Goal: Task Accomplishment & Management: Use online tool/utility

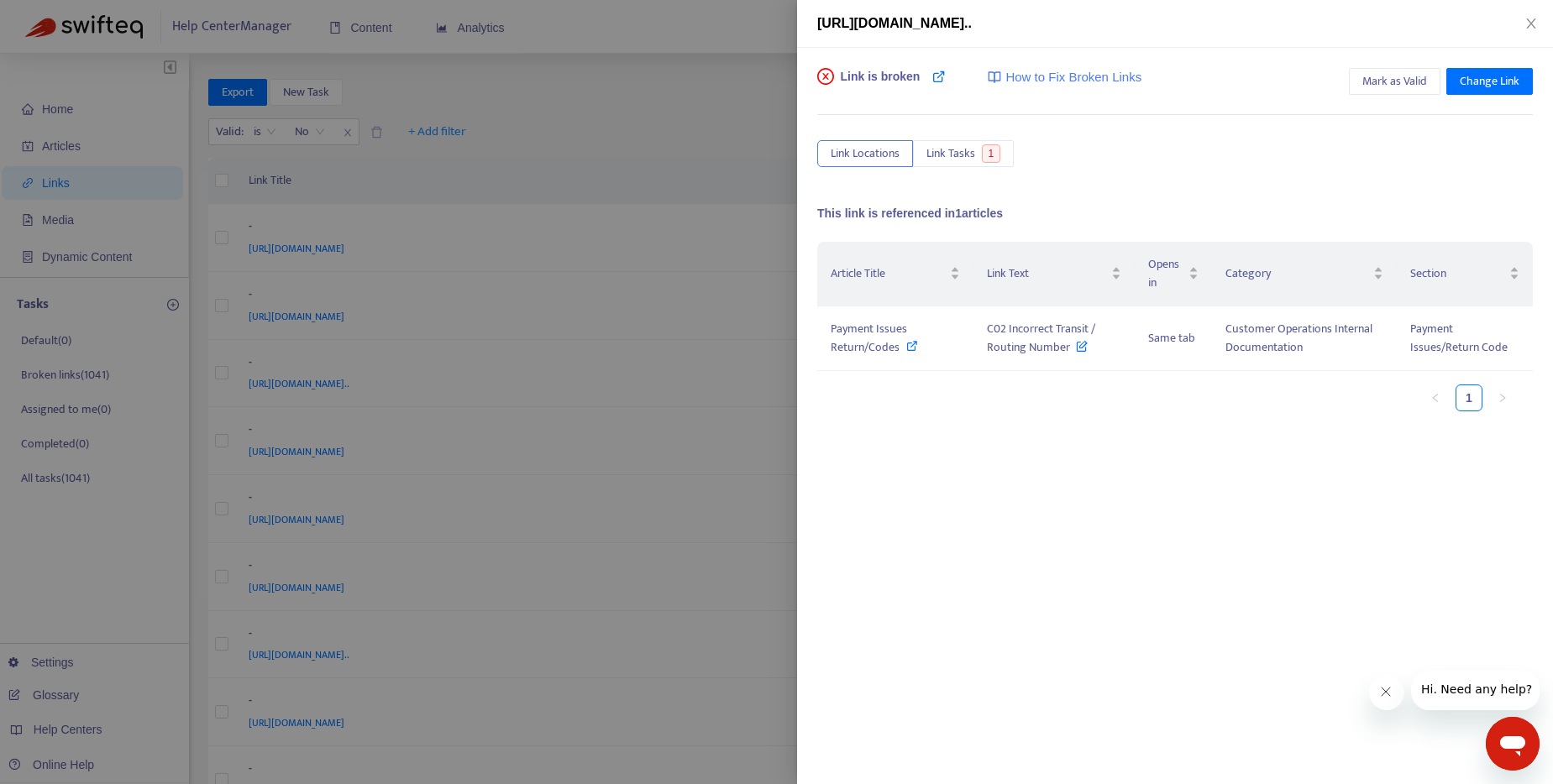
click at [722, 84] on div at bounding box center [776, 392] width 1553 height 784
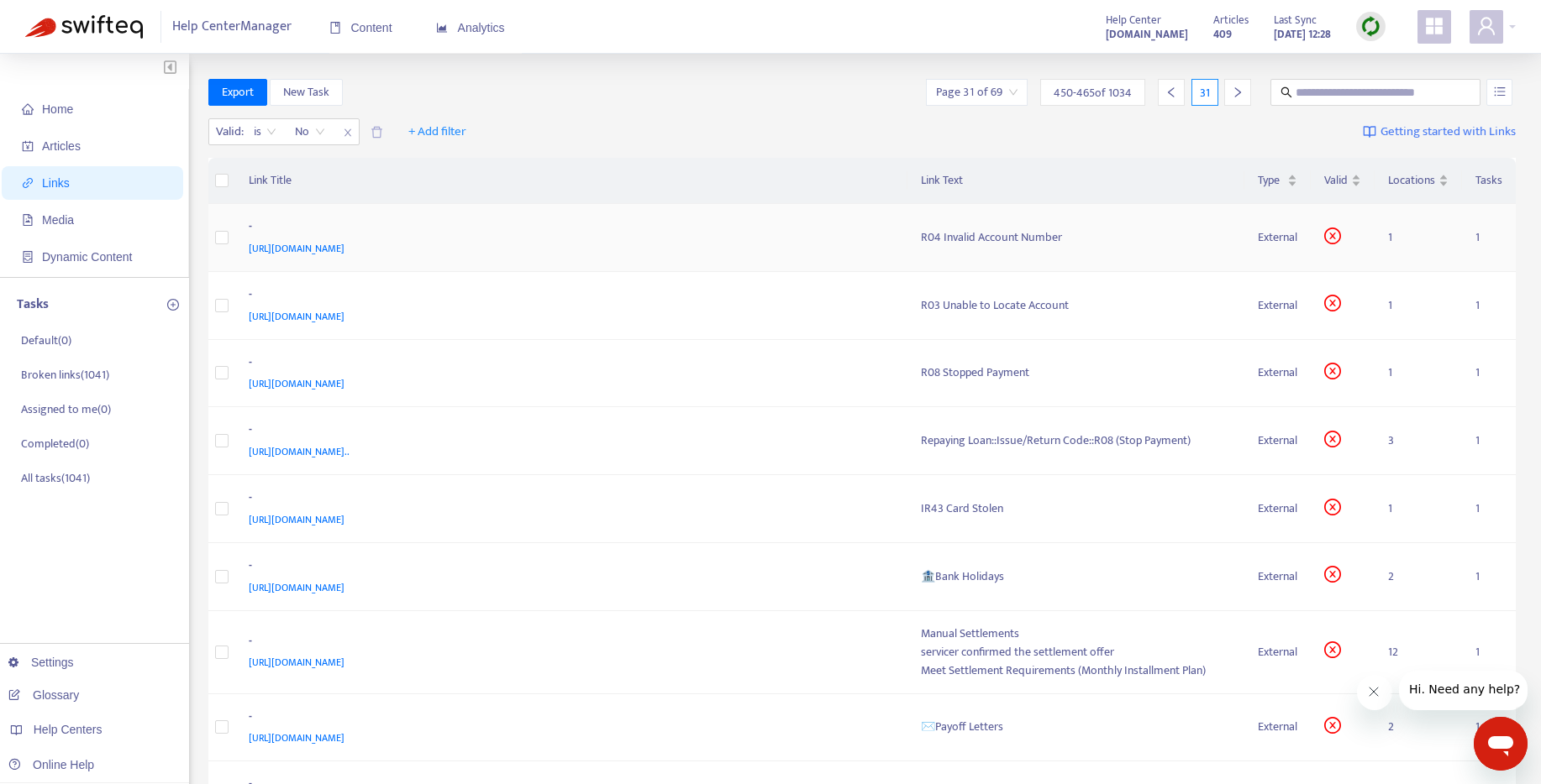
click at [345, 252] on span "[URL][DOMAIN_NAME]" at bounding box center [296, 249] width 96 height 17
click at [994, 233] on div "R04 Invalid Account Number" at bounding box center [1076, 237] width 310 height 18
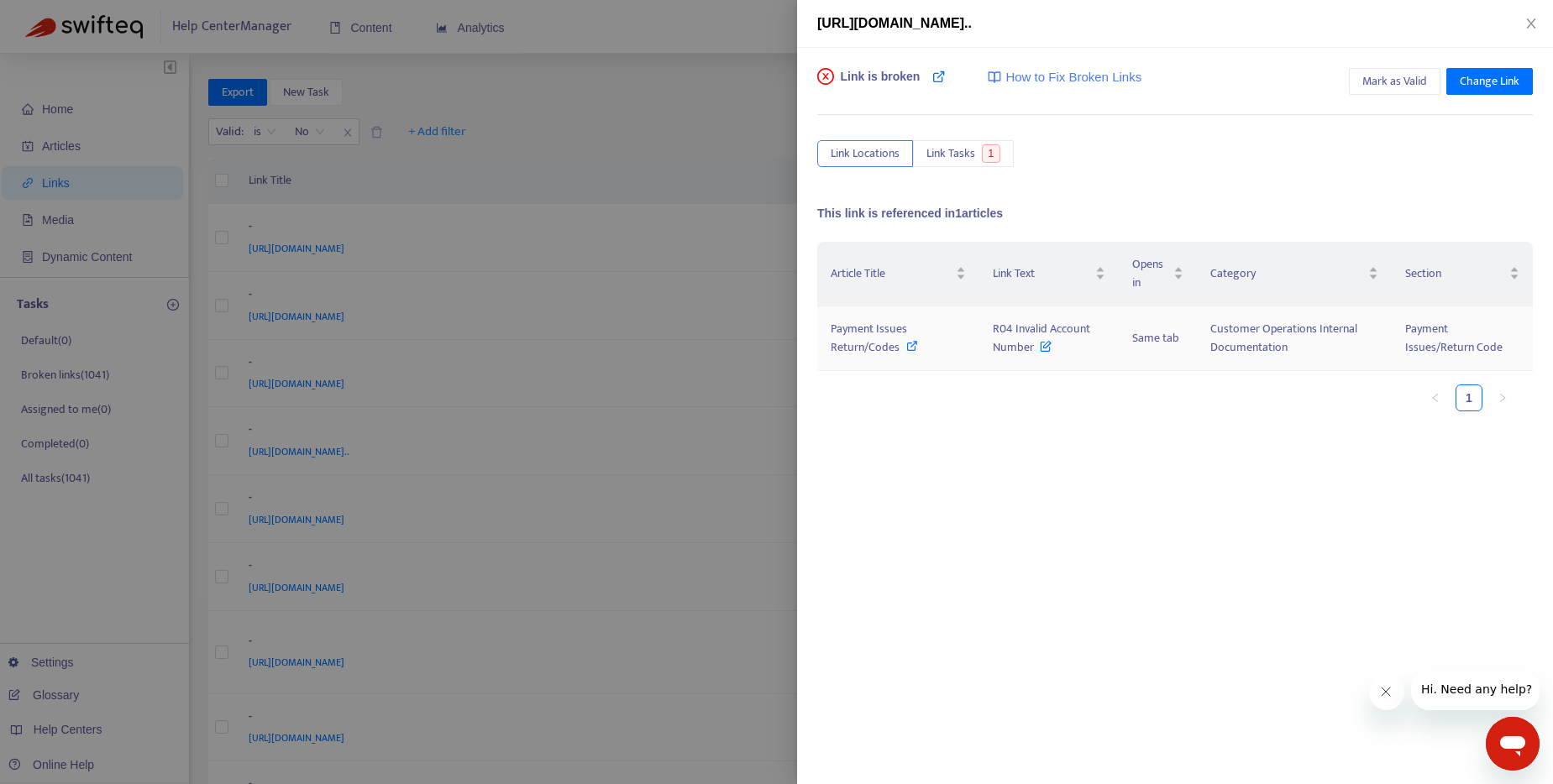
click at [902, 346] on div "Payment Issues Return/Codes" at bounding box center [898, 338] width 135 height 37
click at [646, 71] on div at bounding box center [776, 392] width 1553 height 784
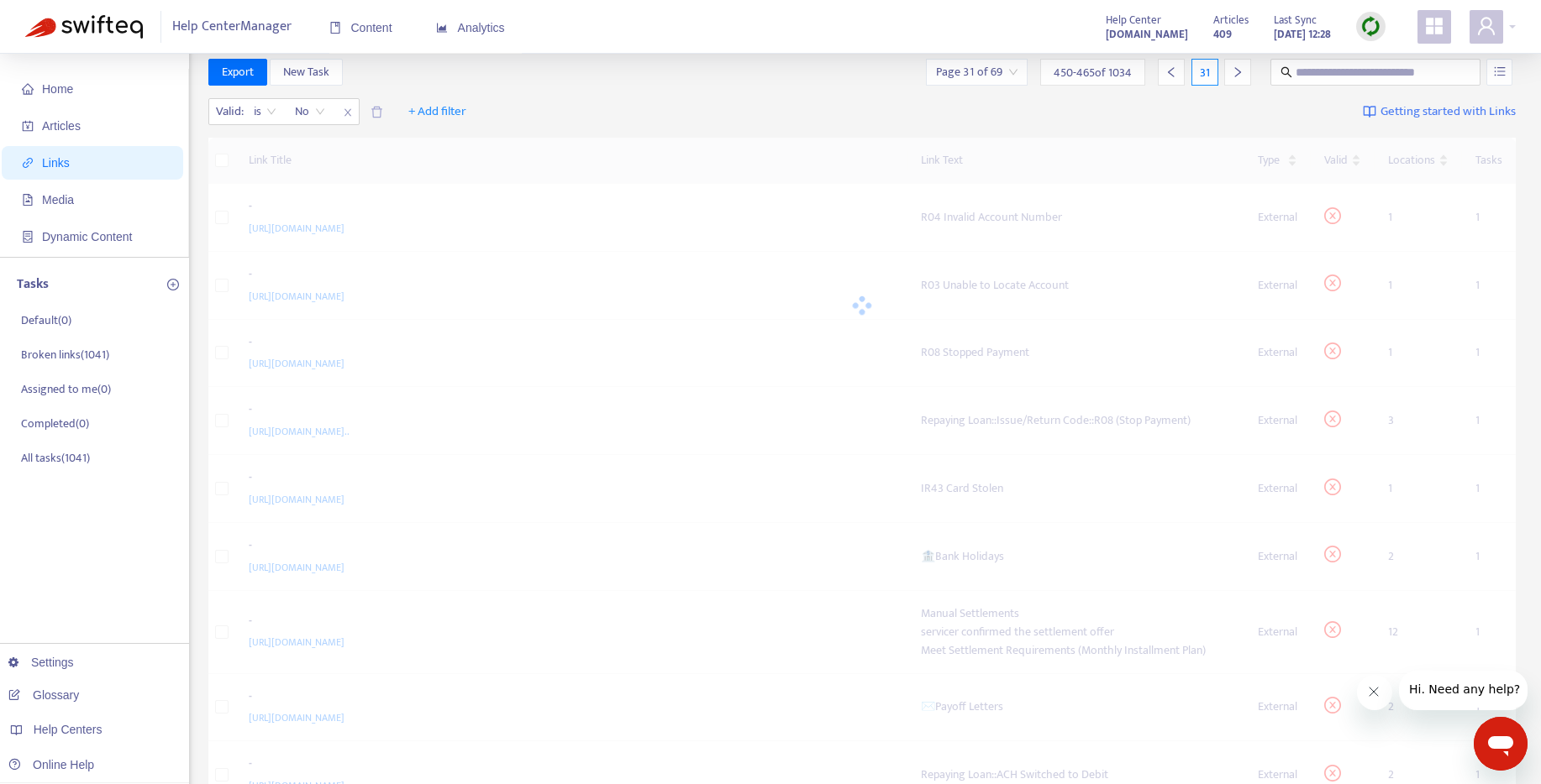
scroll to position [148, 0]
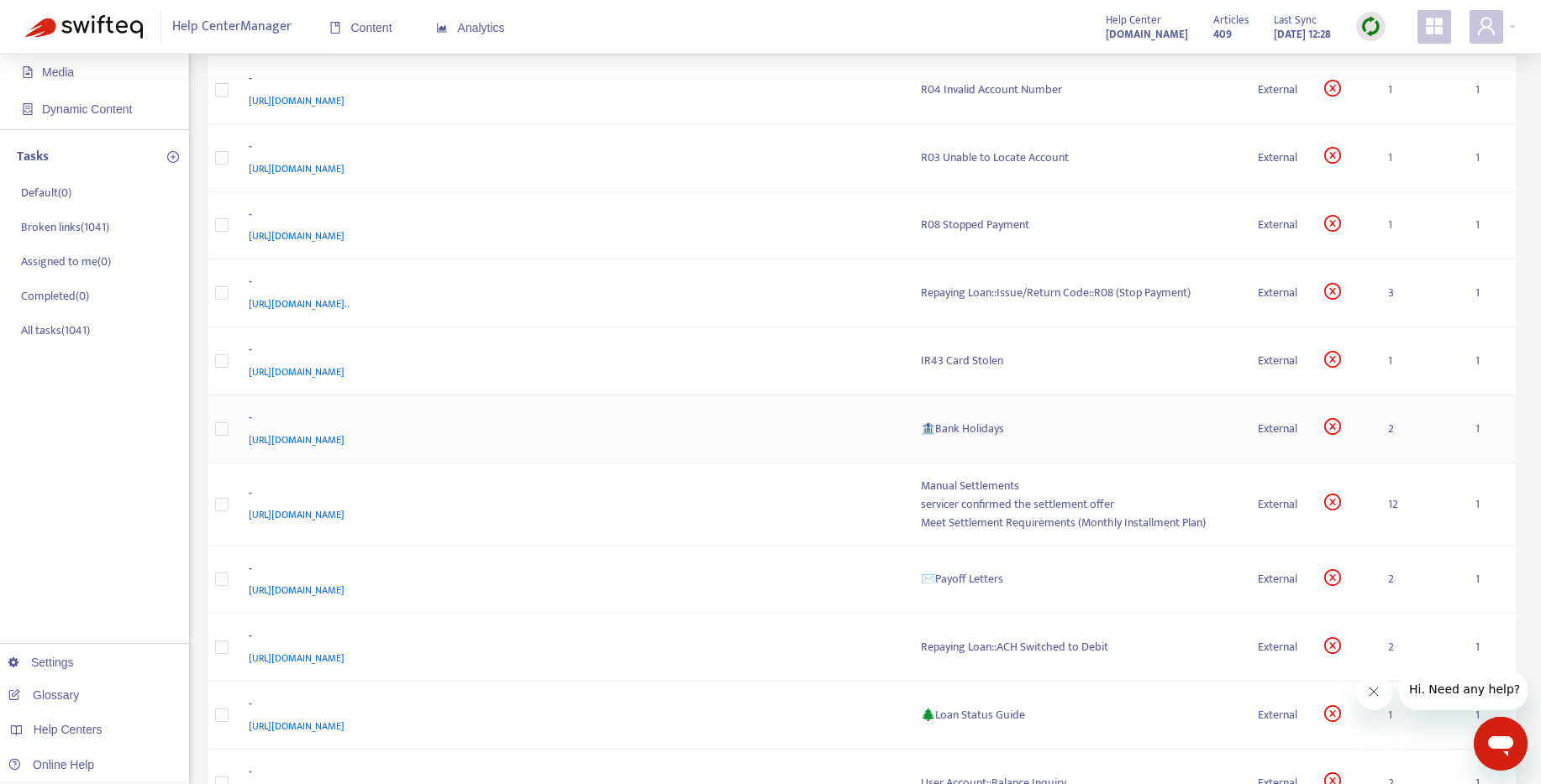
click at [345, 434] on span "[URL][DOMAIN_NAME]" at bounding box center [296, 440] width 96 height 17
click at [972, 418] on td "🏦Bank Holidays" at bounding box center [1077, 430] width 338 height 68
click at [973, 420] on div "🏦Bank Holidays" at bounding box center [1076, 428] width 310 height 18
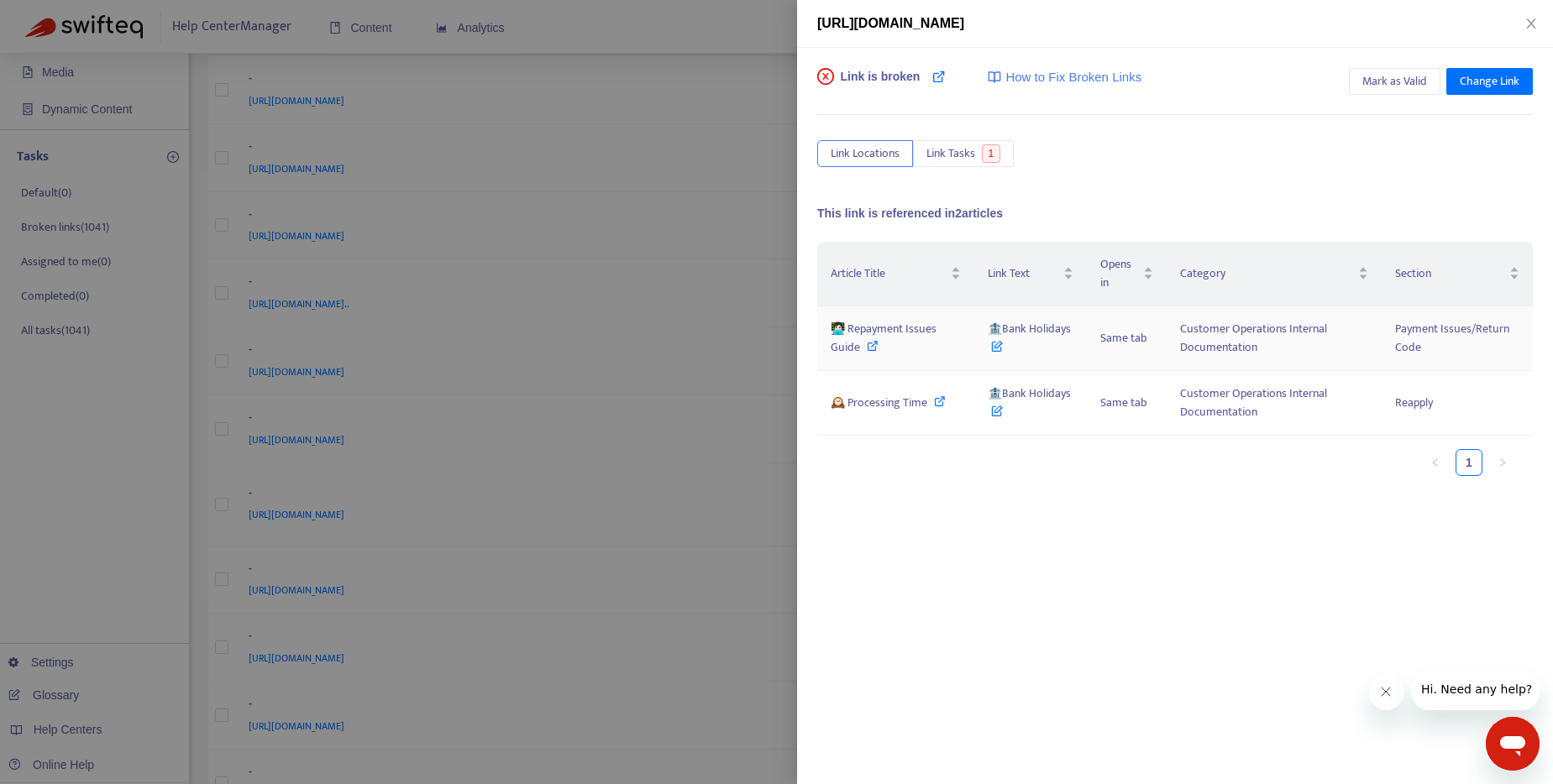
click at [874, 344] on icon at bounding box center [872, 345] width 11 height 11
click at [937, 401] on icon at bounding box center [940, 401] width 11 height 11
drag, startPoint x: 1078, startPoint y: 327, endPoint x: 1002, endPoint y: 330, distance: 76.1
click at [1002, 330] on td "🏦Bank Holidays" at bounding box center [1030, 339] width 113 height 65
copy span "ank Holidays"
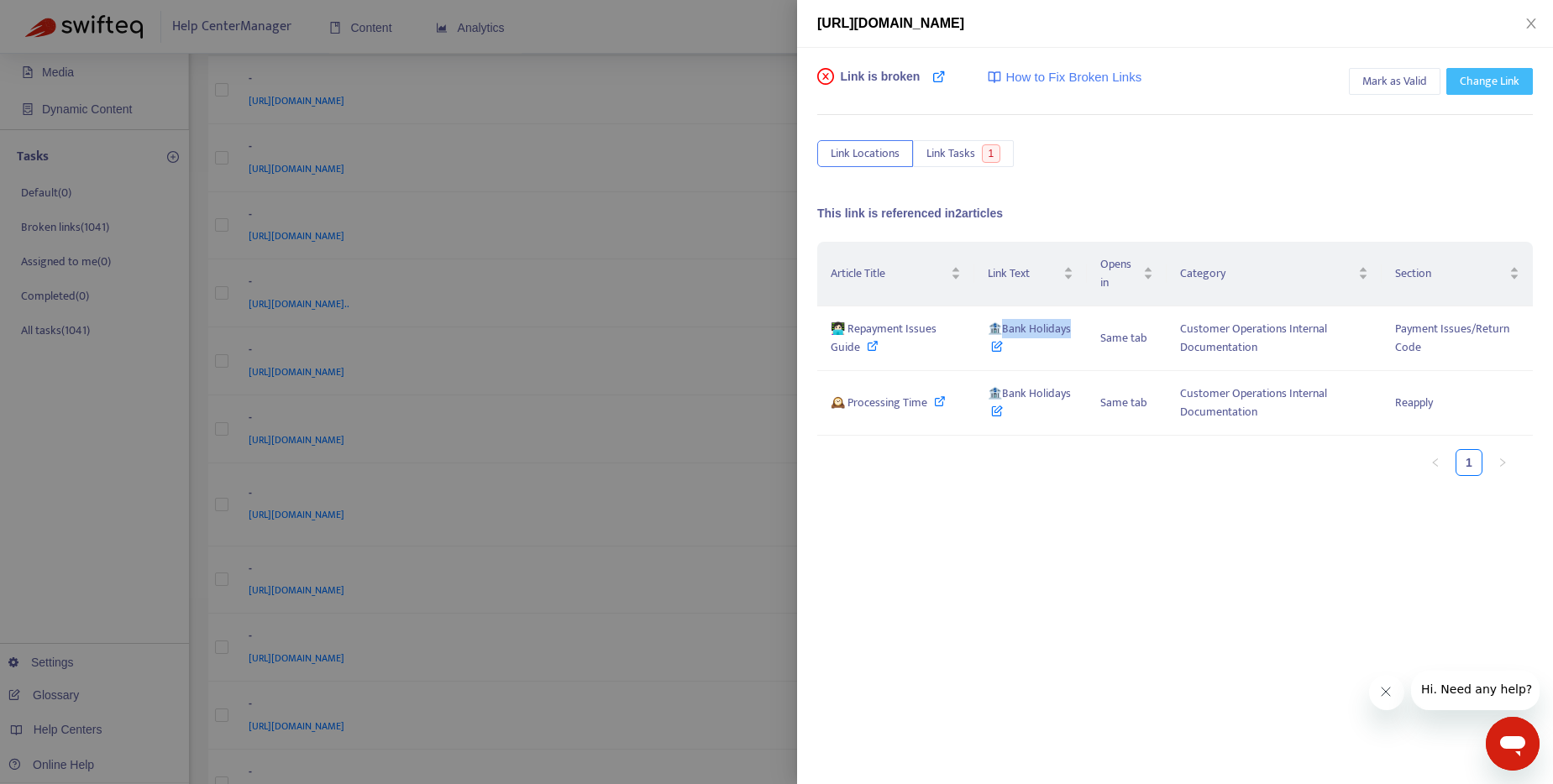
click at [1493, 77] on span "Change Link" at bounding box center [1489, 81] width 60 height 18
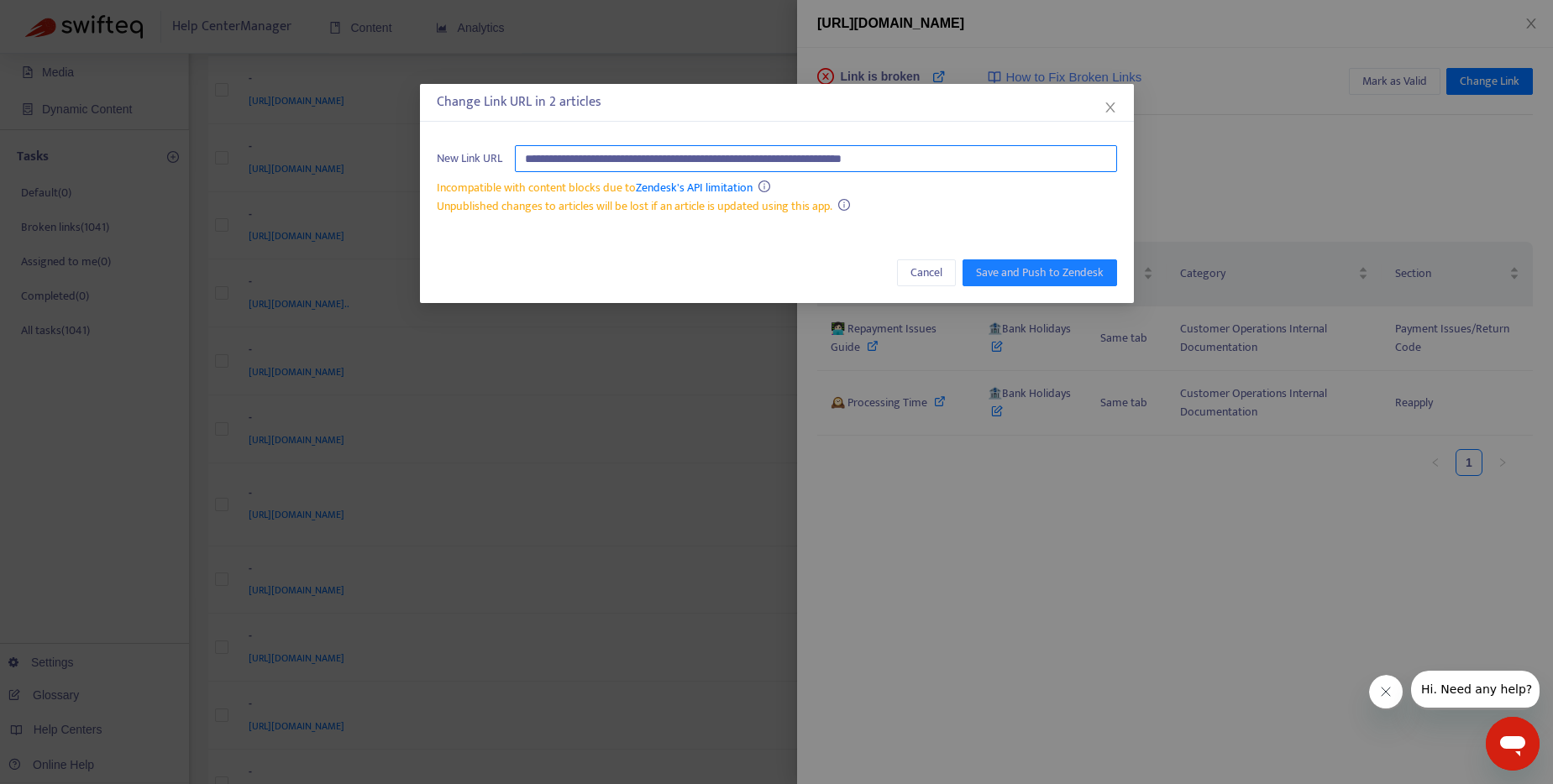
click at [1013, 161] on input "**********" at bounding box center [815, 159] width 602 height 27
paste input "********"
type input "**********"
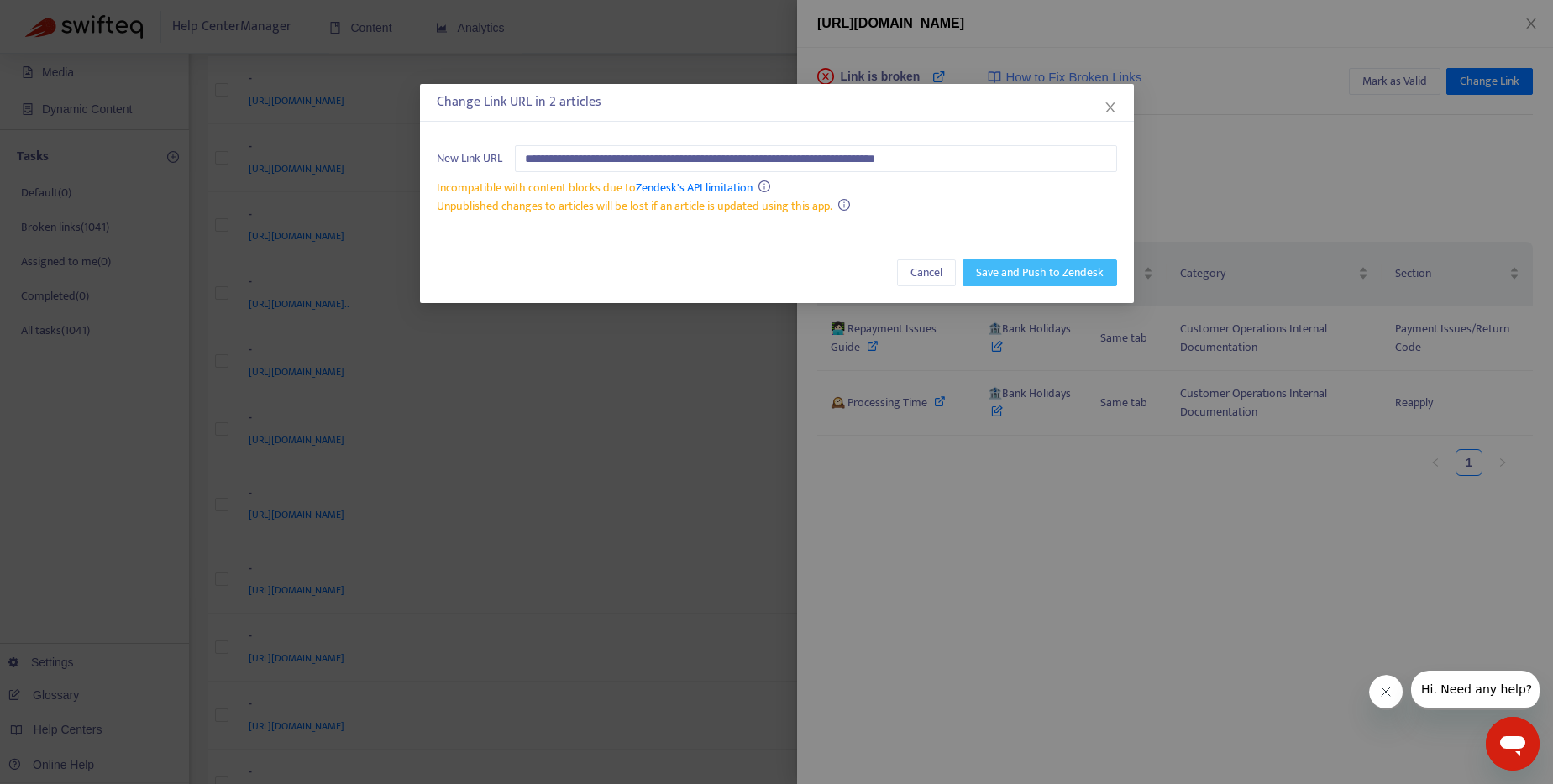
click at [1039, 273] on span "Save and Push to Zendesk" at bounding box center [1039, 272] width 127 height 18
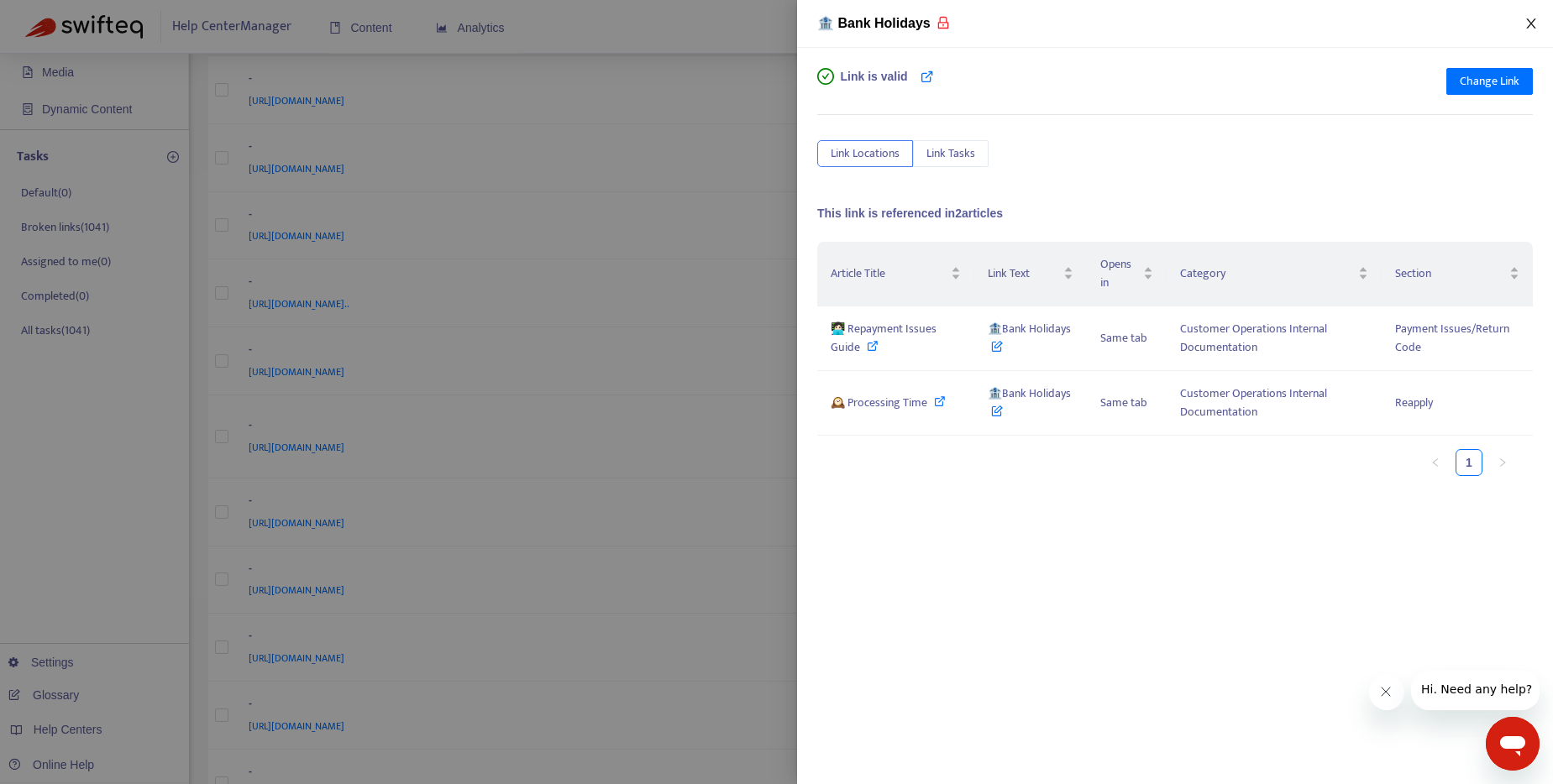
click at [1525, 20] on icon "close" at bounding box center [1531, 24] width 13 height 13
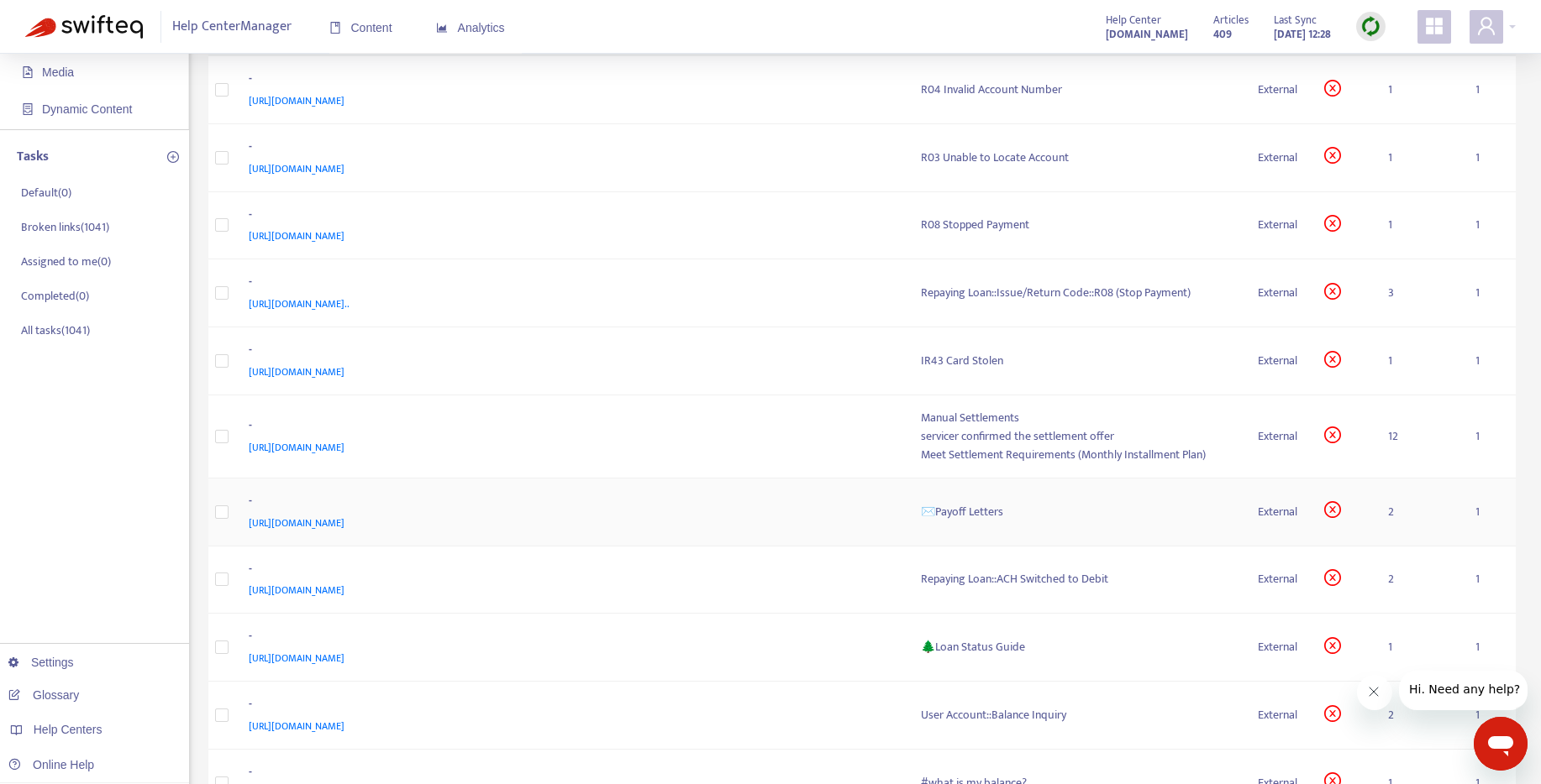
click at [975, 516] on div "✉️Payoff Letters" at bounding box center [1076, 512] width 310 height 18
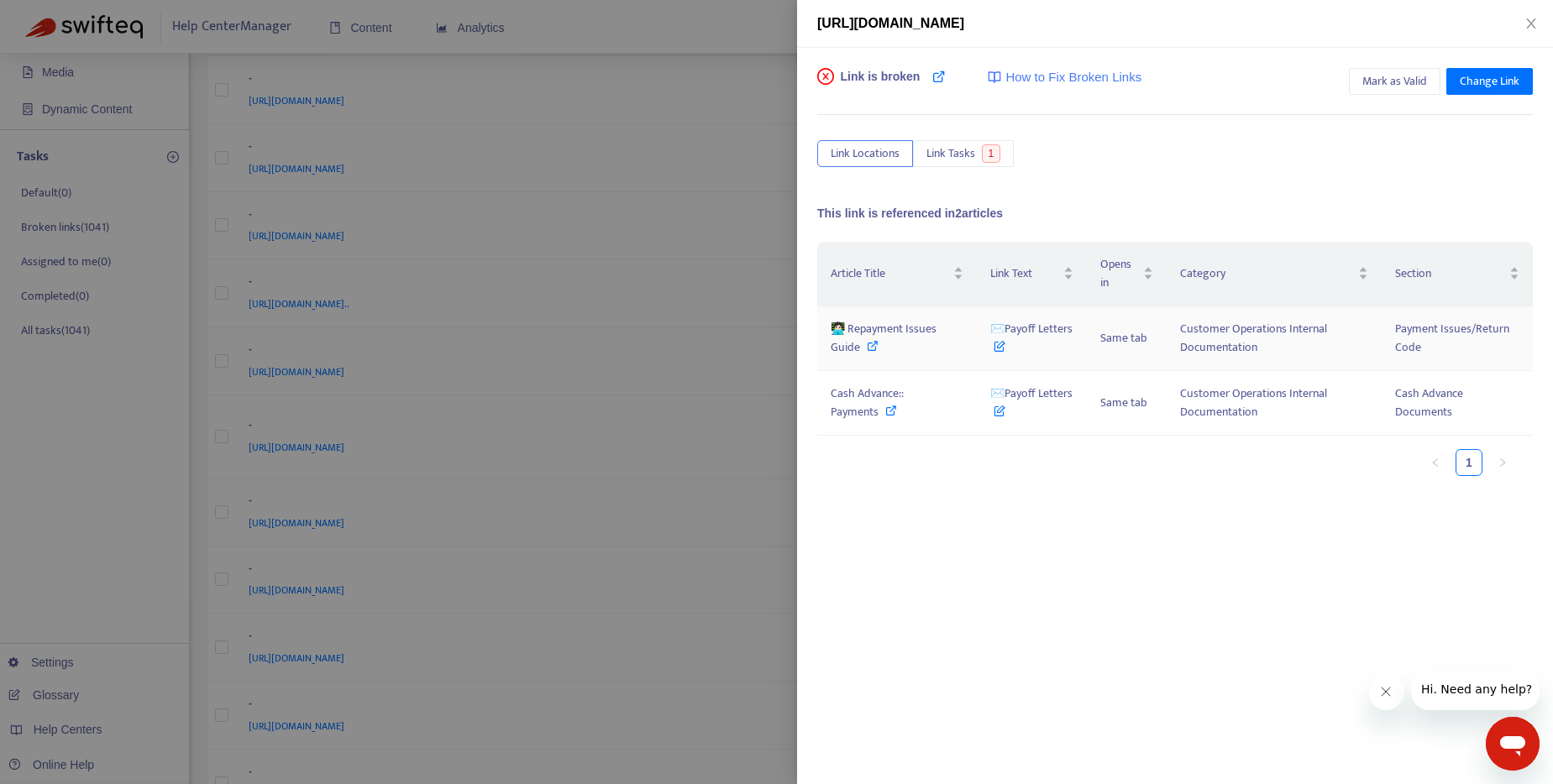
click at [877, 345] on icon at bounding box center [872, 345] width 11 height 11
click at [889, 410] on icon at bounding box center [891, 410] width 11 height 11
drag, startPoint x: 1051, startPoint y: 330, endPoint x: 1006, endPoint y: 331, distance: 45.0
click at [1006, 331] on td "✉️Payoff Letters" at bounding box center [1032, 339] width 110 height 65
copy span "Payoff Letters"
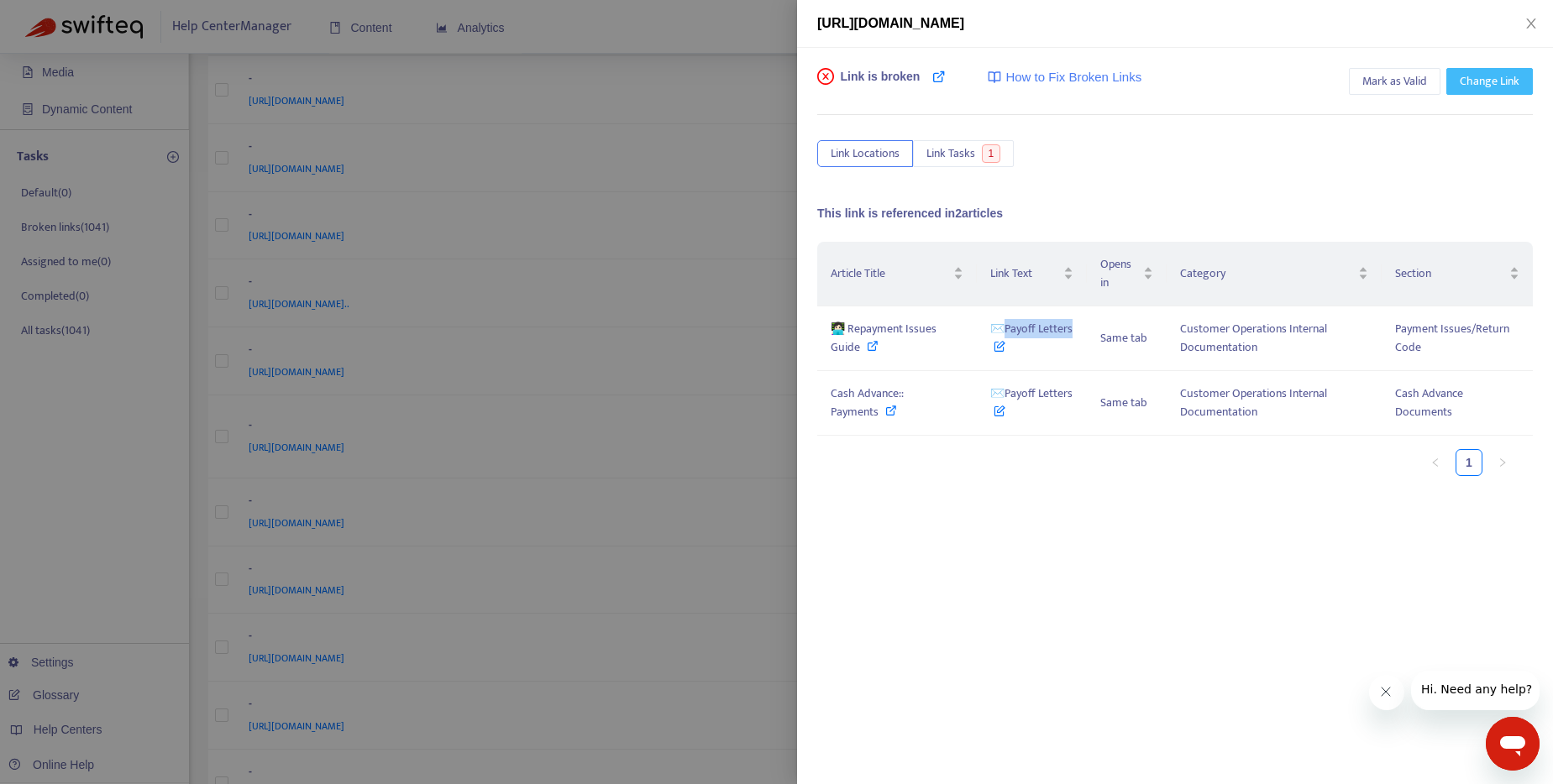
click at [1479, 88] on span "Change Link" at bounding box center [1489, 81] width 60 height 18
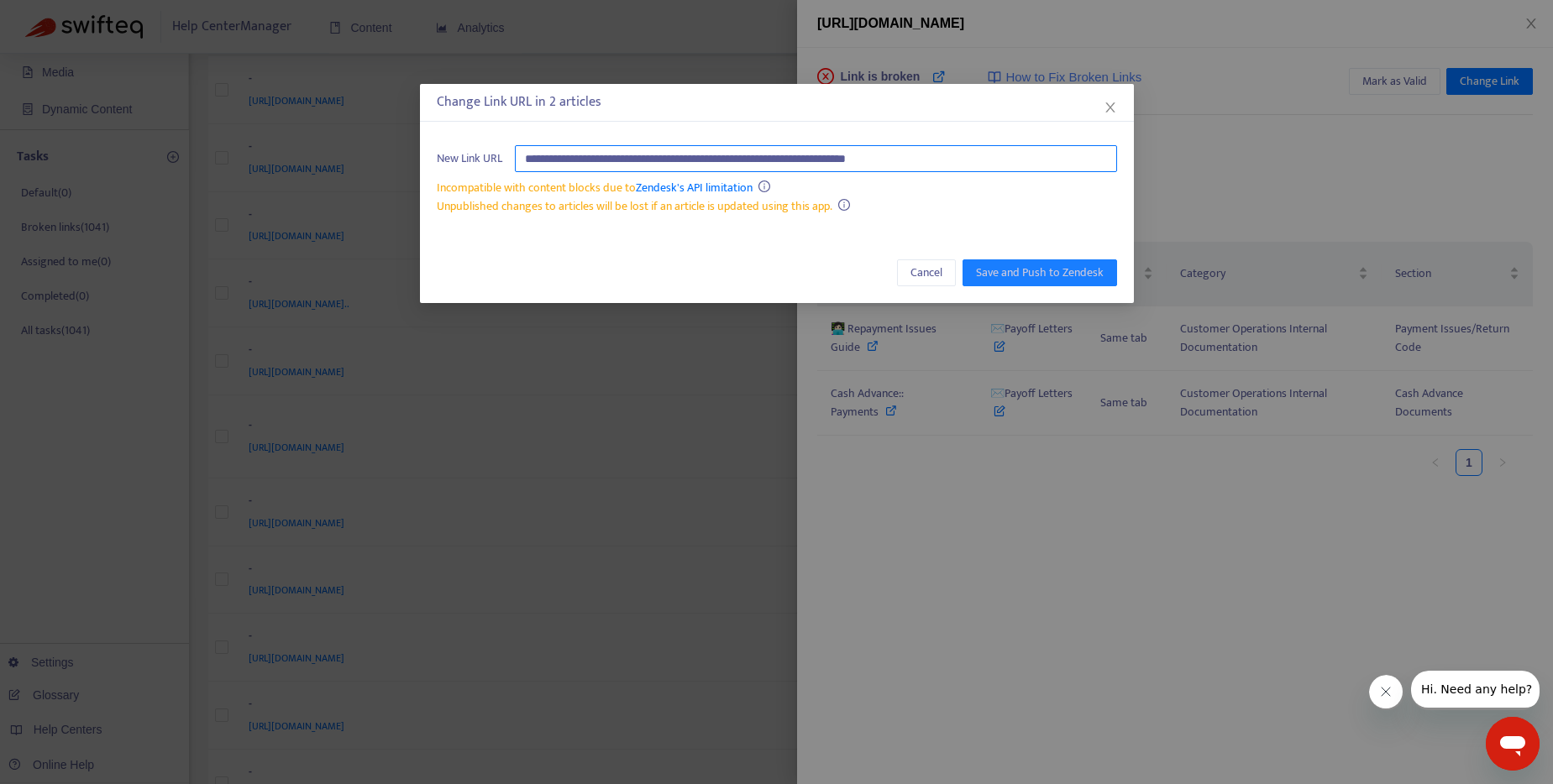
click at [874, 153] on input "**********" at bounding box center [815, 159] width 602 height 27
paste input "********"
type input "**********"
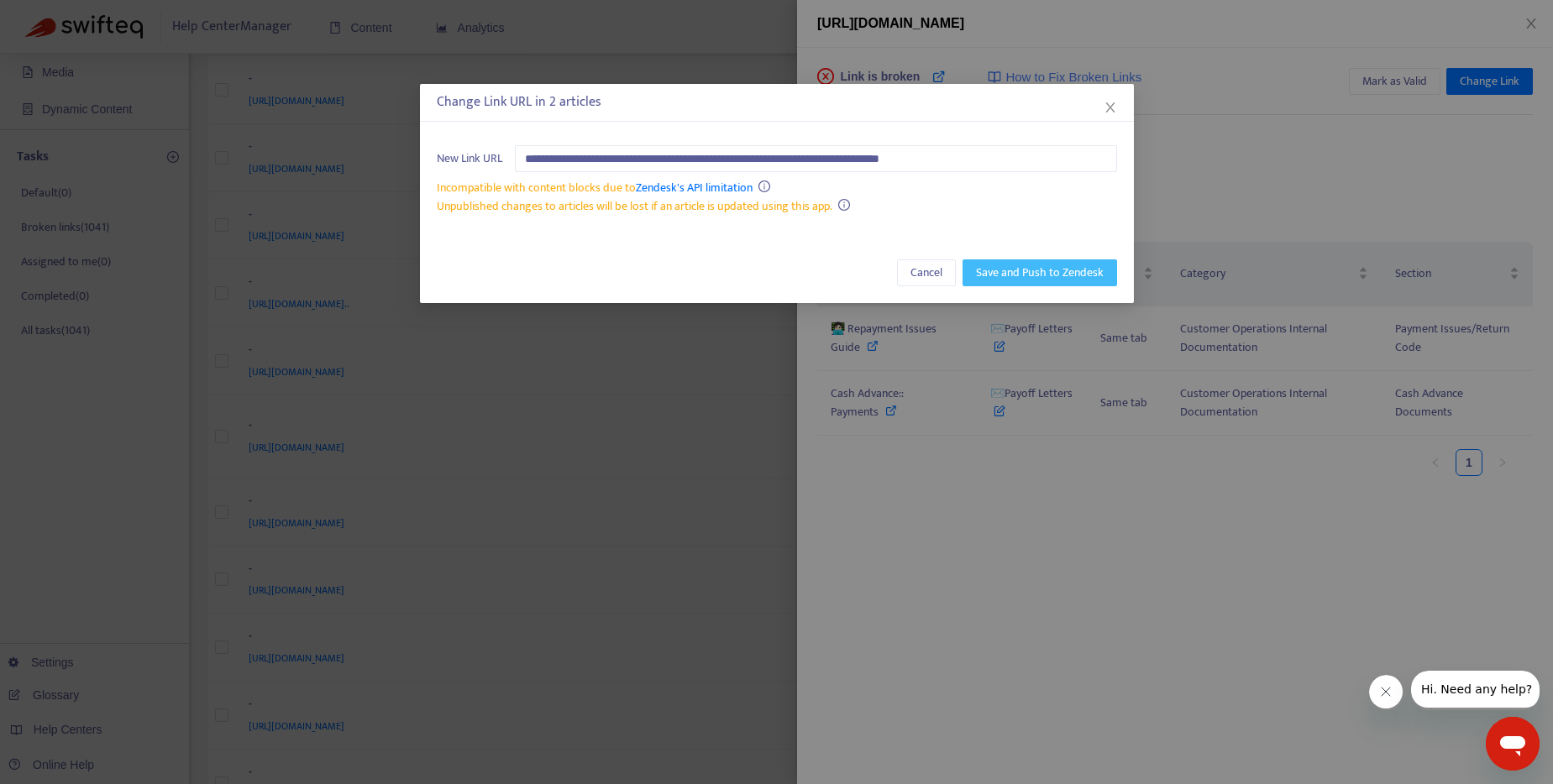
click at [1041, 267] on span "Save and Push to Zendesk" at bounding box center [1039, 272] width 127 height 18
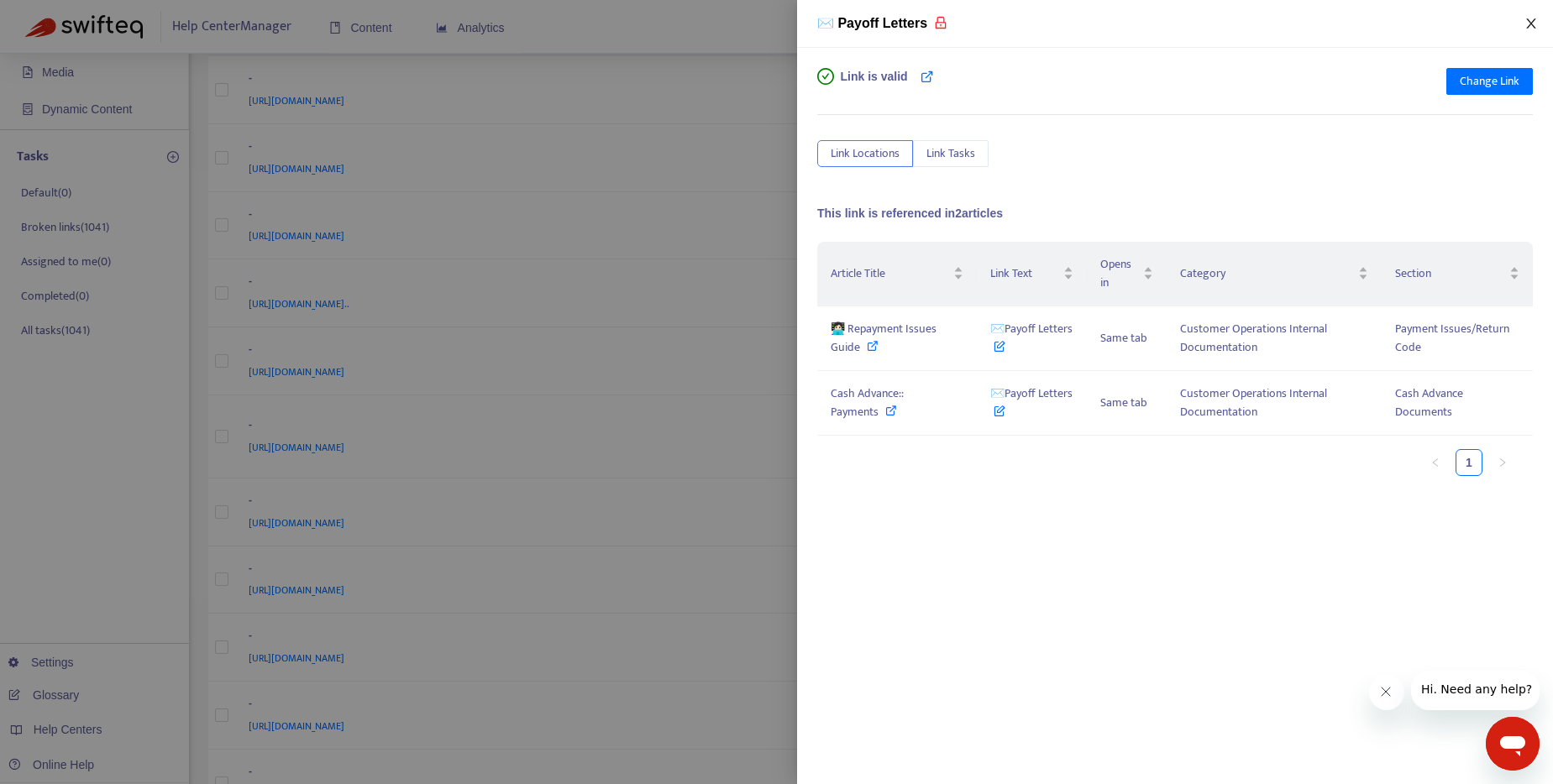
click at [1537, 18] on icon "close" at bounding box center [1531, 24] width 13 height 13
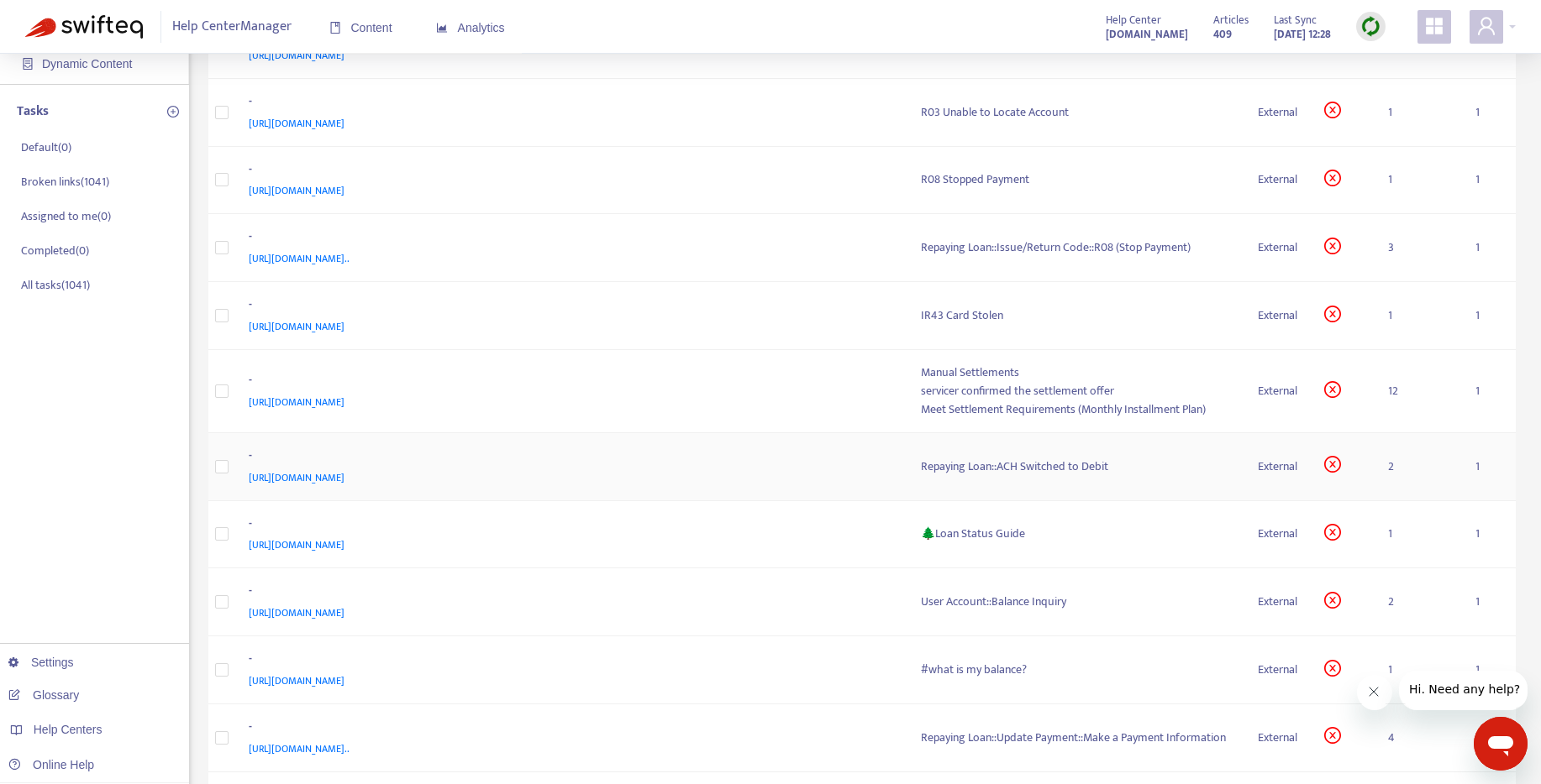
scroll to position [196, 0]
click at [1018, 457] on div "Repaying Loan::ACH Switched to Debit" at bounding box center [1076, 463] width 310 height 18
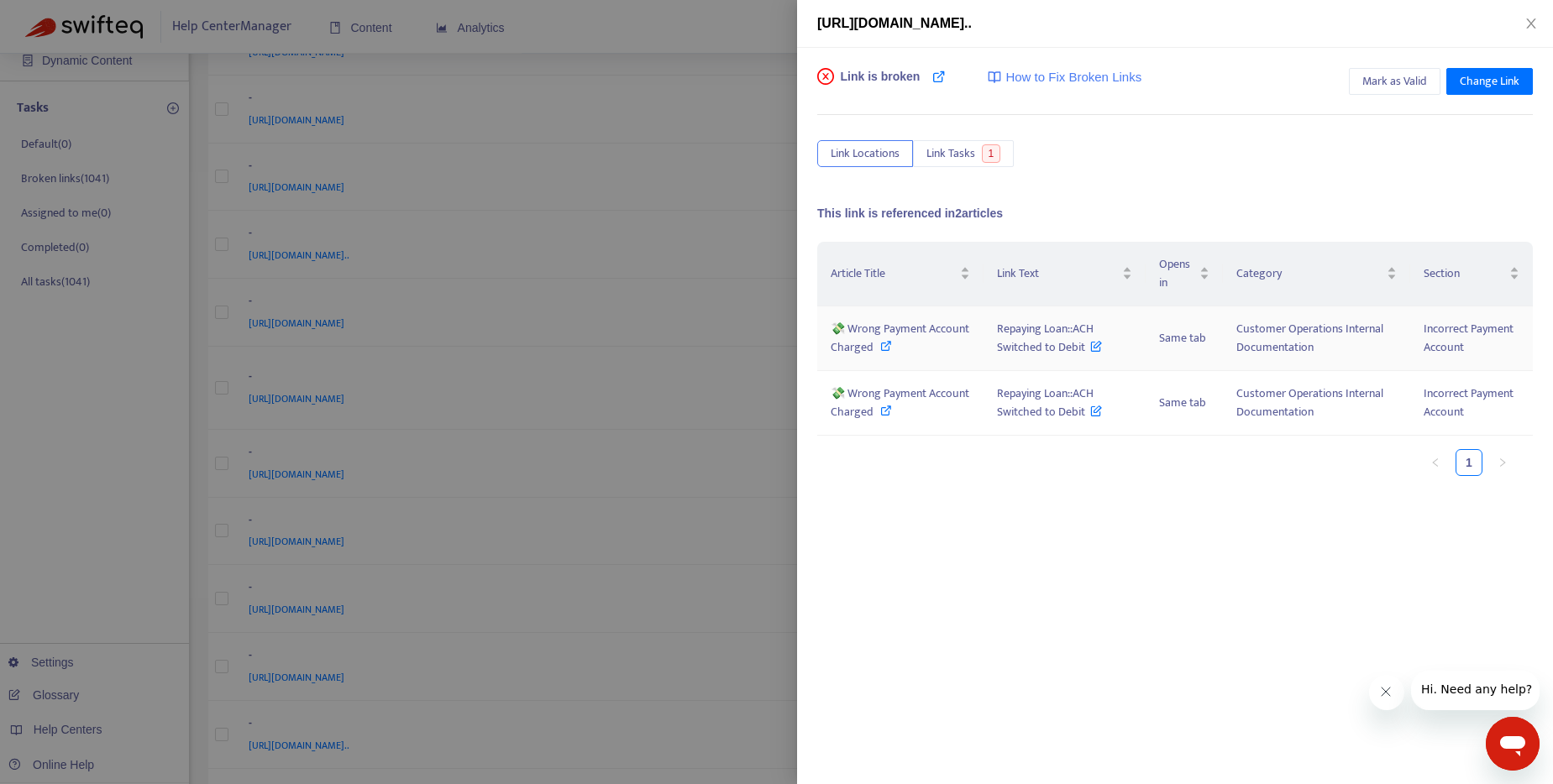
click at [892, 346] on icon at bounding box center [886, 345] width 11 height 11
drag, startPoint x: 998, startPoint y: 327, endPoint x: 1079, endPoint y: 347, distance: 83.4
click at [1079, 347] on tr "💸 Wrong Payment Account Charged Repaying Loan::ACH Switched to Debit Same tab C…" at bounding box center [1175, 339] width 716 height 65
click at [1048, 550] on div "Article Title Link Text Opens in Category Section 💸 Wrong Payment Account Charg…" at bounding box center [1175, 410] width 716 height 336
drag, startPoint x: 991, startPoint y: 330, endPoint x: 1082, endPoint y: 350, distance: 93.2
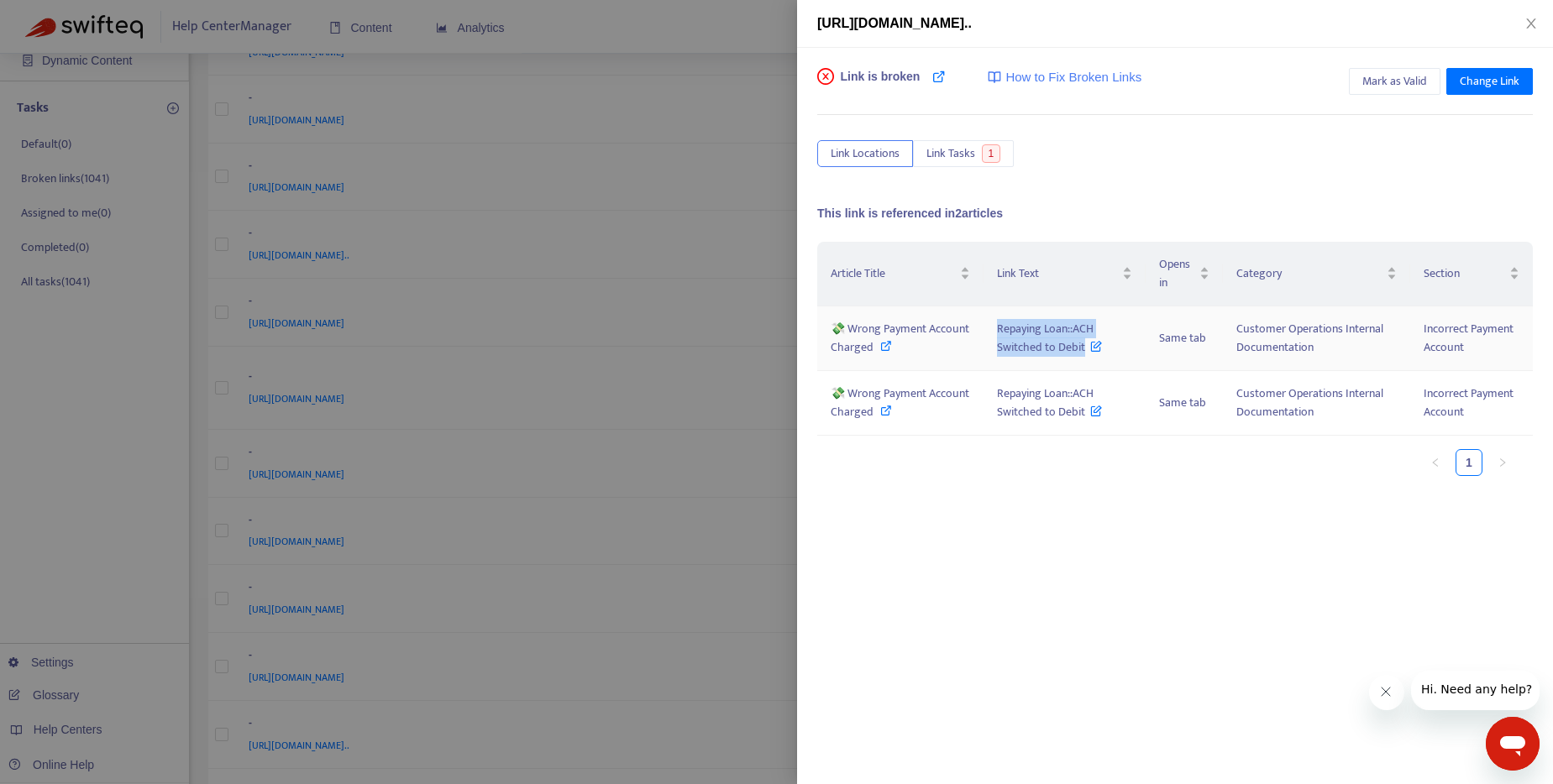
click at [1082, 350] on td "Repaying Loan::ACH Switched to Debit" at bounding box center [1064, 339] width 162 height 65
copy span "Repaying Loan::ACH Switched to Debit"
click at [892, 412] on icon at bounding box center [886, 410] width 11 height 11
click at [892, 346] on icon at bounding box center [886, 345] width 11 height 11
click at [892, 411] on icon at bounding box center [886, 410] width 11 height 11
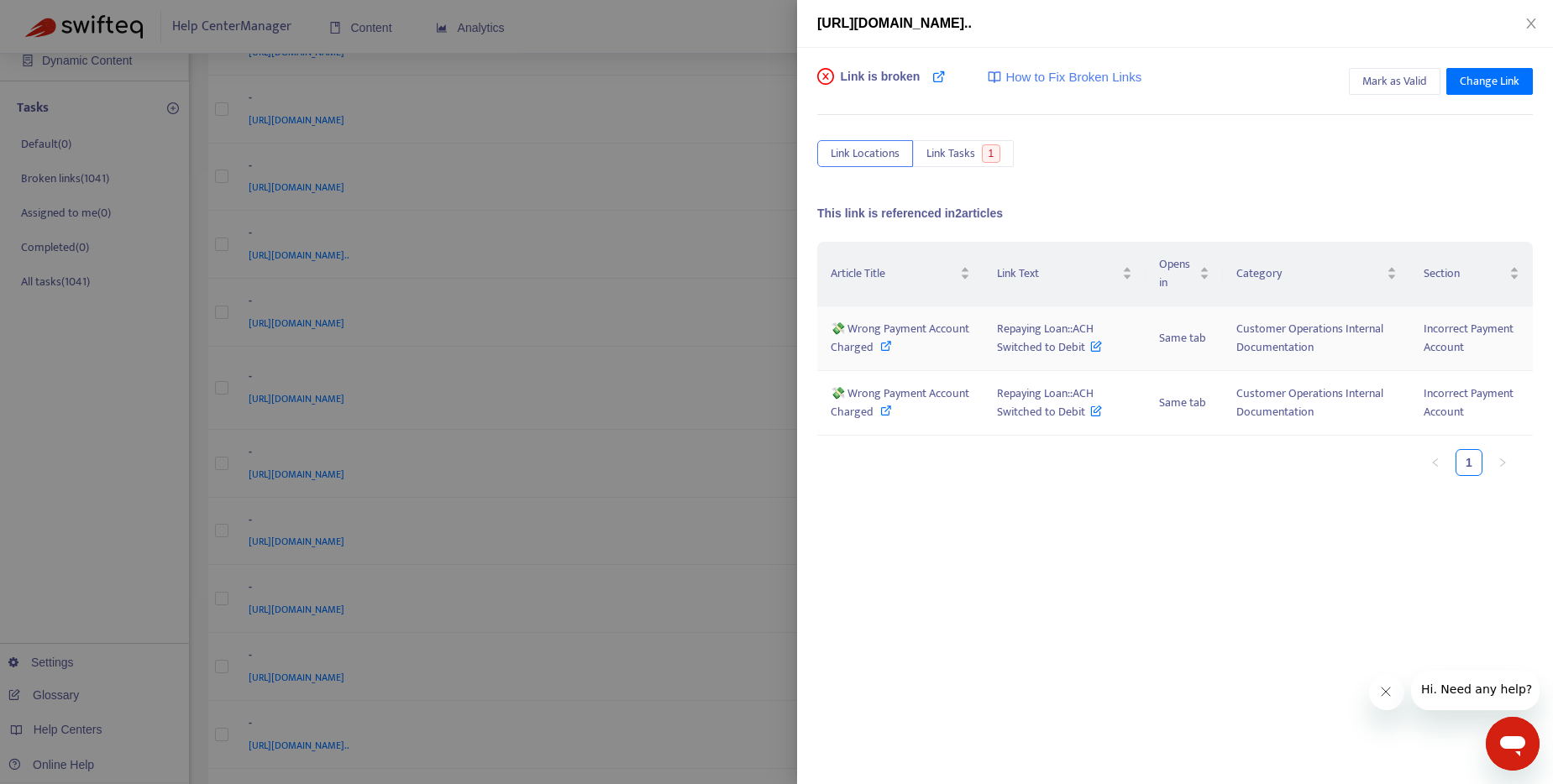
click at [1095, 347] on icon at bounding box center [1096, 342] width 11 height 18
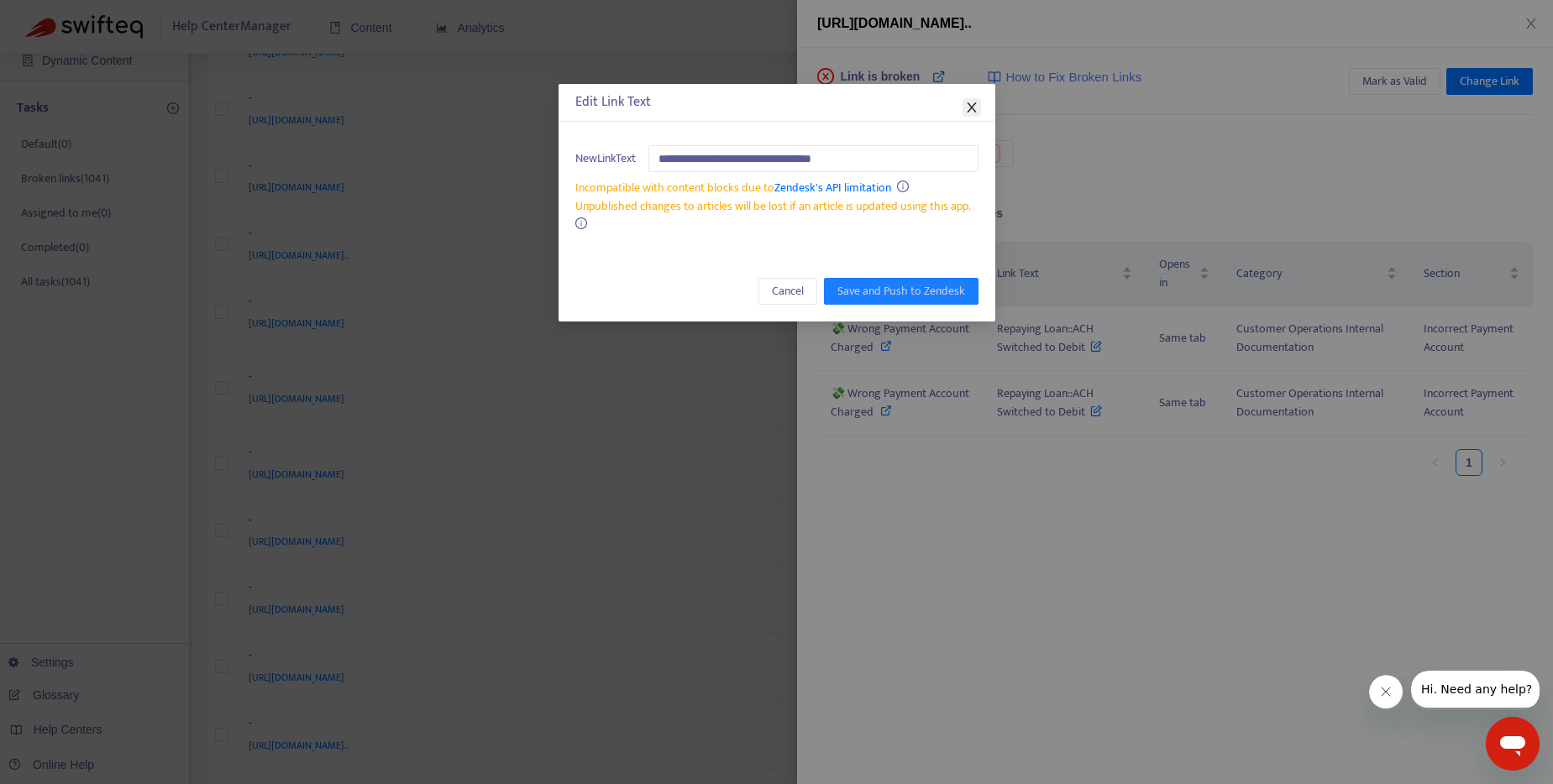
click at [974, 105] on icon "close" at bounding box center [972, 107] width 13 height 13
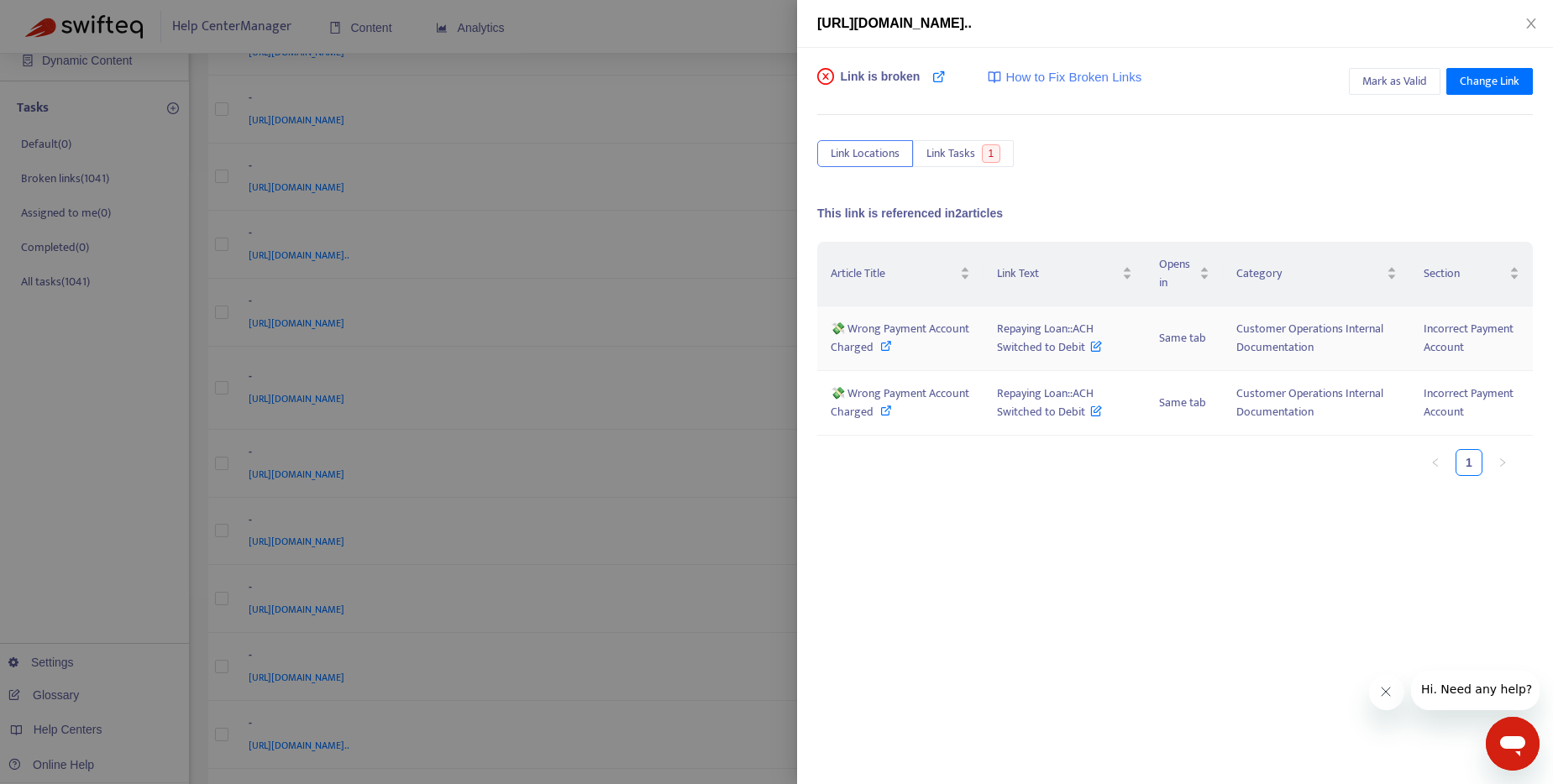
click at [892, 340] on icon at bounding box center [886, 345] width 11 height 11
drag, startPoint x: 850, startPoint y: 329, endPoint x: 913, endPoint y: 346, distance: 65.3
click at [913, 346] on span "💸 Wrong Payment Account Charged" at bounding box center [900, 338] width 139 height 38
copy span "rong Payment Account Charged"
click at [1019, 477] on div "Article Title Link Text Opens in Category Section 💸 Wrong Payment Account Charg…" at bounding box center [1175, 365] width 716 height 248
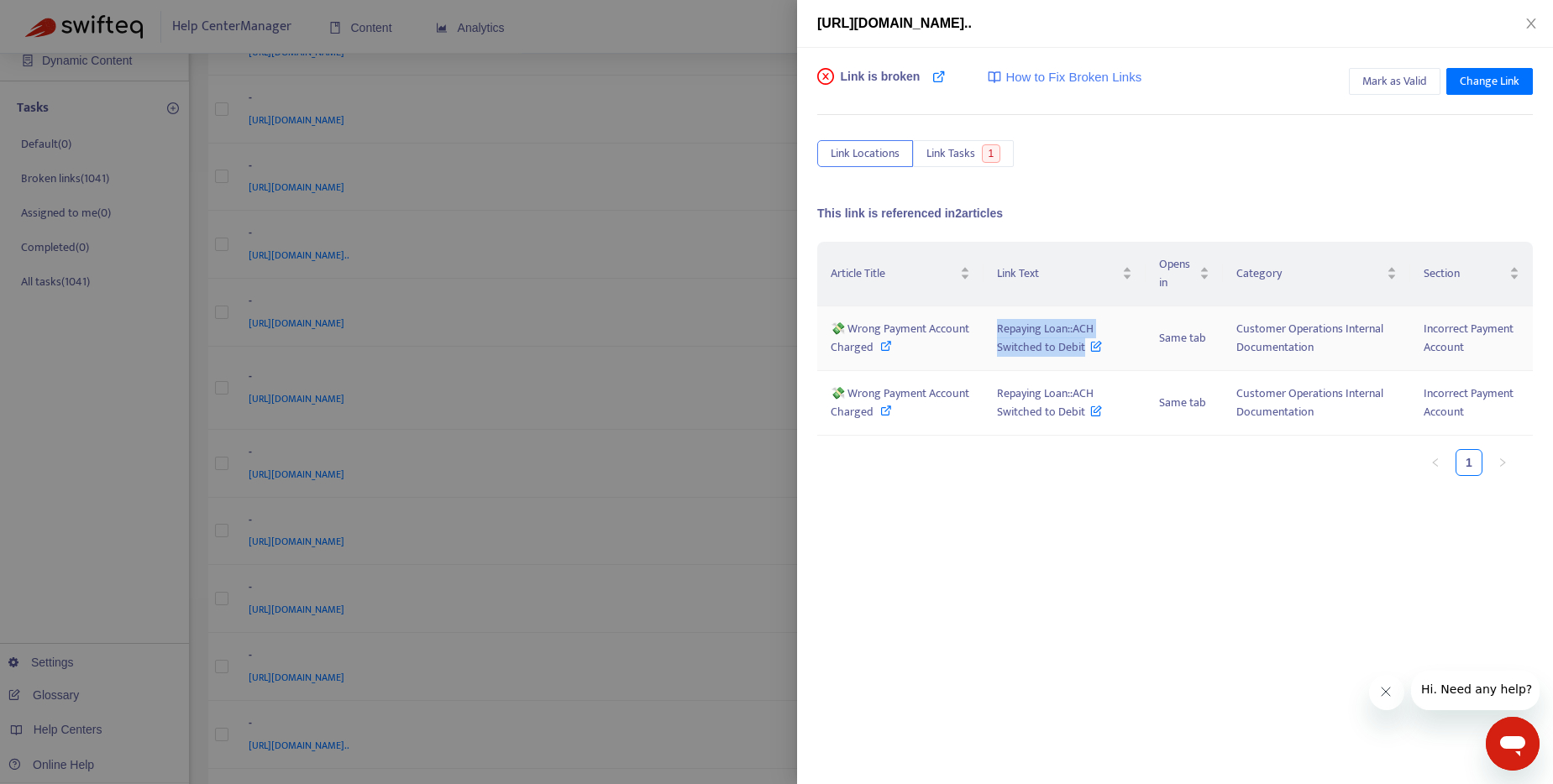
drag, startPoint x: 998, startPoint y: 328, endPoint x: 1082, endPoint y: 349, distance: 86.6
click at [1082, 349] on span "Repaying Loan::ACH Switched to Debit" at bounding box center [1049, 338] width 105 height 38
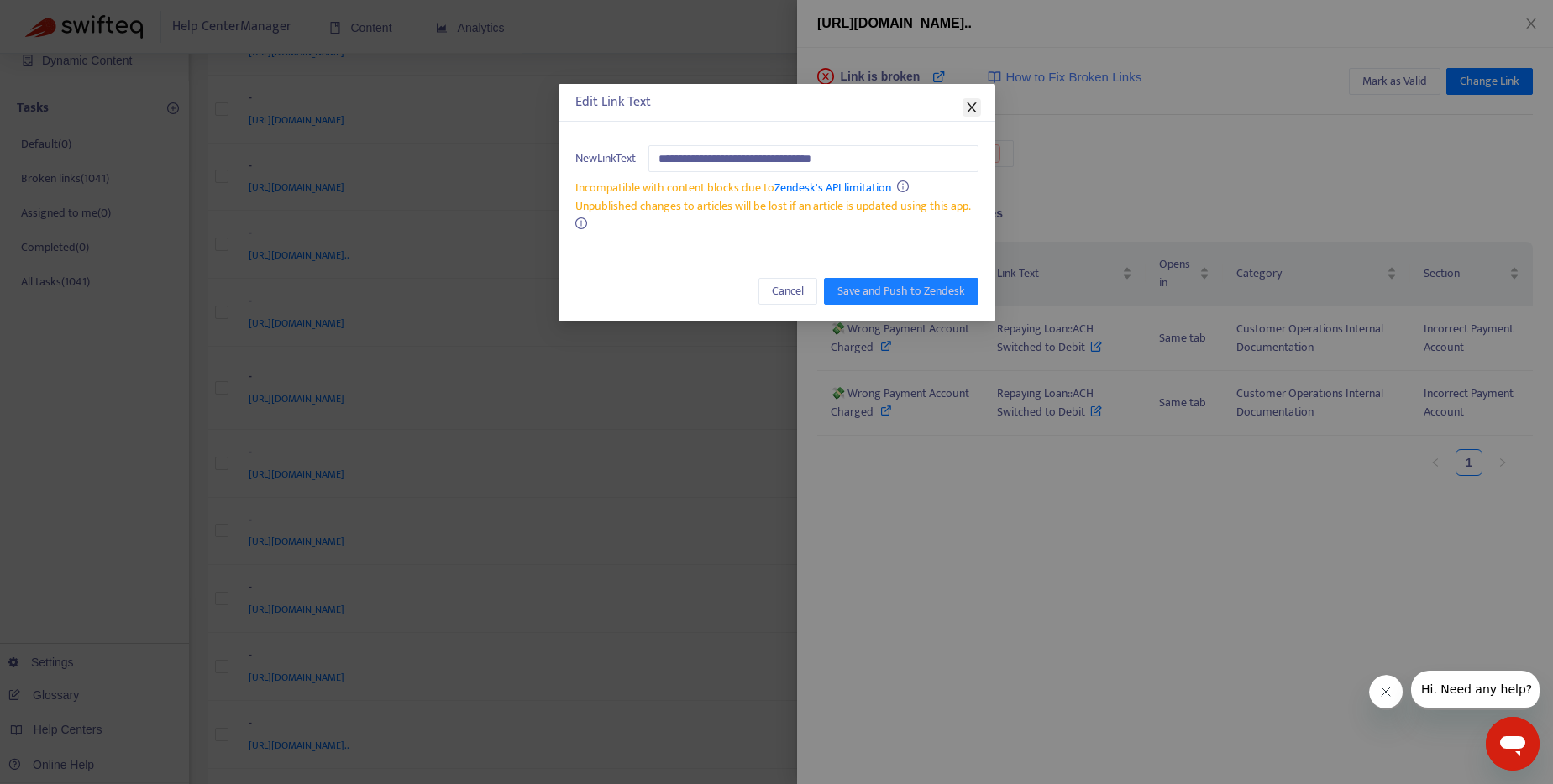
click at [977, 107] on icon "close" at bounding box center [972, 107] width 13 height 13
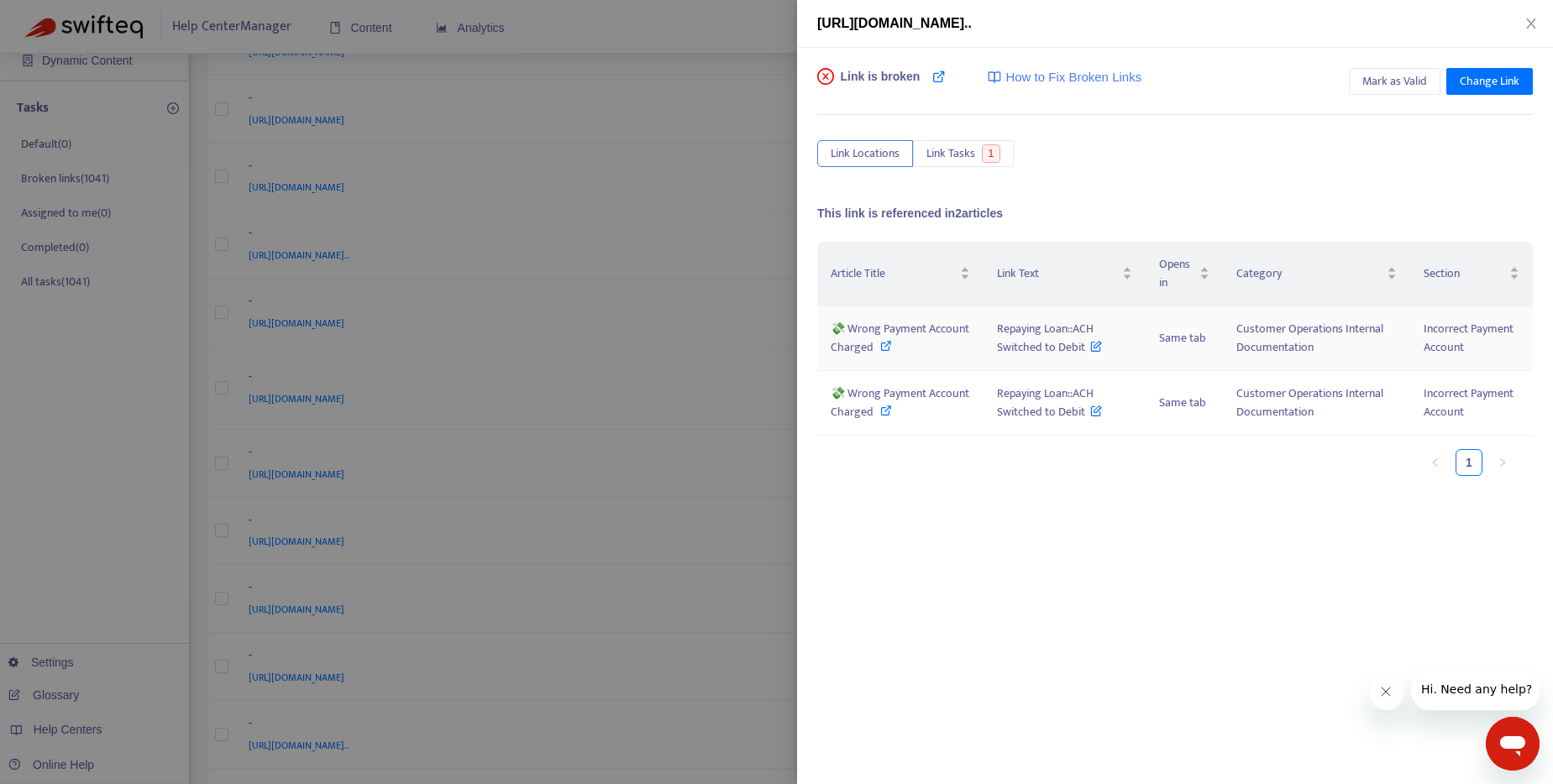
click at [892, 345] on icon at bounding box center [886, 345] width 11 height 11
click at [1527, 18] on icon "close" at bounding box center [1531, 23] width 9 height 10
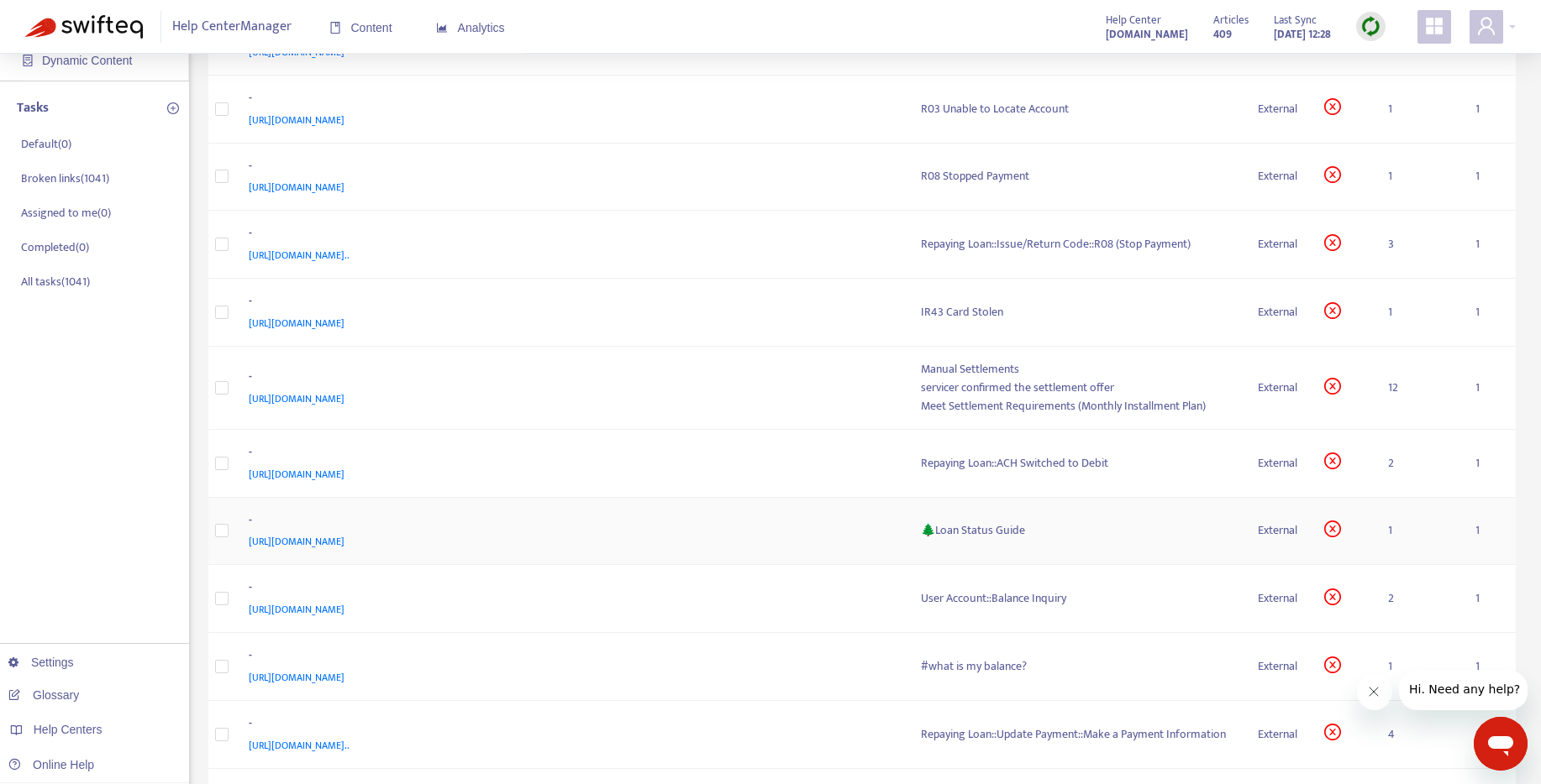
click at [959, 527] on div "🌲Loan Status Guide" at bounding box center [1076, 530] width 310 height 18
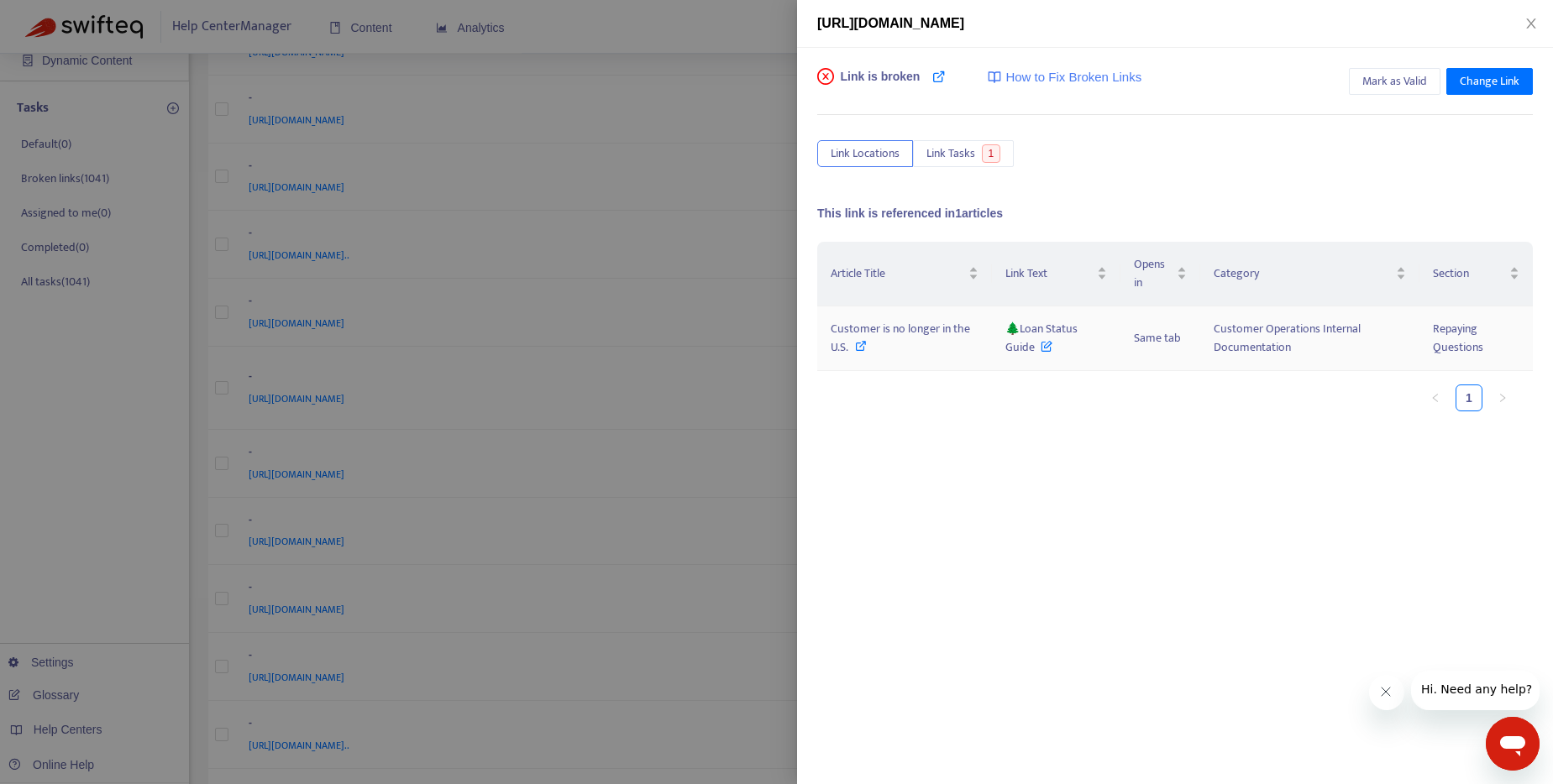
click at [856, 345] on icon at bounding box center [861, 345] width 11 height 11
drag, startPoint x: 1036, startPoint y: 351, endPoint x: 1020, endPoint y: 331, distance: 25.6
click at [1020, 331] on span "🌲Loan Status Guide" at bounding box center [1041, 338] width 72 height 38
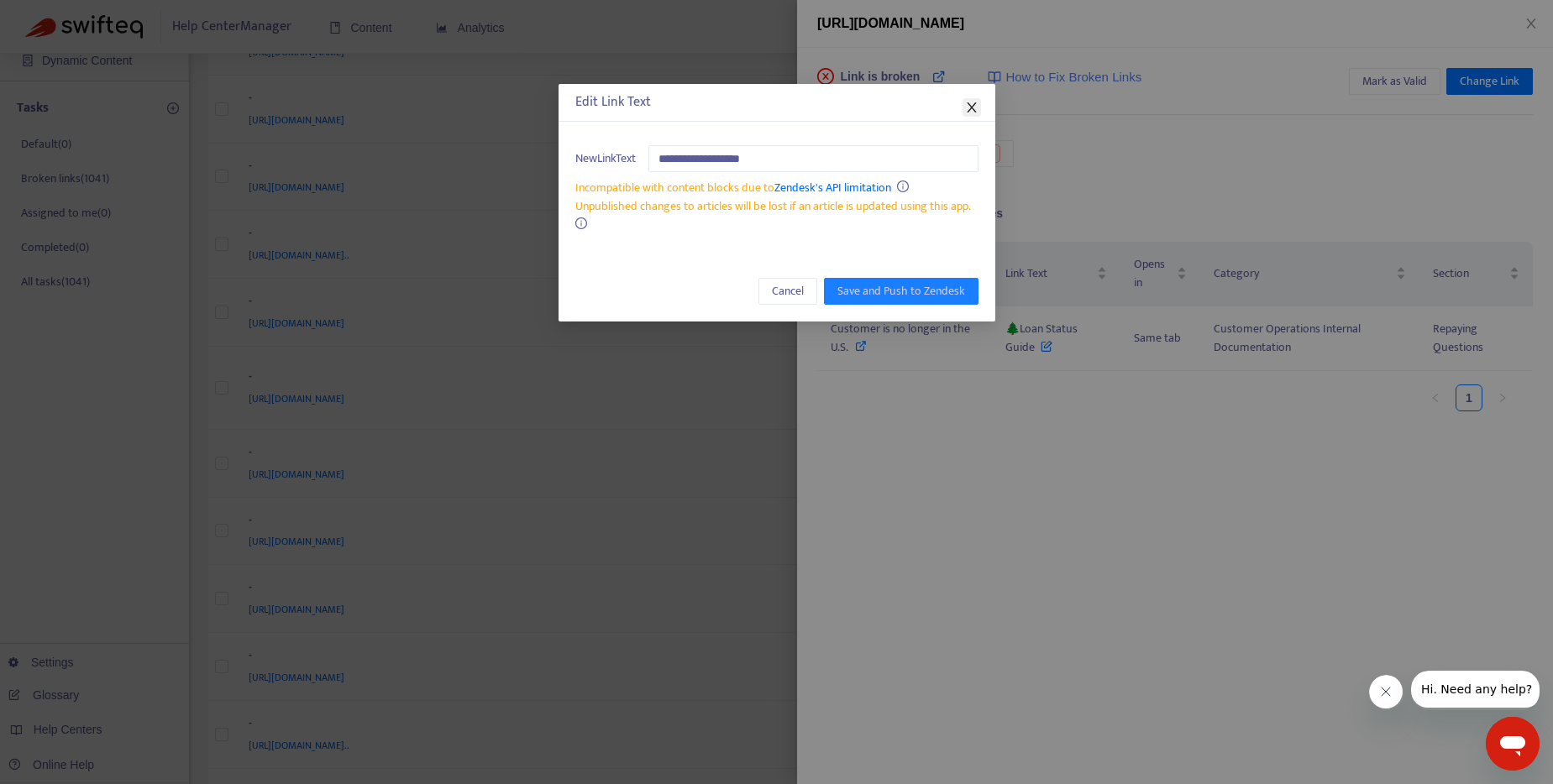
click at [969, 104] on icon "close" at bounding box center [972, 107] width 13 height 13
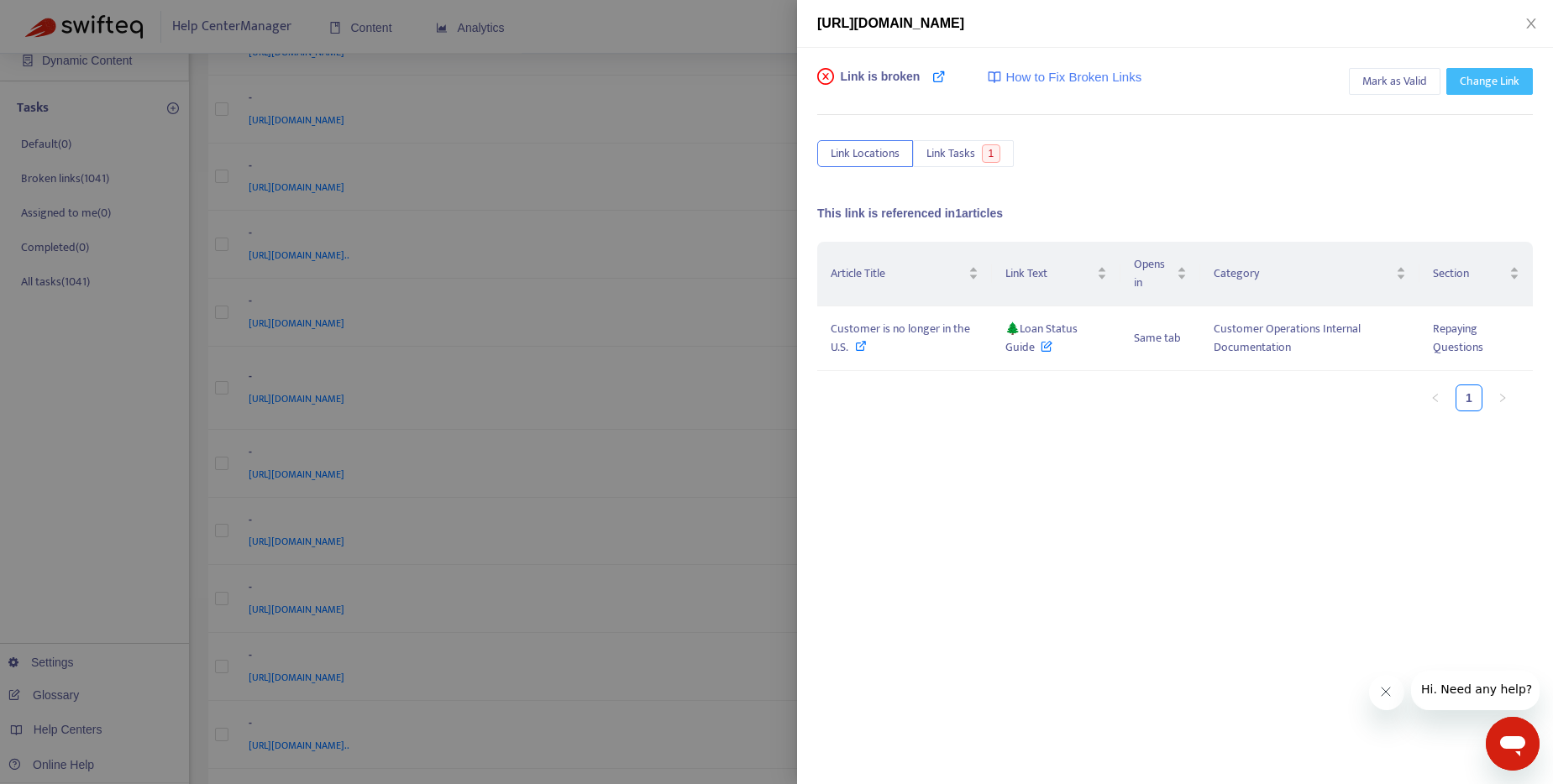
click at [1499, 85] on span "Change Link" at bounding box center [1489, 81] width 60 height 18
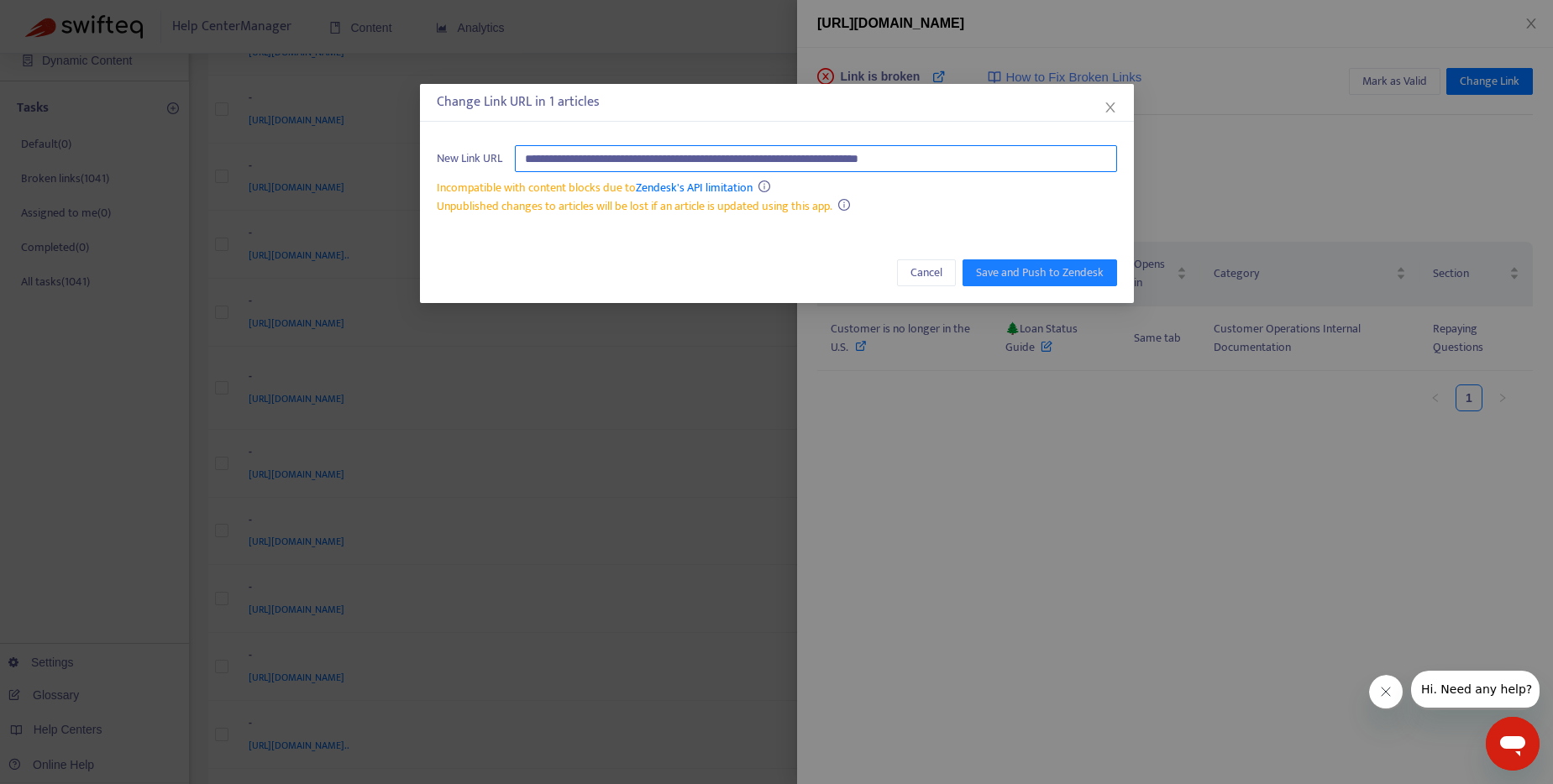
click at [830, 149] on input "**********" at bounding box center [815, 159] width 602 height 27
paste input "********"
type input "**********"
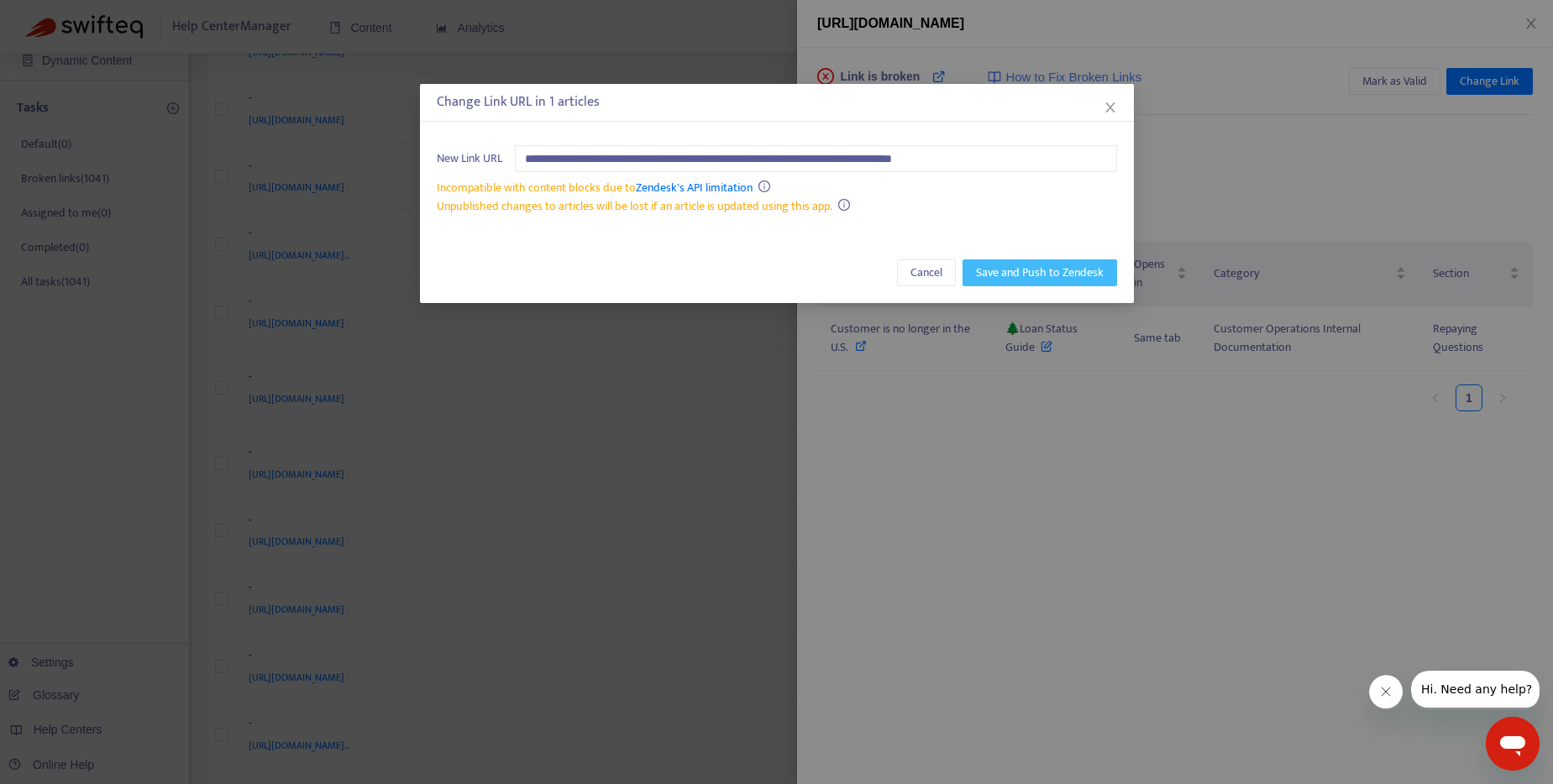
click at [1032, 278] on span "Save and Push to Zendesk" at bounding box center [1039, 272] width 127 height 18
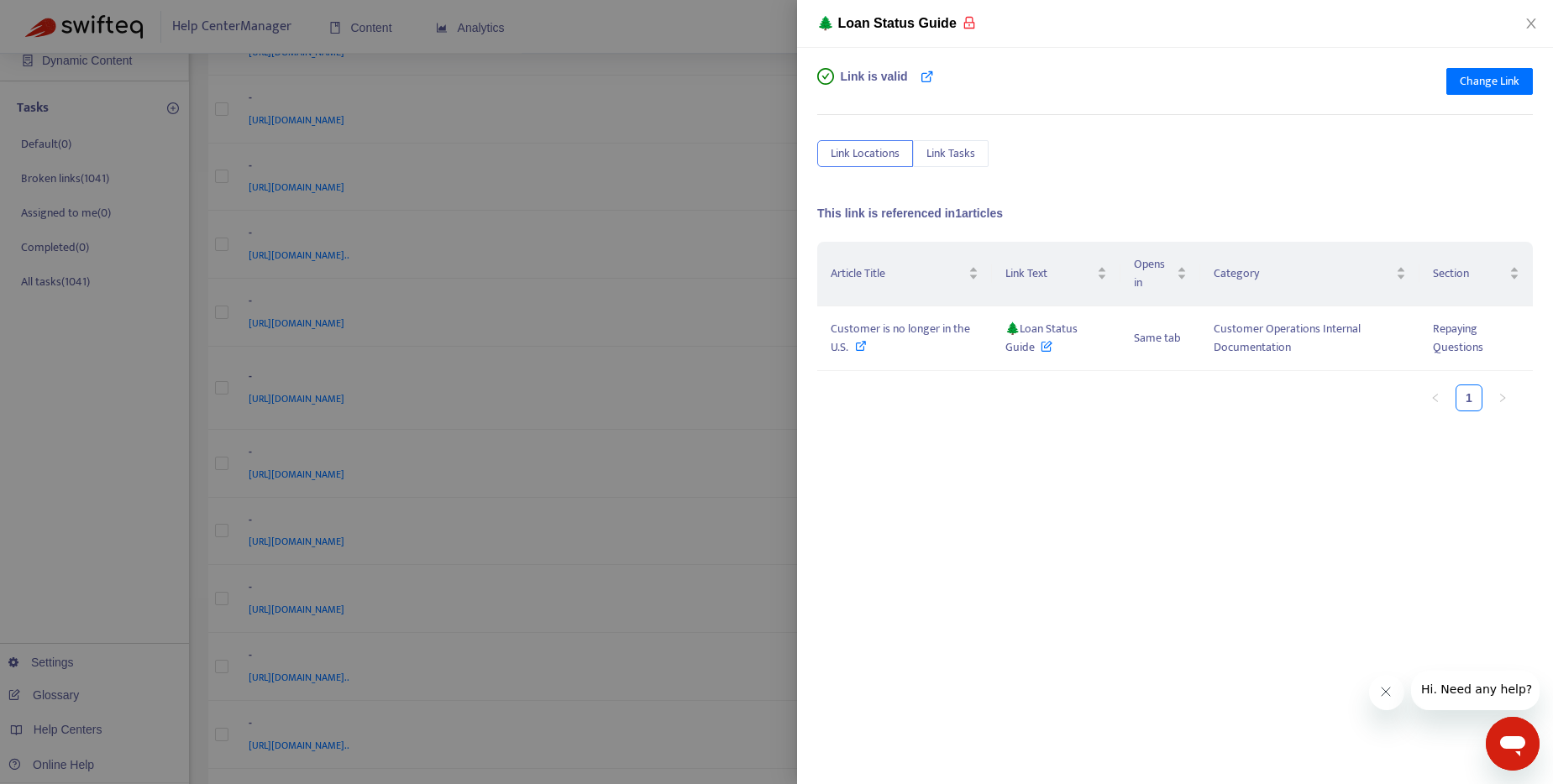
click at [748, 28] on div at bounding box center [776, 392] width 1553 height 784
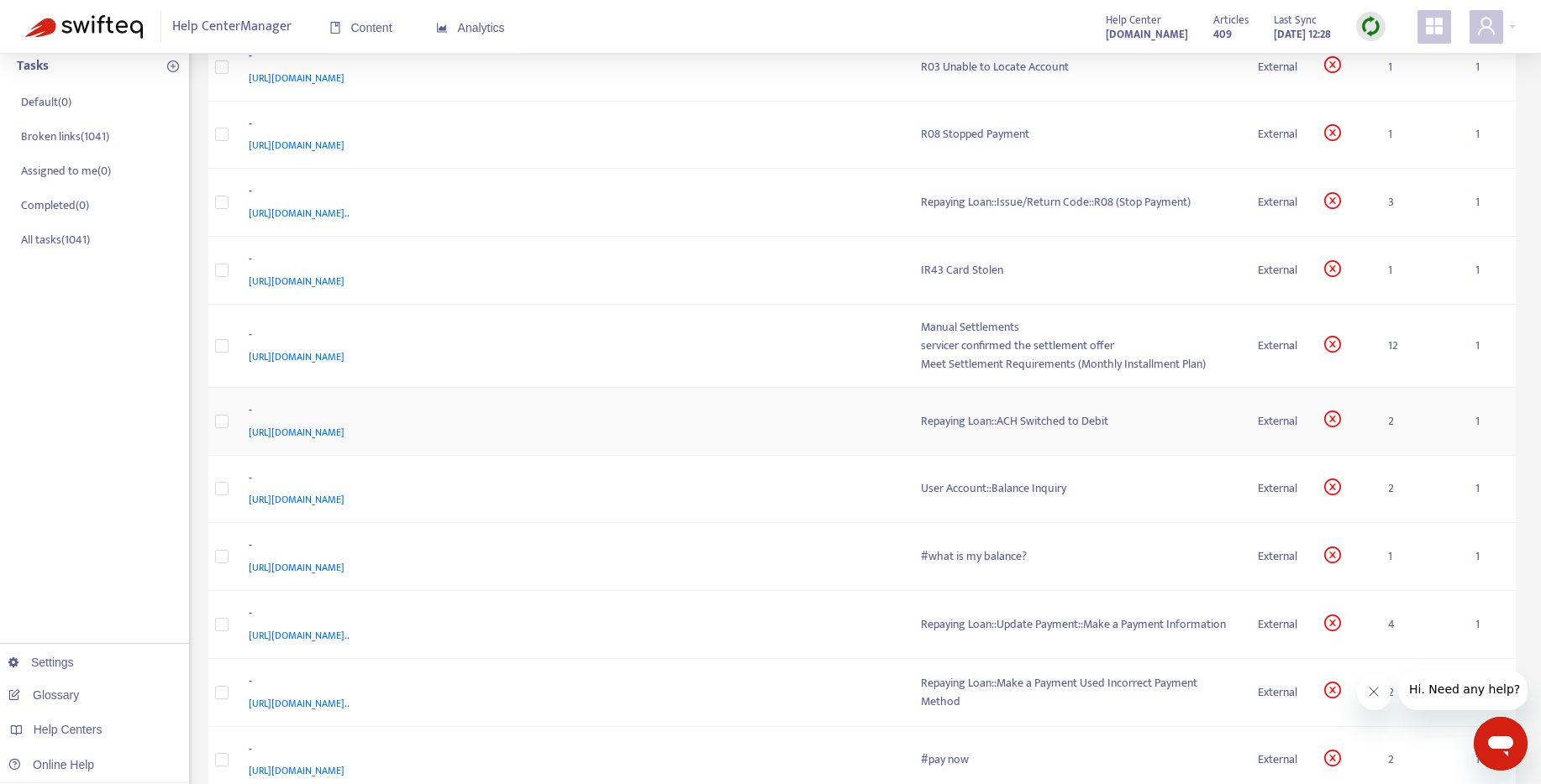
scroll to position [240, 0]
click at [980, 485] on div "User Account::Balance Inquiry" at bounding box center [1076, 486] width 310 height 18
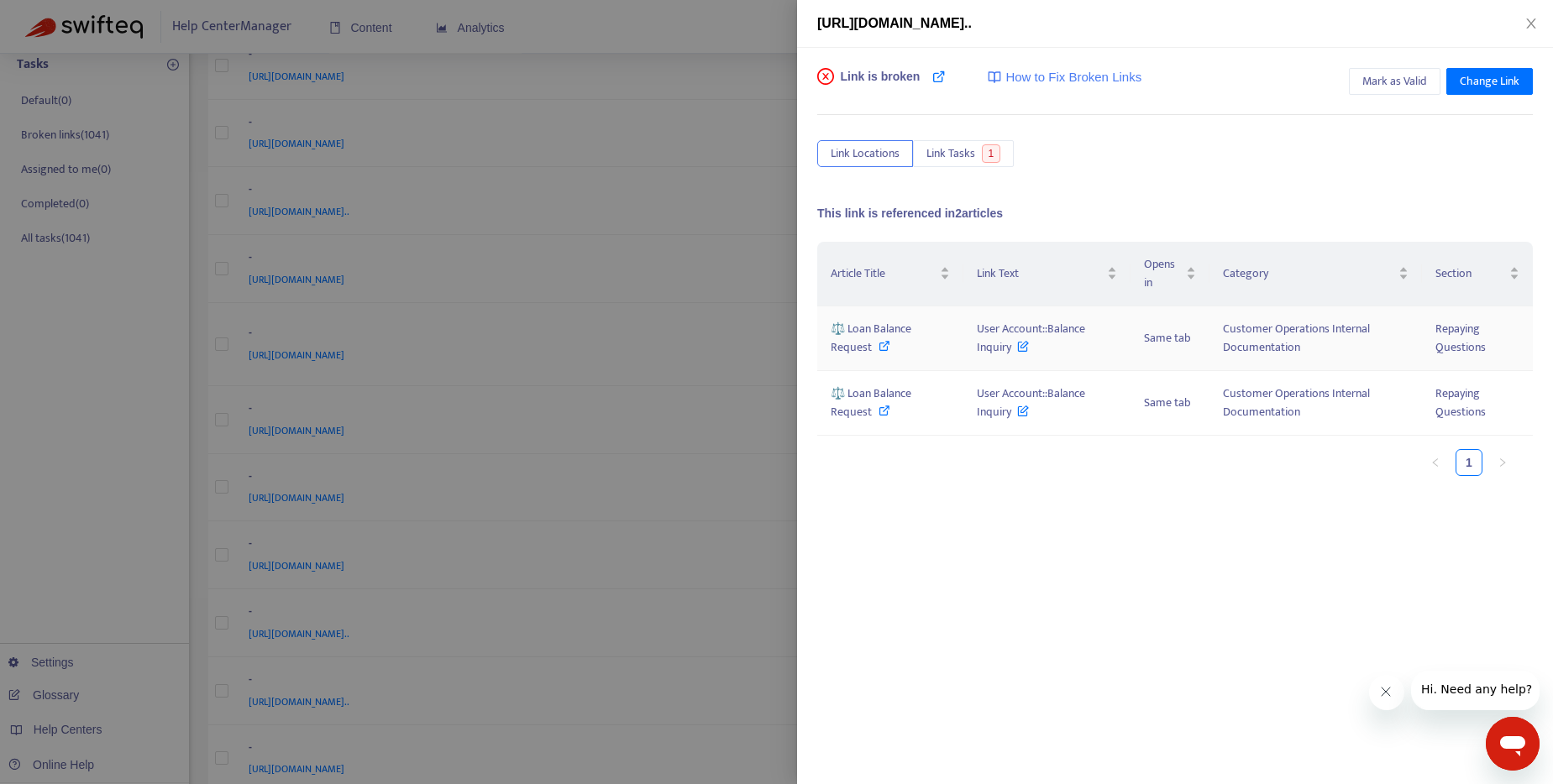
click at [882, 345] on icon at bounding box center [885, 345] width 11 height 11
drag, startPoint x: 1011, startPoint y: 346, endPoint x: 955, endPoint y: 334, distance: 57.3
click at [955, 334] on tr "⚖️ Loan Balance Request User Account::Balance Inquiry Same tab Customer Operati…" at bounding box center [1175, 339] width 716 height 65
click at [984, 479] on div "Article Title Link Text Opens in Category Section ⚖️ Loan Balance Request User …" at bounding box center [1175, 365] width 716 height 248
drag, startPoint x: 1009, startPoint y: 353, endPoint x: 976, endPoint y: 327, distance: 42.0
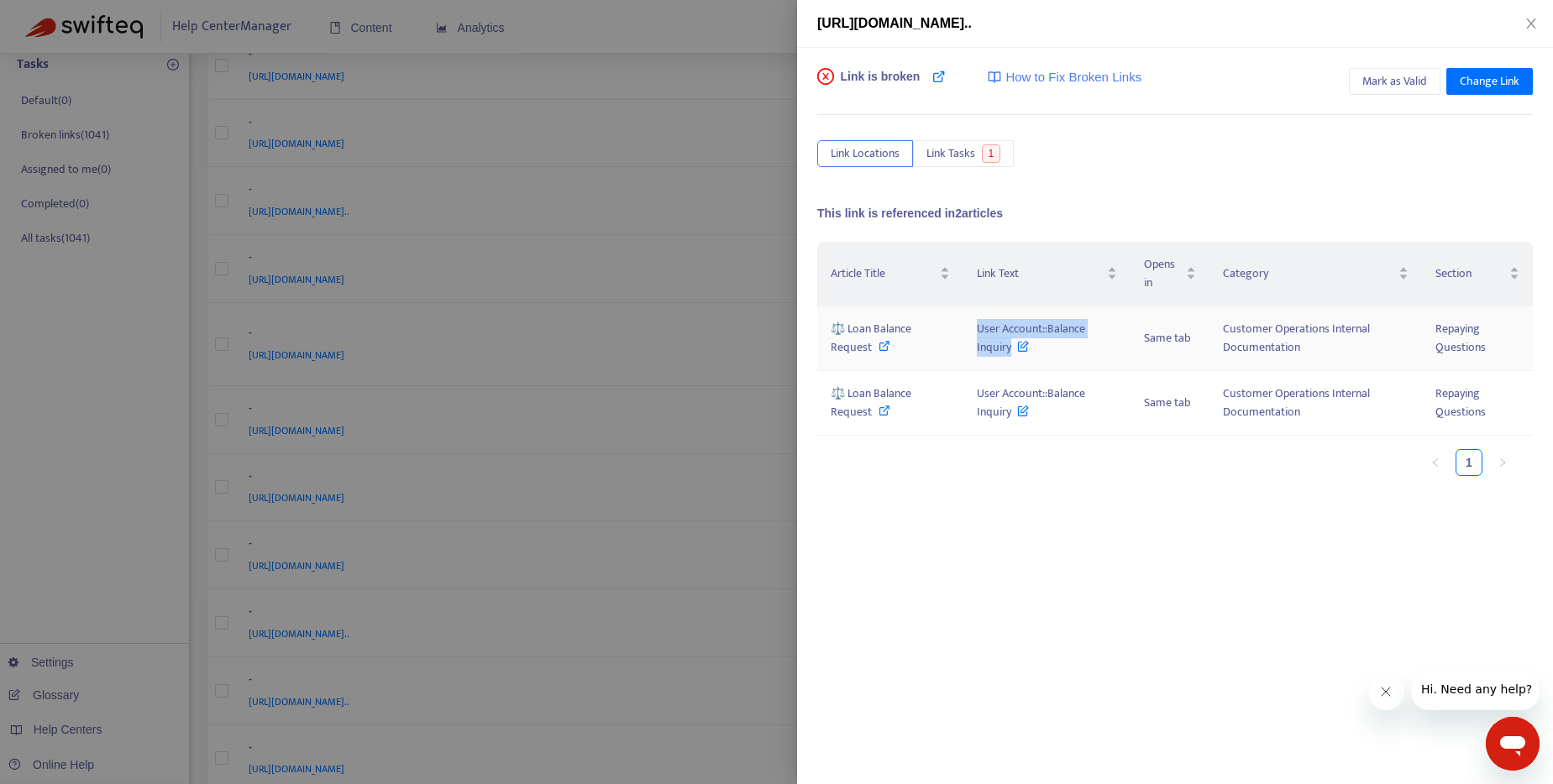
click at [977, 327] on span "User Account::Balance Inquiry" at bounding box center [1031, 338] width 108 height 38
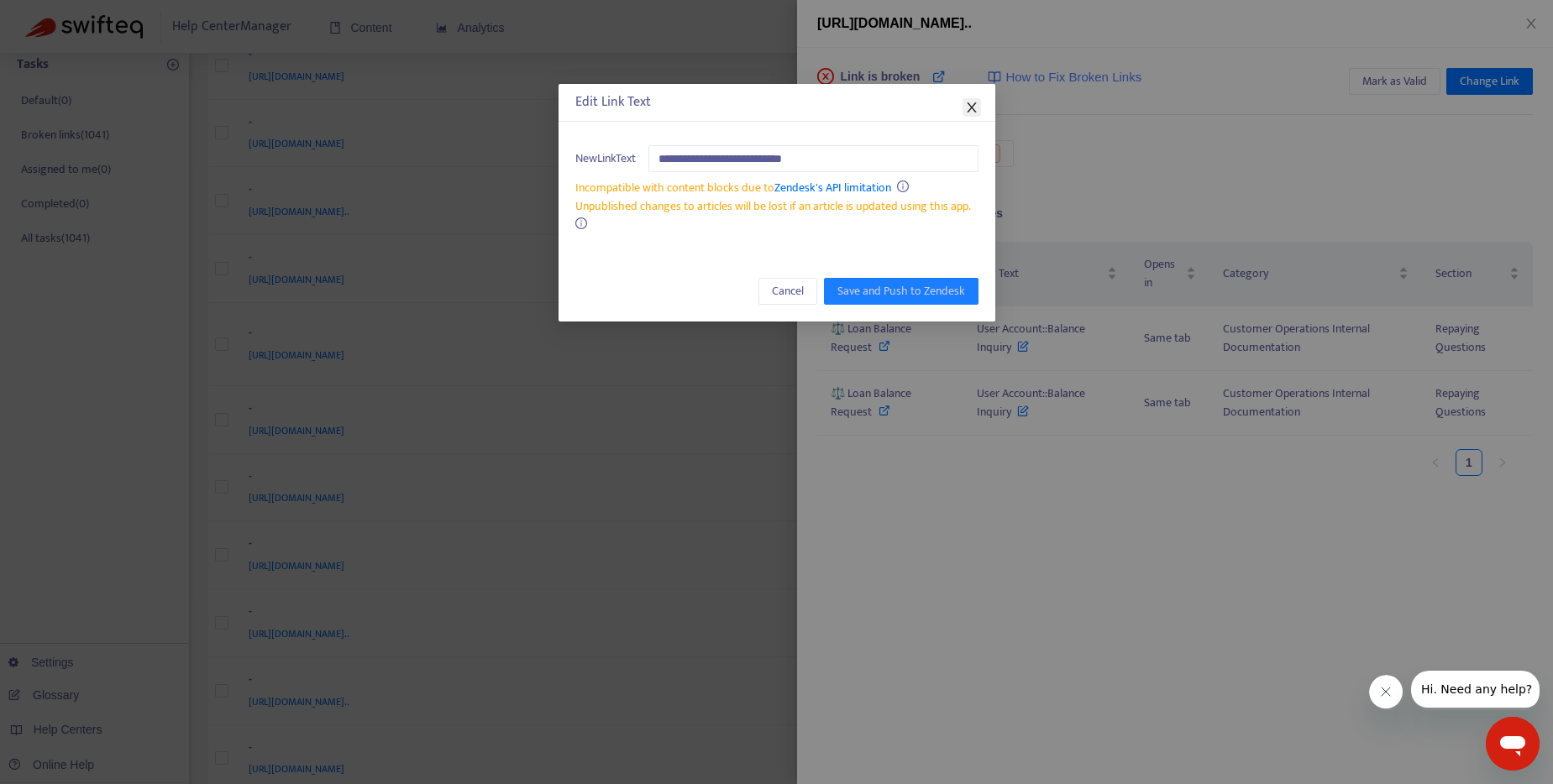
click at [969, 108] on icon "close" at bounding box center [971, 107] width 9 height 10
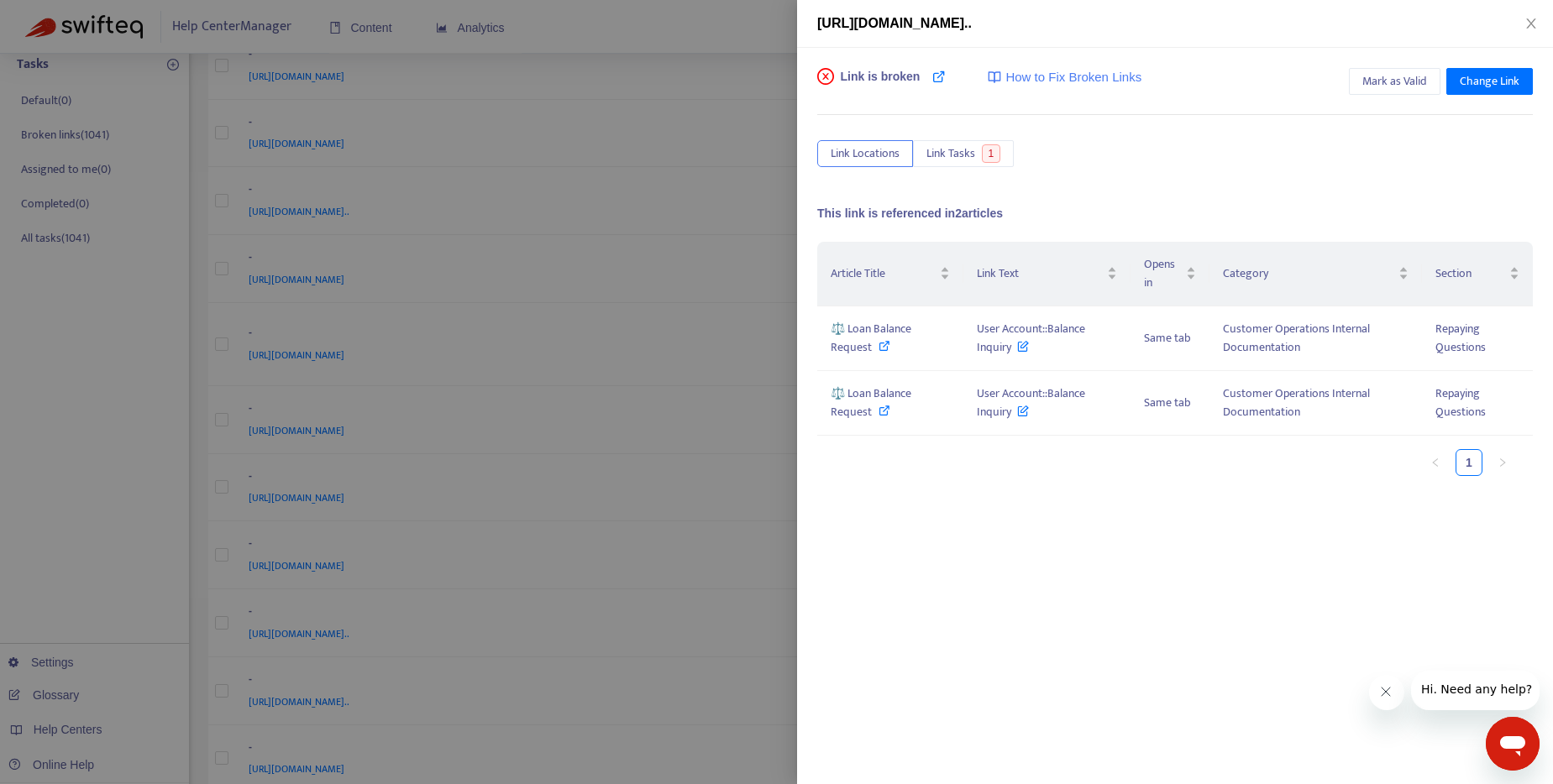
click at [1536, 14] on div "[URL][DOMAIN_NAME].." at bounding box center [1175, 24] width 756 height 47
click at [1532, 18] on icon "close" at bounding box center [1531, 24] width 13 height 13
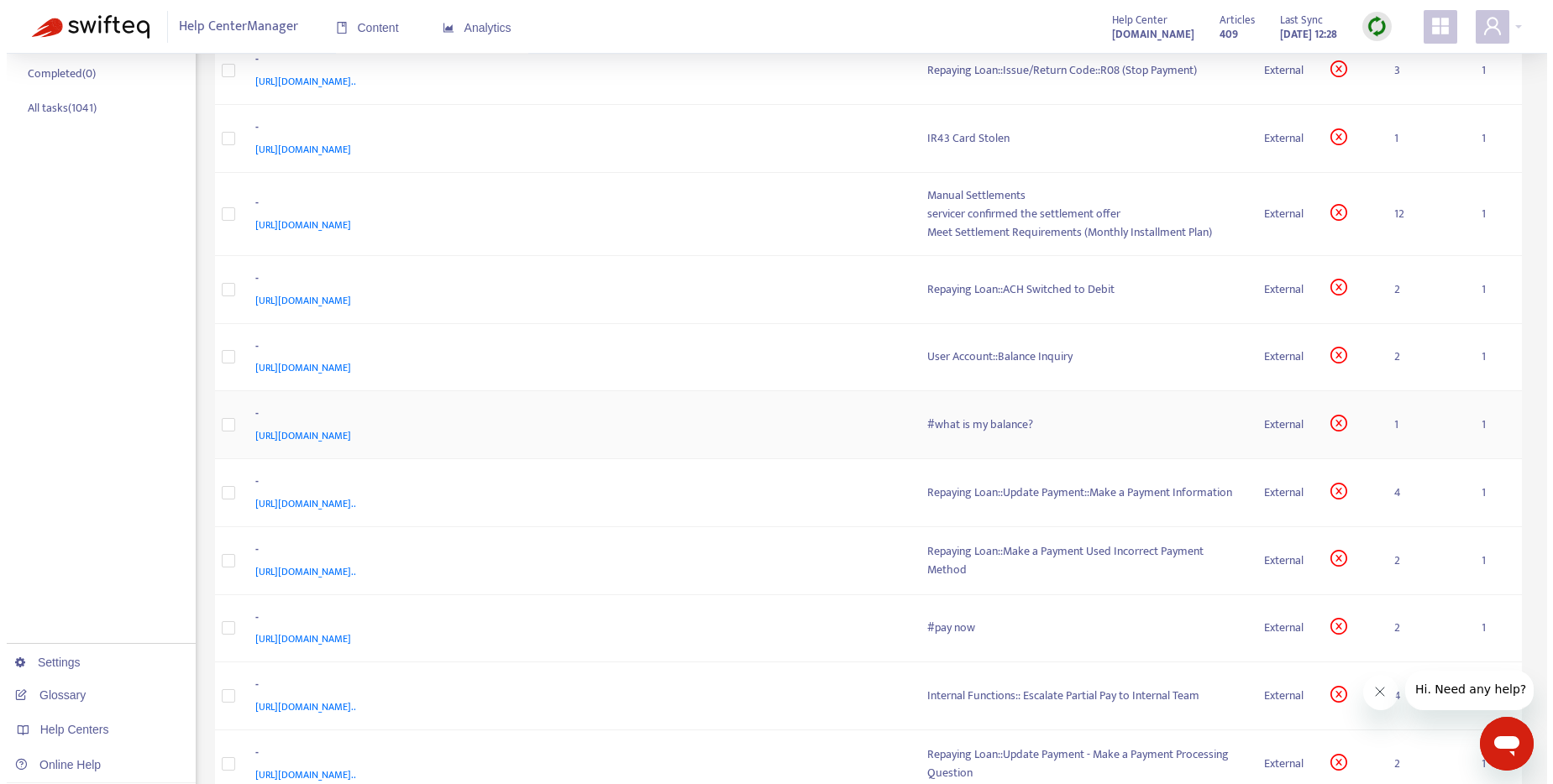
scroll to position [365, 0]
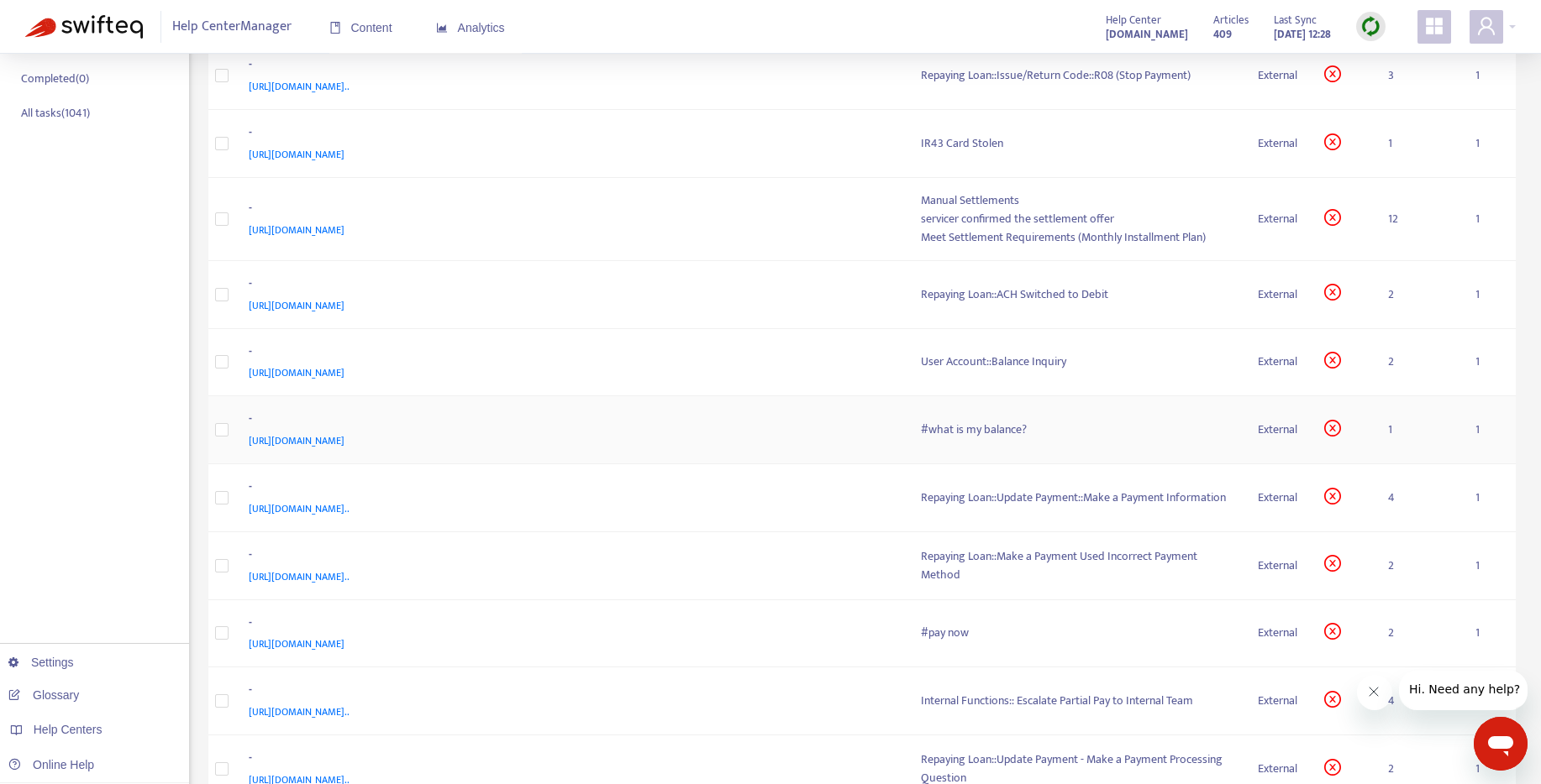
click at [988, 433] on div "#what is my balance?" at bounding box center [1076, 429] width 310 height 18
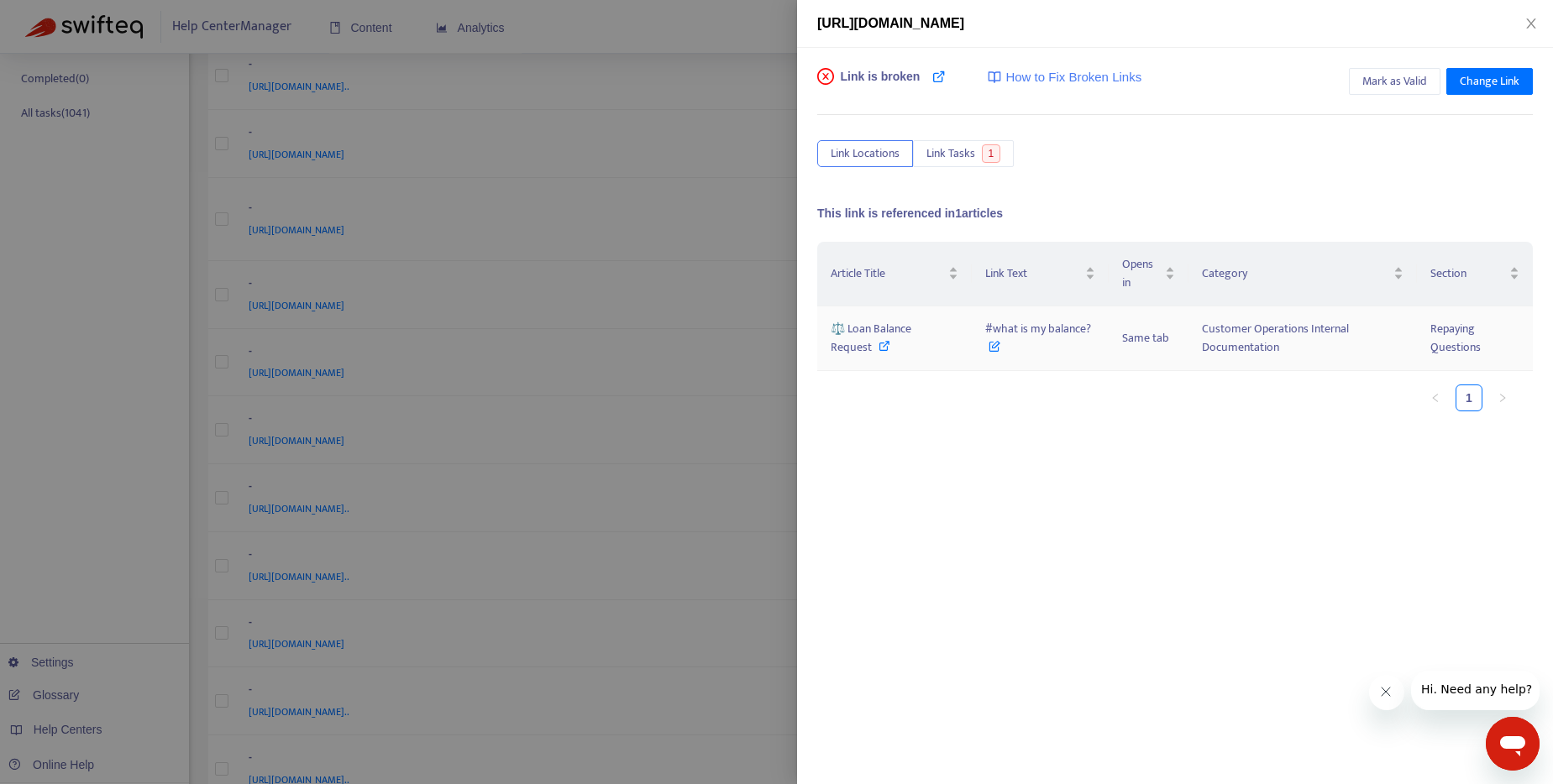
click at [883, 342] on icon at bounding box center [885, 345] width 11 height 11
drag, startPoint x: 982, startPoint y: 326, endPoint x: 1112, endPoint y: 332, distance: 130.1
click at [1112, 332] on tr "⚖️ Loan Balance Request #what is my balance? Same tab Customer Operations Inter…" at bounding box center [1175, 339] width 716 height 65
copy span "#what is my balance?"
click at [748, 37] on div at bounding box center [776, 392] width 1553 height 784
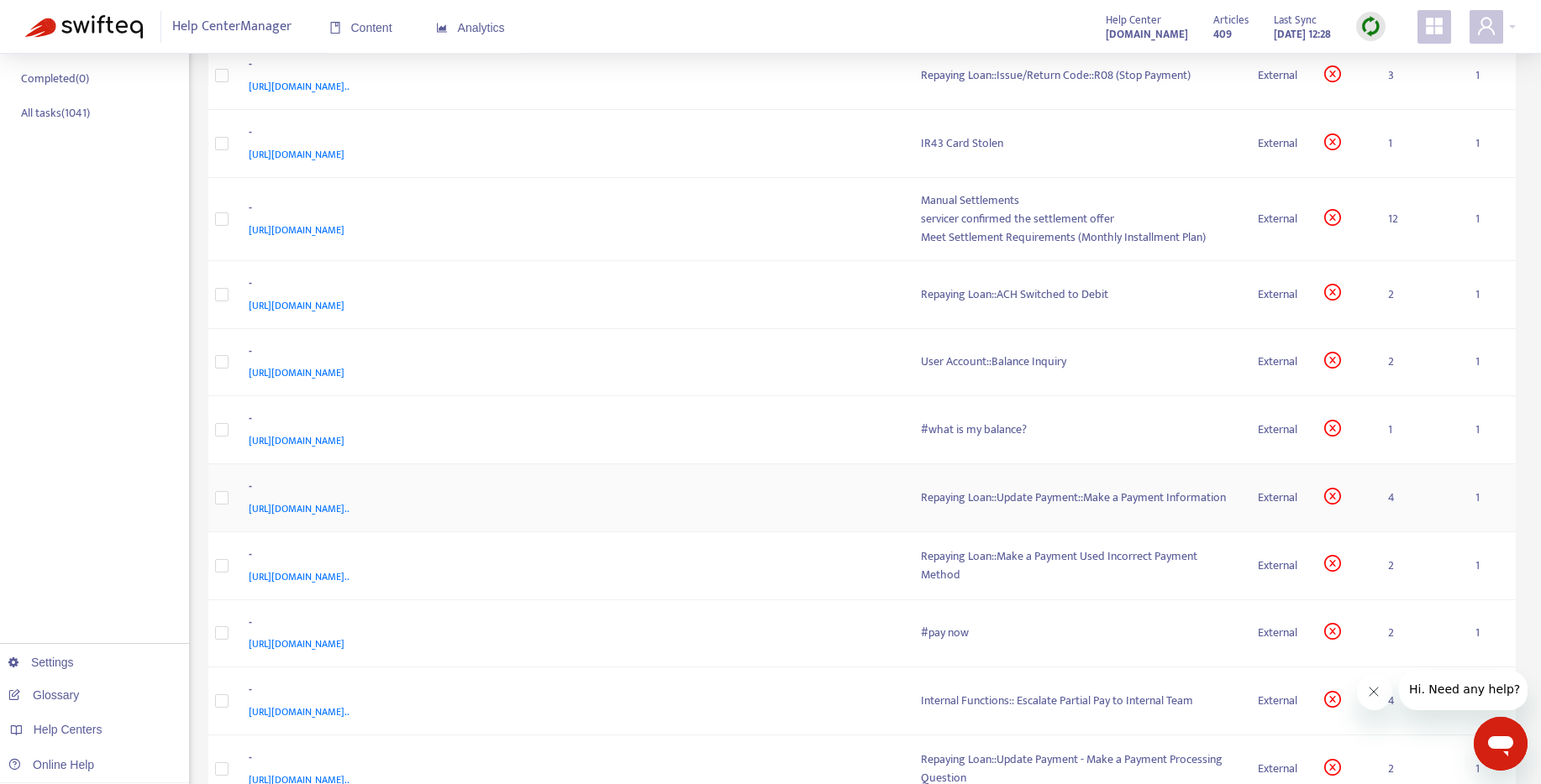
click at [1030, 500] on div "Repaying Loan::Update Payment::Make a Payment Information" at bounding box center [1076, 497] width 310 height 18
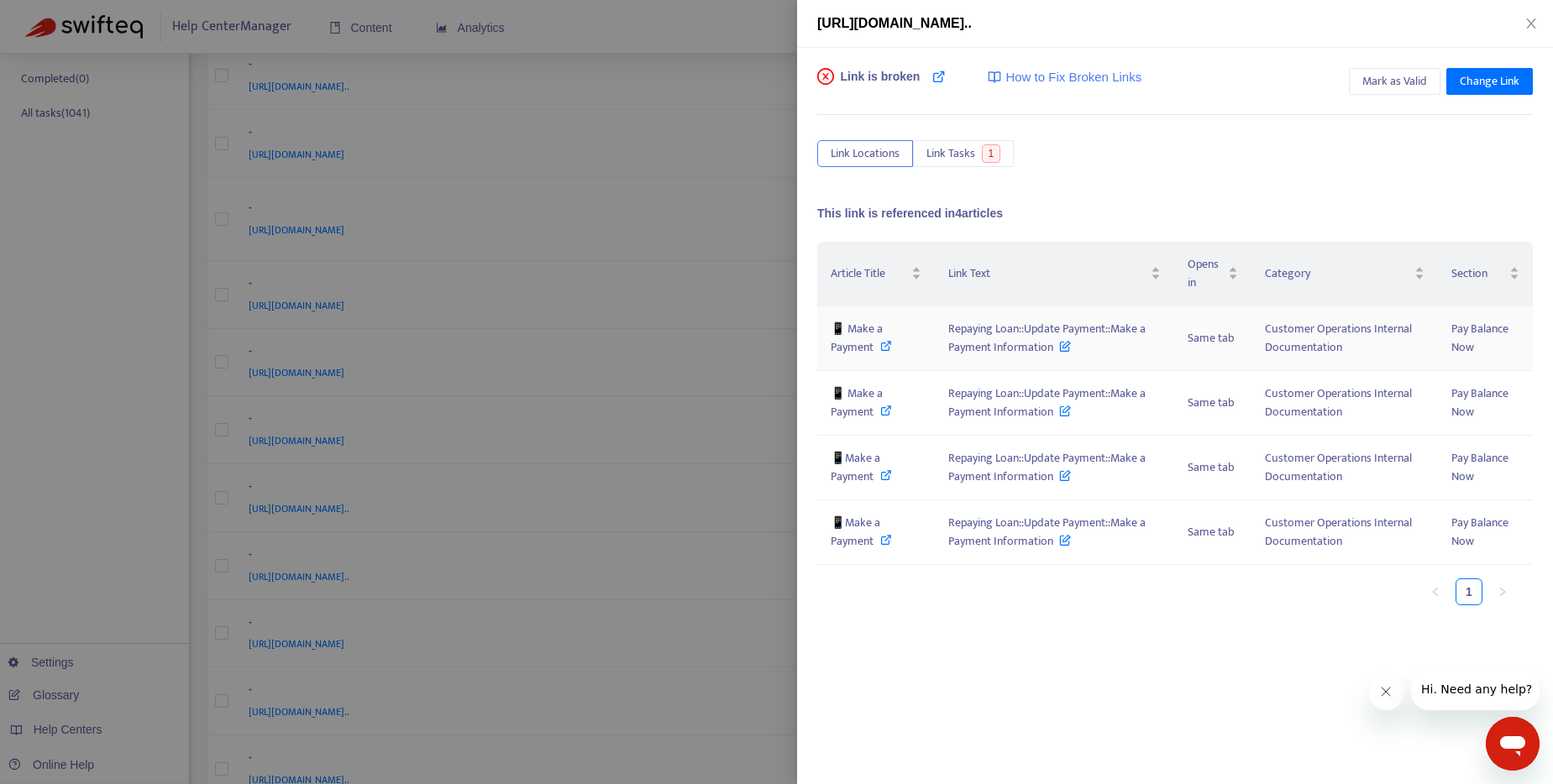
click at [886, 343] on icon at bounding box center [886, 345] width 11 height 11
drag, startPoint x: 957, startPoint y: 333, endPoint x: 1052, endPoint y: 350, distance: 96.5
click at [1052, 350] on span "Repaying Loan::Update Payment::Make a Payment Information" at bounding box center [1047, 338] width 197 height 38
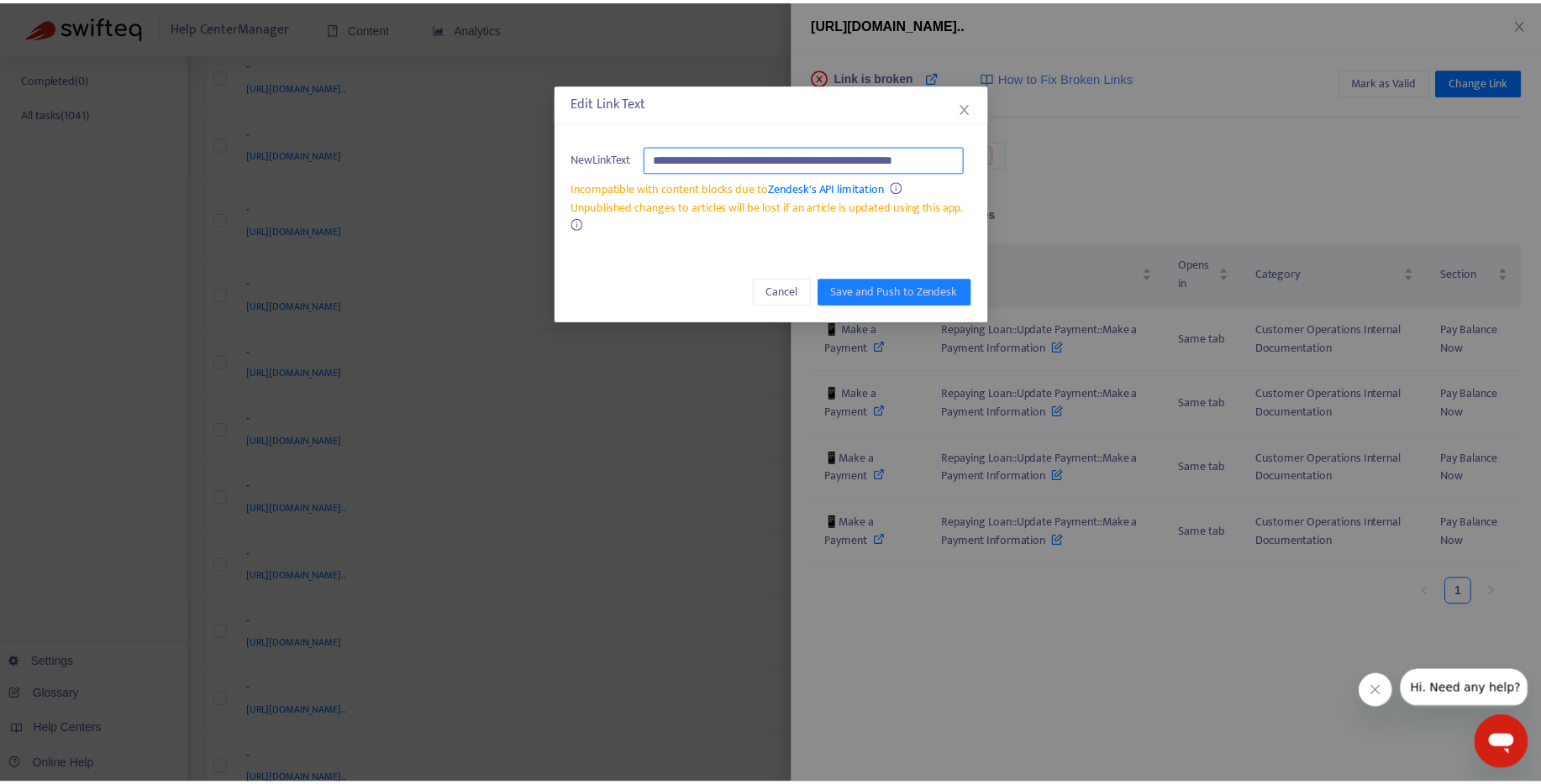
scroll to position [0, 0]
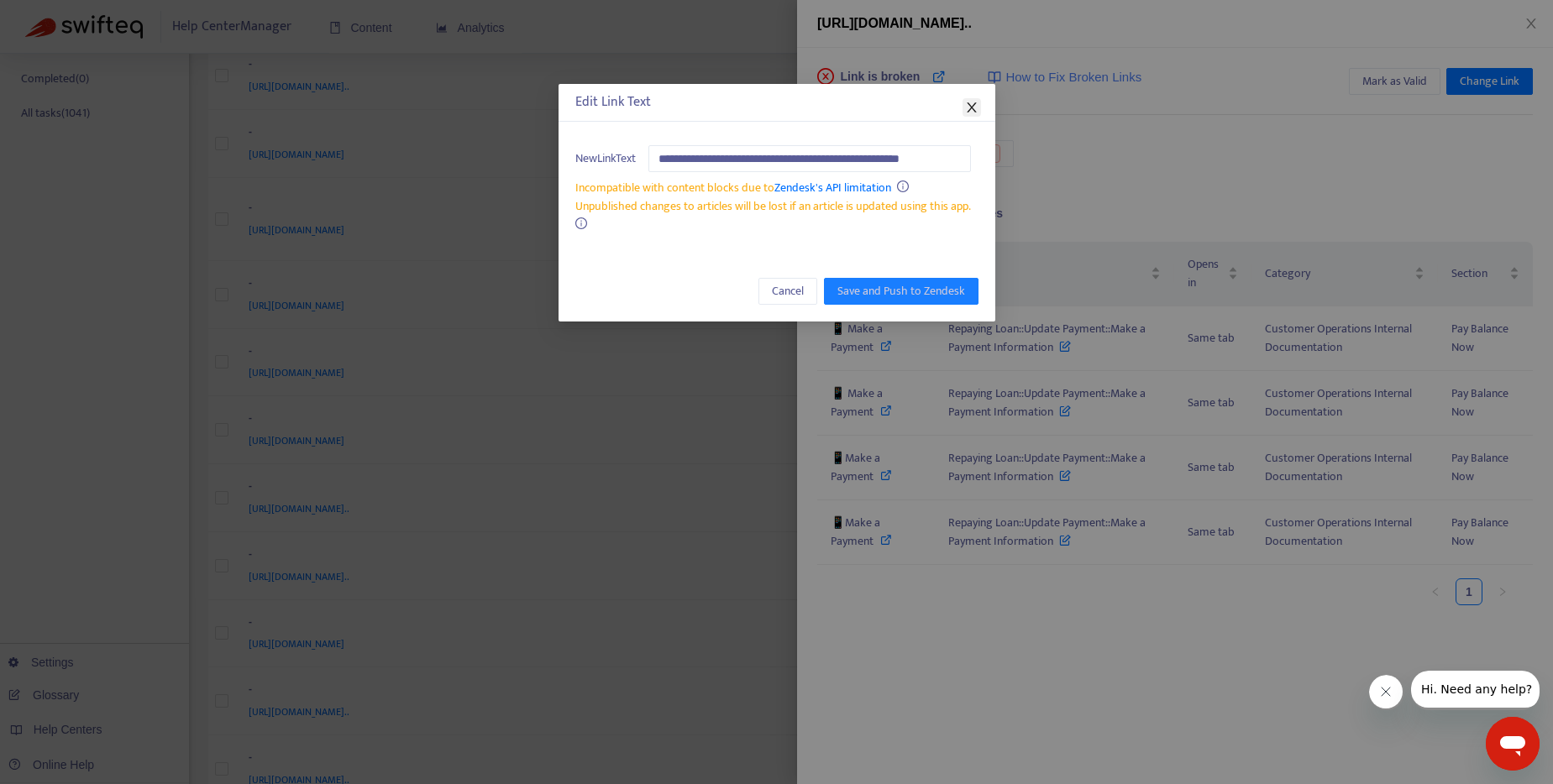
click at [978, 104] on icon "close" at bounding box center [972, 107] width 13 height 13
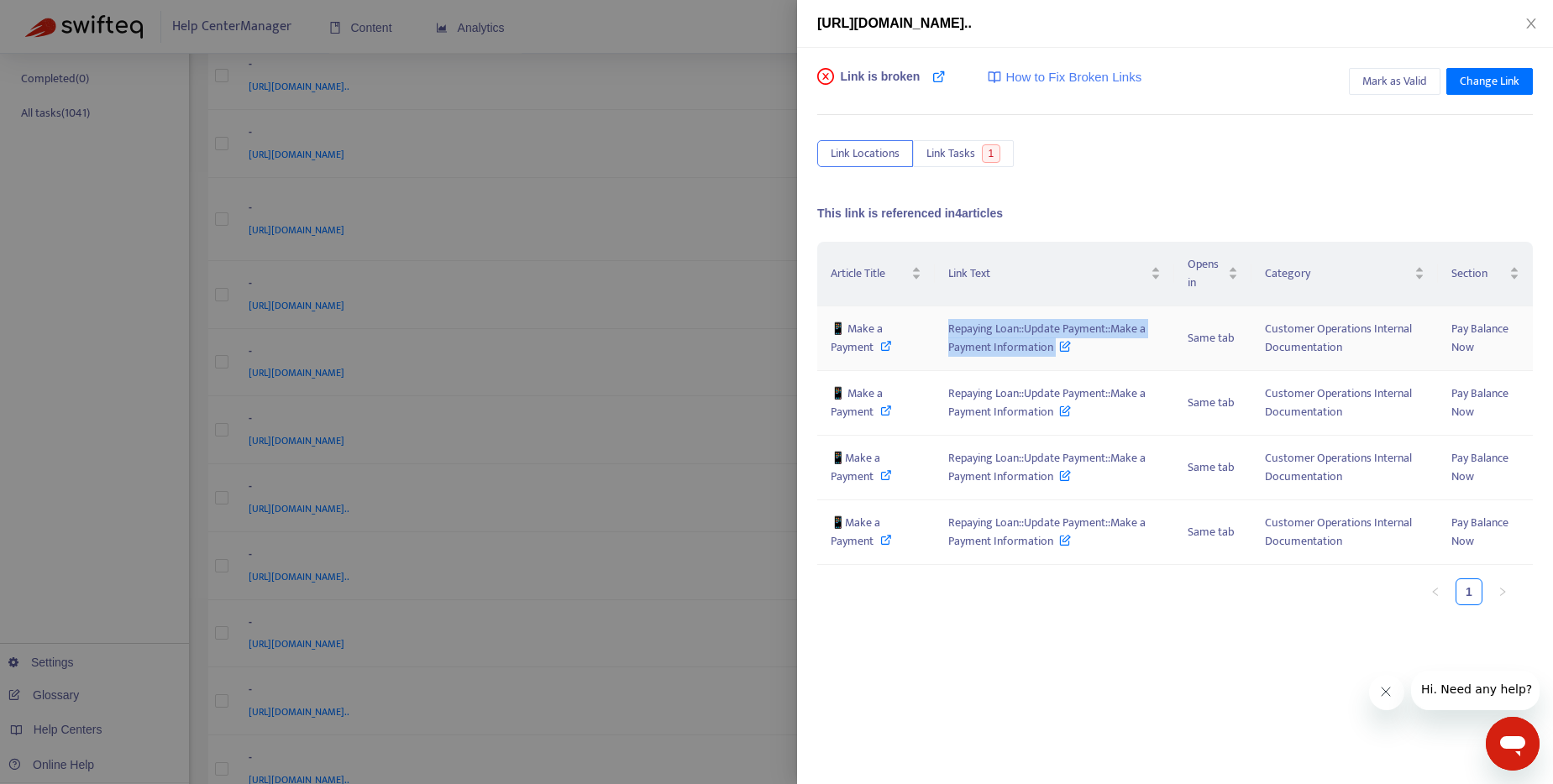
drag, startPoint x: 947, startPoint y: 327, endPoint x: 1057, endPoint y: 354, distance: 113.3
click at [1057, 354] on td "Repaying Loan::Update Payment::Make a Payment Information" at bounding box center [1054, 339] width 238 height 65
copy span "Repaying Loan::Update Payment::Make a Payment Information"
click at [880, 477] on icon at bounding box center [886, 476] width 11 height 11
click at [886, 408] on icon at bounding box center [886, 410] width 11 height 11
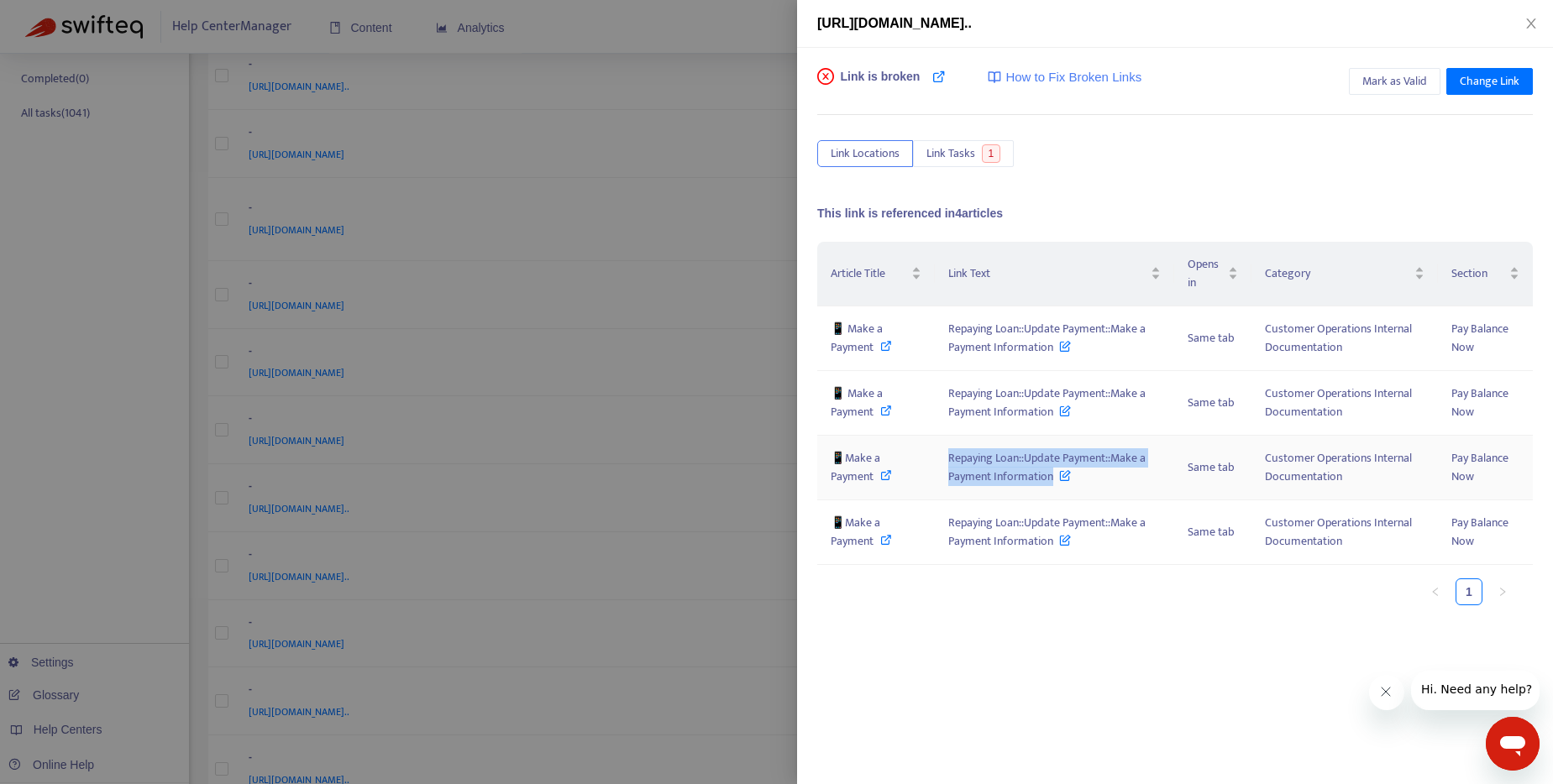
drag, startPoint x: 945, startPoint y: 457, endPoint x: 1054, endPoint y: 480, distance: 111.4
click at [1054, 480] on td "Repaying Loan::Update Payment::Make a Payment Information" at bounding box center [1054, 468] width 238 height 65
copy span "Repaying Loan::Update Payment::Make a Payment Information"
click at [889, 541] on icon at bounding box center [886, 540] width 11 height 11
click at [1140, 600] on ul "1" at bounding box center [1167, 592] width 699 height 27
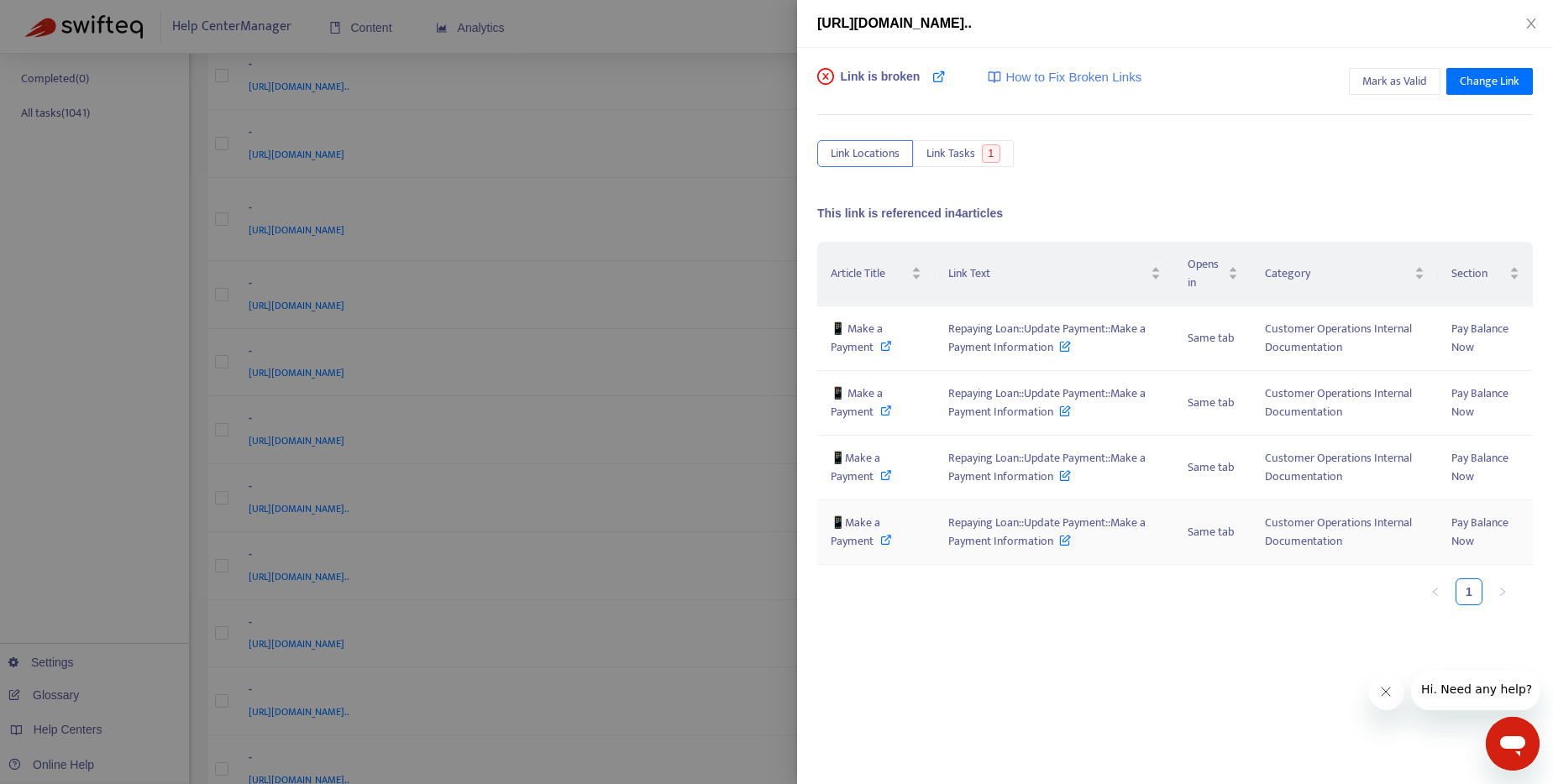
click at [882, 537] on icon at bounding box center [886, 540] width 11 height 11
click at [1502, 84] on span "Change Link" at bounding box center [1489, 81] width 60 height 18
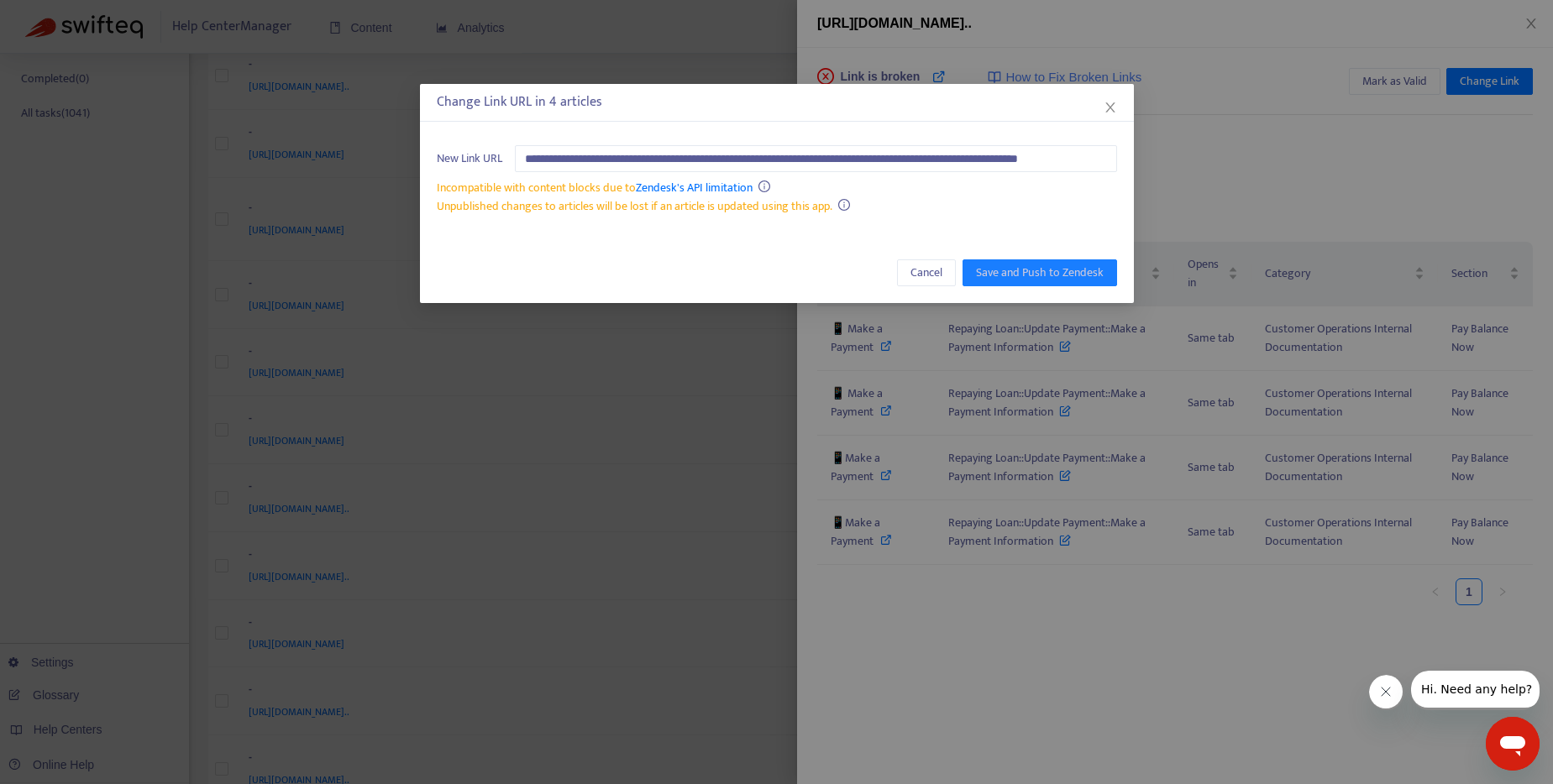
click at [650, 55] on div "**********" at bounding box center [776, 392] width 1553 height 784
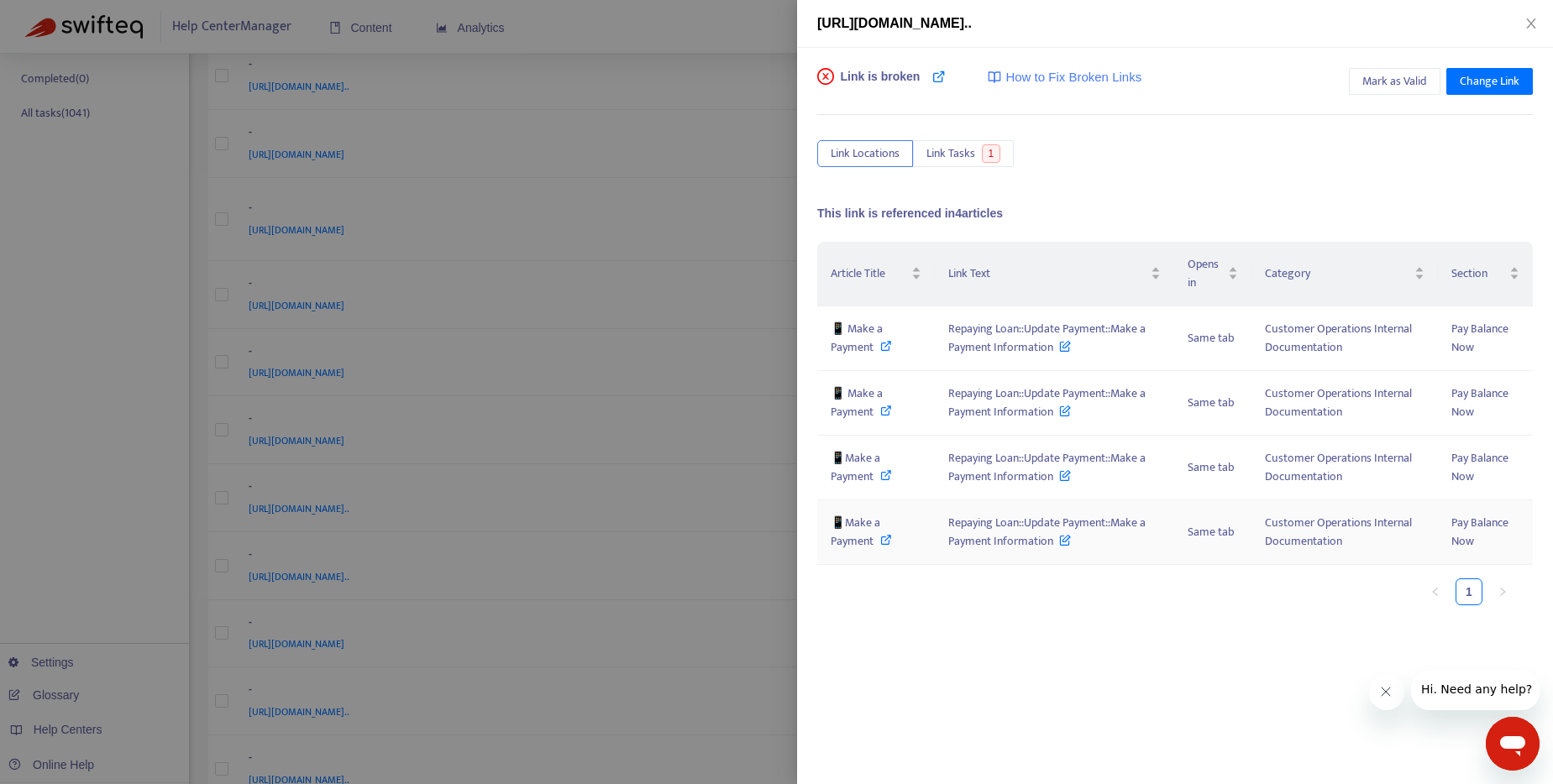
click at [886, 543] on icon at bounding box center [886, 540] width 11 height 11
drag, startPoint x: 945, startPoint y: 522, endPoint x: 1052, endPoint y: 544, distance: 109.2
click at [1052, 544] on td "Repaying Loan::Update Payment::Make a Payment Information" at bounding box center [1054, 532] width 238 height 65
copy span "Repaying Loan::Update Payment::Make a Payment Information"
click at [739, 177] on div at bounding box center [776, 392] width 1553 height 784
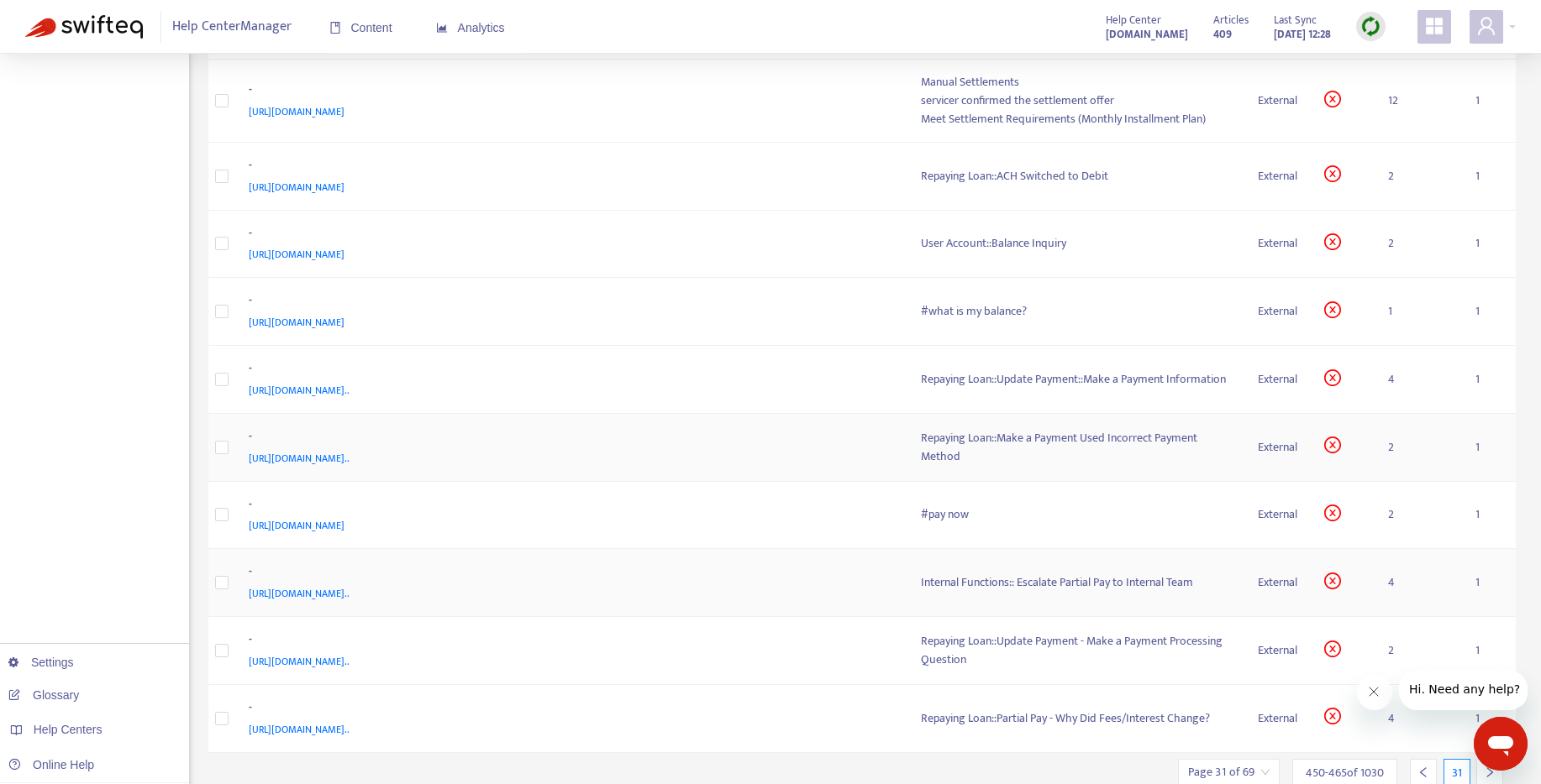
scroll to position [504, 0]
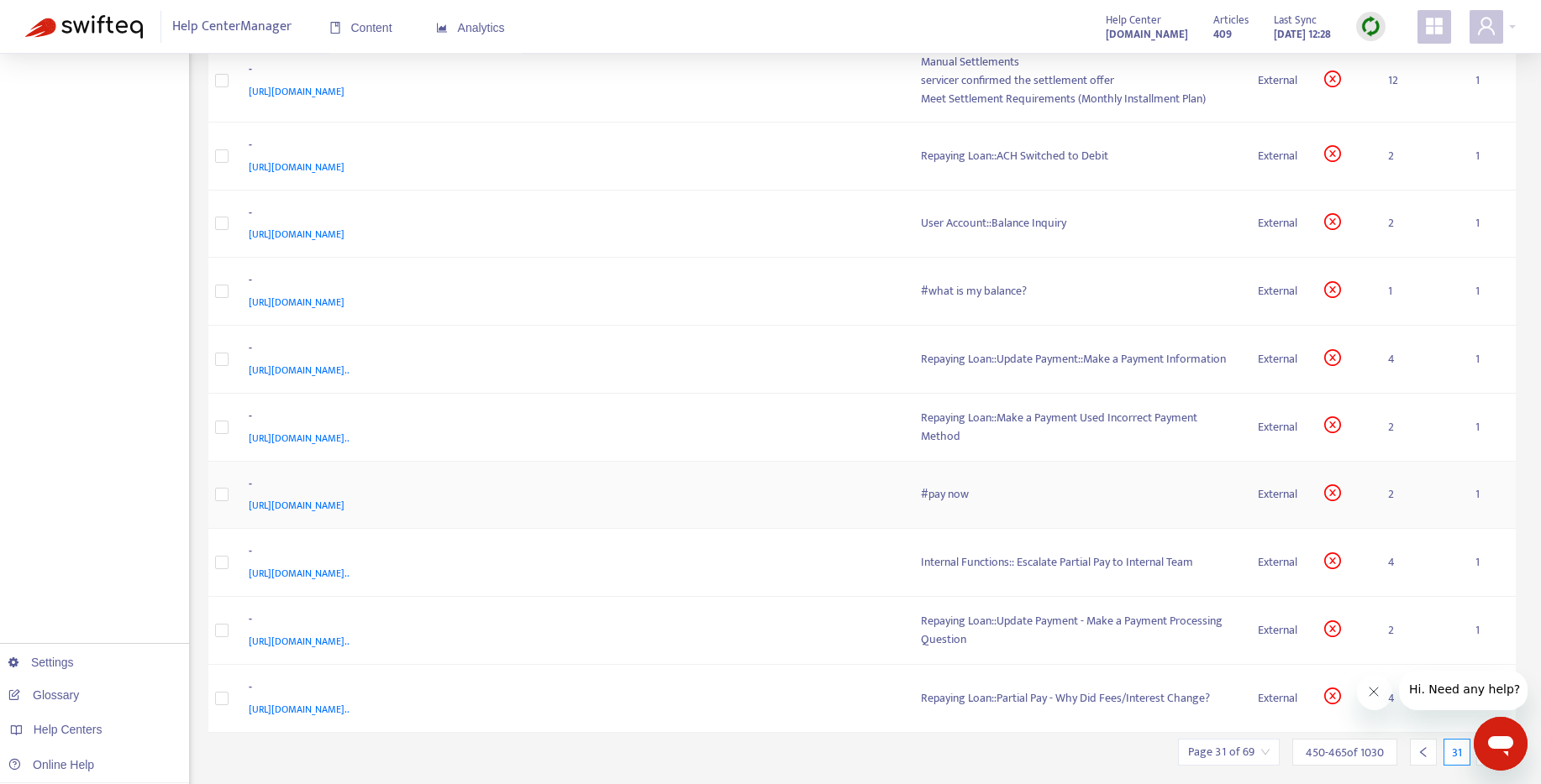
click at [934, 495] on div "#pay now" at bounding box center [1076, 494] width 310 height 18
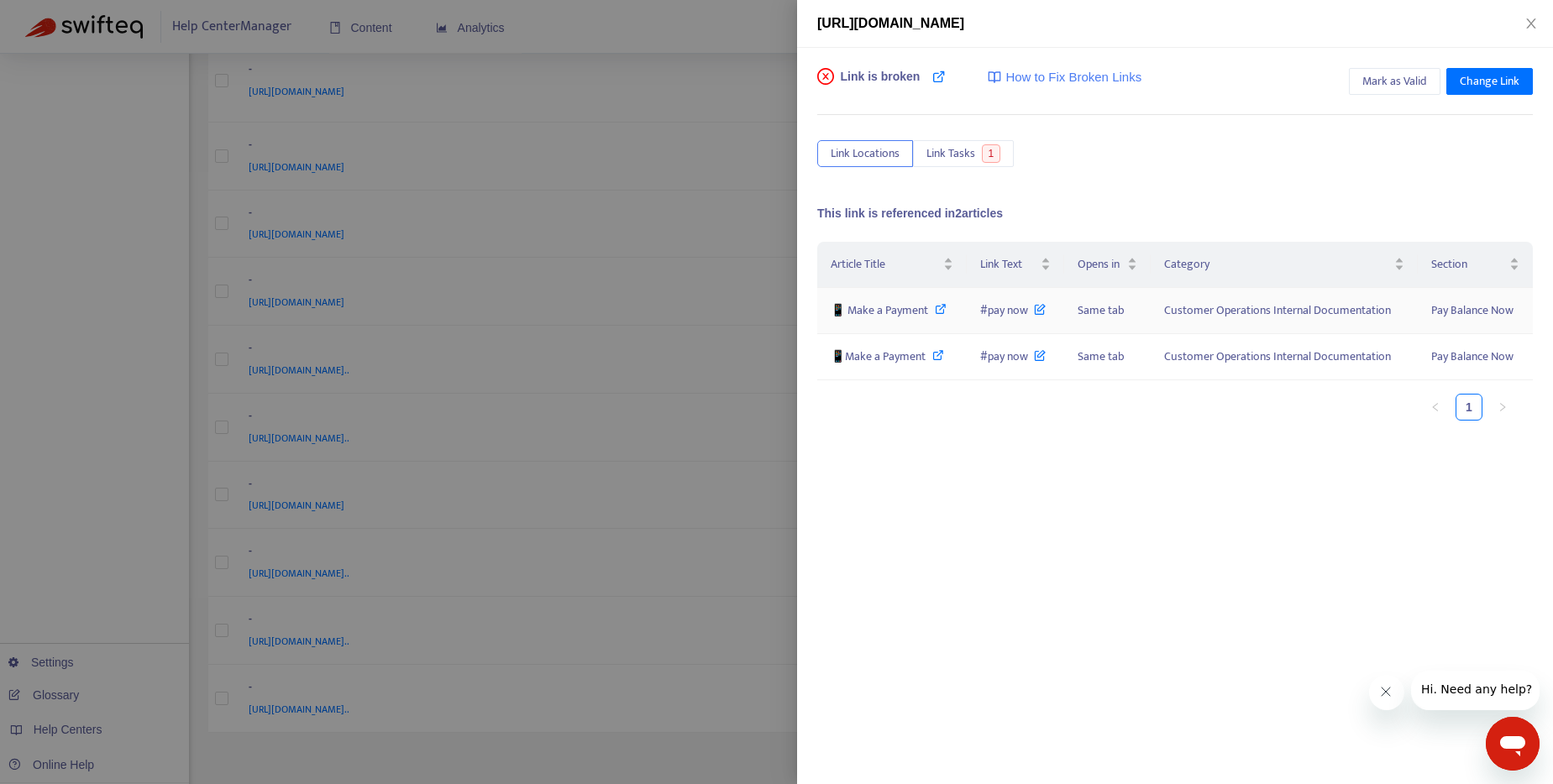
click at [943, 310] on icon at bounding box center [941, 308] width 11 height 11
drag, startPoint x: 980, startPoint y: 357, endPoint x: 1025, endPoint y: 363, distance: 45.4
click at [1025, 363] on td "#pay now" at bounding box center [1015, 357] width 98 height 47
copy span "#pay now"
click at [747, 304] on div at bounding box center [776, 392] width 1553 height 784
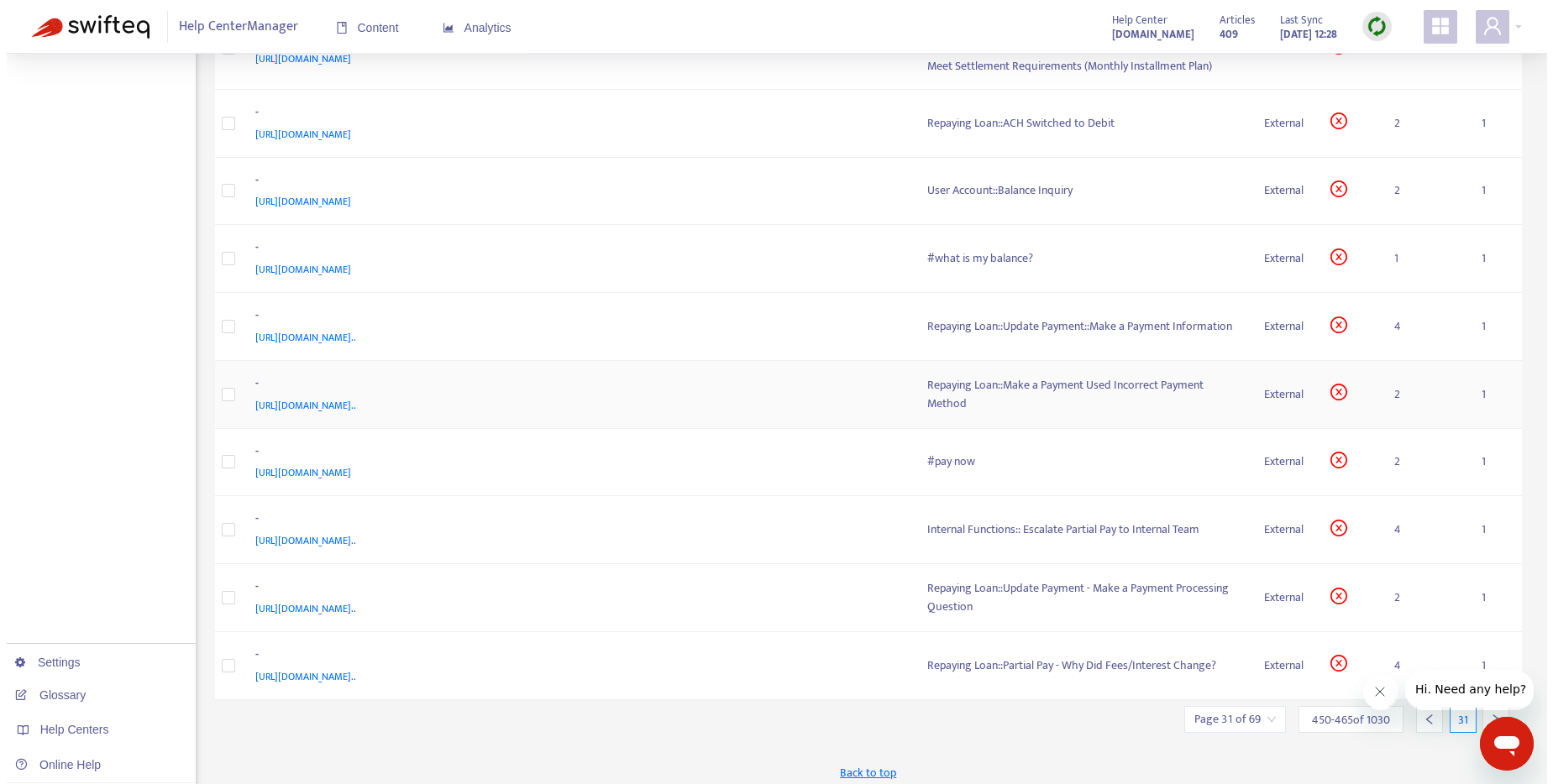
scroll to position [547, 0]
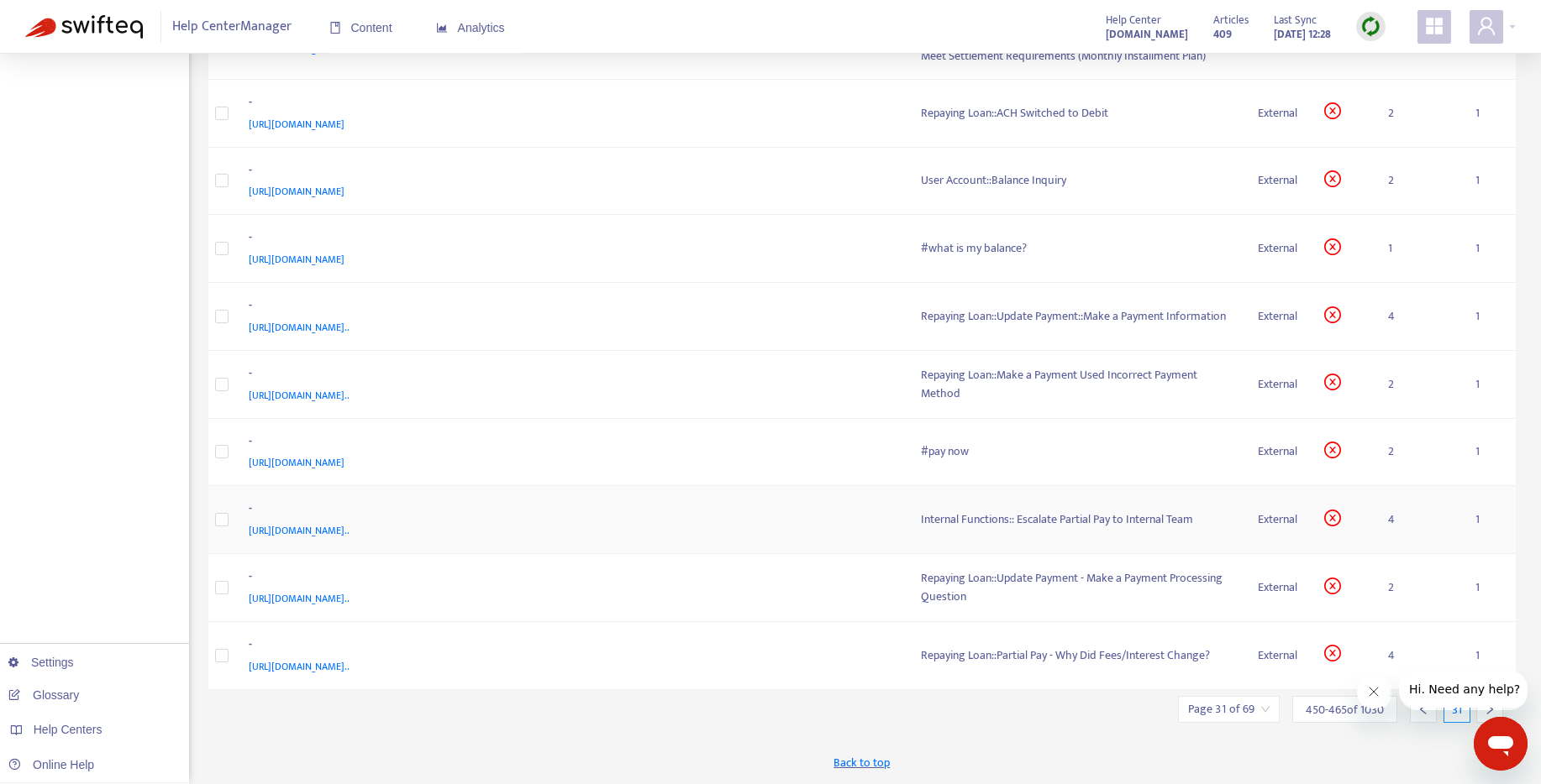
click at [1075, 521] on div "Internal Functions:: Escalate Partial Pay to Internal Team" at bounding box center [1076, 519] width 310 height 18
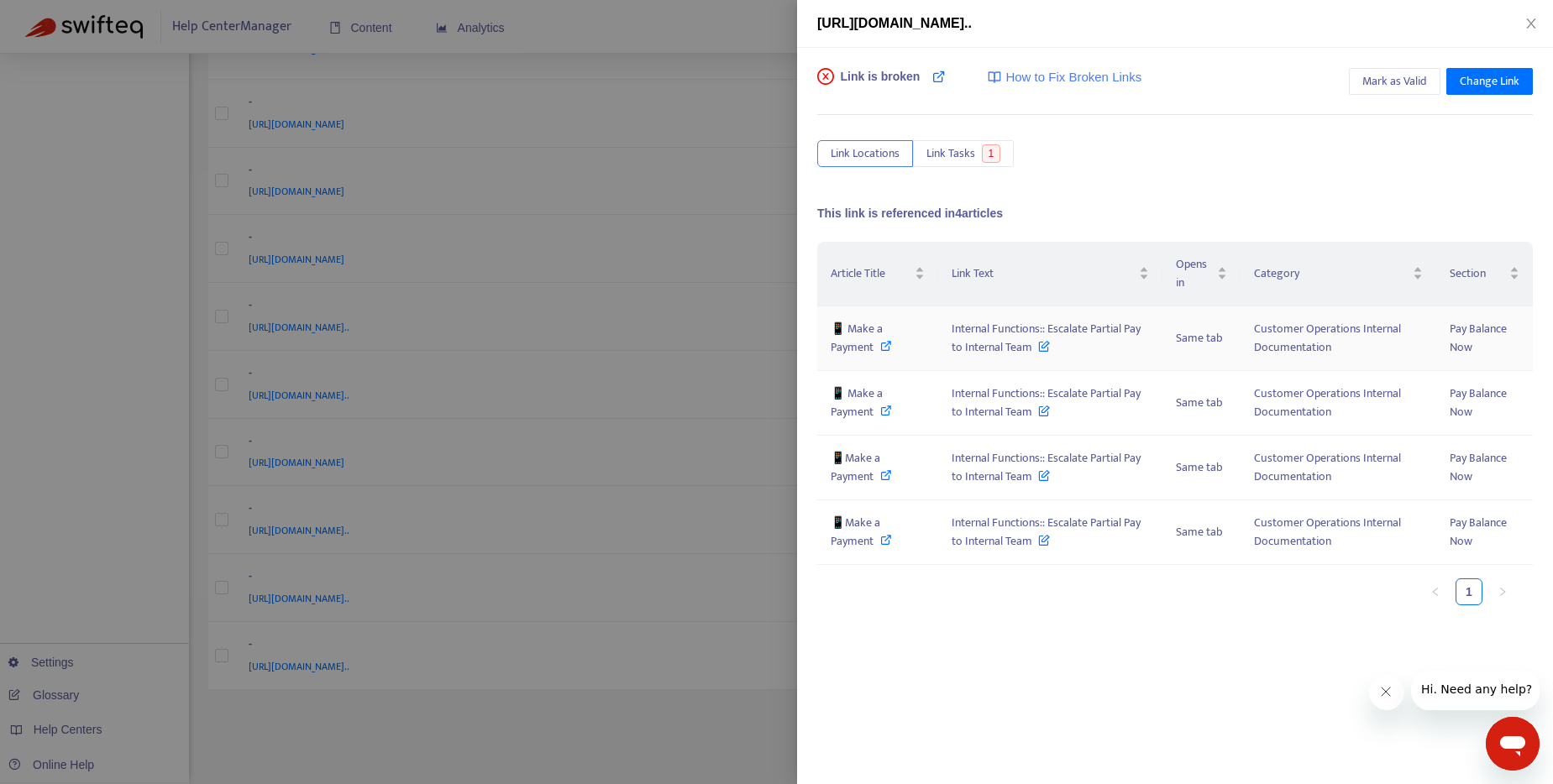
click at [886, 344] on icon at bounding box center [886, 345] width 11 height 11
drag, startPoint x: 949, startPoint y: 329, endPoint x: 1029, endPoint y: 352, distance: 83.2
click at [1029, 352] on td "Internal Functions:: Escalate Partial Pay to Internal Team" at bounding box center [1050, 339] width 224 height 65
copy span "Internal Functions:: Escalate Partial Pay to Internal Team"
click at [886, 474] on icon at bounding box center [886, 476] width 11 height 11
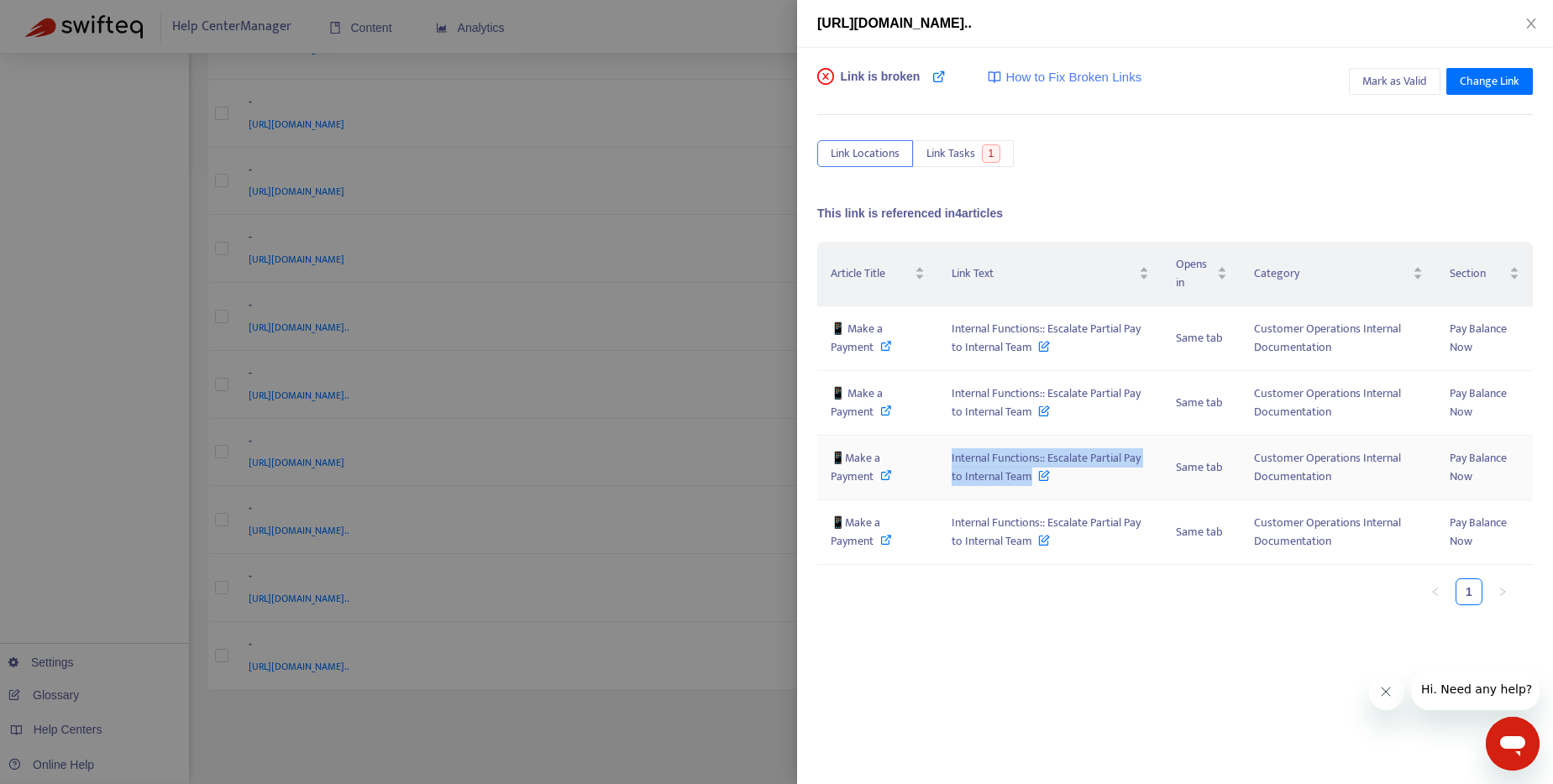
drag, startPoint x: 949, startPoint y: 457, endPoint x: 1032, endPoint y: 481, distance: 86.4
click at [1032, 481] on td "Internal Functions:: Escalate Partial Pay to Internal Team" at bounding box center [1050, 468] width 224 height 65
click at [886, 539] on icon at bounding box center [886, 540] width 11 height 11
click at [631, 75] on div at bounding box center [776, 392] width 1553 height 784
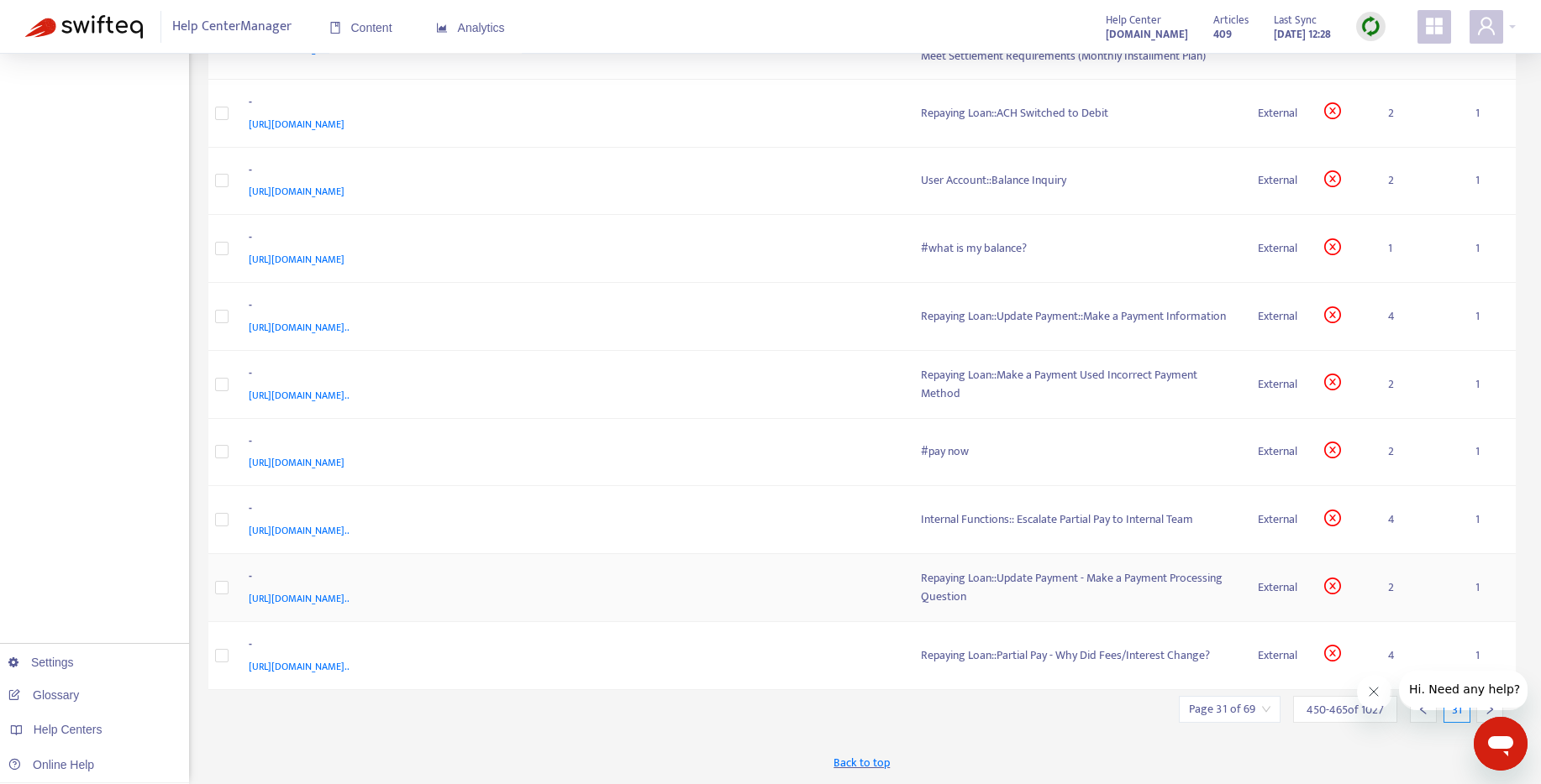
click at [961, 589] on div "Repaying Loan::Update Payment - Make a Payment Processing Question" at bounding box center [1076, 588] width 310 height 37
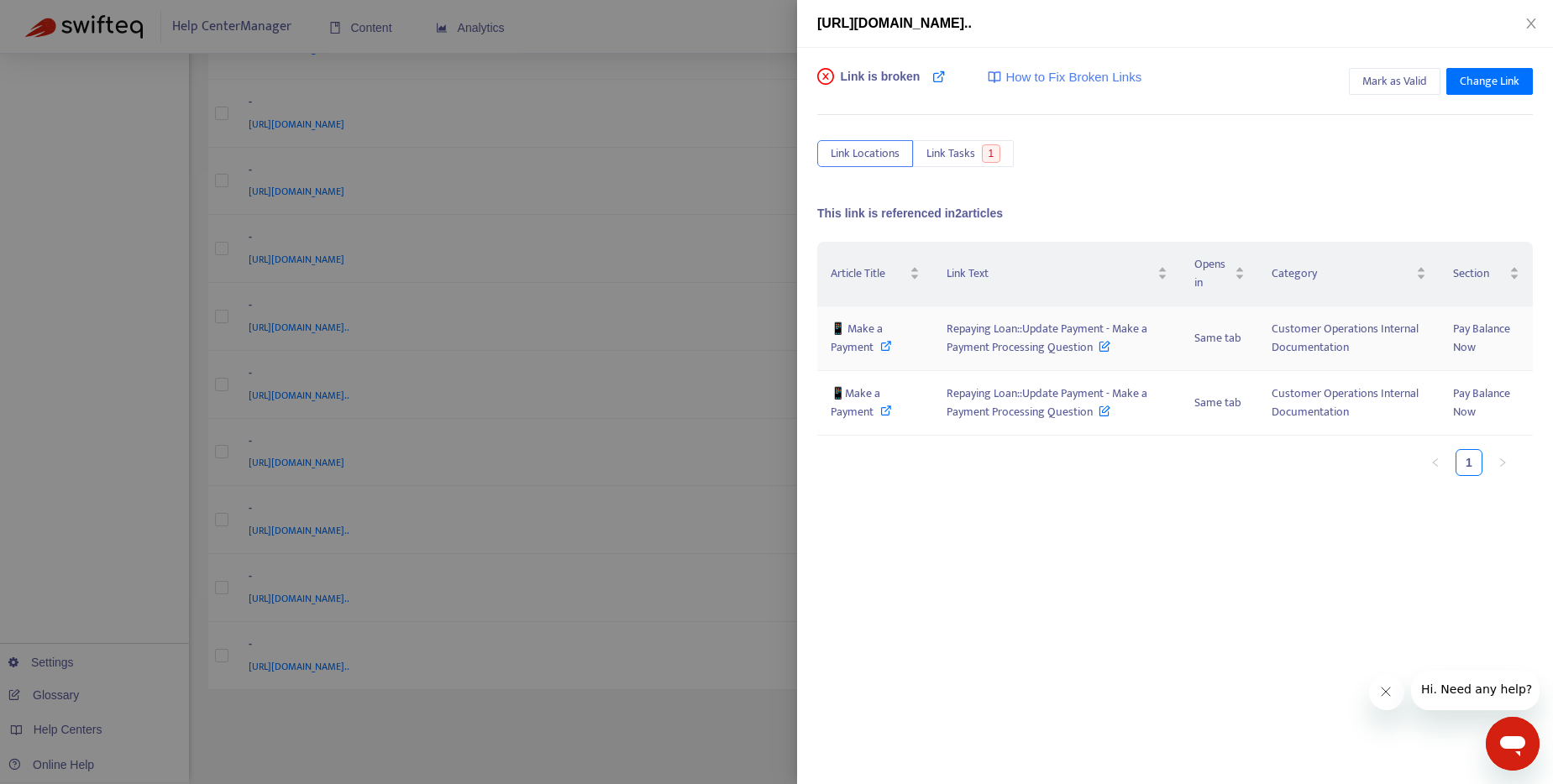
click at [882, 349] on icon at bounding box center [886, 345] width 11 height 11
drag, startPoint x: 959, startPoint y: 332, endPoint x: 1106, endPoint y: 355, distance: 148.8
click at [1106, 355] on td "Repaying Loan::Update Payment - Make a Payment Processing Question" at bounding box center [1057, 339] width 248 height 65
click at [742, 28] on div at bounding box center [776, 392] width 1553 height 784
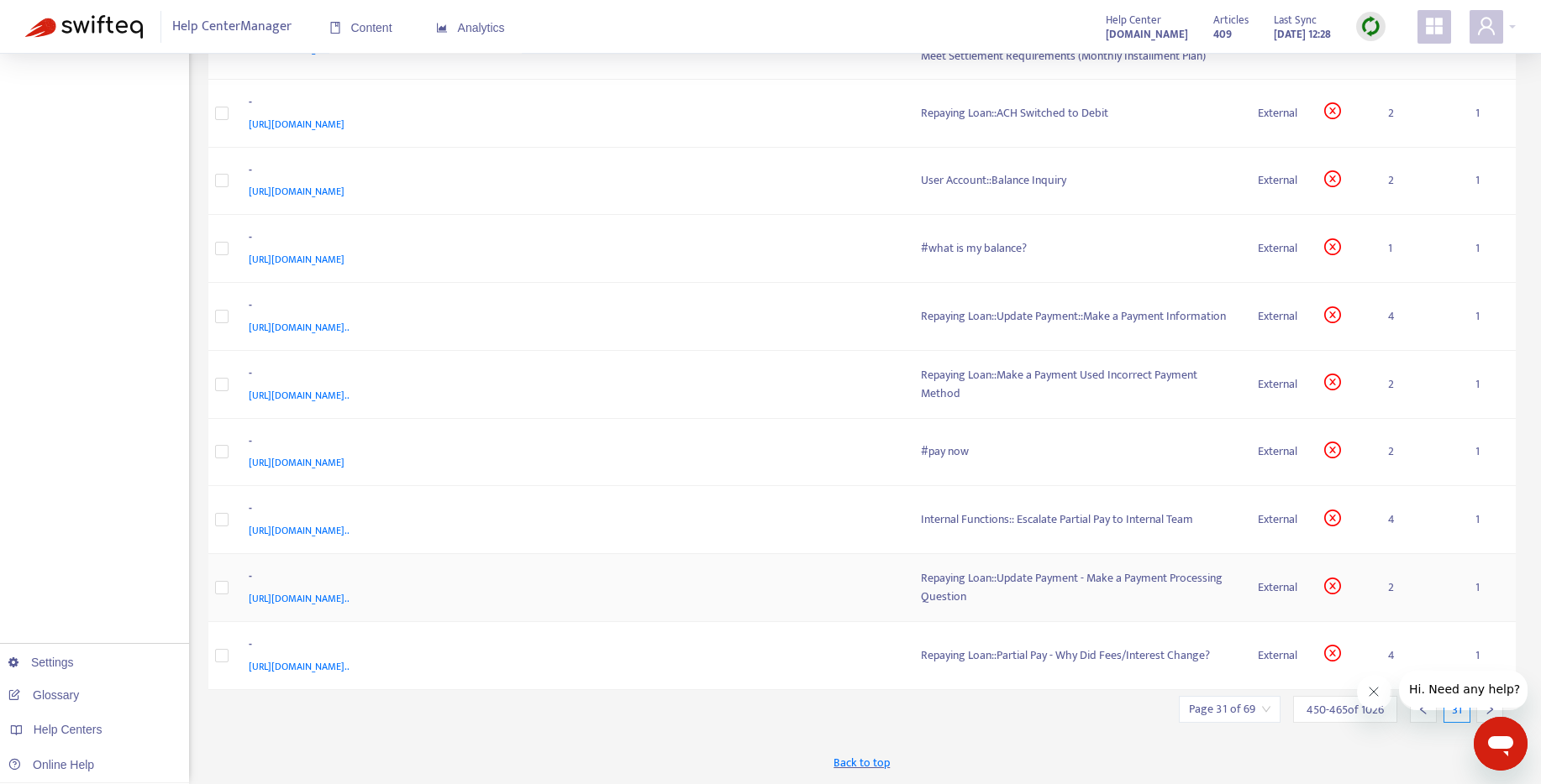
click at [968, 583] on div "Repaying Loan::Update Payment - Make a Payment Processing Question" at bounding box center [1076, 588] width 310 height 37
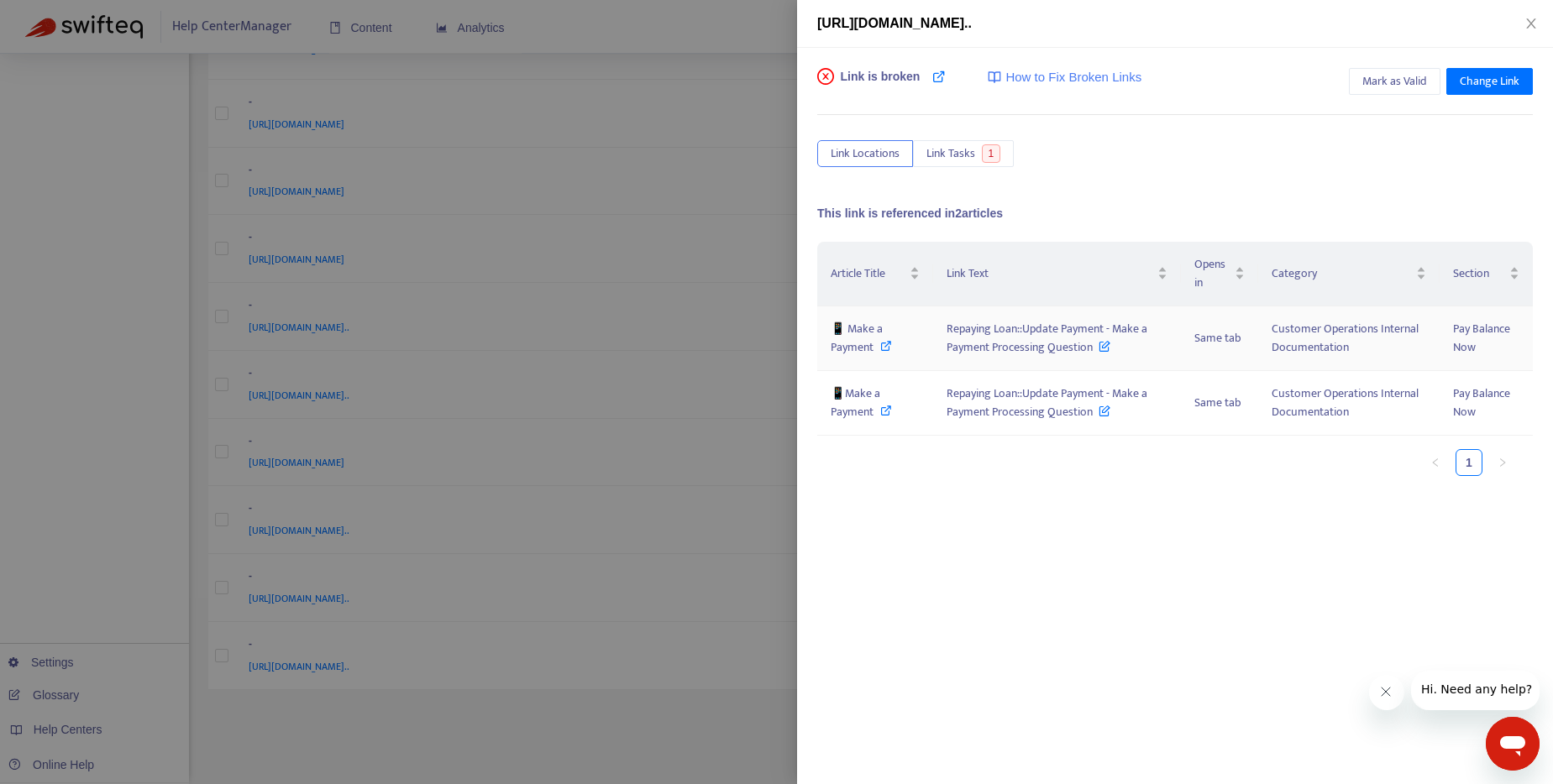
click at [888, 346] on icon at bounding box center [886, 345] width 11 height 11
drag, startPoint x: 945, startPoint y: 325, endPoint x: 1091, endPoint y: 353, distance: 148.7
click at [1091, 353] on td "Repaying Loan::Update Payment - Make a Payment Processing Question" at bounding box center [1057, 339] width 248 height 65
click at [889, 412] on icon at bounding box center [886, 410] width 11 height 11
click at [1525, 22] on icon "close" at bounding box center [1531, 24] width 13 height 13
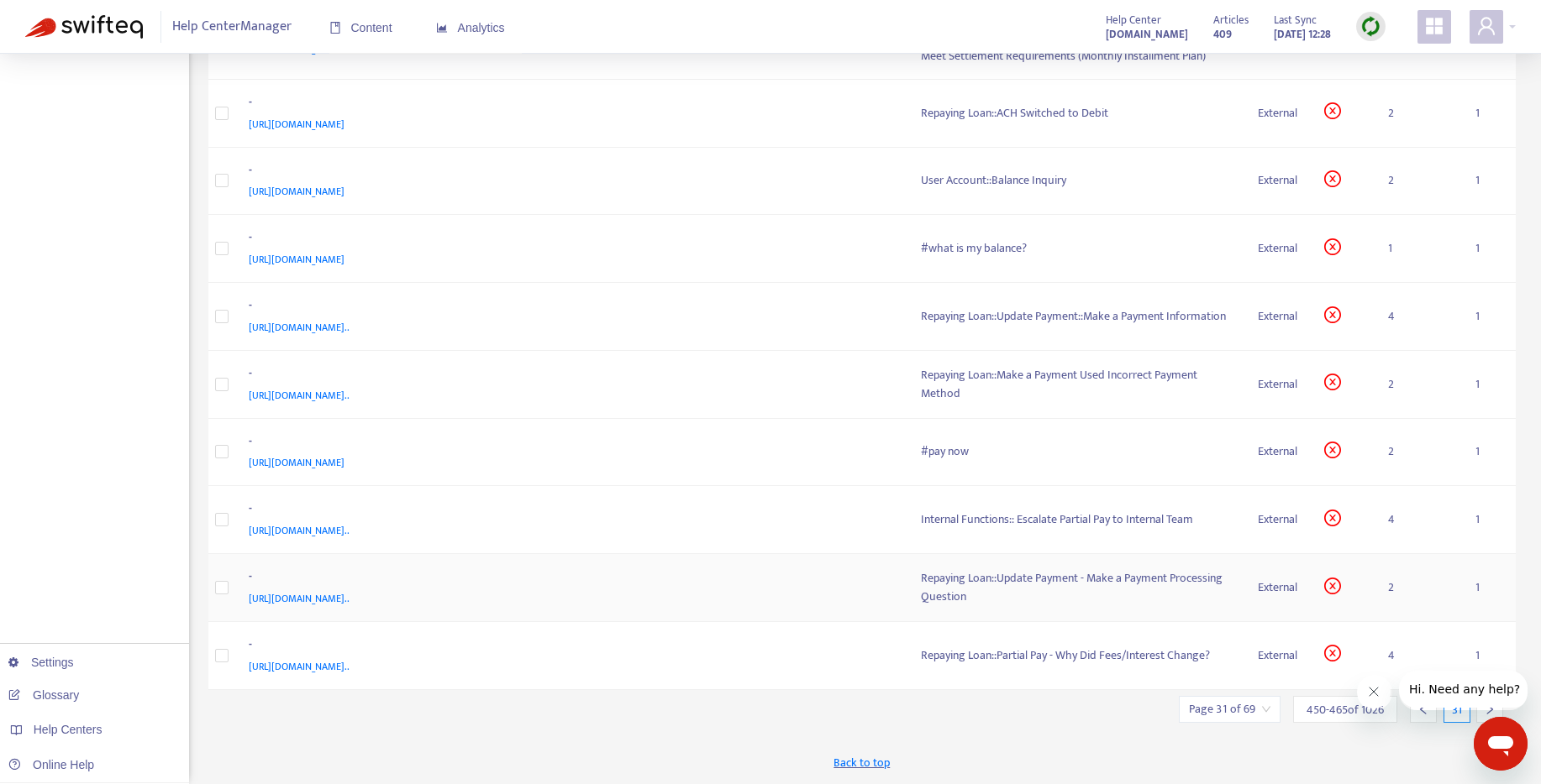
click at [1113, 579] on div "Repaying Loan::Update Payment - Make a Payment Processing Question" at bounding box center [1076, 588] width 310 height 37
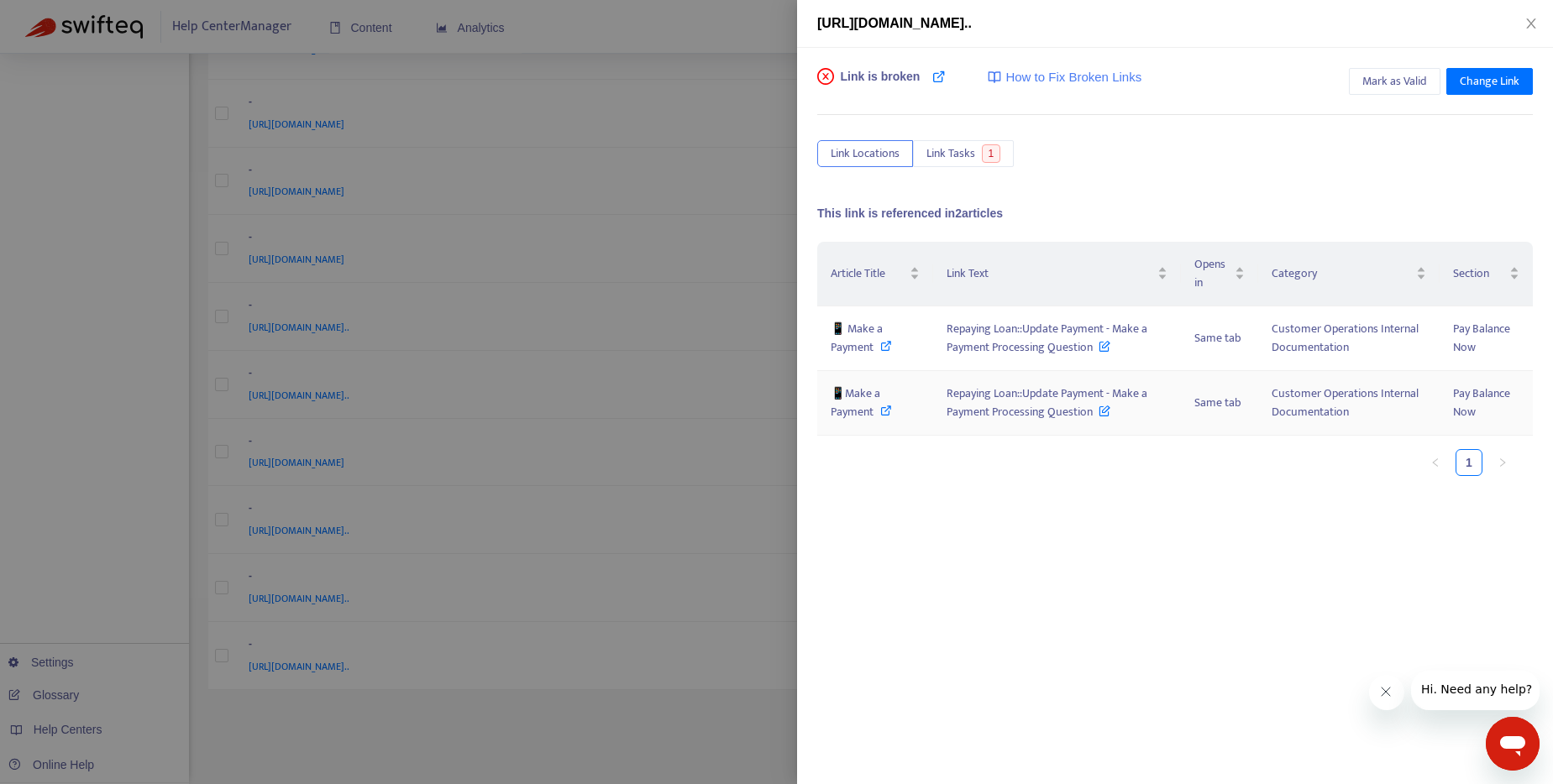
click at [888, 417] on span at bounding box center [886, 412] width 11 height 19
click at [631, 726] on div at bounding box center [776, 392] width 1553 height 784
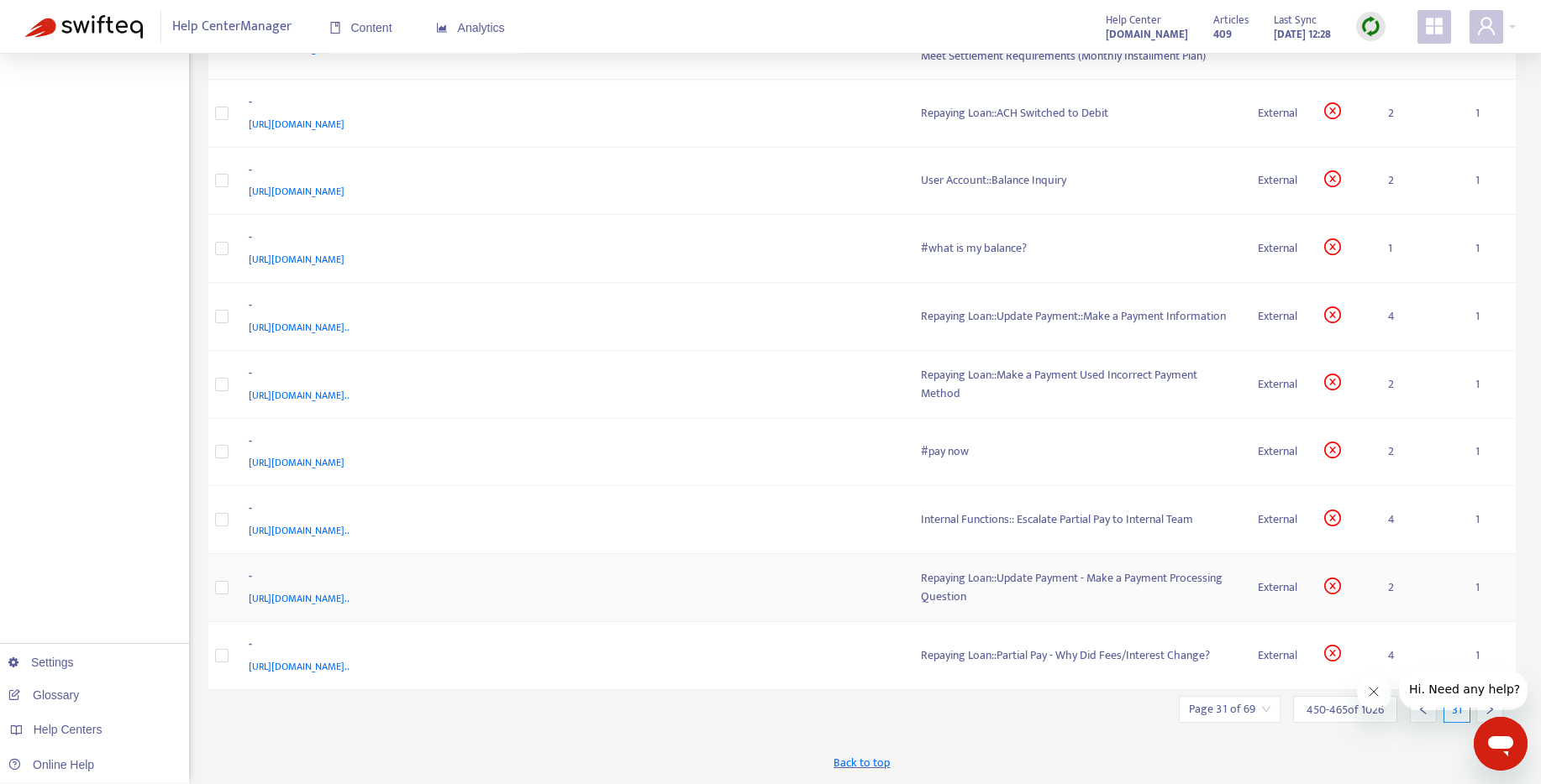
click at [968, 584] on div "Repaying Loan::Update Payment - Make a Payment Processing Question" at bounding box center [1076, 588] width 310 height 37
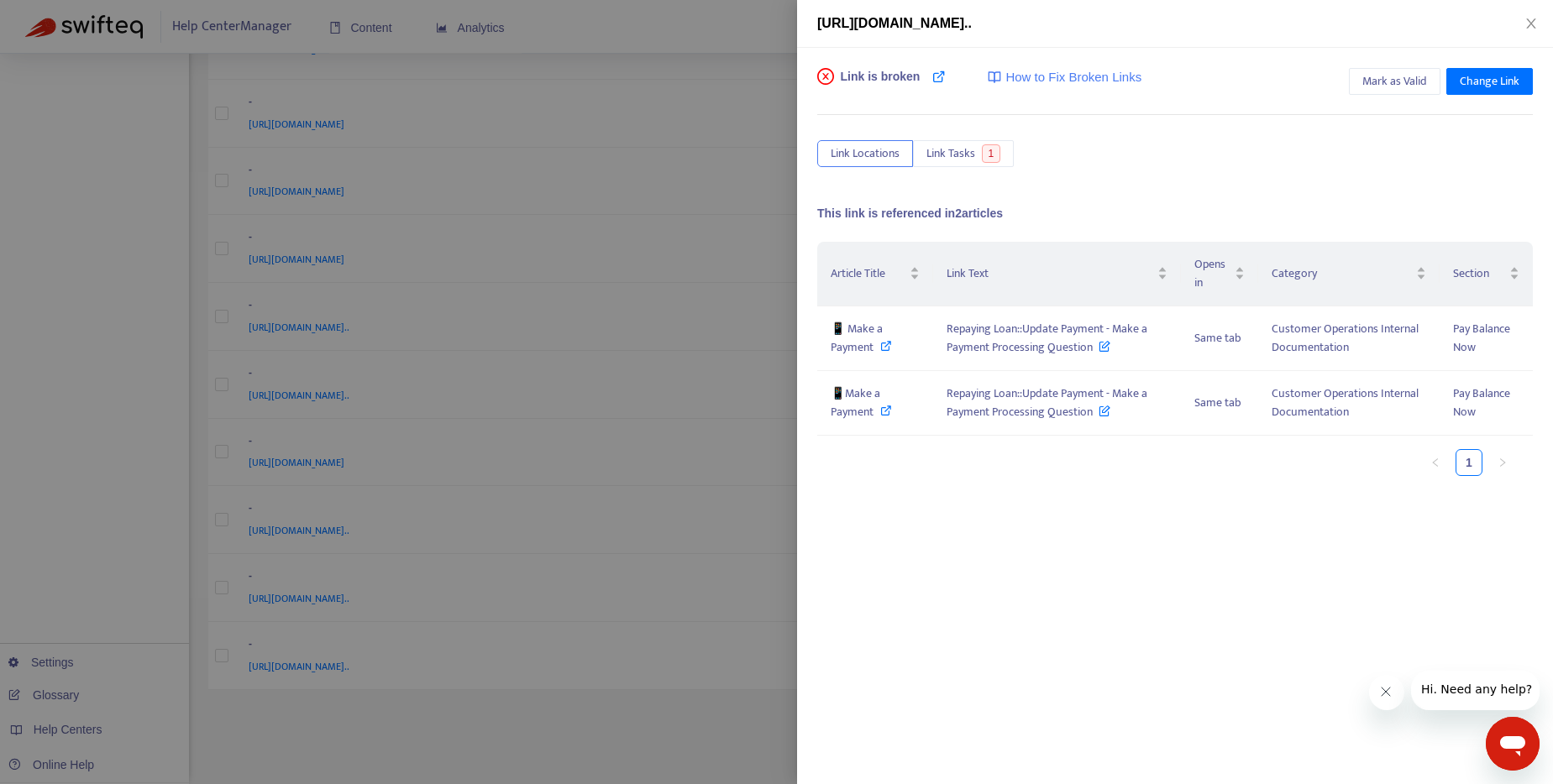
drag, startPoint x: 684, startPoint y: 766, endPoint x: 820, endPoint y: 647, distance: 180.7
click at [683, 767] on div at bounding box center [776, 392] width 1553 height 784
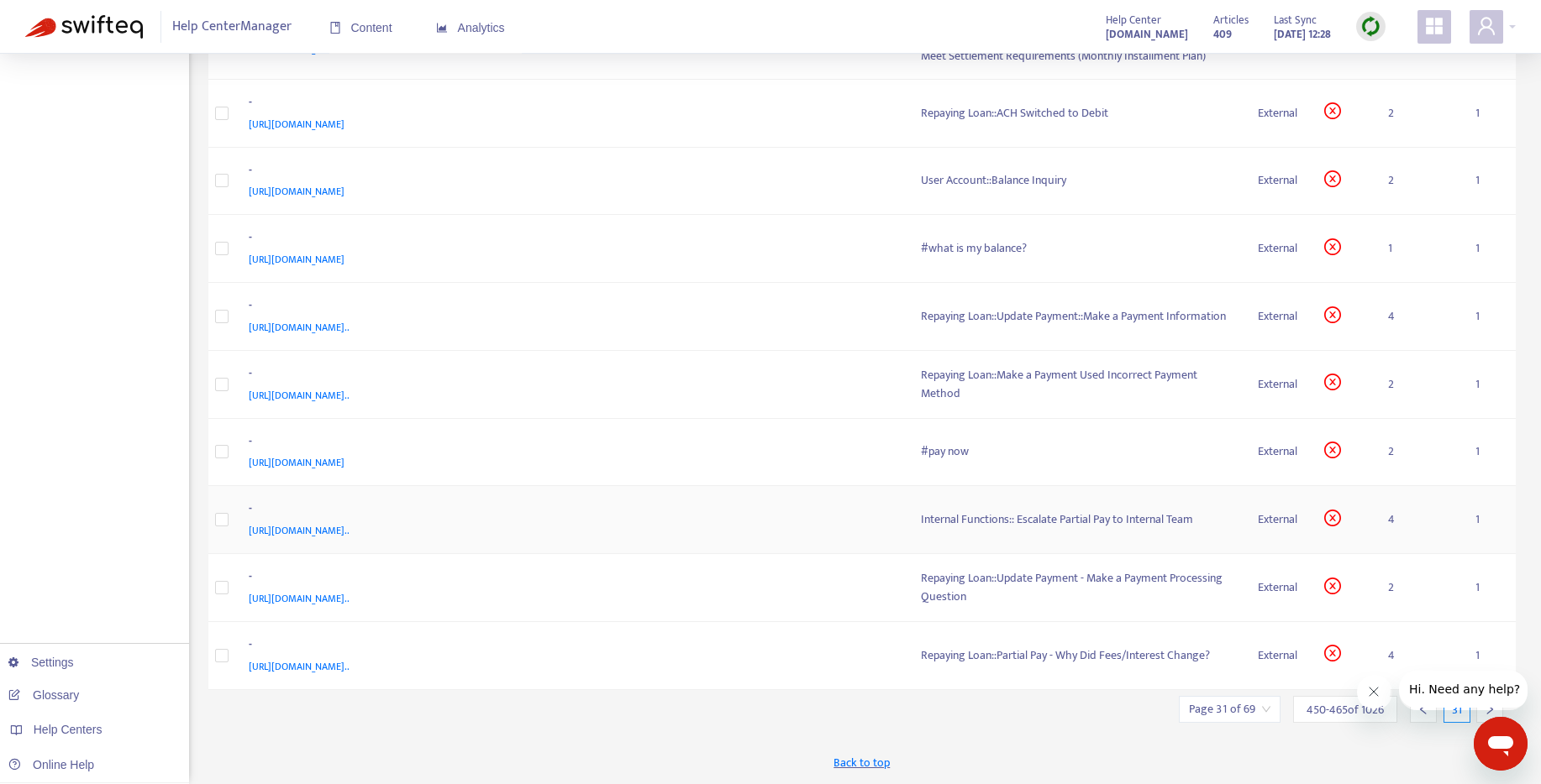
click at [1004, 514] on div "Internal Functions:: Escalate Partial Pay to Internal Team" at bounding box center [1076, 519] width 310 height 18
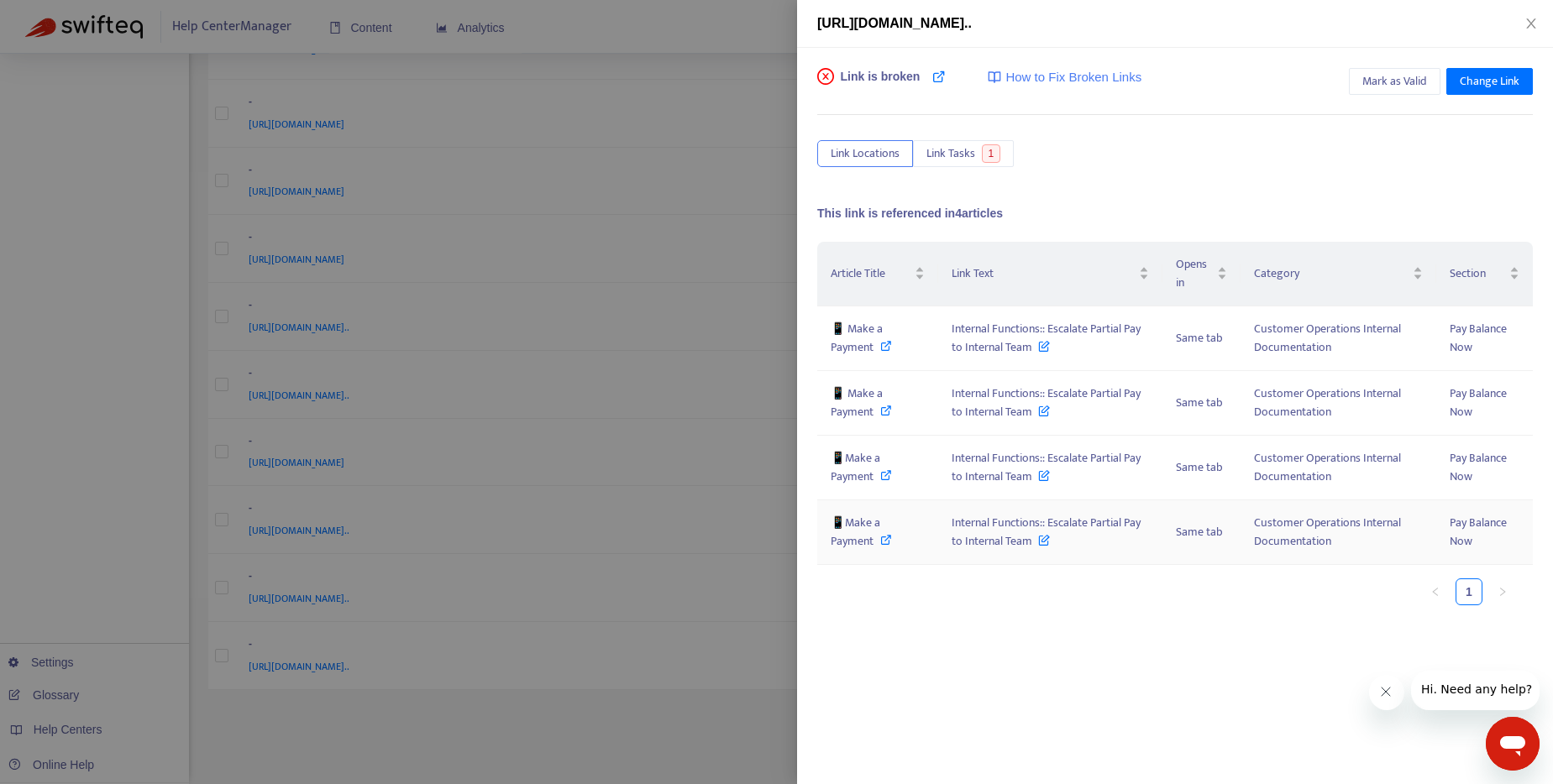
click at [889, 538] on icon at bounding box center [886, 540] width 11 height 11
drag, startPoint x: 946, startPoint y: 525, endPoint x: 1038, endPoint y: 548, distance: 94.8
click at [1038, 548] on td "Internal Functions:: Escalate Partial Pay to Internal Team" at bounding box center [1050, 532] width 224 height 65
click at [725, 755] on div at bounding box center [776, 392] width 1553 height 784
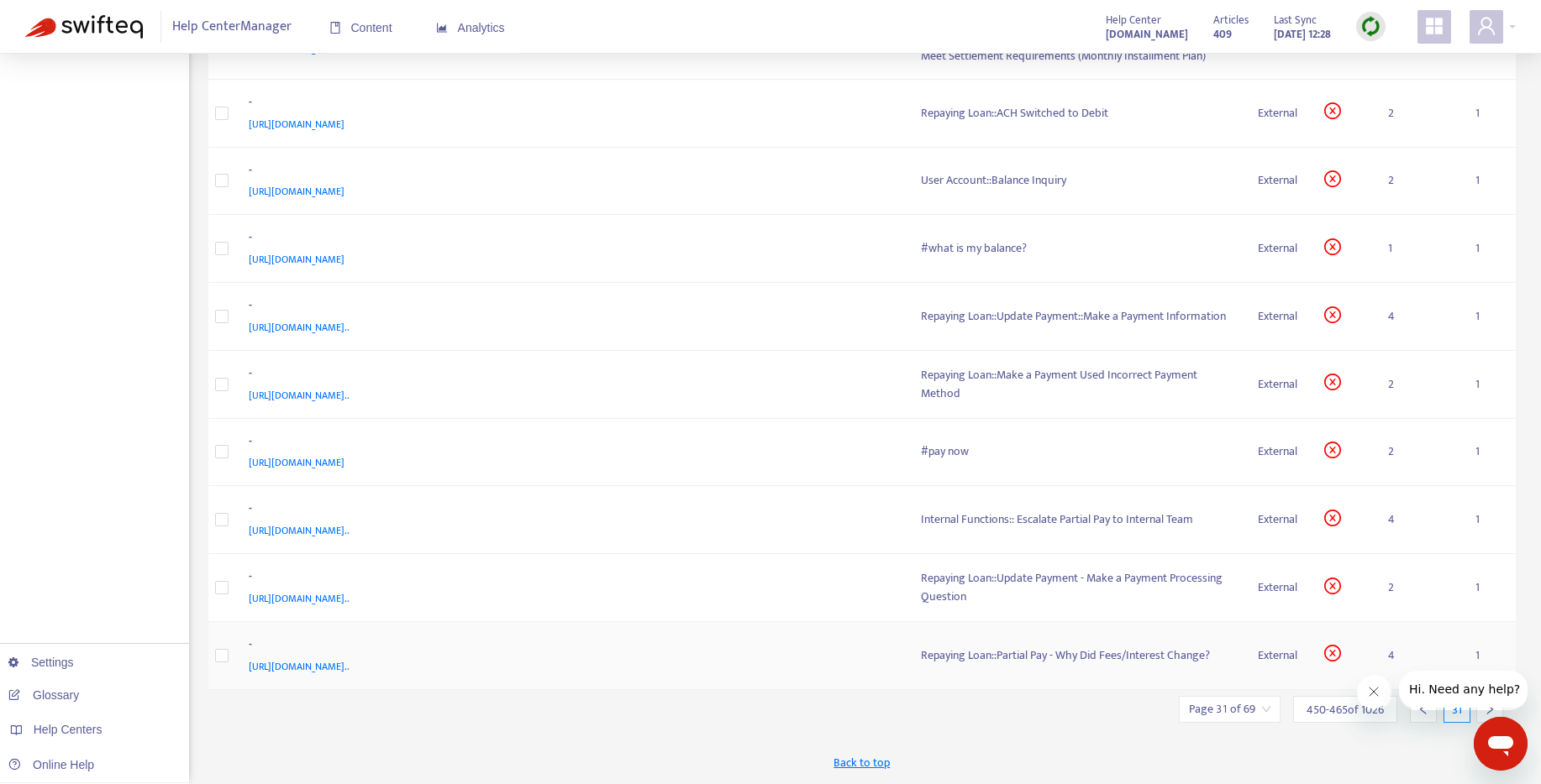
click at [983, 655] on div "Repaying Loan::Partial Pay - Why Did Fees/Interest Change?" at bounding box center [1076, 655] width 310 height 18
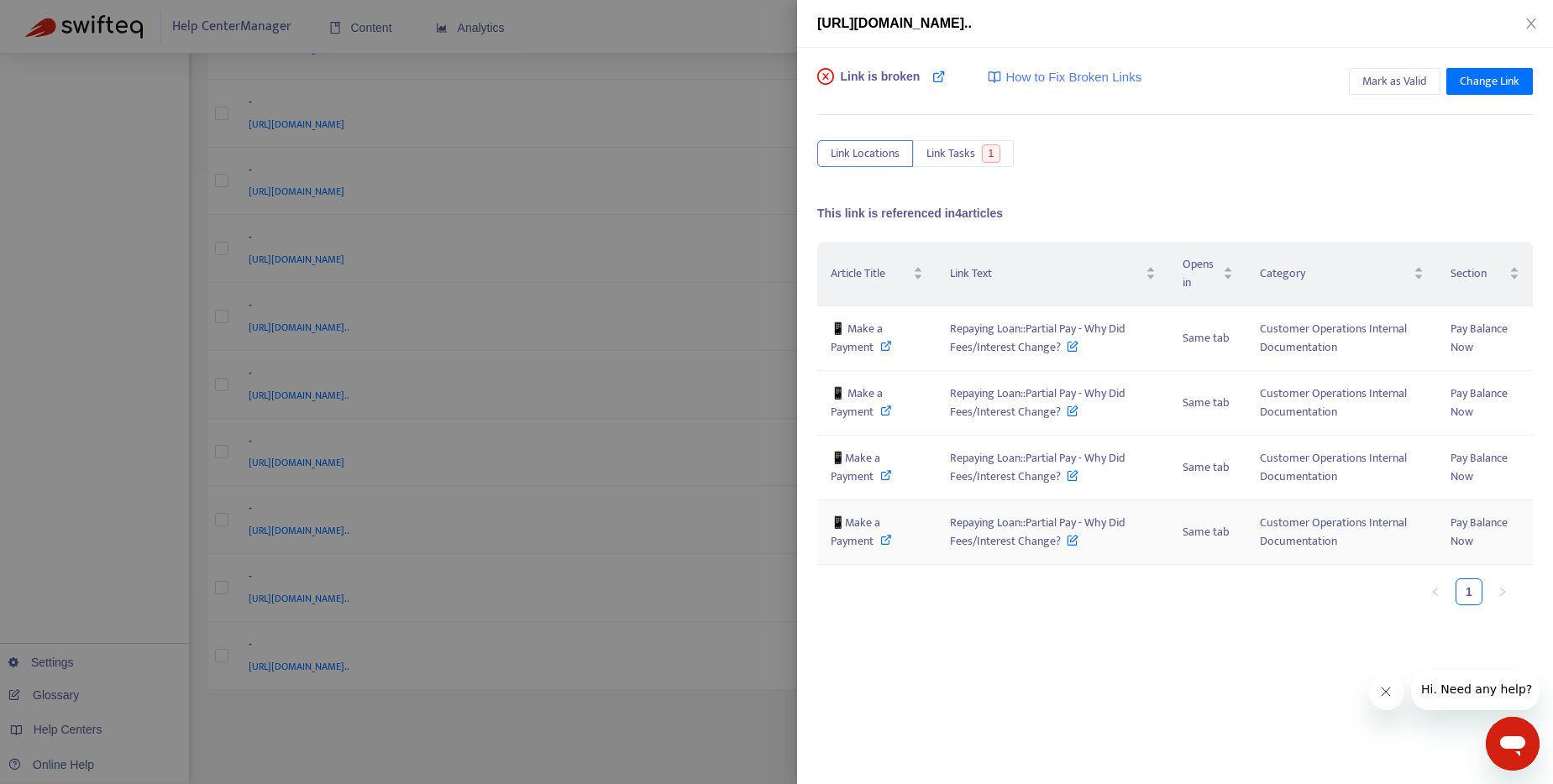
click at [882, 543] on icon at bounding box center [886, 540] width 11 height 11
click at [886, 348] on icon at bounding box center [886, 345] width 11 height 11
drag, startPoint x: 945, startPoint y: 327, endPoint x: 1054, endPoint y: 344, distance: 110.3
click at [1061, 348] on td "Repaying Loan::Partial Pay - Why Did Fees/Interest Change?" at bounding box center [1053, 339] width 232 height 65
click at [889, 345] on icon at bounding box center [886, 345] width 11 height 11
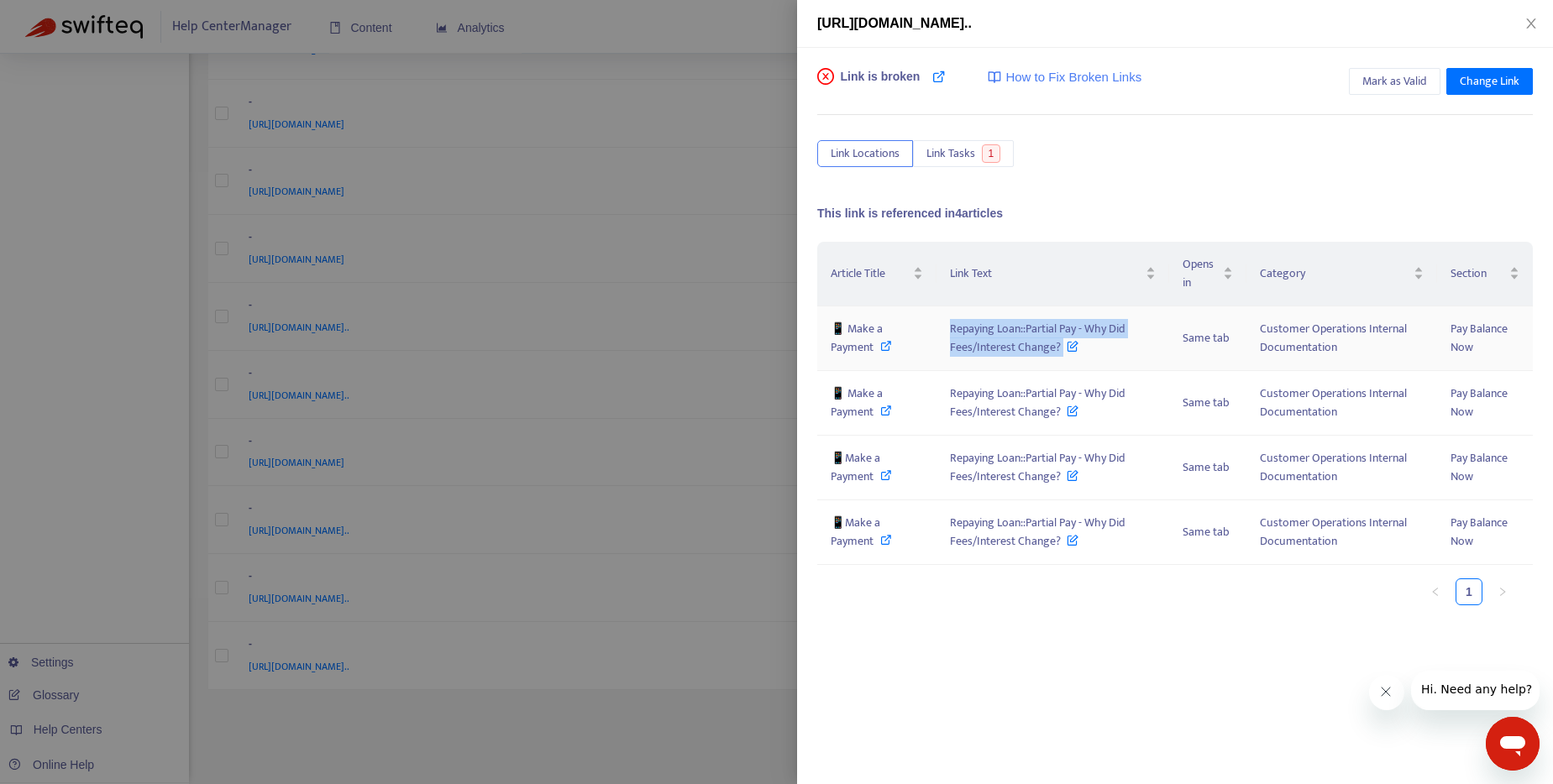
drag, startPoint x: 950, startPoint y: 331, endPoint x: 1061, endPoint y: 349, distance: 112.4
click at [1061, 349] on span "Repaying Loan::Partial Pay - Why Did Fees/Interest Change?" at bounding box center [1038, 338] width 176 height 38
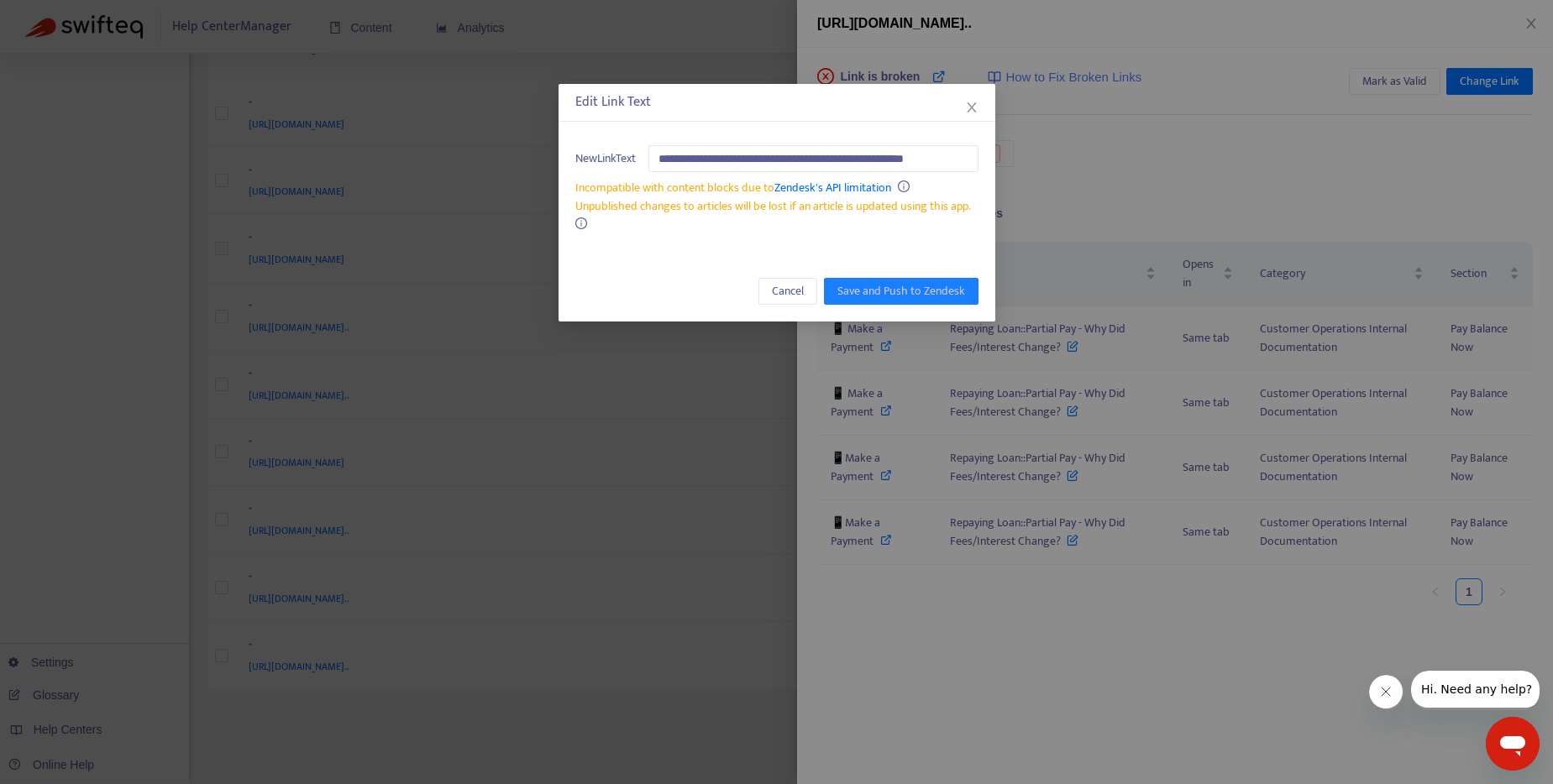
scroll to position [0, 23]
click at [976, 106] on icon "close" at bounding box center [972, 107] width 13 height 13
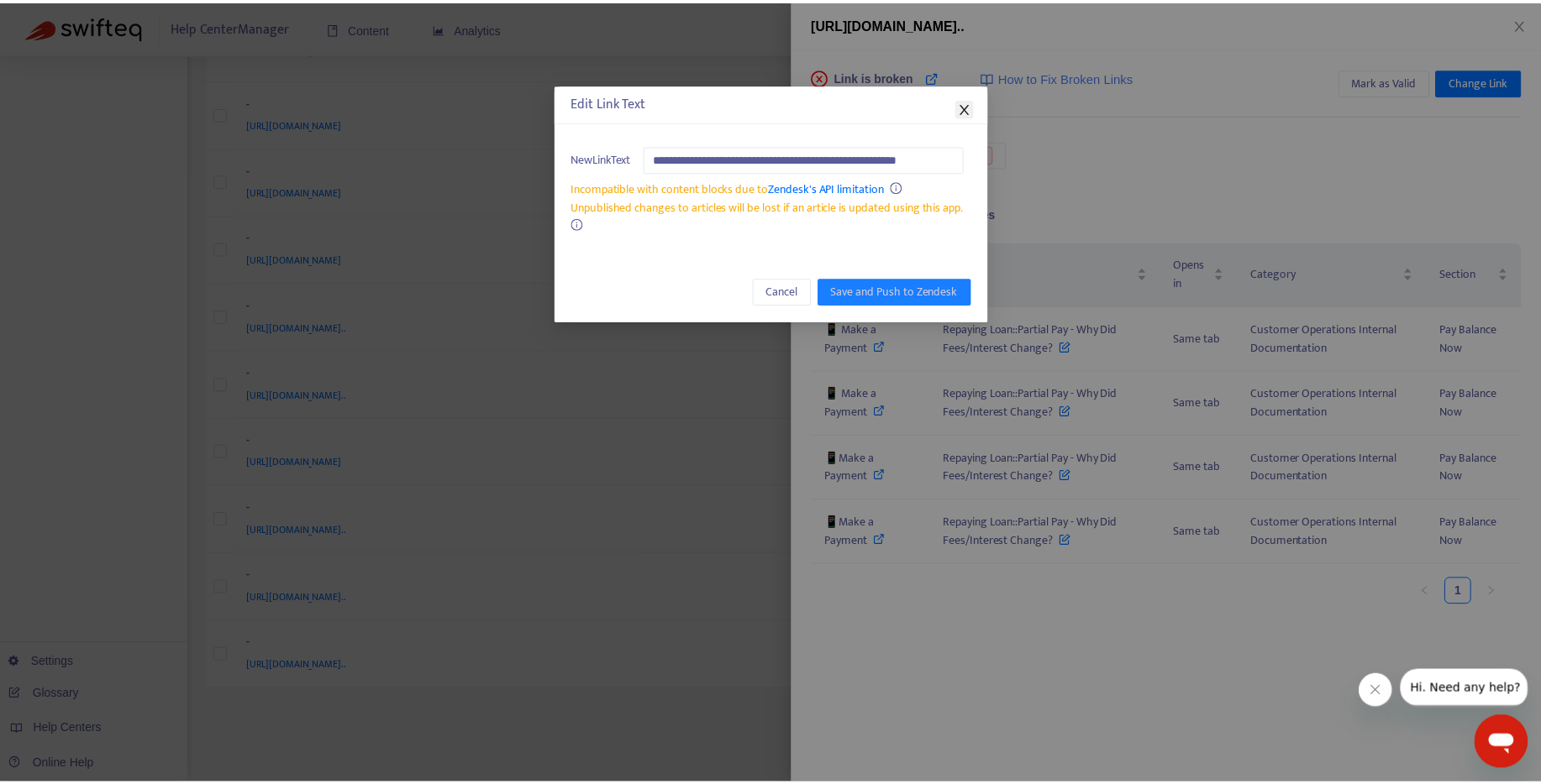
scroll to position [0, 0]
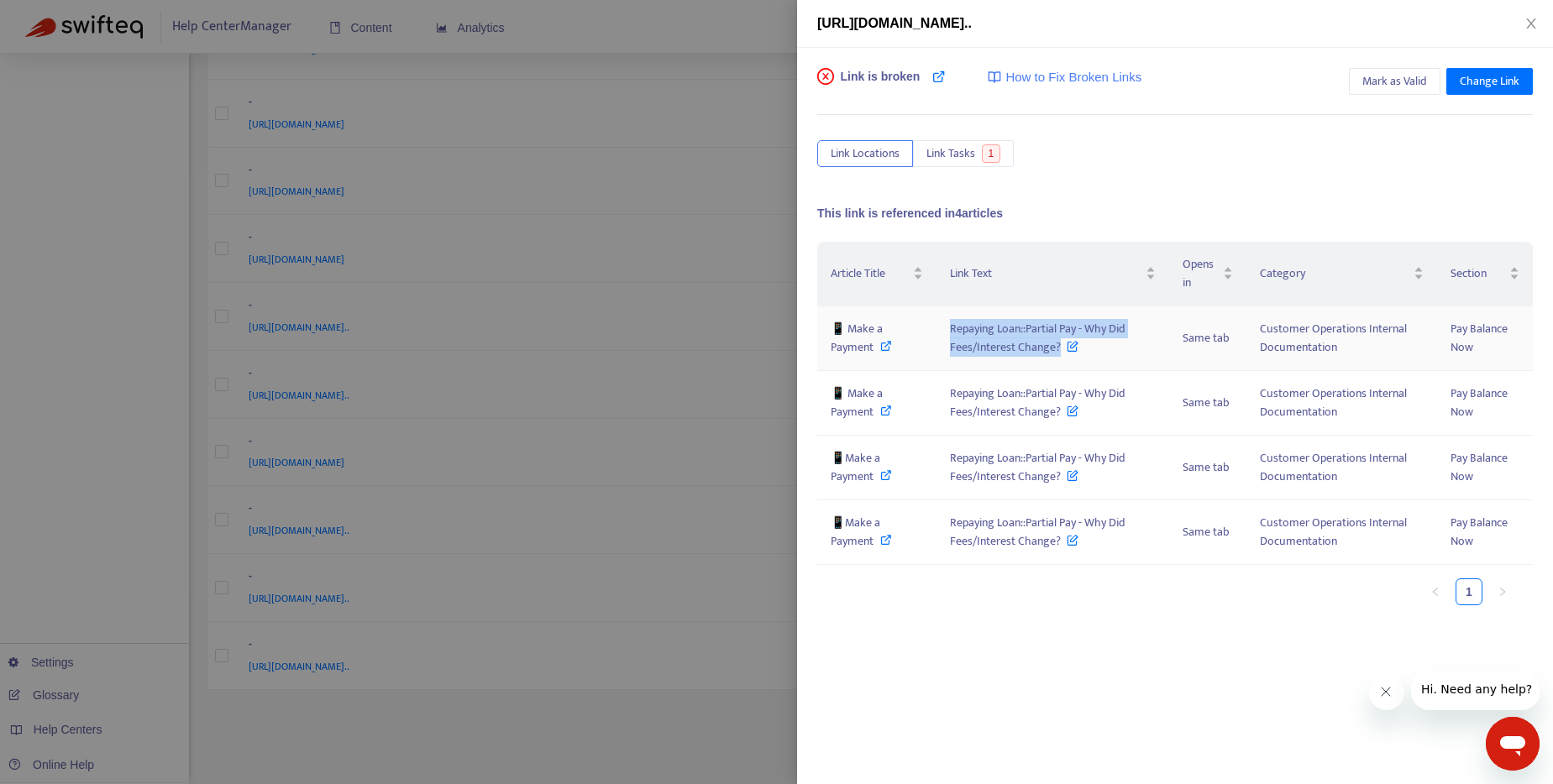
drag, startPoint x: 944, startPoint y: 323, endPoint x: 1058, endPoint y: 351, distance: 117.4
click at [1058, 351] on td "Repaying Loan::Partial Pay - Why Did Fees/Interest Change?" at bounding box center [1053, 339] width 232 height 65
drag, startPoint x: 948, startPoint y: 391, endPoint x: 1067, endPoint y: 414, distance: 121.2
click at [1067, 414] on td "Repaying Loan::Partial Pay - Why Did Fees/Interest Change?" at bounding box center [1053, 403] width 232 height 65
click at [887, 473] on icon at bounding box center [886, 476] width 11 height 11
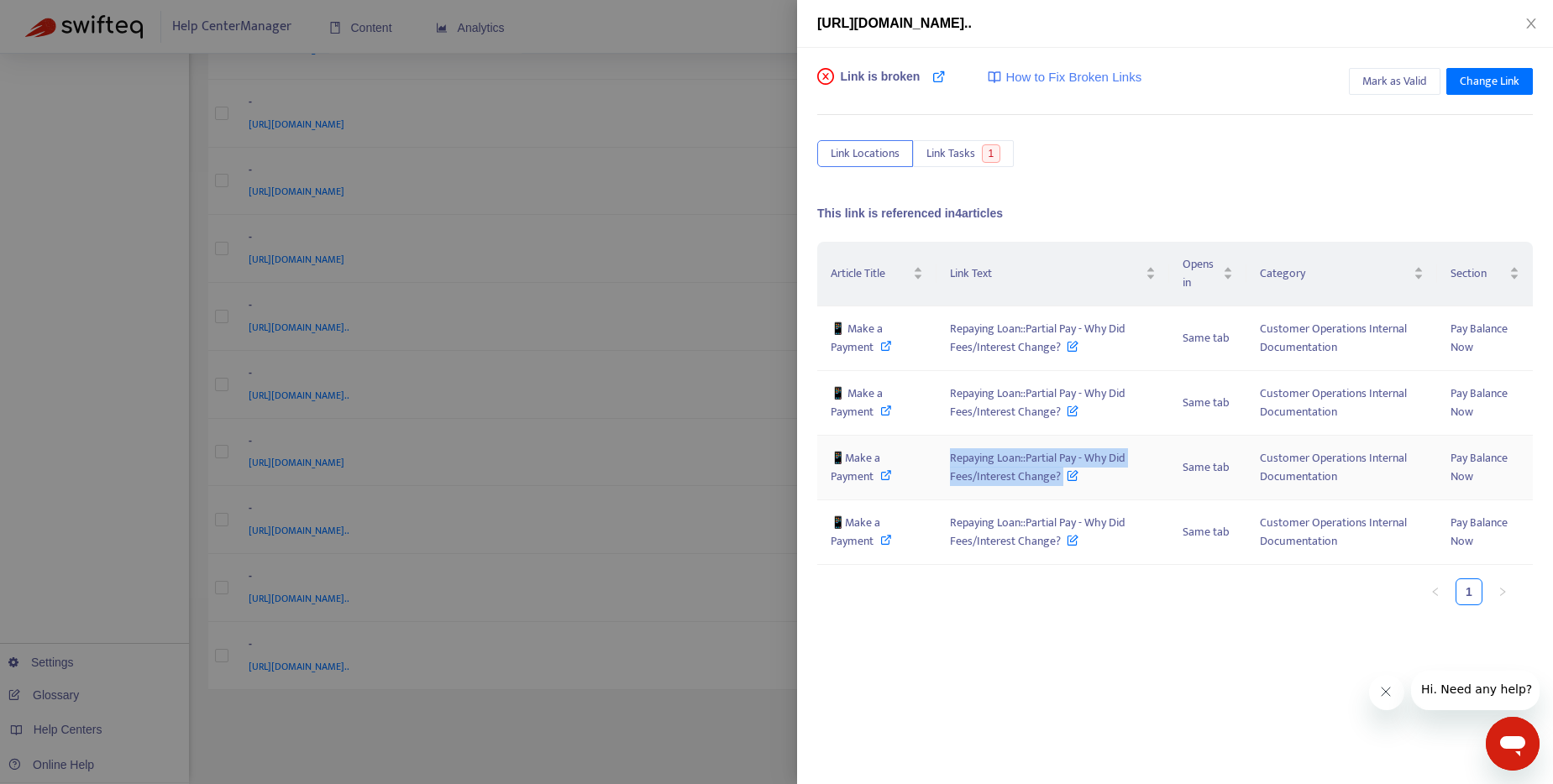
drag, startPoint x: 986, startPoint y: 476, endPoint x: 593, endPoint y: 32, distance: 592.9
click at [1051, 493] on td "Repaying Loan::Partial Pay - Why Did Fees/Interest Change?" at bounding box center [1053, 468] width 232 height 65
click at [880, 538] on icon at bounding box center [886, 540] width 11 height 11
click at [637, 39] on div at bounding box center [776, 392] width 1553 height 784
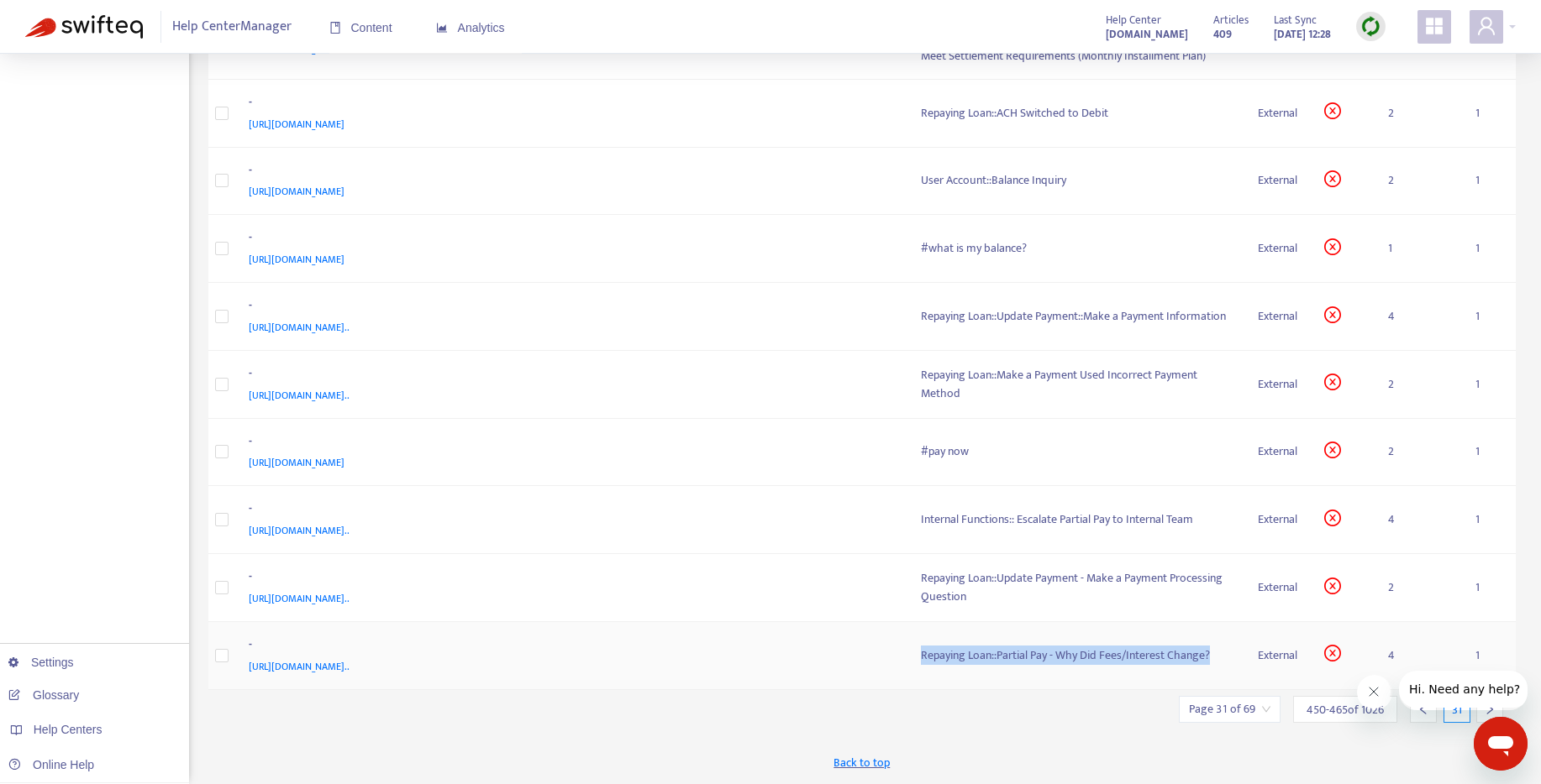
drag, startPoint x: 922, startPoint y: 659, endPoint x: 909, endPoint y: 653, distance: 14.3
click at [1215, 652] on div "Repaying Loan::Partial Pay - Why Did Fees/Interest Change?" at bounding box center [1076, 655] width 310 height 18
click at [1016, 654] on div "Repaying Loan::Partial Pay - Why Did Fees/Interest Change?" at bounding box center [1076, 655] width 310 height 18
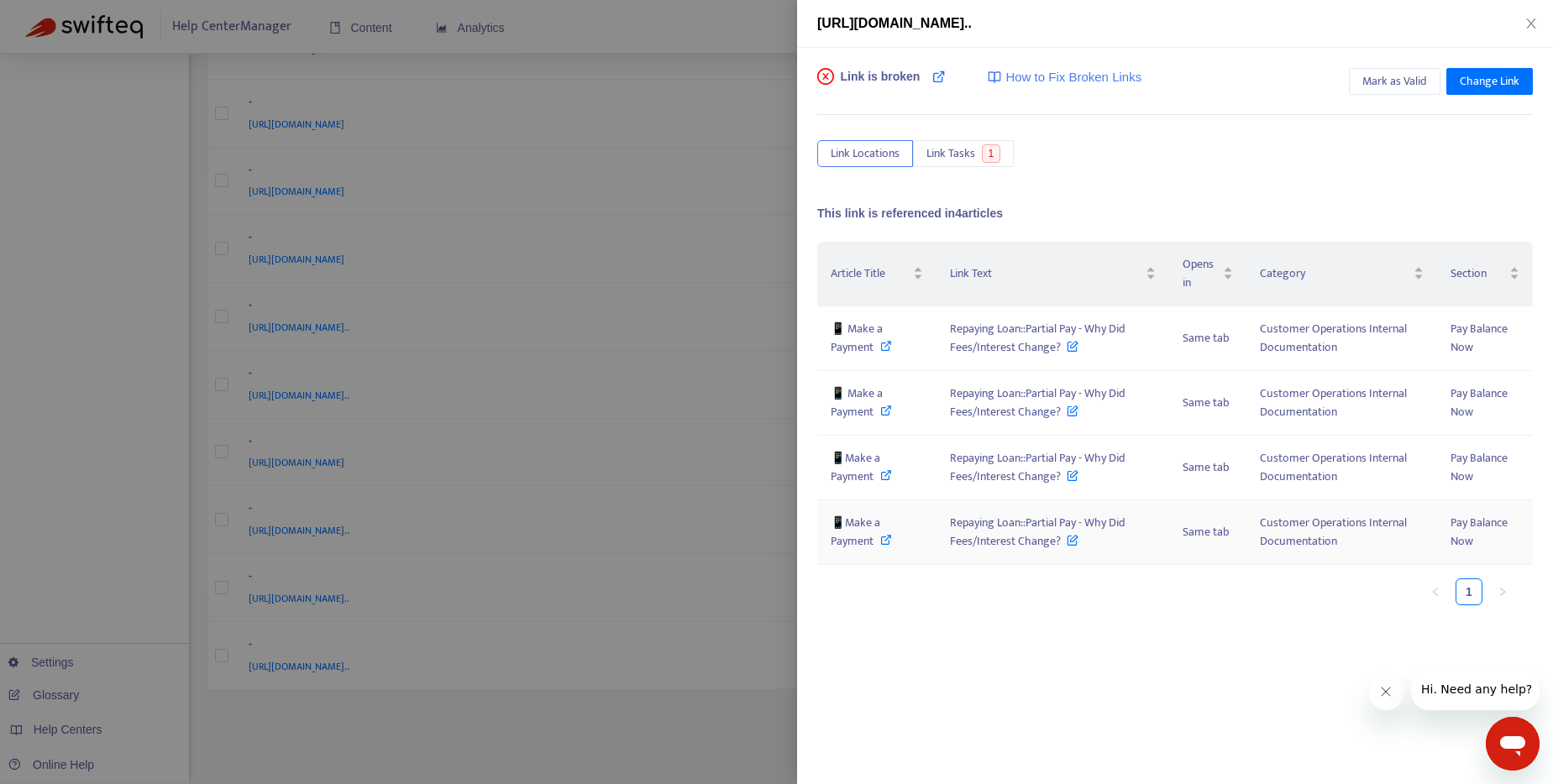
click at [889, 538] on icon at bounding box center [886, 540] width 11 height 11
click at [350, 713] on div at bounding box center [776, 392] width 1553 height 784
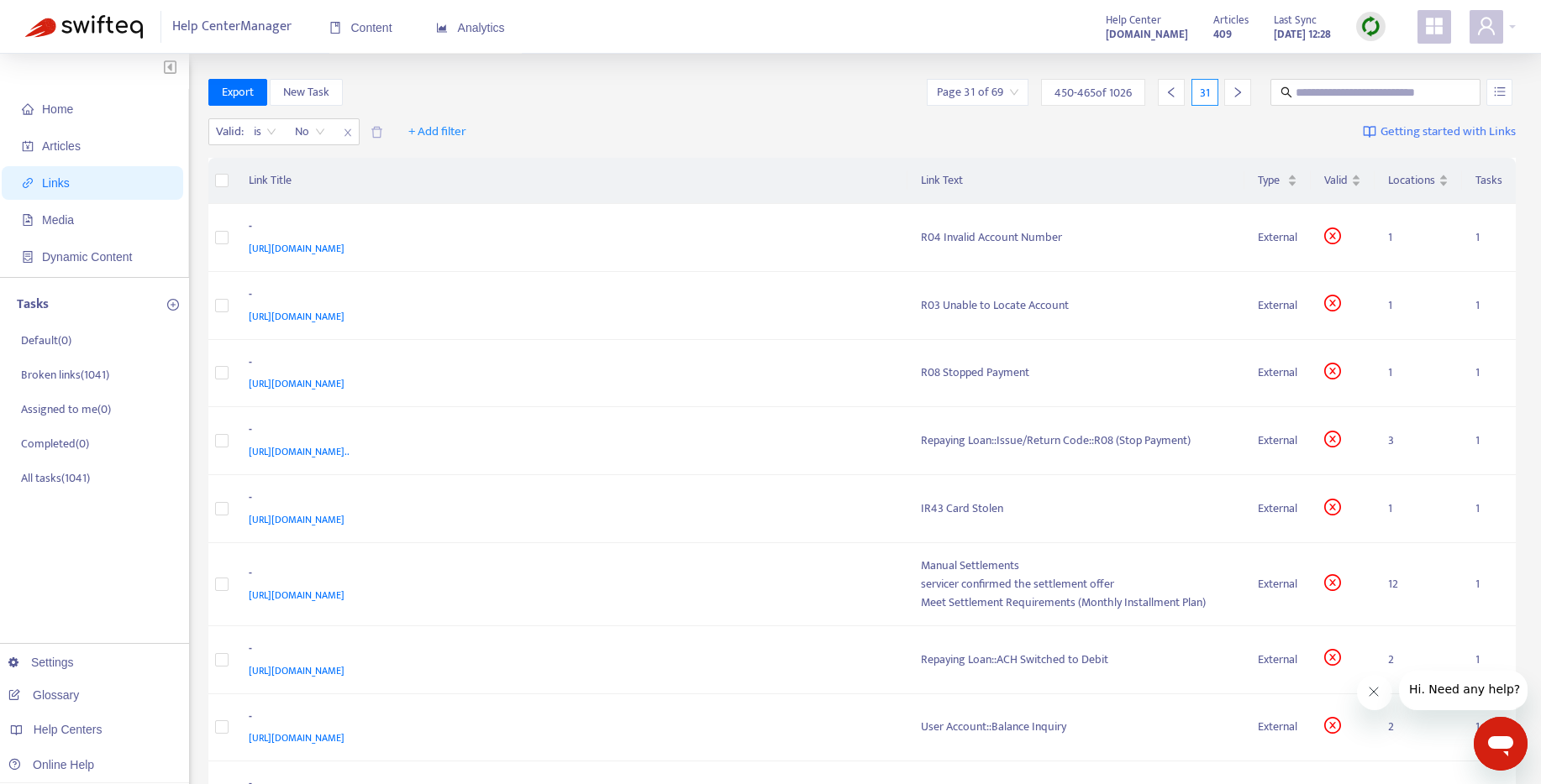
click at [1236, 97] on icon "right" at bounding box center [1237, 92] width 11 height 11
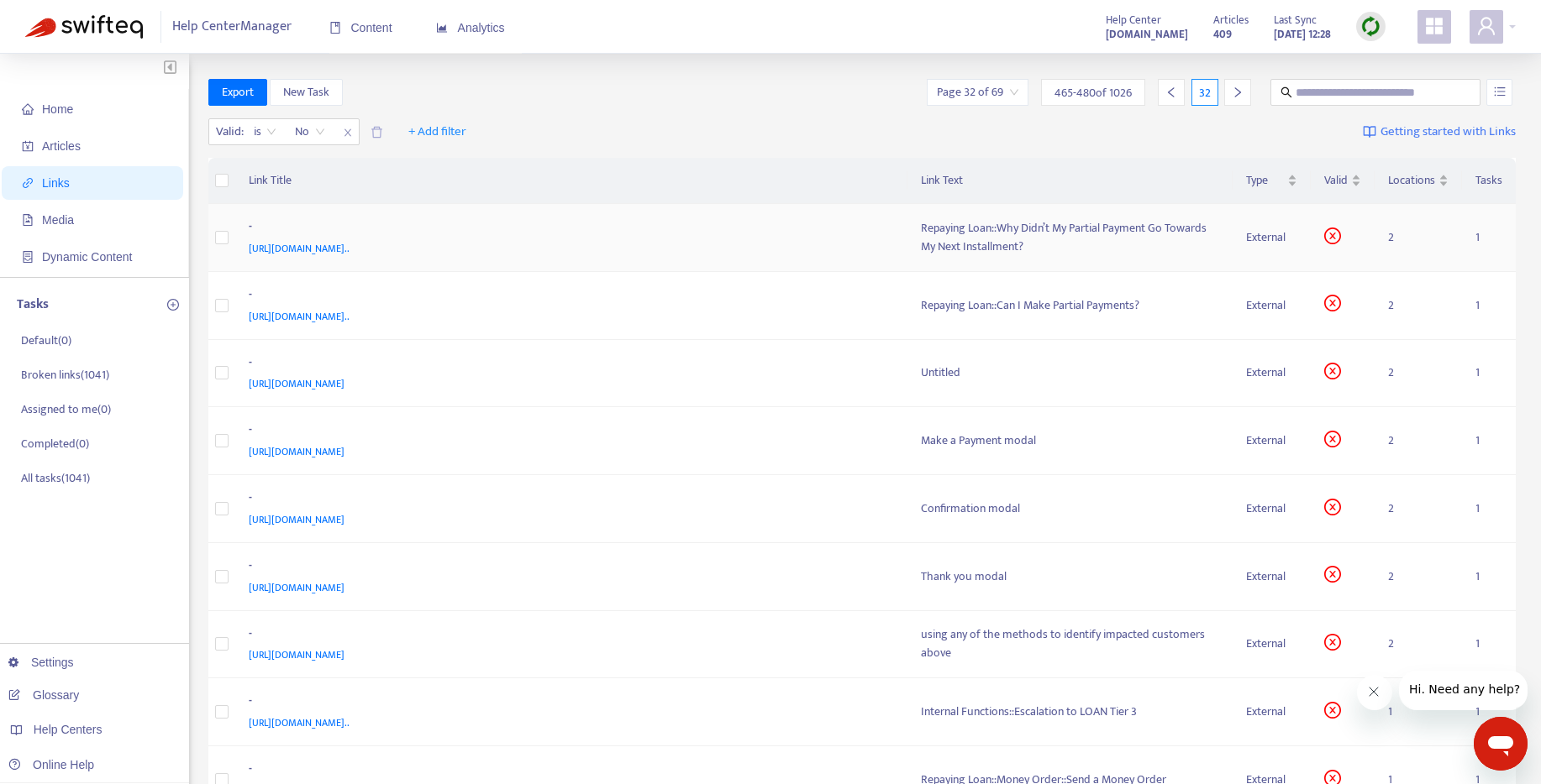
click at [947, 237] on div "Repaying Loan::Why Didn’t My Partial Payment Go Towards My Next Installment?" at bounding box center [1070, 237] width 298 height 37
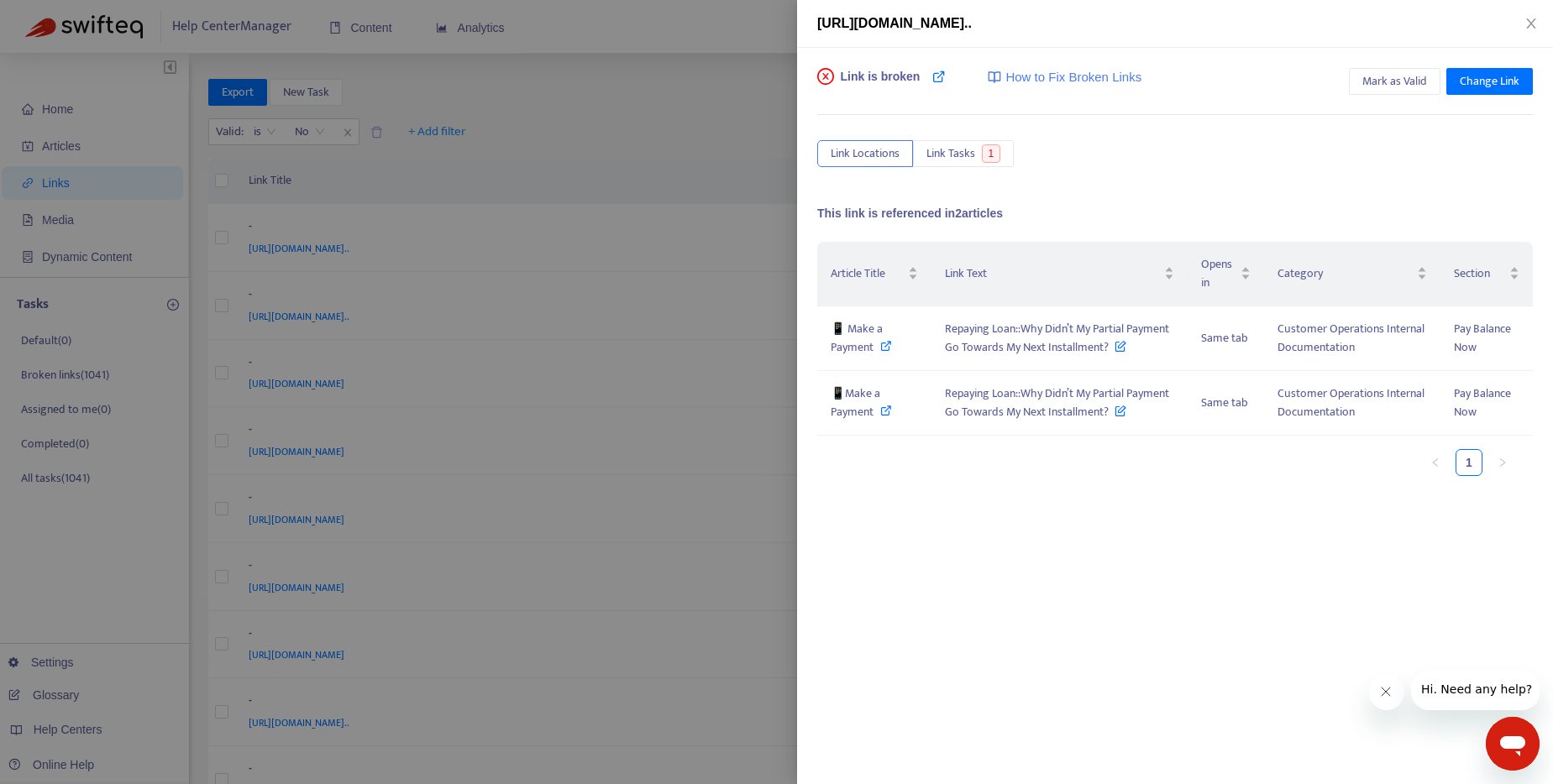
click at [703, 121] on div at bounding box center [776, 392] width 1553 height 784
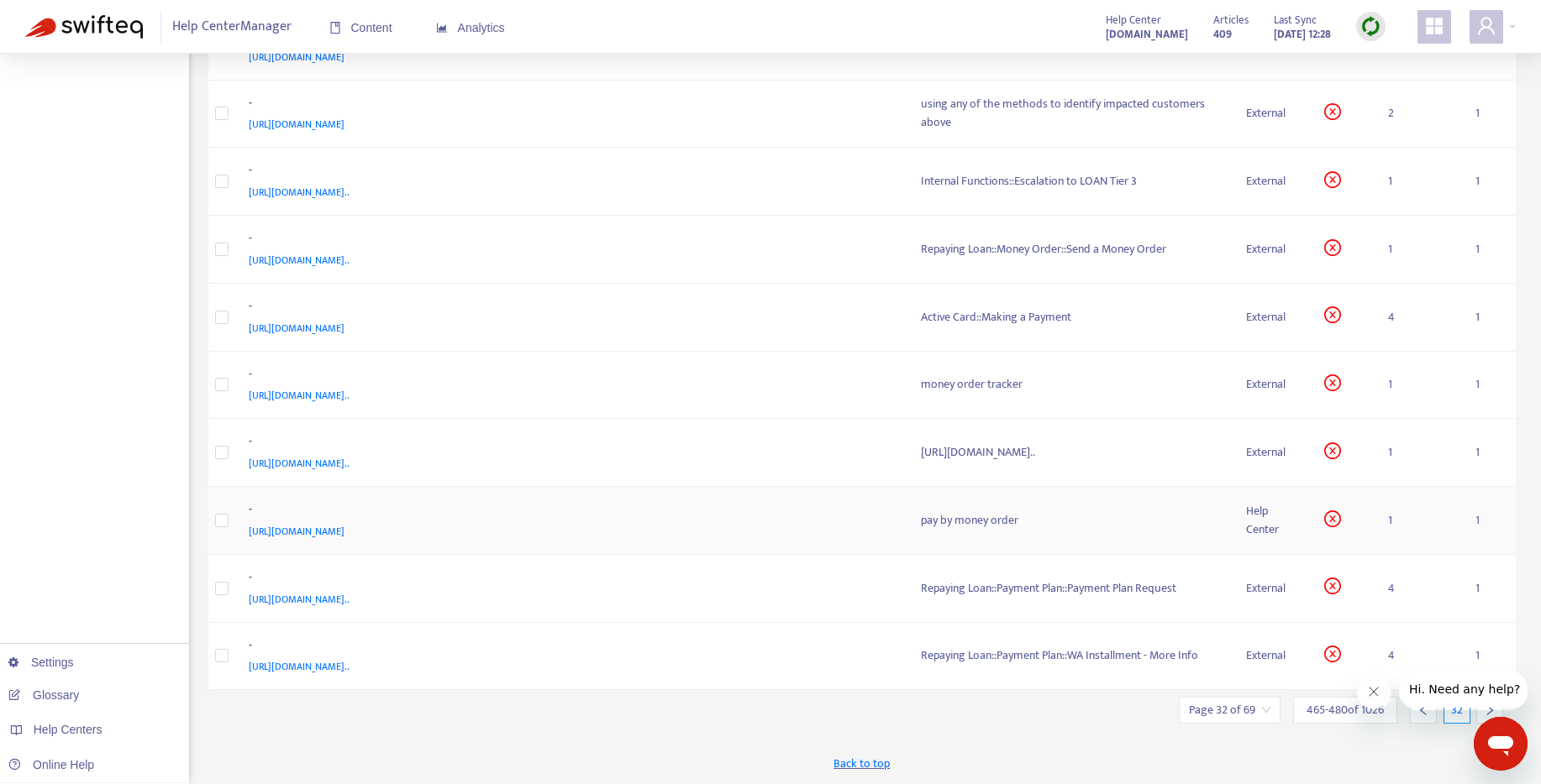
scroll to position [716, 0]
click at [908, 352] on td "money order tracker" at bounding box center [1070, 386] width 325 height 68
click at [921, 376] on div "money order tracker" at bounding box center [1070, 384] width 298 height 18
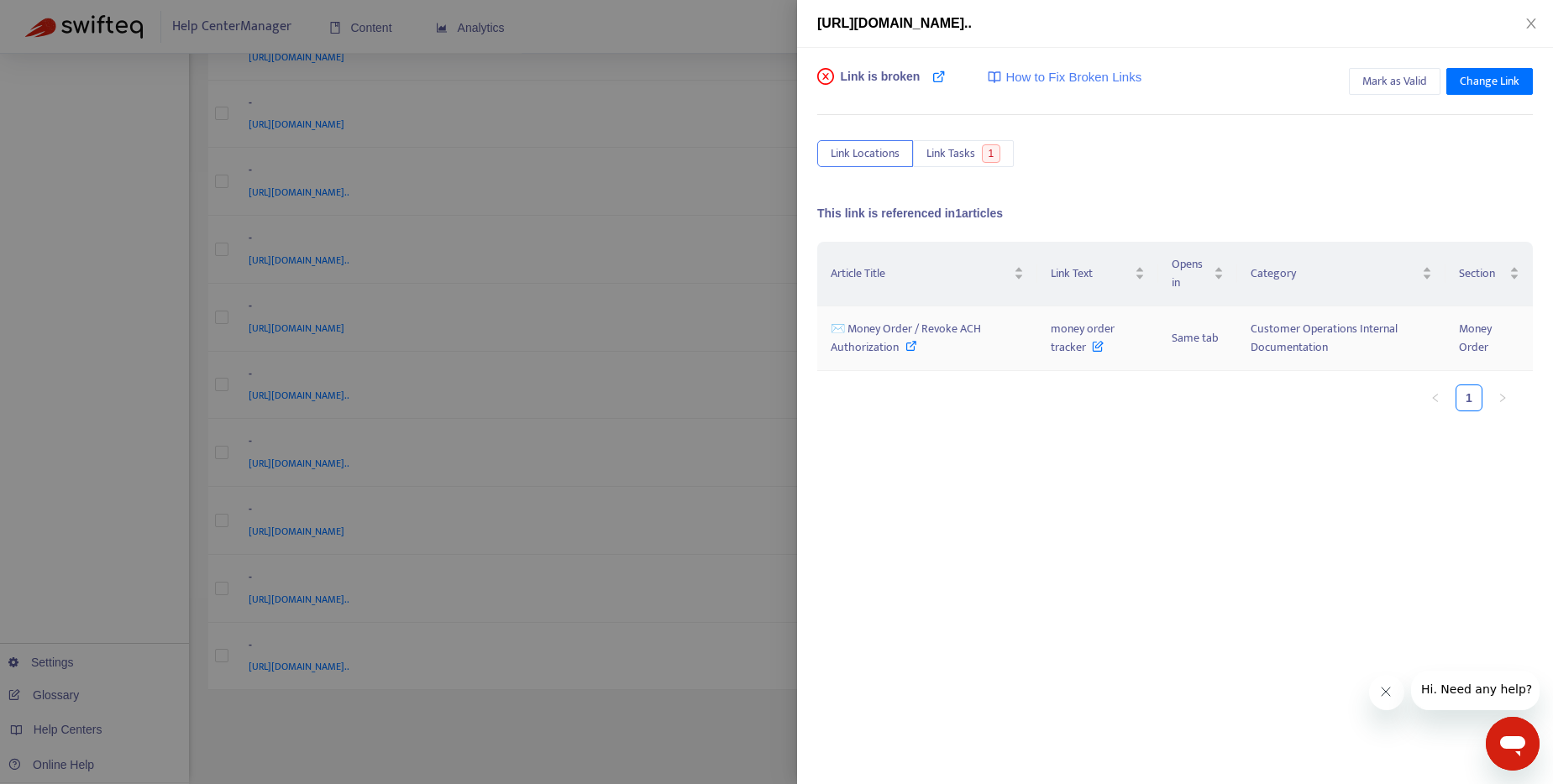
click at [907, 344] on icon at bounding box center [911, 345] width 11 height 11
drag, startPoint x: 1051, startPoint y: 331, endPoint x: 1086, endPoint y: 353, distance: 41.3
click at [1086, 353] on span "money order tracker" at bounding box center [1082, 338] width 64 height 38
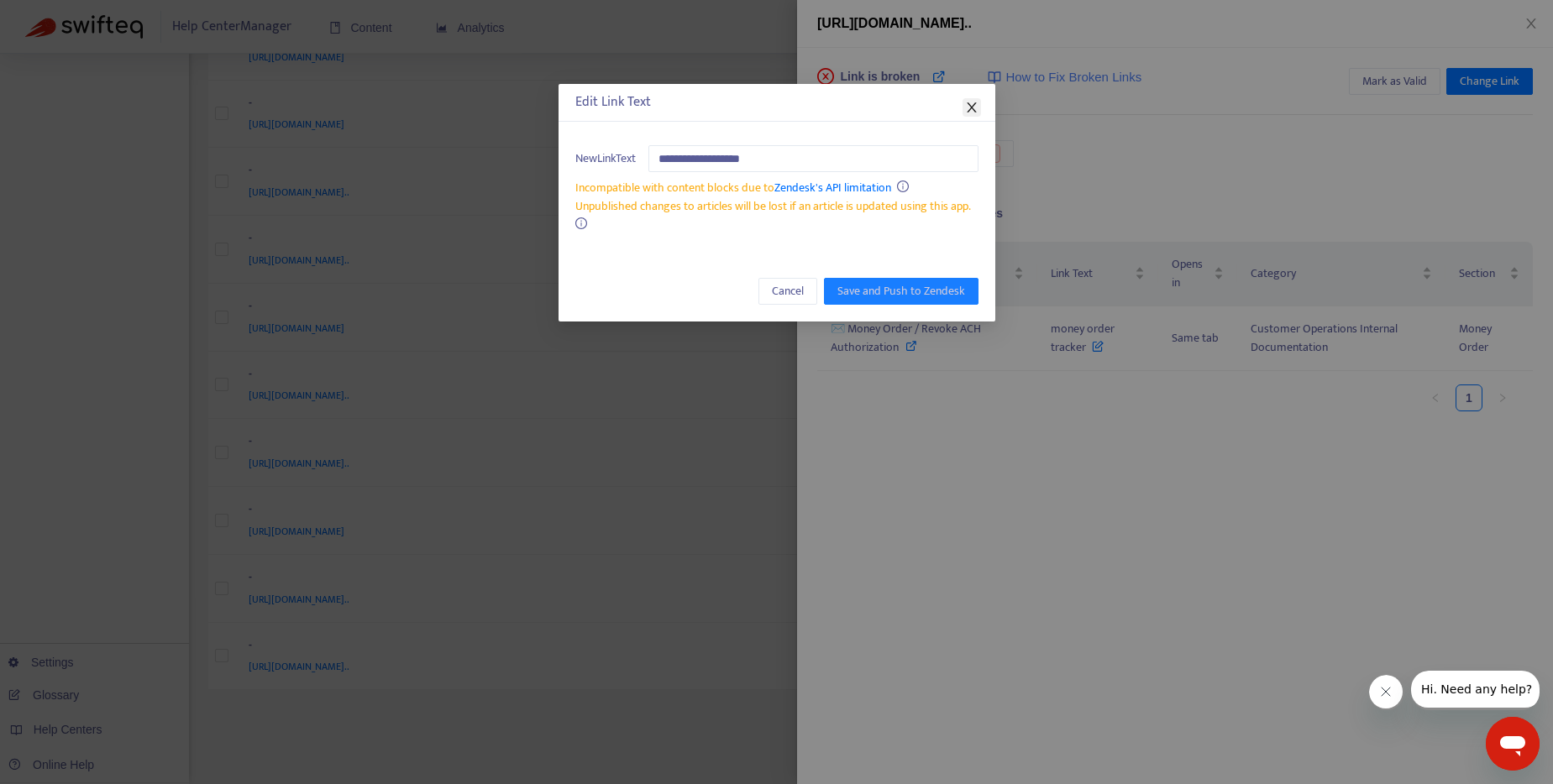
click at [966, 103] on icon "close" at bounding box center [972, 107] width 13 height 13
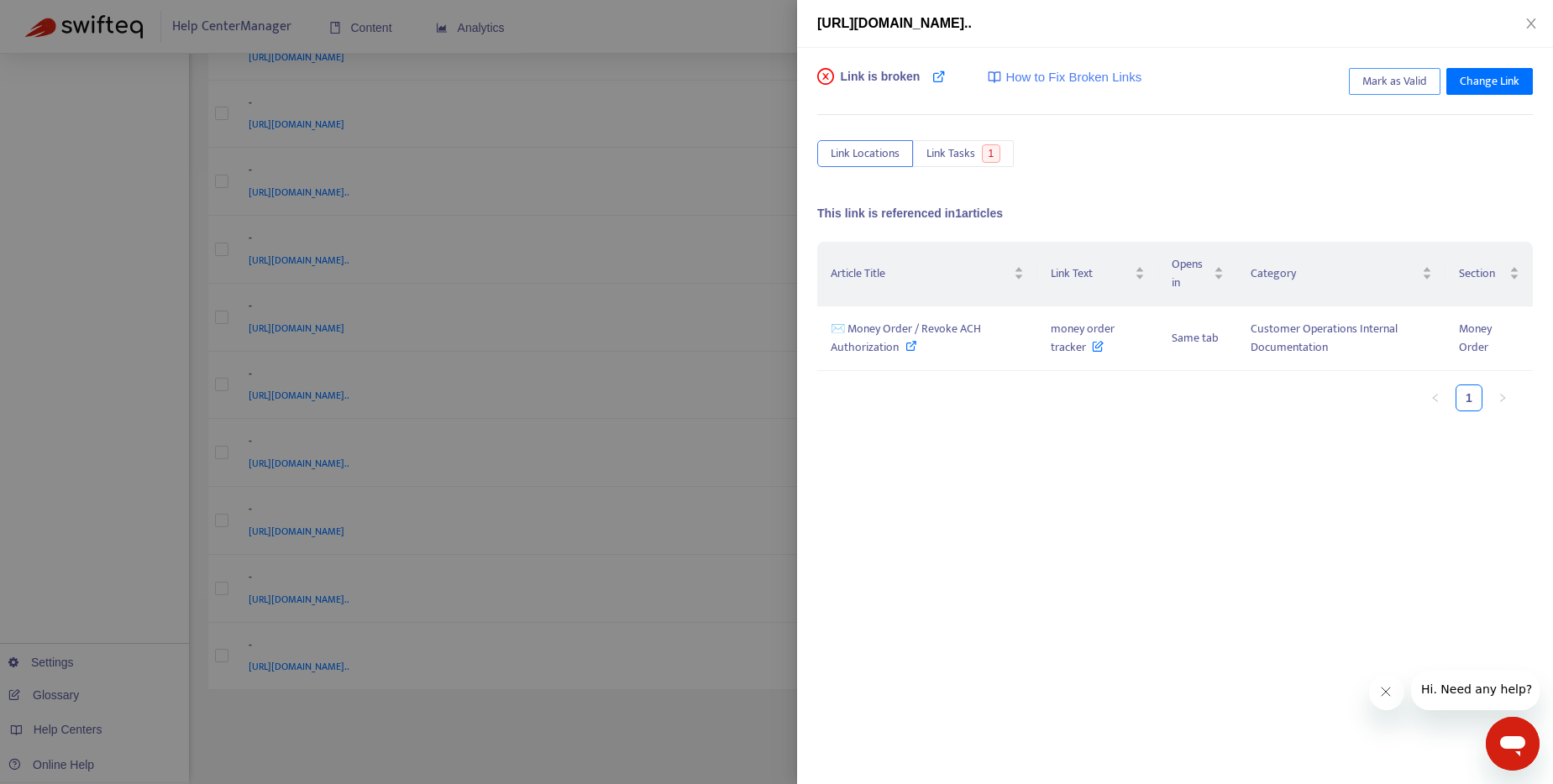
click at [1389, 80] on span "Mark as Valid" at bounding box center [1394, 81] width 65 height 18
click at [713, 725] on div at bounding box center [776, 392] width 1553 height 784
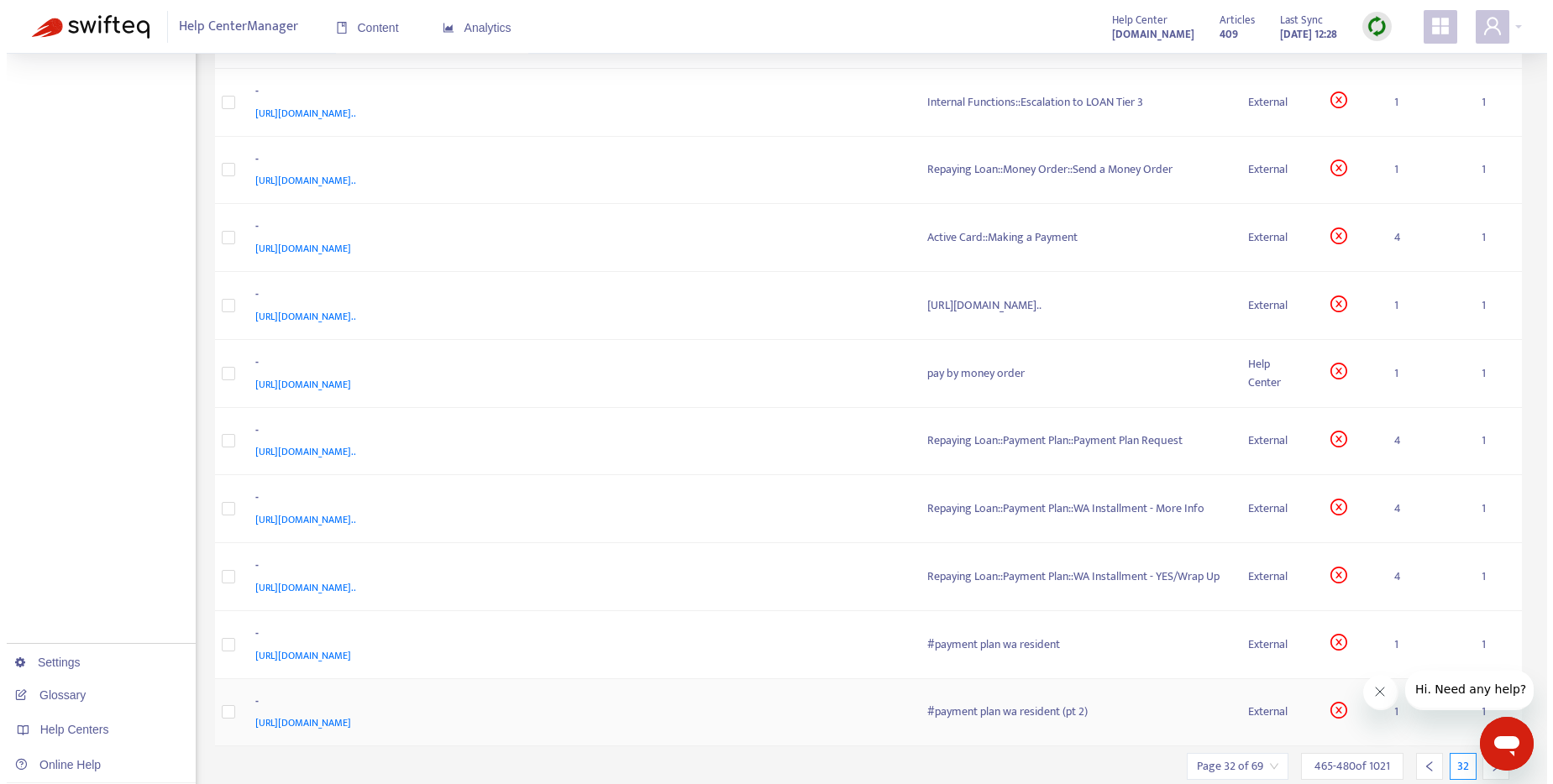
scroll to position [0, 0]
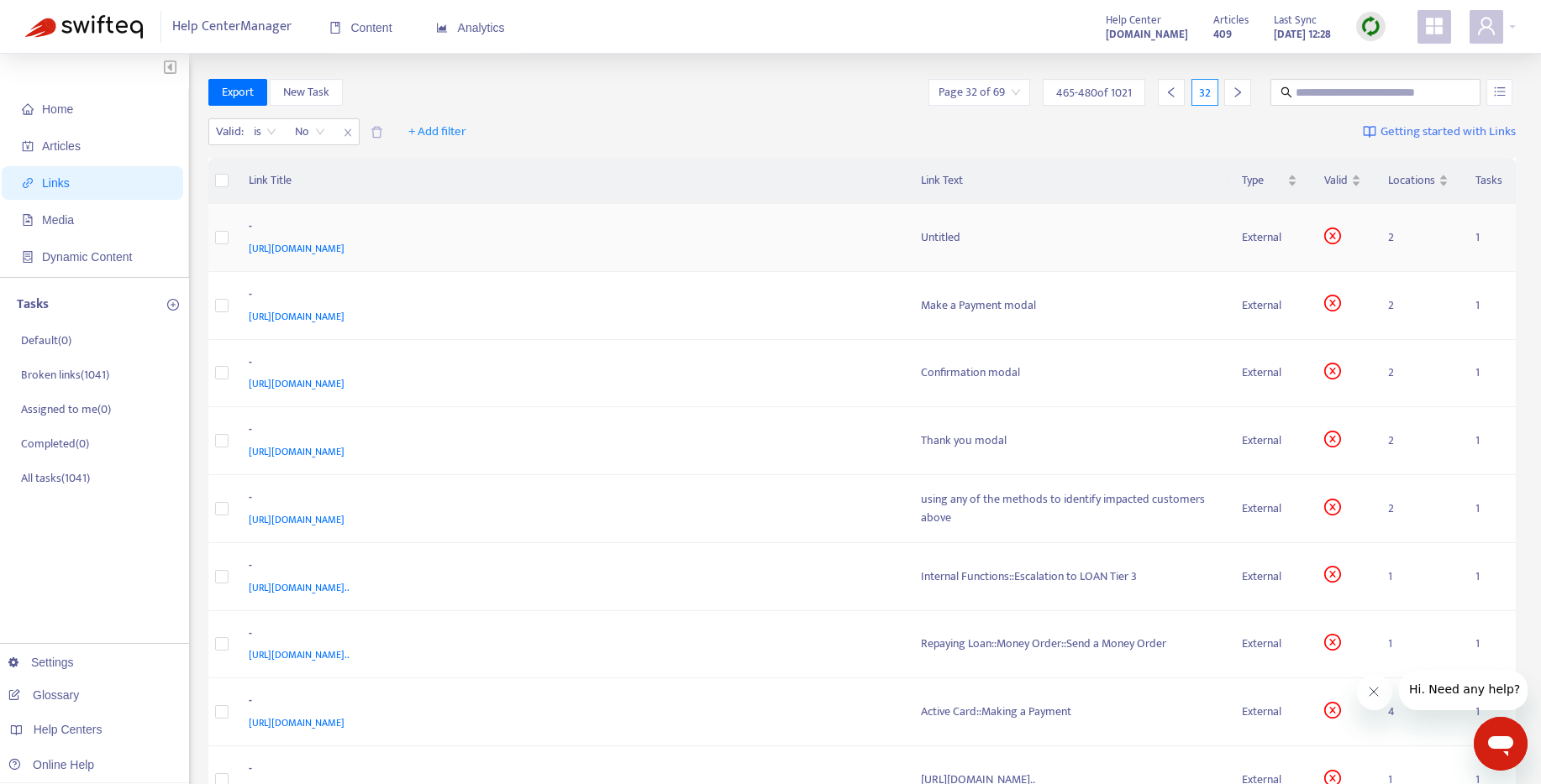
click at [921, 233] on div "Untitled" at bounding box center [1068, 237] width 295 height 18
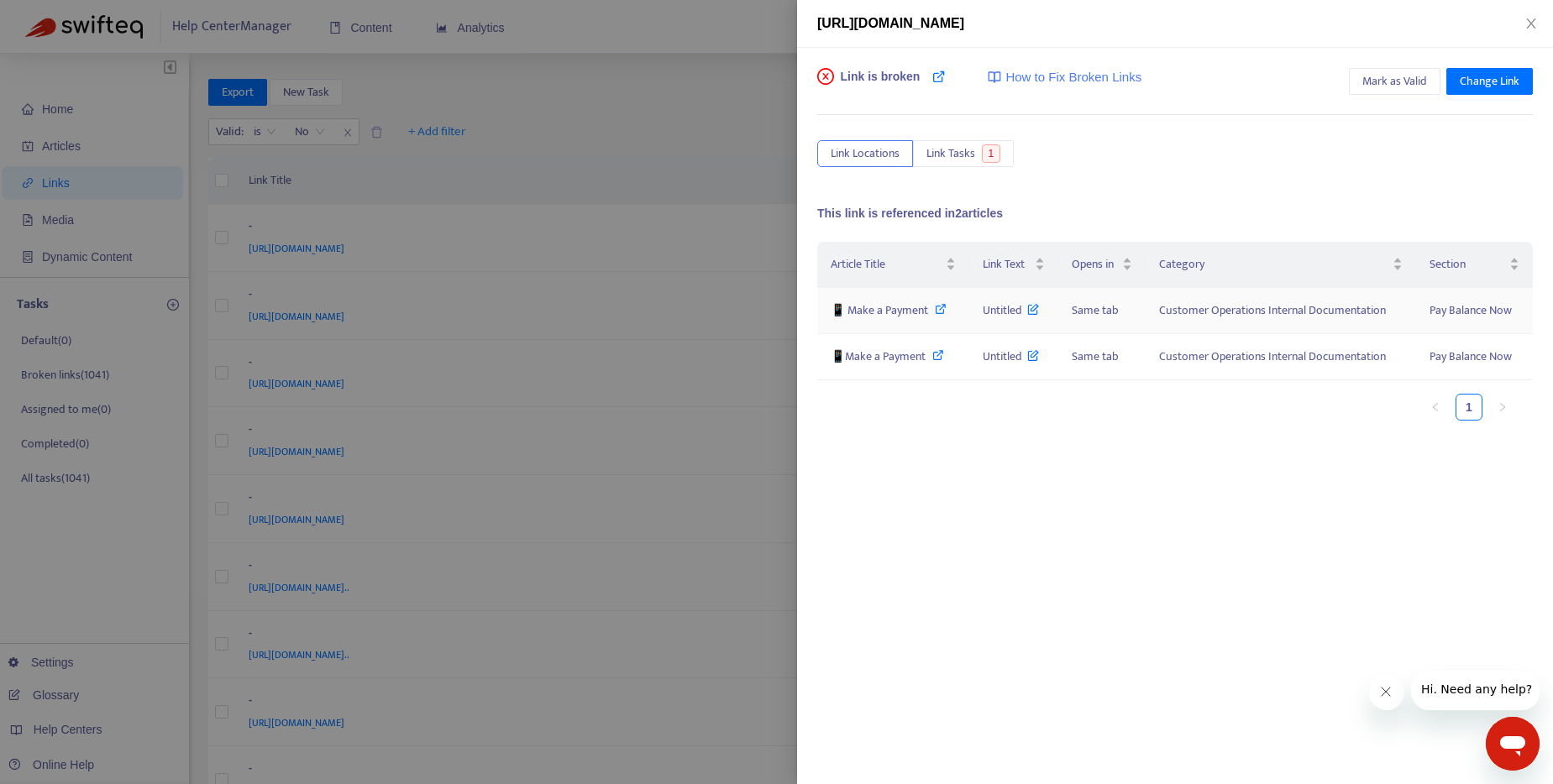
click at [935, 309] on icon at bounding box center [941, 308] width 11 height 11
click at [697, 121] on div at bounding box center [776, 392] width 1553 height 784
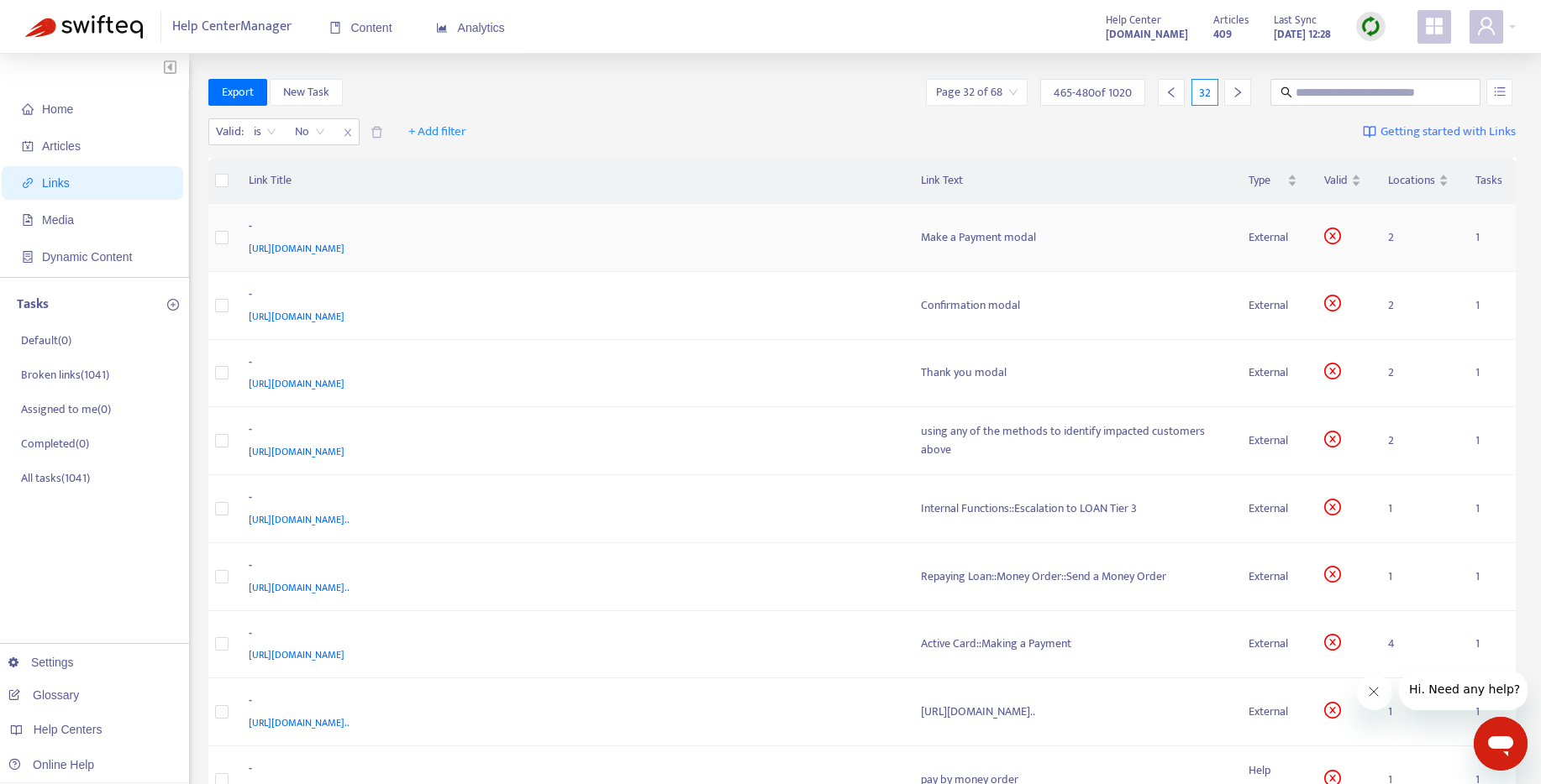
click at [921, 234] on div "Make a Payment modal" at bounding box center [1072, 237] width 302 height 18
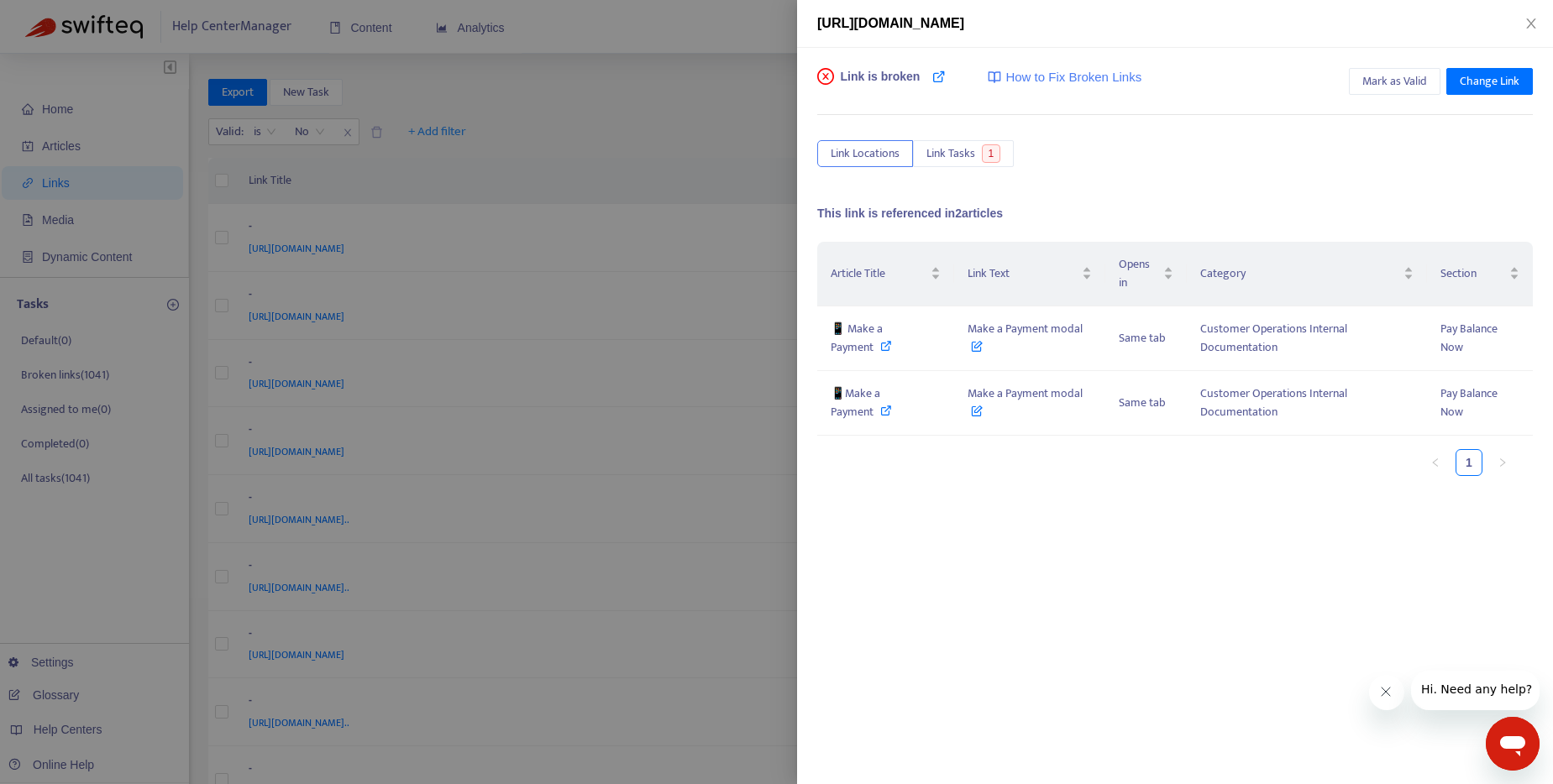
click at [625, 73] on div at bounding box center [776, 392] width 1553 height 784
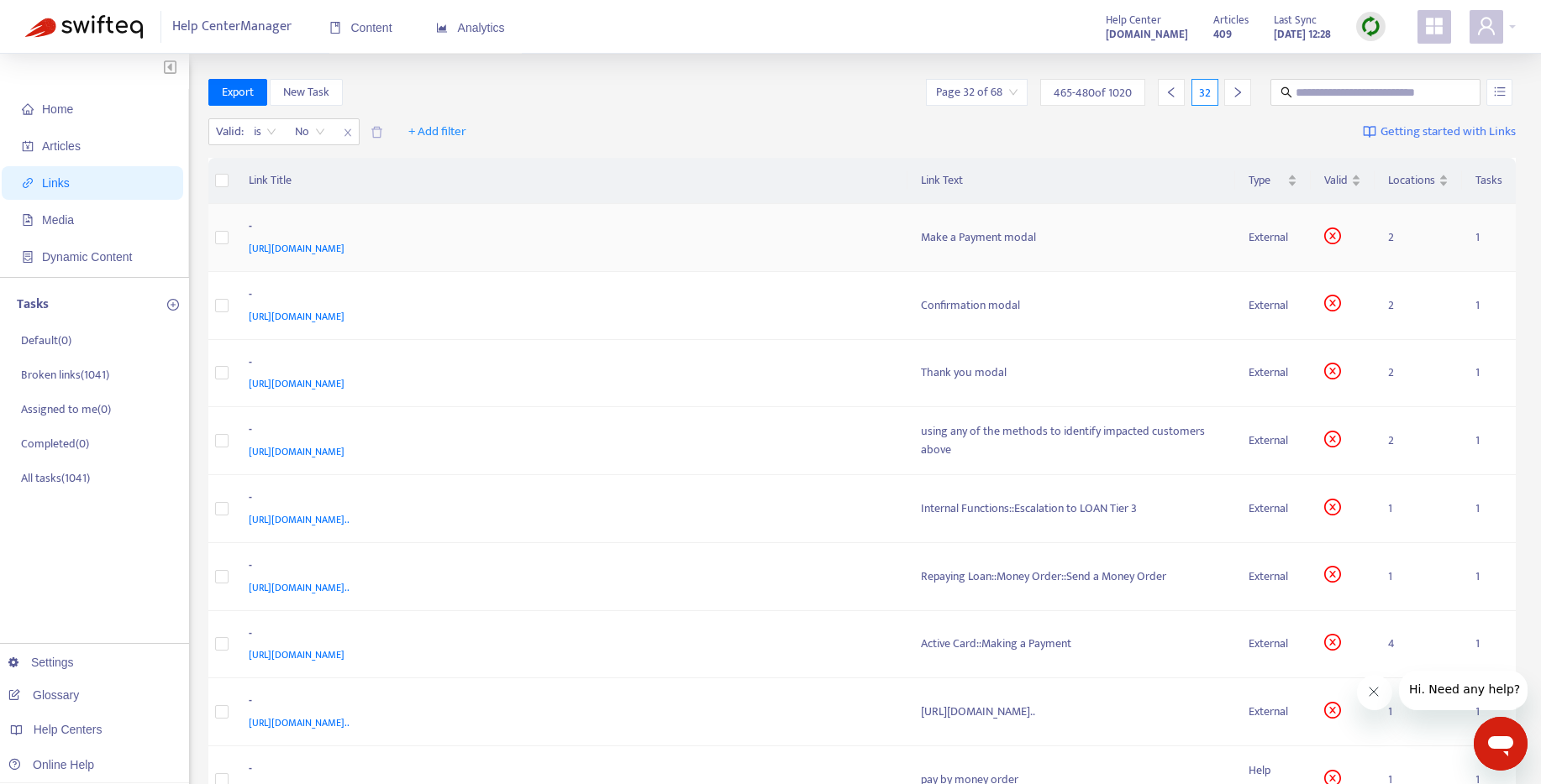
click at [921, 230] on div "Make a Payment modal" at bounding box center [1072, 237] width 302 height 18
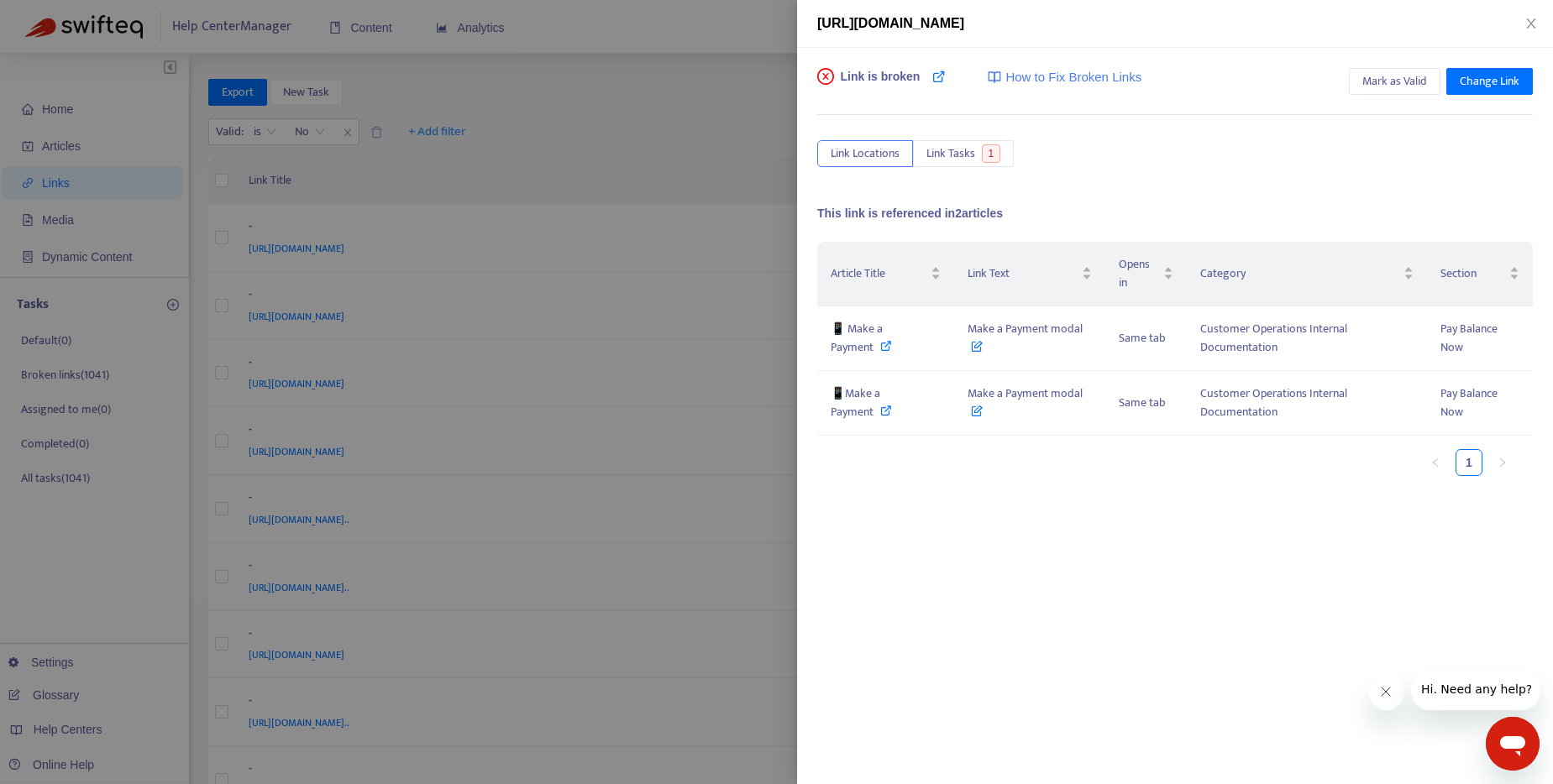
click at [727, 126] on div at bounding box center [776, 392] width 1553 height 784
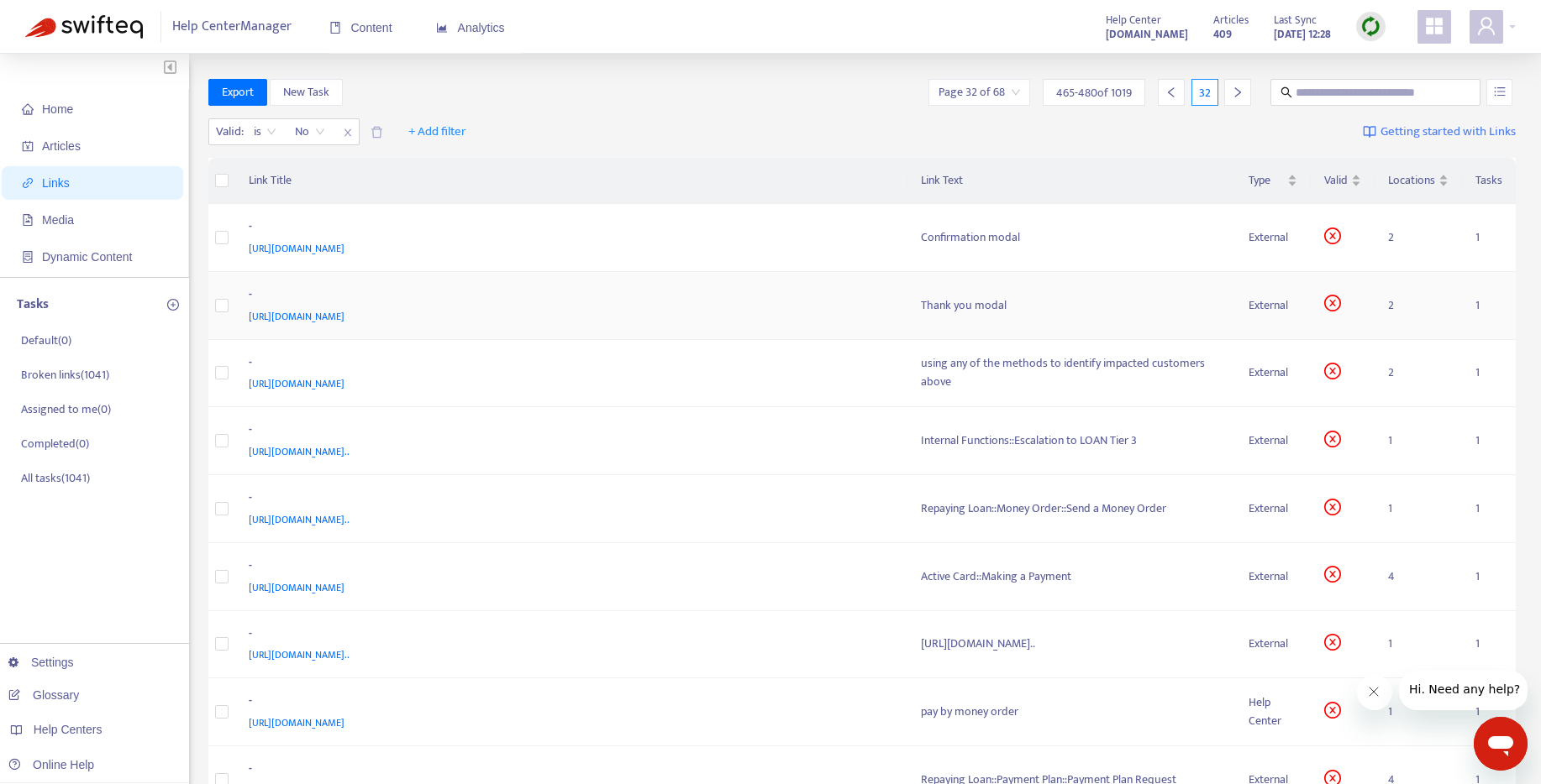
click at [921, 303] on div "Thank you modal" at bounding box center [1072, 305] width 302 height 18
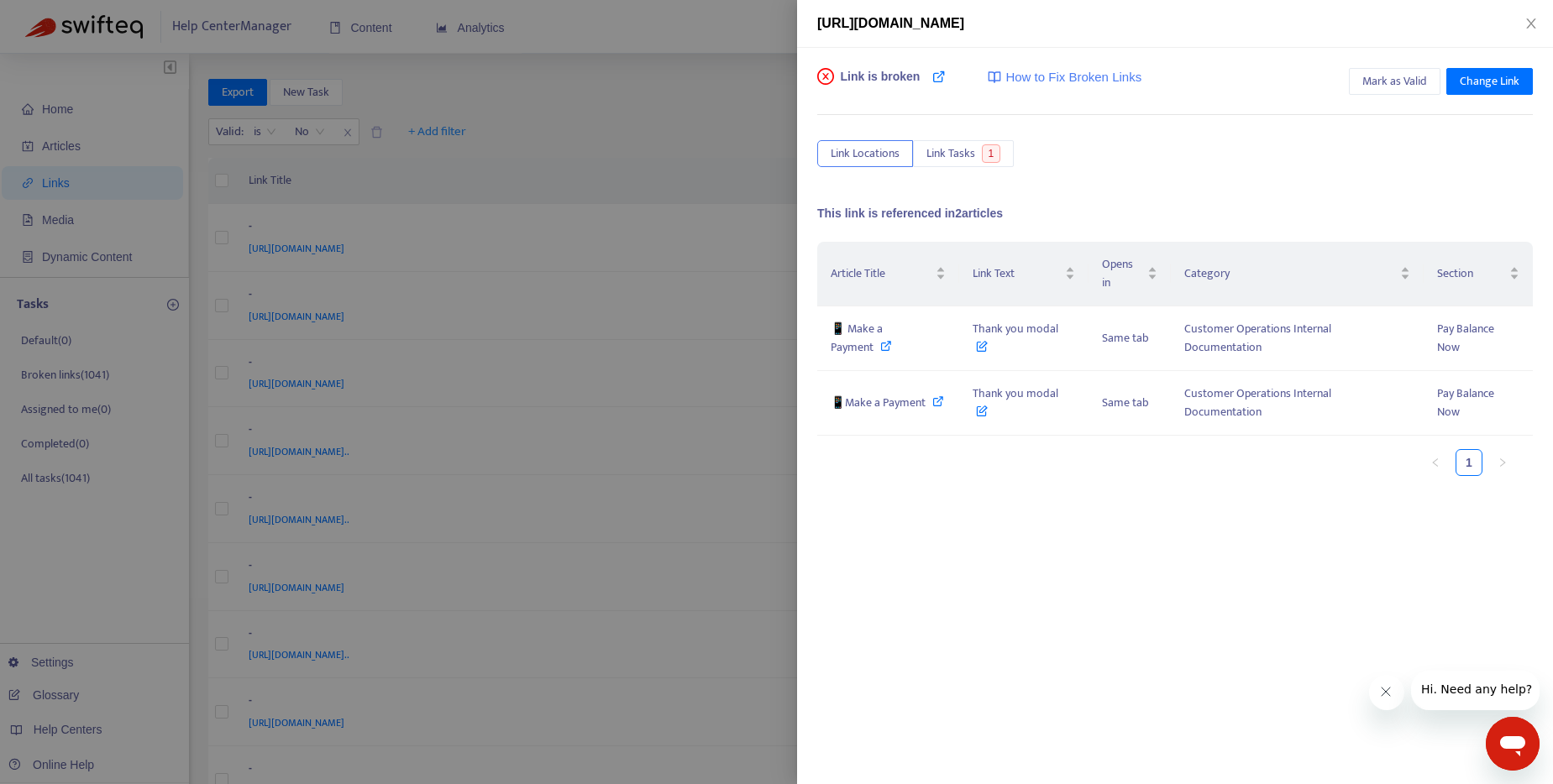
click at [743, 103] on div at bounding box center [776, 392] width 1553 height 784
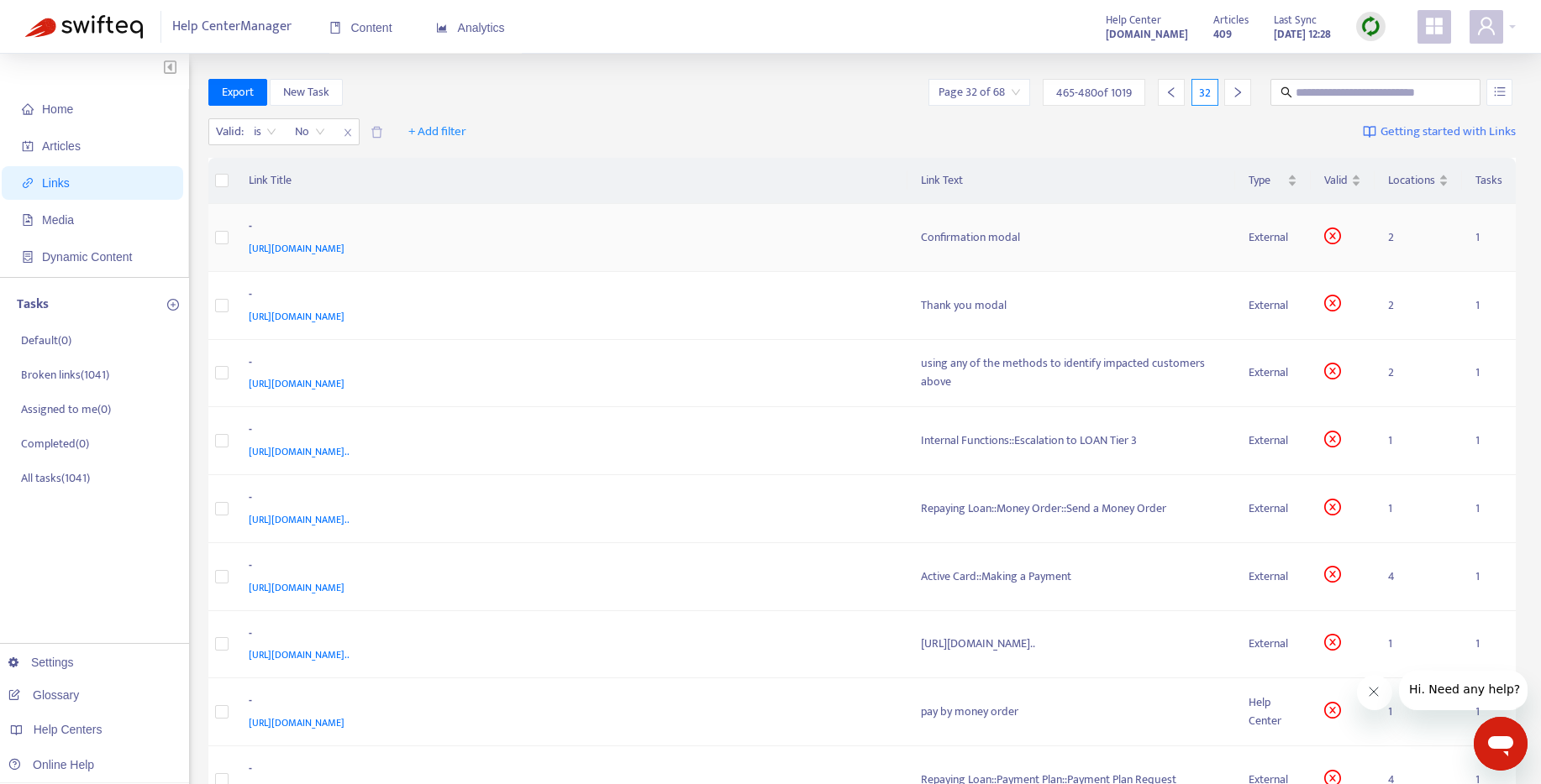
click at [921, 231] on div "Confirmation modal" at bounding box center [1072, 237] width 302 height 18
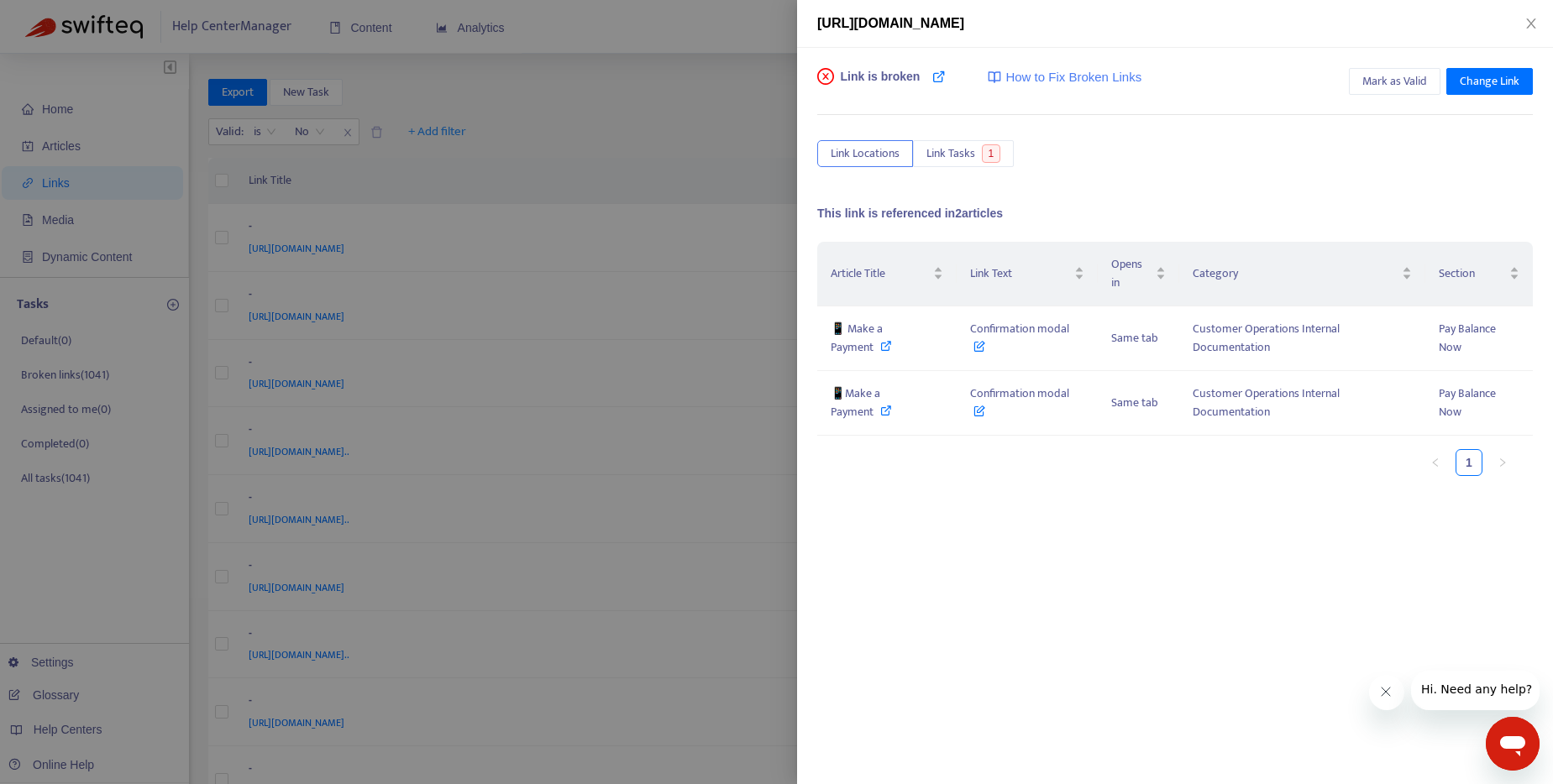
click at [736, 110] on div at bounding box center [776, 392] width 1553 height 784
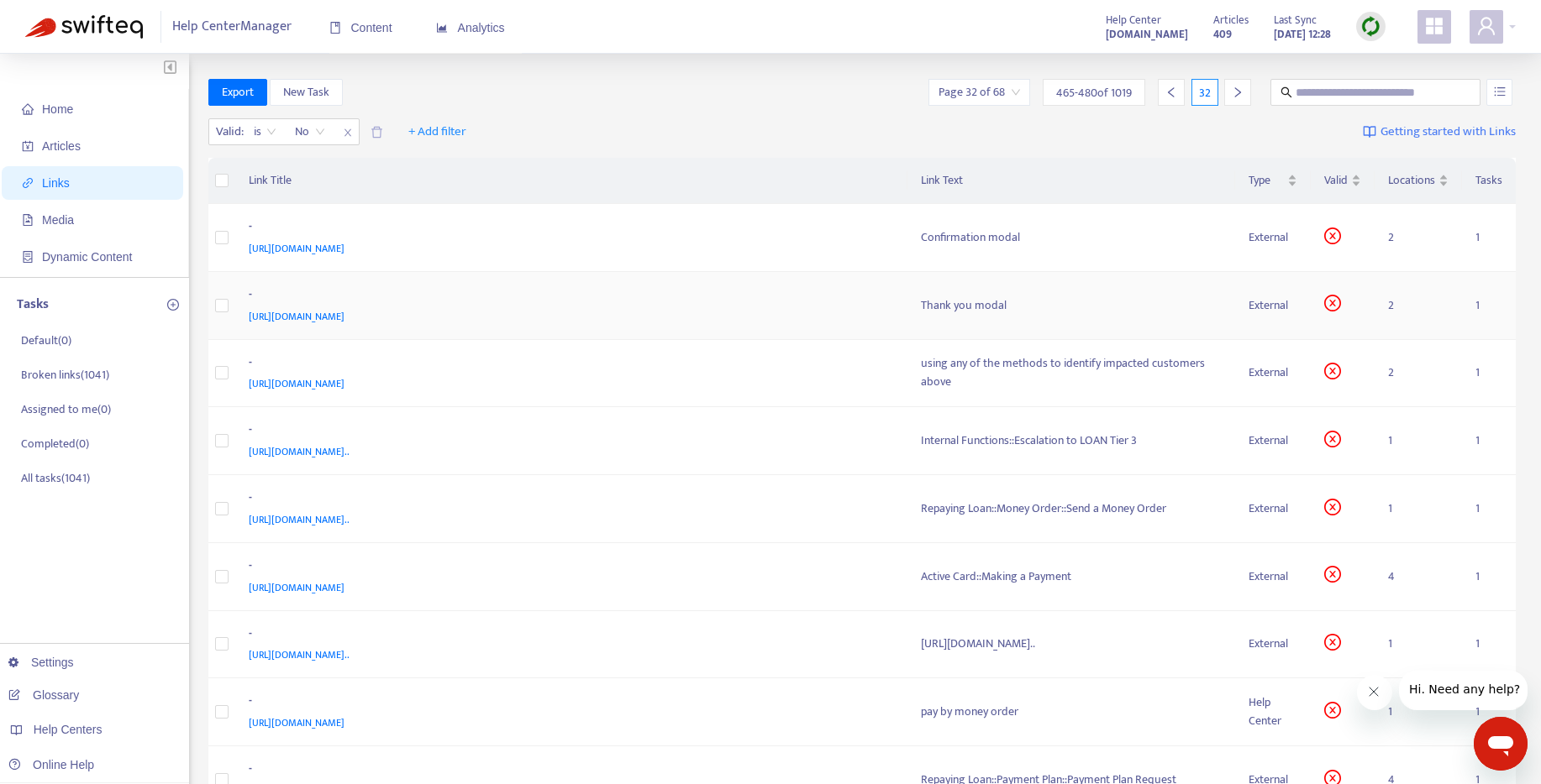
click at [921, 308] on div "Thank you modal" at bounding box center [1072, 305] width 302 height 18
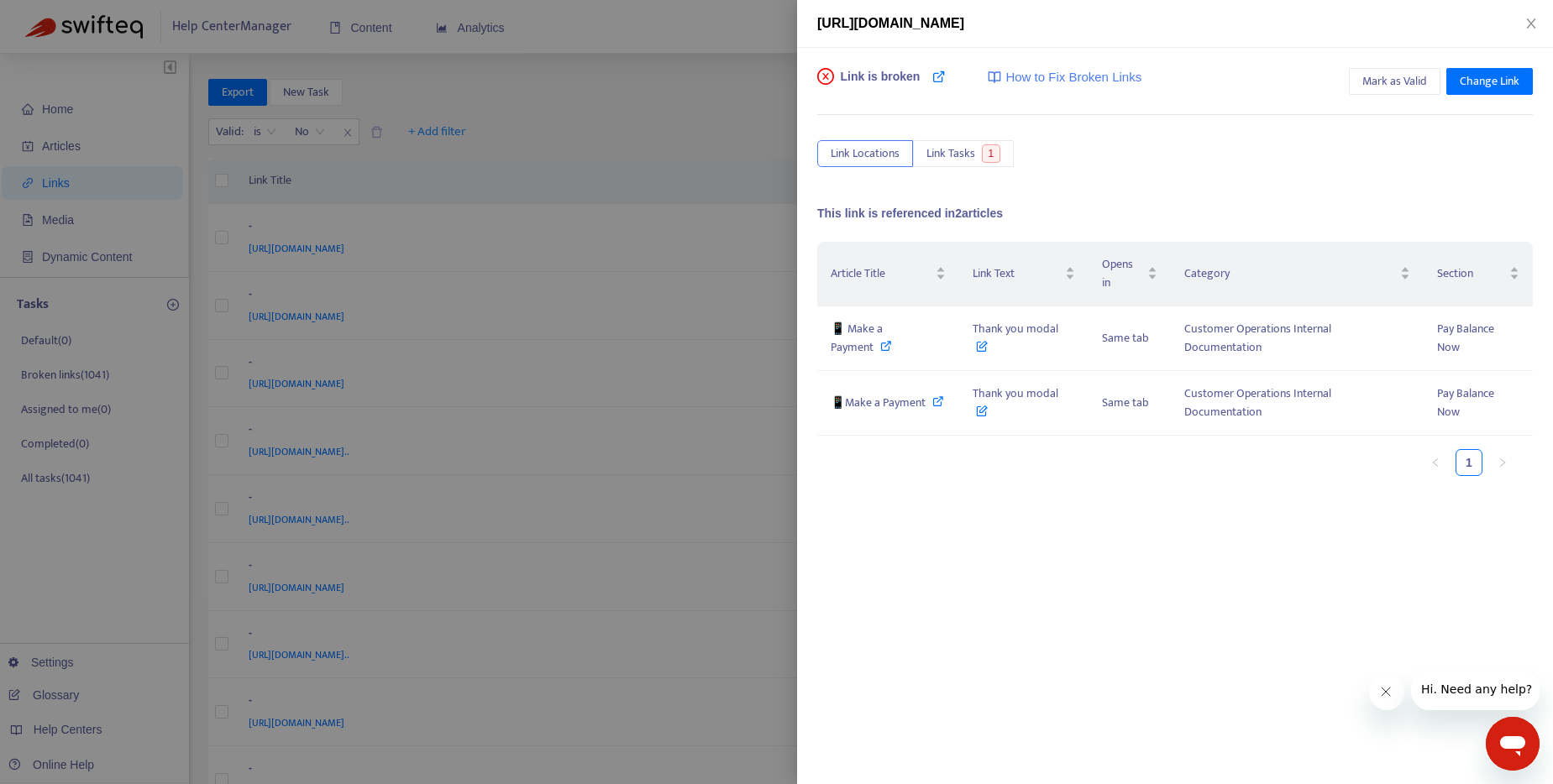
click at [714, 361] on div at bounding box center [776, 392] width 1553 height 784
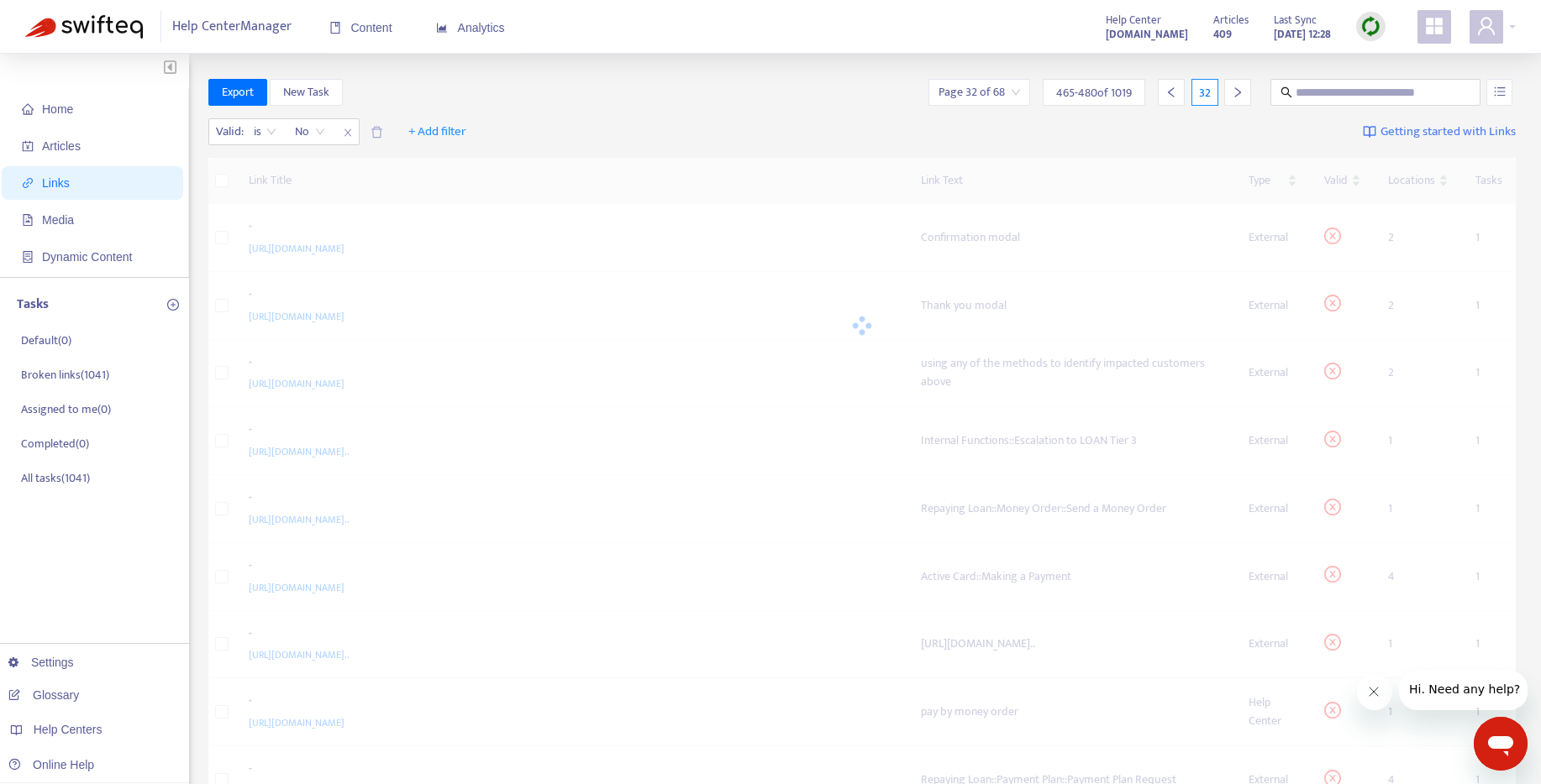
click at [733, 368] on div at bounding box center [862, 326] width 1308 height 336
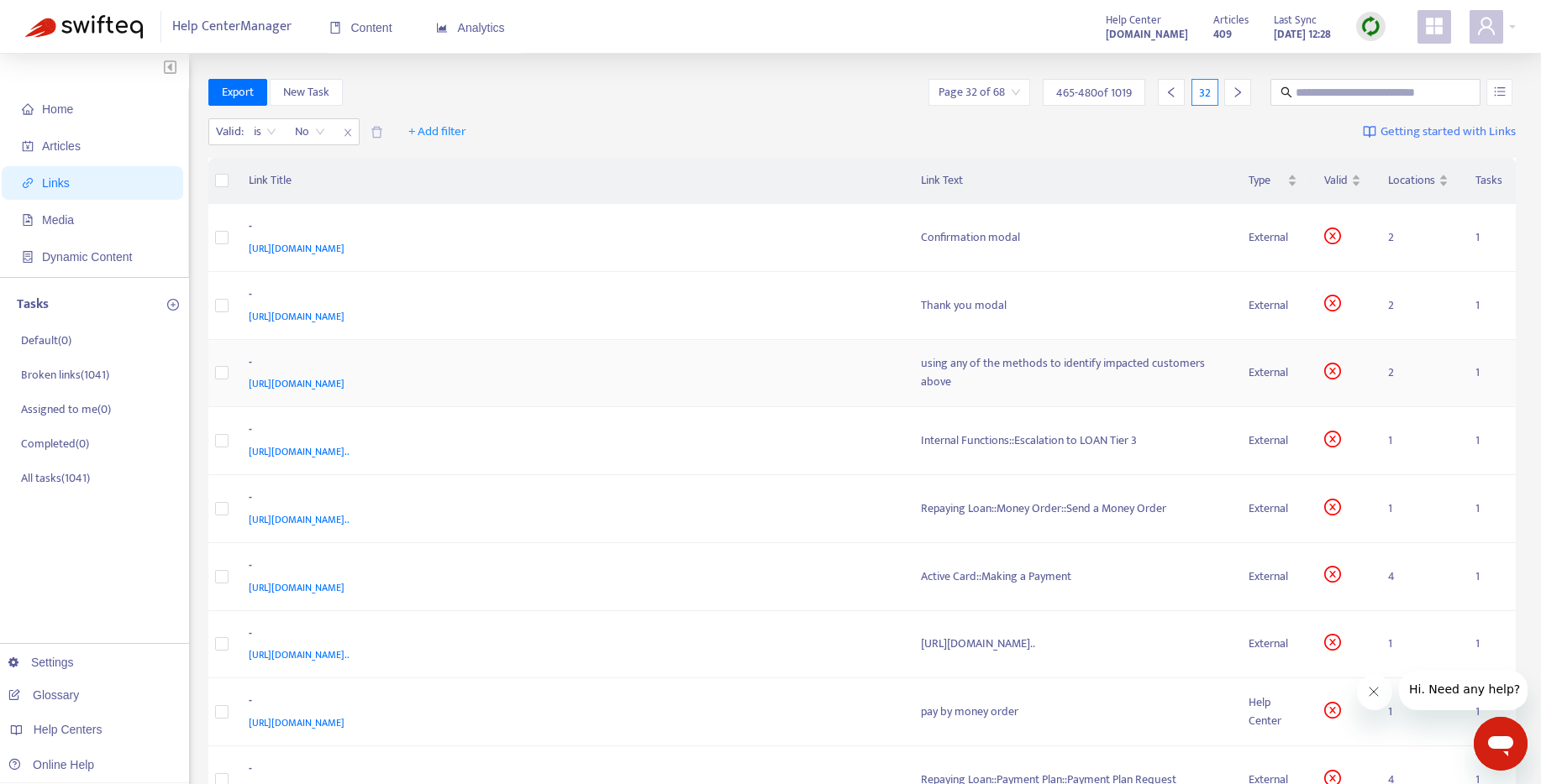
click at [921, 370] on div "using any of the methods to identify impacted customers above" at bounding box center [1072, 372] width 302 height 37
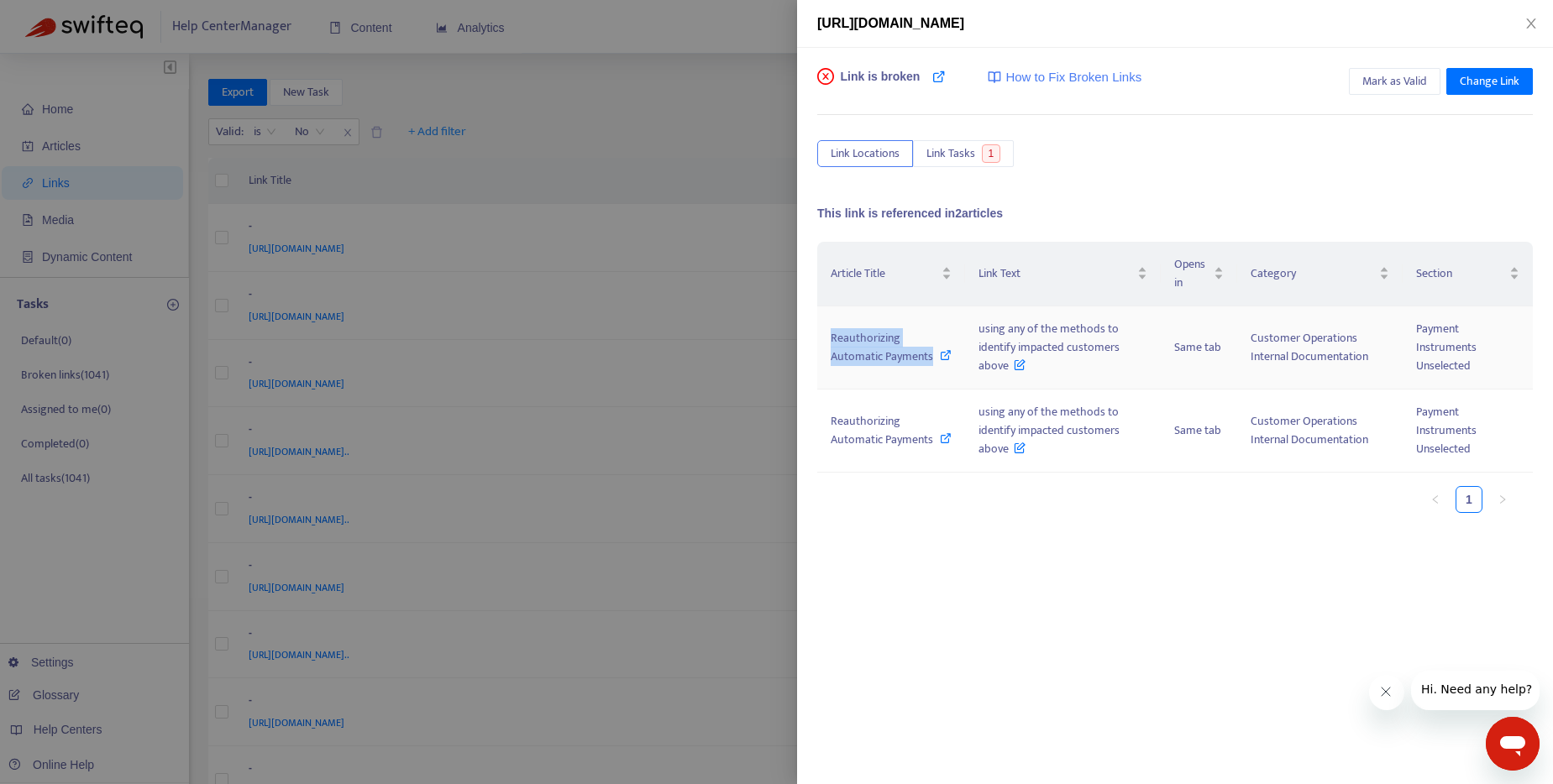
drag, startPoint x: 832, startPoint y: 321, endPoint x: 901, endPoint y: 368, distance: 83.5
click at [879, 377] on td "Reauthorizing Automatic Payments" at bounding box center [891, 348] width 148 height 84
click at [940, 361] on icon at bounding box center [945, 355] width 11 height 11
drag, startPoint x: 979, startPoint y: 326, endPoint x: 1009, endPoint y: 367, distance: 50.8
click at [1009, 367] on span "using any of the methods to identify impacted customers above" at bounding box center [1049, 346] width 141 height 56
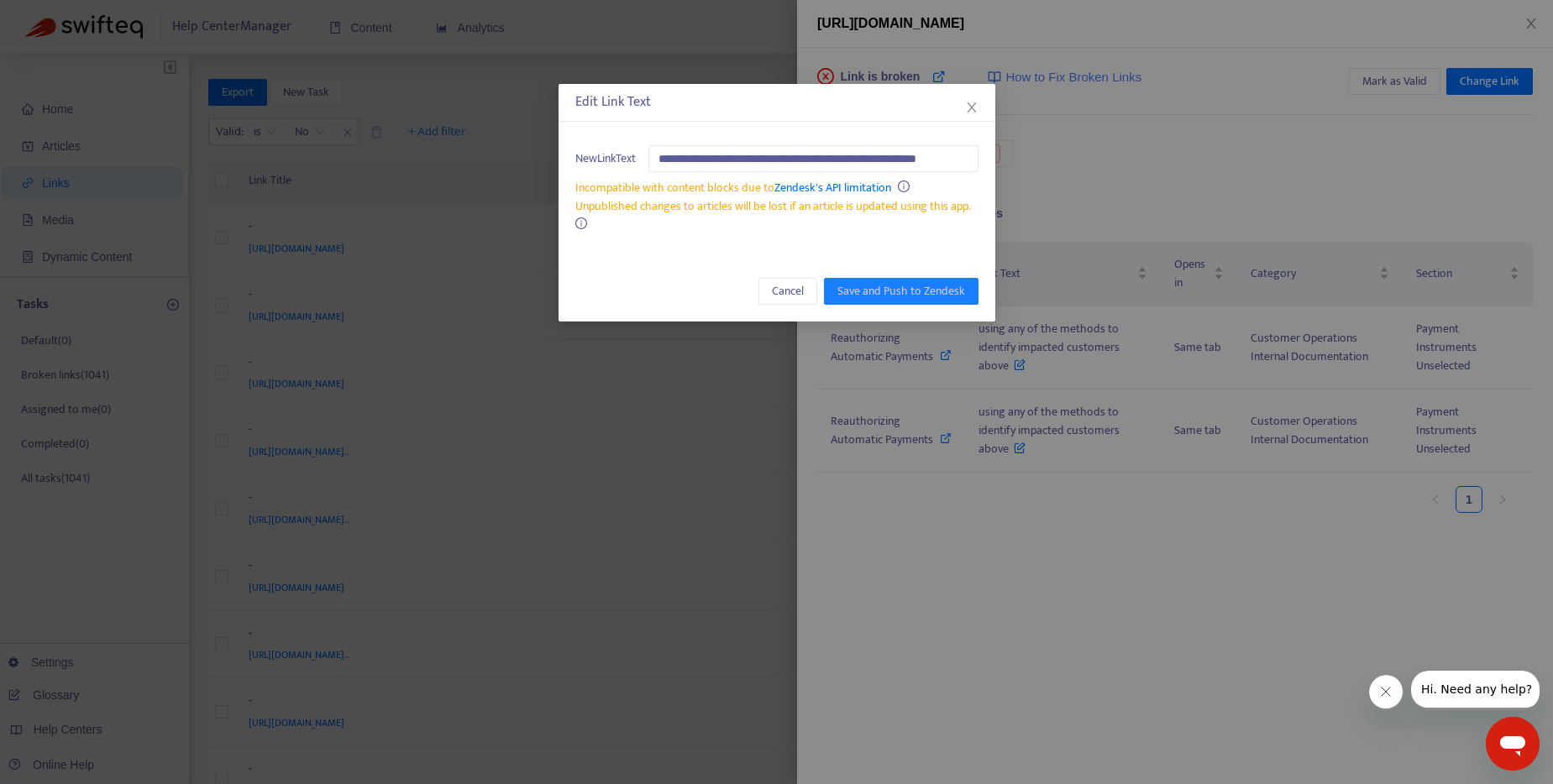
scroll to position [0, 43]
click at [975, 105] on icon "close" at bounding box center [972, 107] width 13 height 13
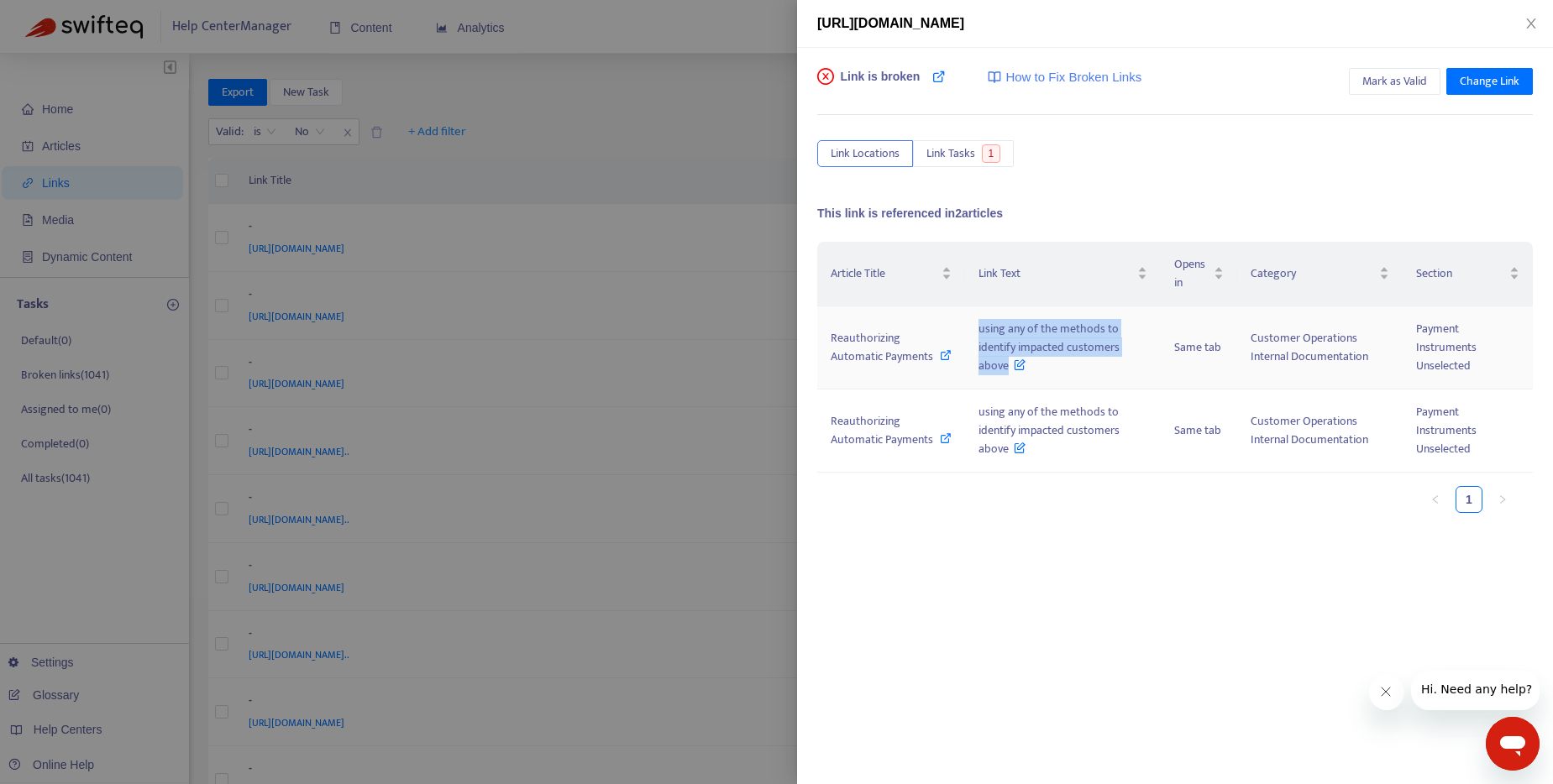
drag, startPoint x: 972, startPoint y: 327, endPoint x: 1004, endPoint y: 370, distance: 53.6
click at [1004, 370] on td "using any of the methods to identify impacted customers above" at bounding box center [1063, 348] width 196 height 84
click at [940, 361] on icon at bounding box center [945, 355] width 11 height 11
drag, startPoint x: 971, startPoint y: 327, endPoint x: 1027, endPoint y: 380, distance: 77.1
click at [1027, 380] on td "using any of the methods to identify impacted customers above" at bounding box center [1063, 348] width 196 height 84
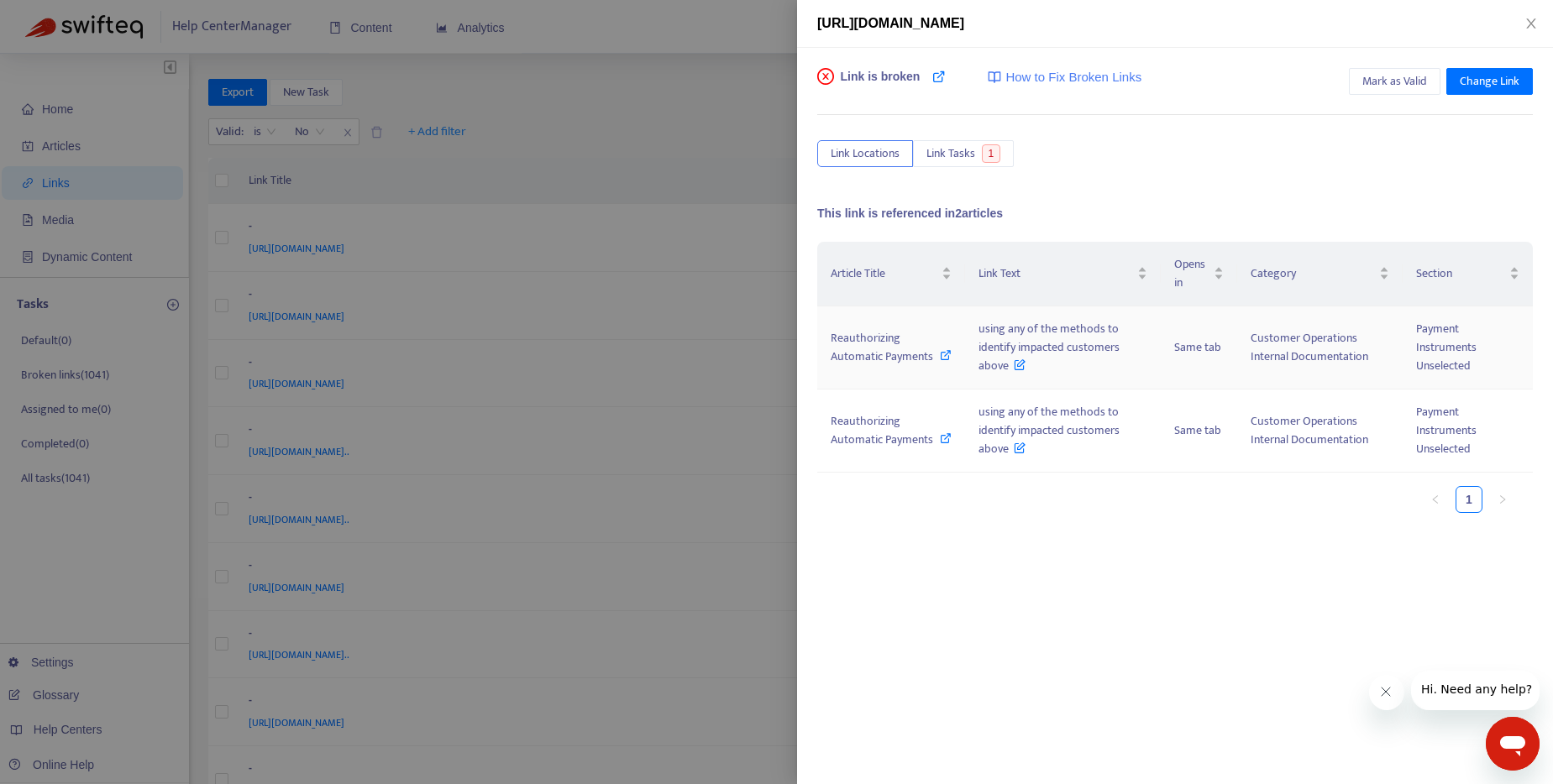
click at [940, 361] on icon at bounding box center [945, 355] width 11 height 11
drag, startPoint x: 972, startPoint y: 327, endPoint x: 1020, endPoint y: 369, distance: 63.8
click at [1020, 369] on td "using any of the methods to identify impacted customers above" at bounding box center [1063, 348] width 196 height 84
click at [986, 341] on span "using any of the methods to identify impacted customers above" at bounding box center [1049, 346] width 141 height 56
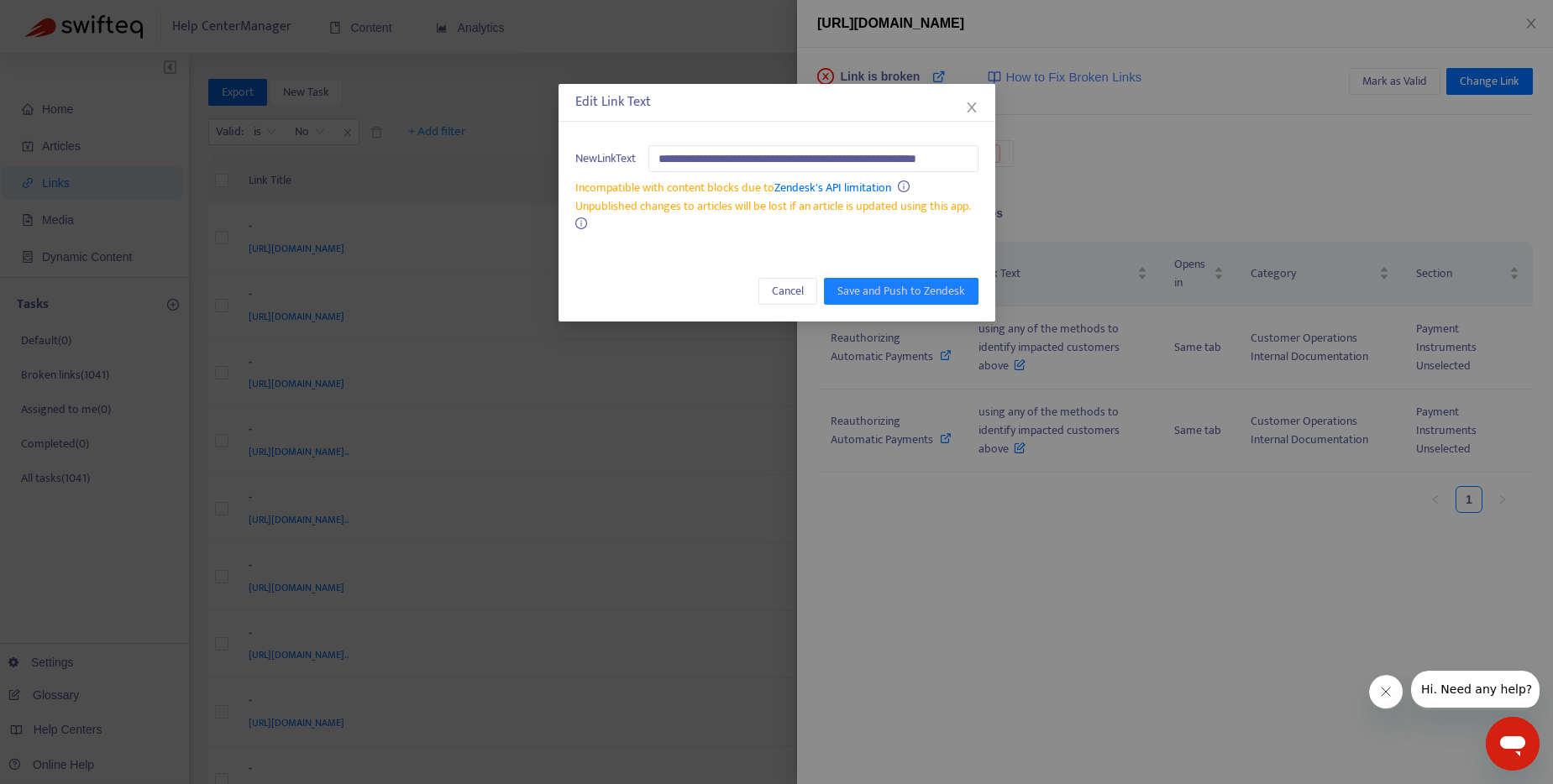
scroll to position [0, 43]
click at [974, 111] on icon "close" at bounding box center [971, 107] width 9 height 10
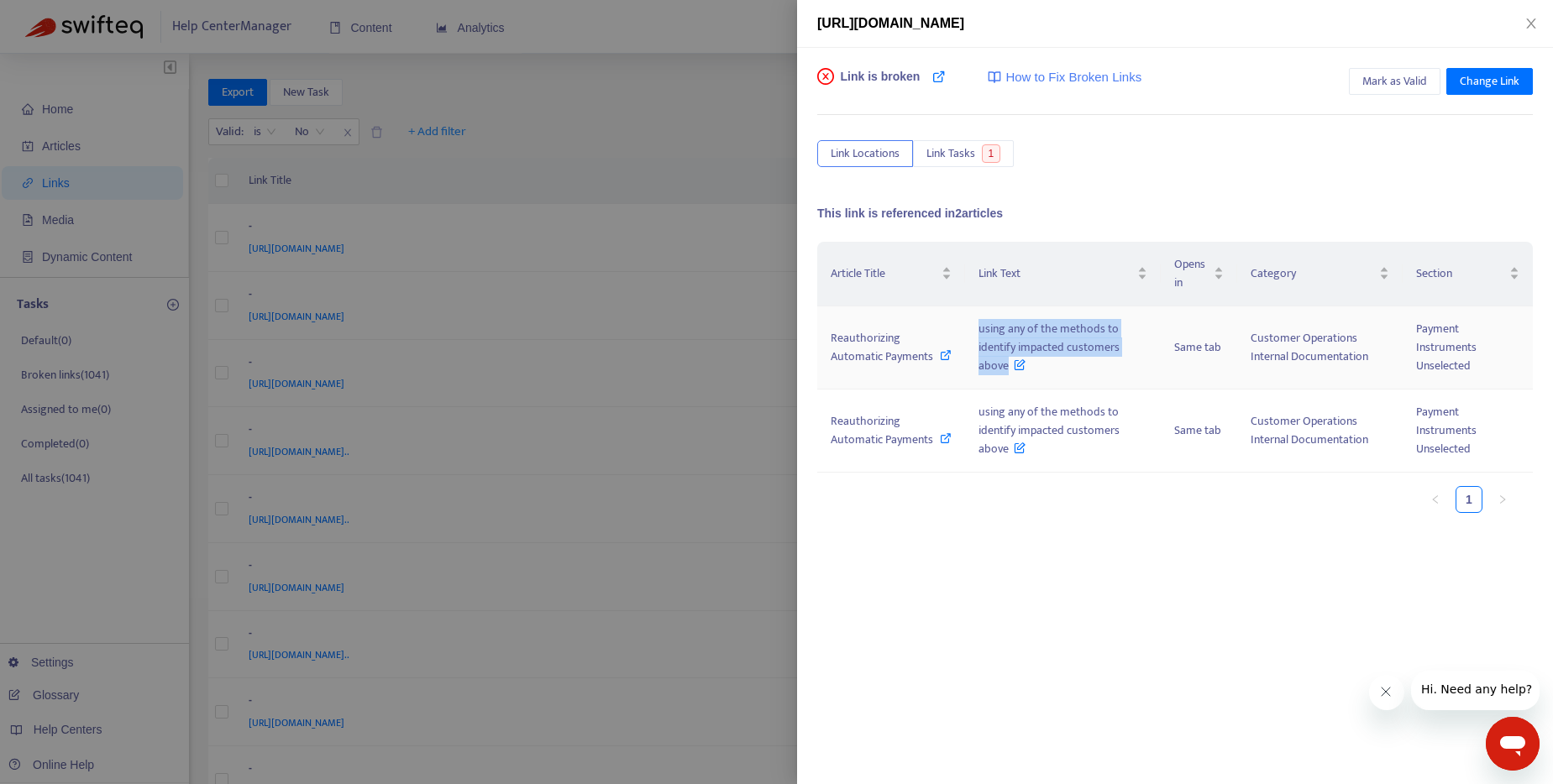
drag, startPoint x: 982, startPoint y: 339, endPoint x: 1005, endPoint y: 371, distance: 39.4
click at [1005, 371] on span "using any of the methods to identify impacted customers above" at bounding box center [1049, 346] width 141 height 56
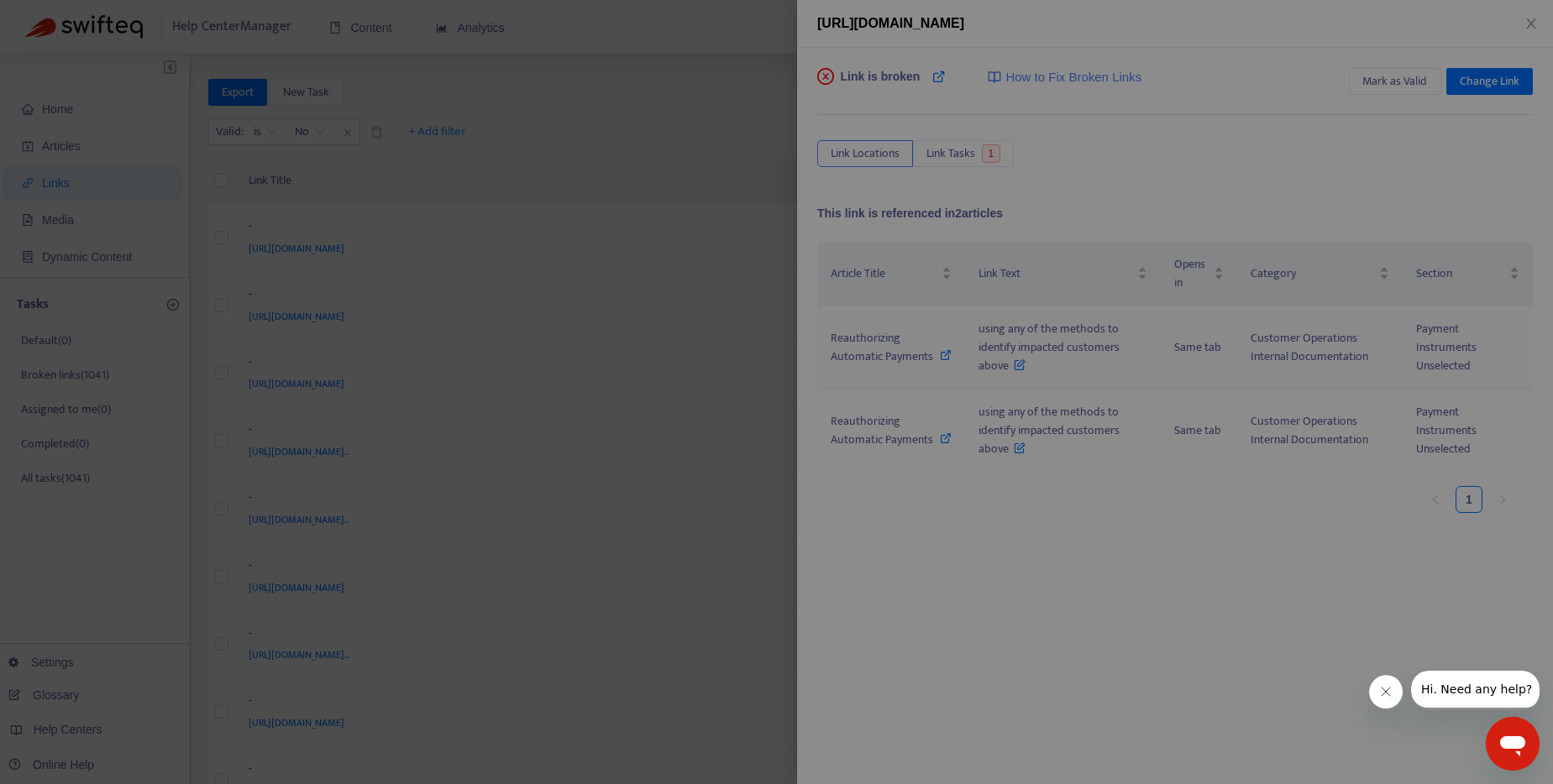
scroll to position [0, 43]
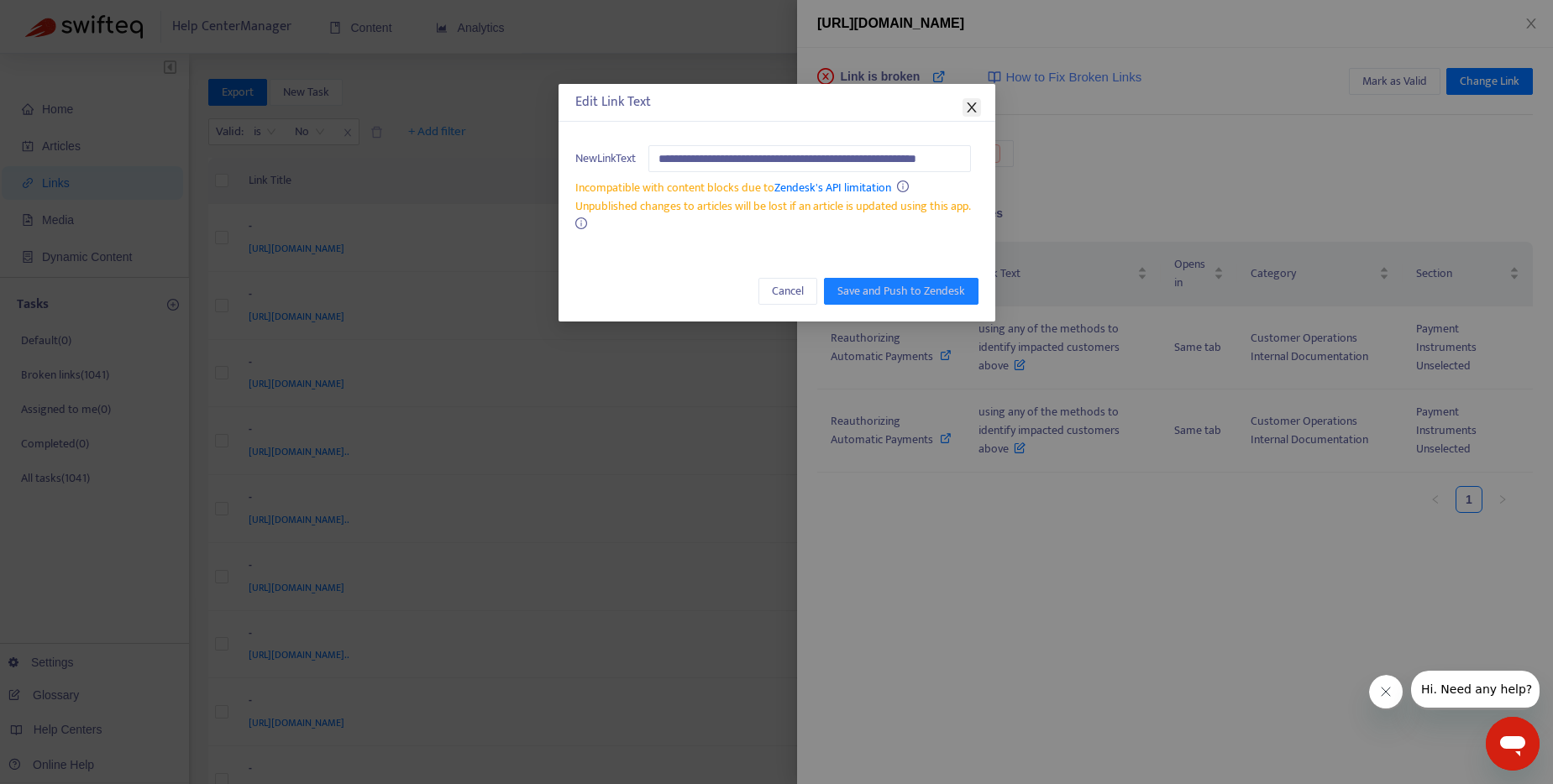
click at [969, 103] on icon "close" at bounding box center [972, 107] width 13 height 13
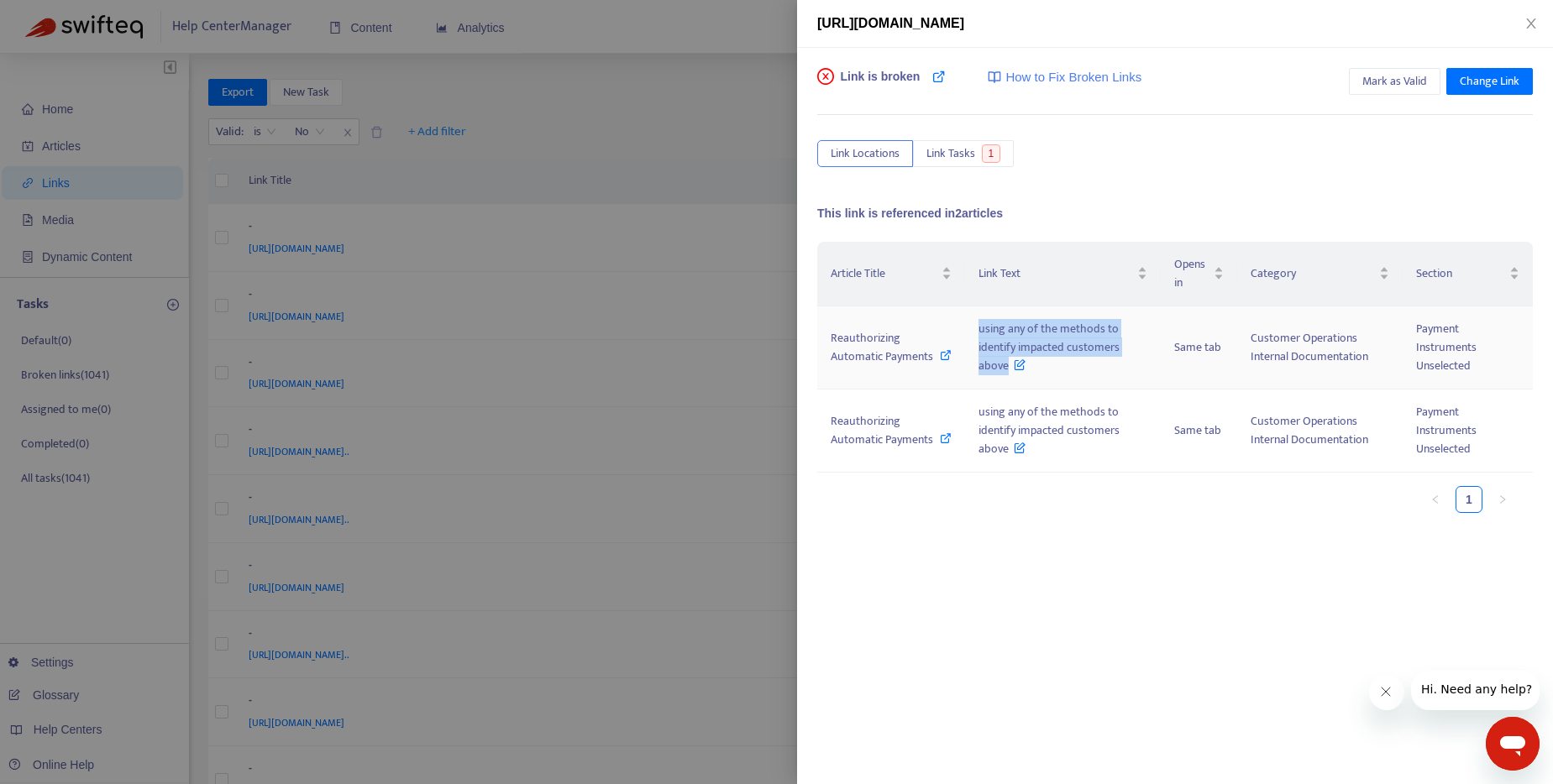
drag, startPoint x: 983, startPoint y: 335, endPoint x: 1006, endPoint y: 371, distance: 42.7
click at [1006, 371] on span "using any of the methods to identify impacted customers above" at bounding box center [1049, 346] width 141 height 56
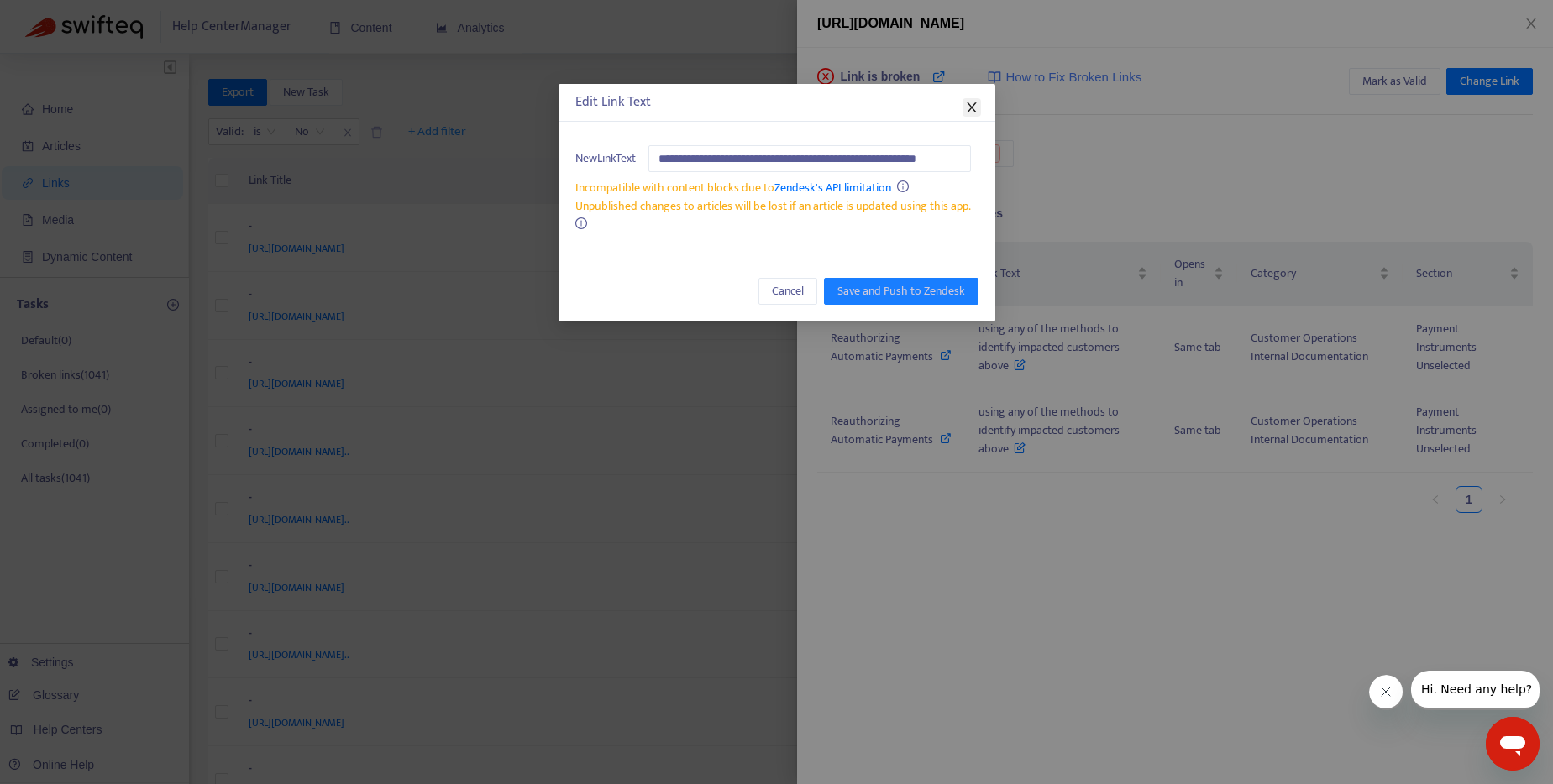
click at [974, 111] on icon "close" at bounding box center [971, 107] width 9 height 10
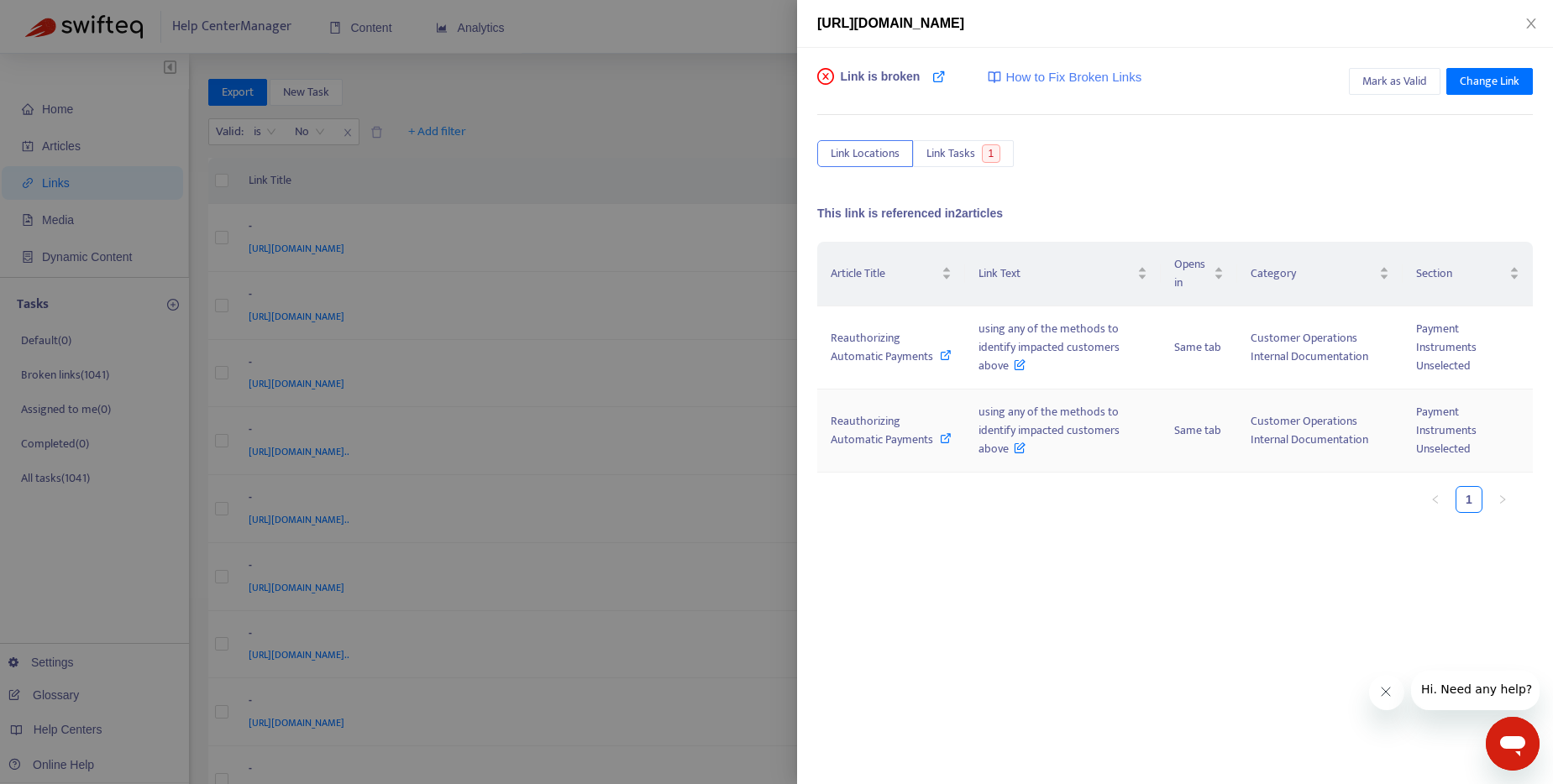
click at [940, 444] on icon at bounding box center [945, 439] width 11 height 11
click at [729, 79] on div at bounding box center [776, 392] width 1553 height 784
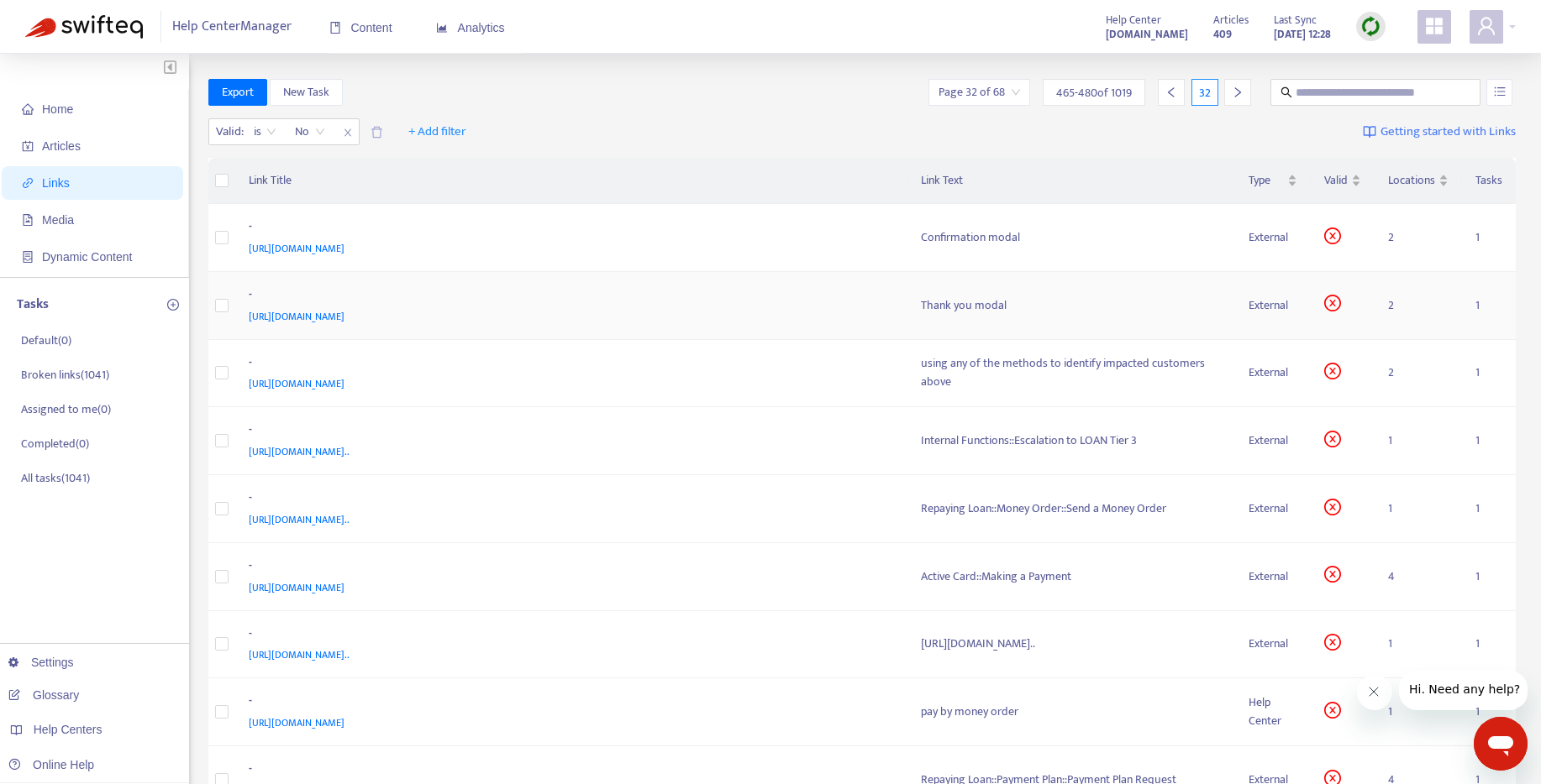
click at [921, 307] on div "Thank you modal" at bounding box center [1072, 305] width 302 height 18
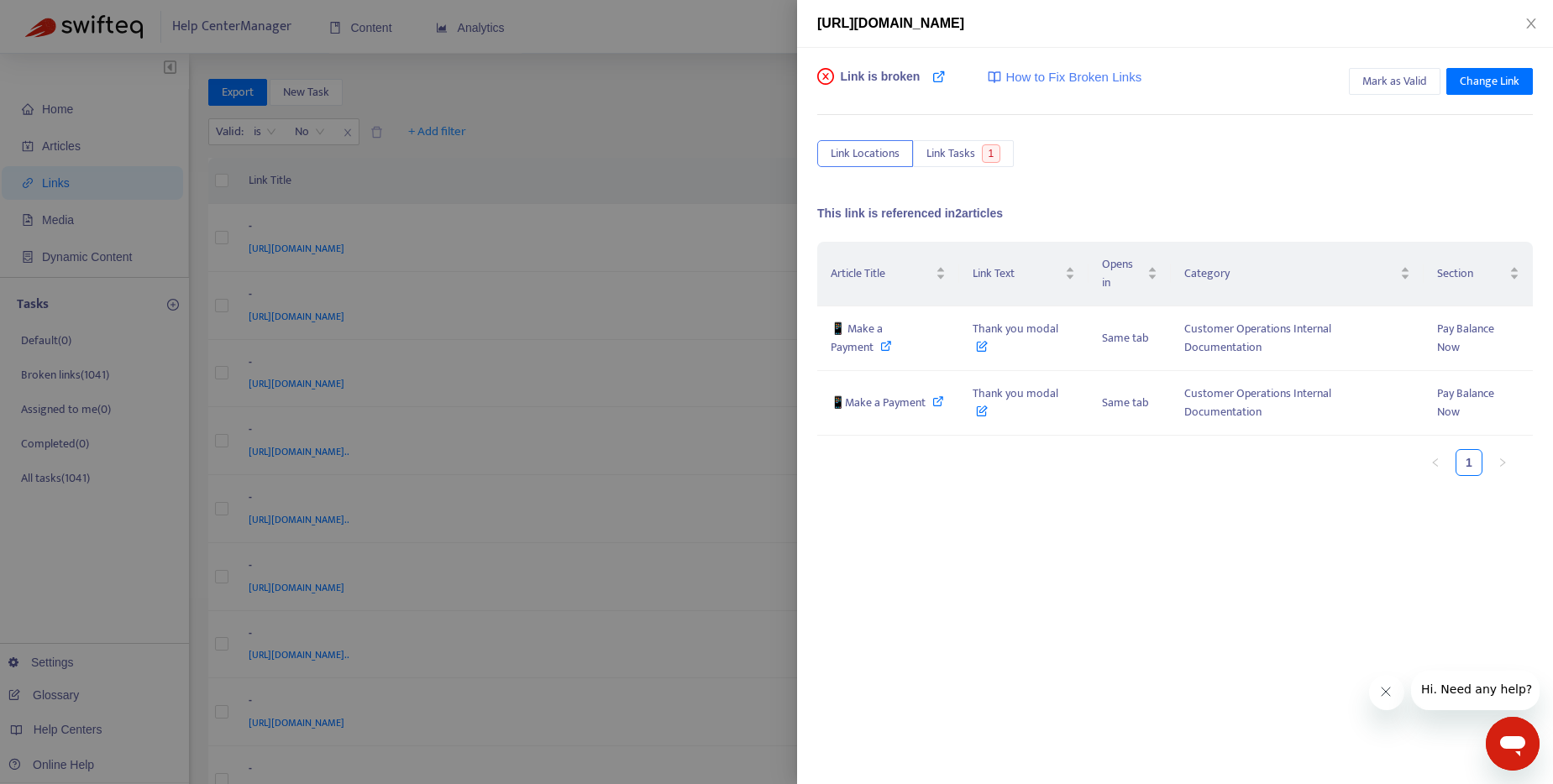
click at [707, 311] on div at bounding box center [776, 392] width 1553 height 784
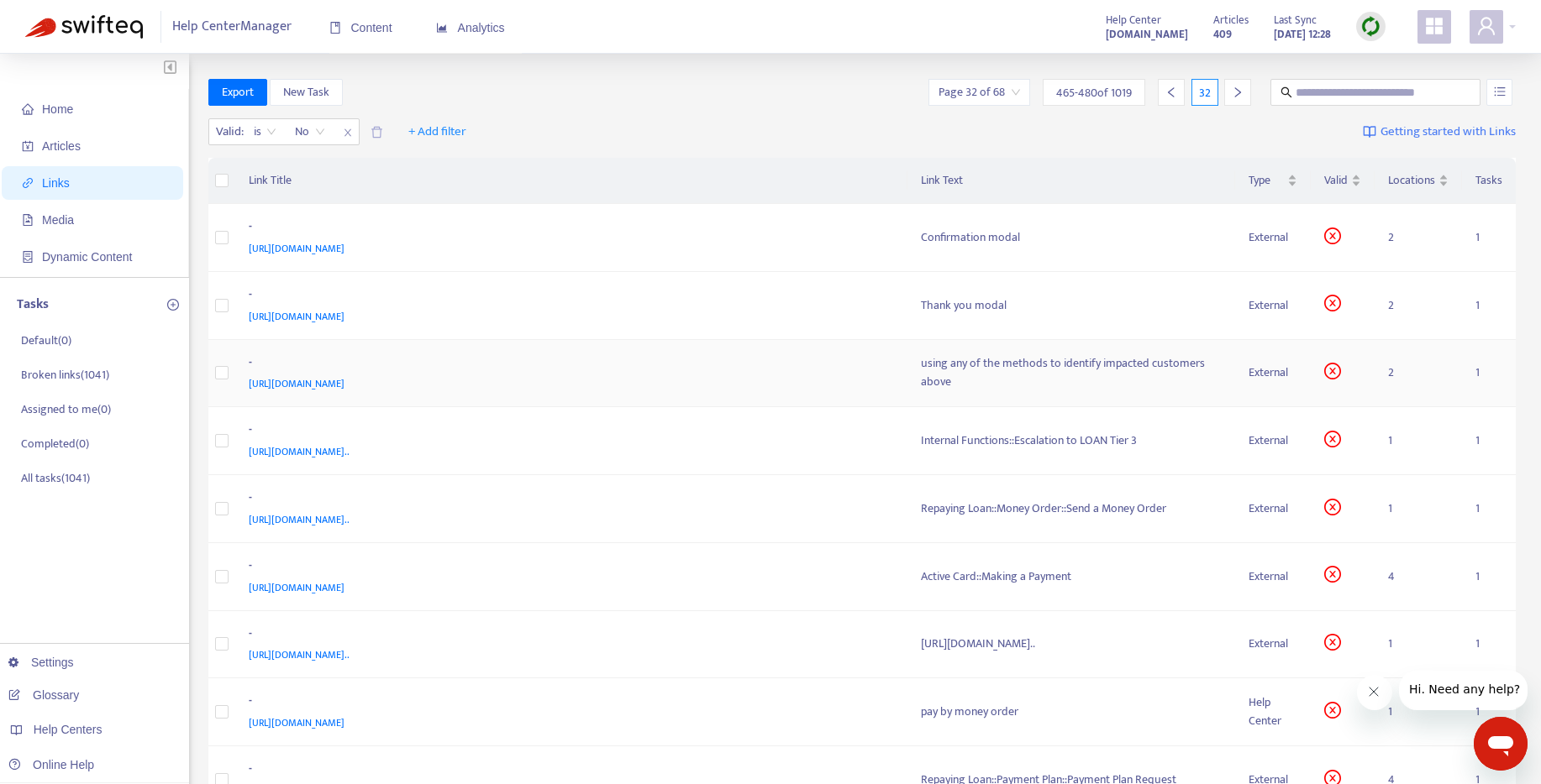
click at [921, 371] on div "using any of the methods to identify impacted customers above" at bounding box center [1072, 372] width 302 height 37
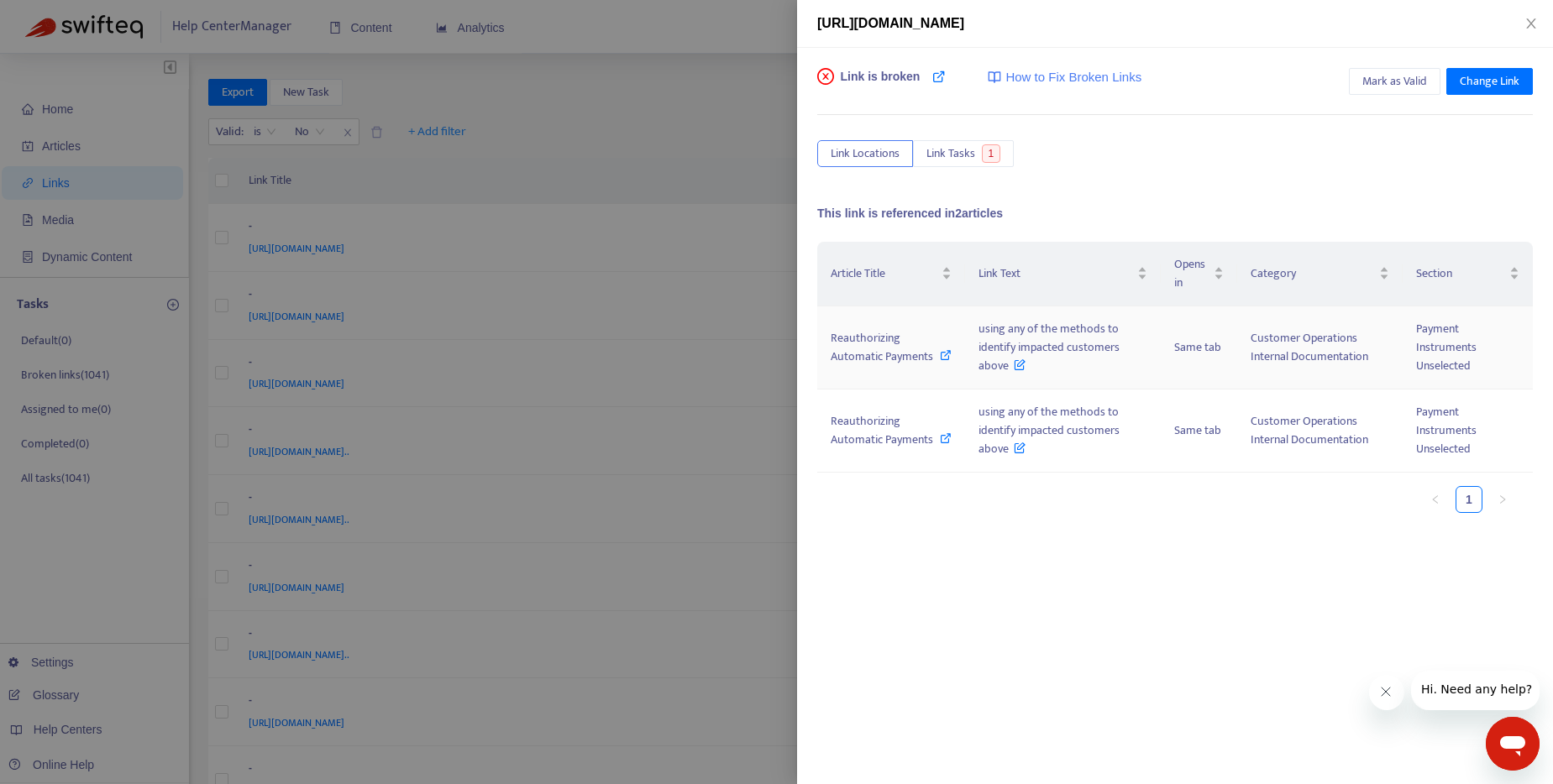
click at [884, 361] on div "Reauthorizing Automatic Payments" at bounding box center [890, 347] width 121 height 37
drag, startPoint x: 977, startPoint y: 328, endPoint x: 1006, endPoint y: 372, distance: 52.7
click at [1006, 372] on span "using any of the methods to identify impacted customers above" at bounding box center [1049, 346] width 141 height 56
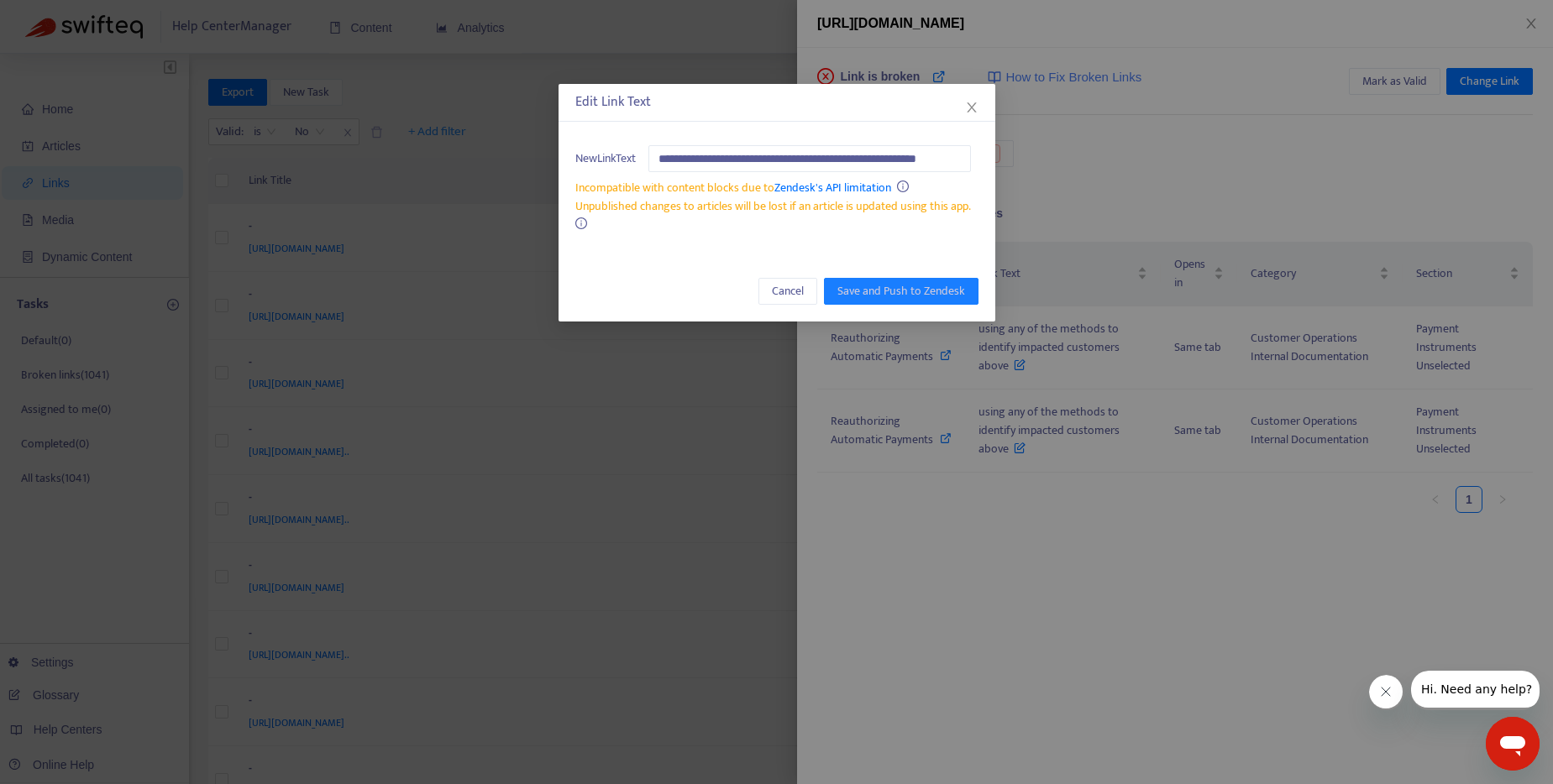
click at [1013, 569] on div "**********" at bounding box center [776, 392] width 1553 height 784
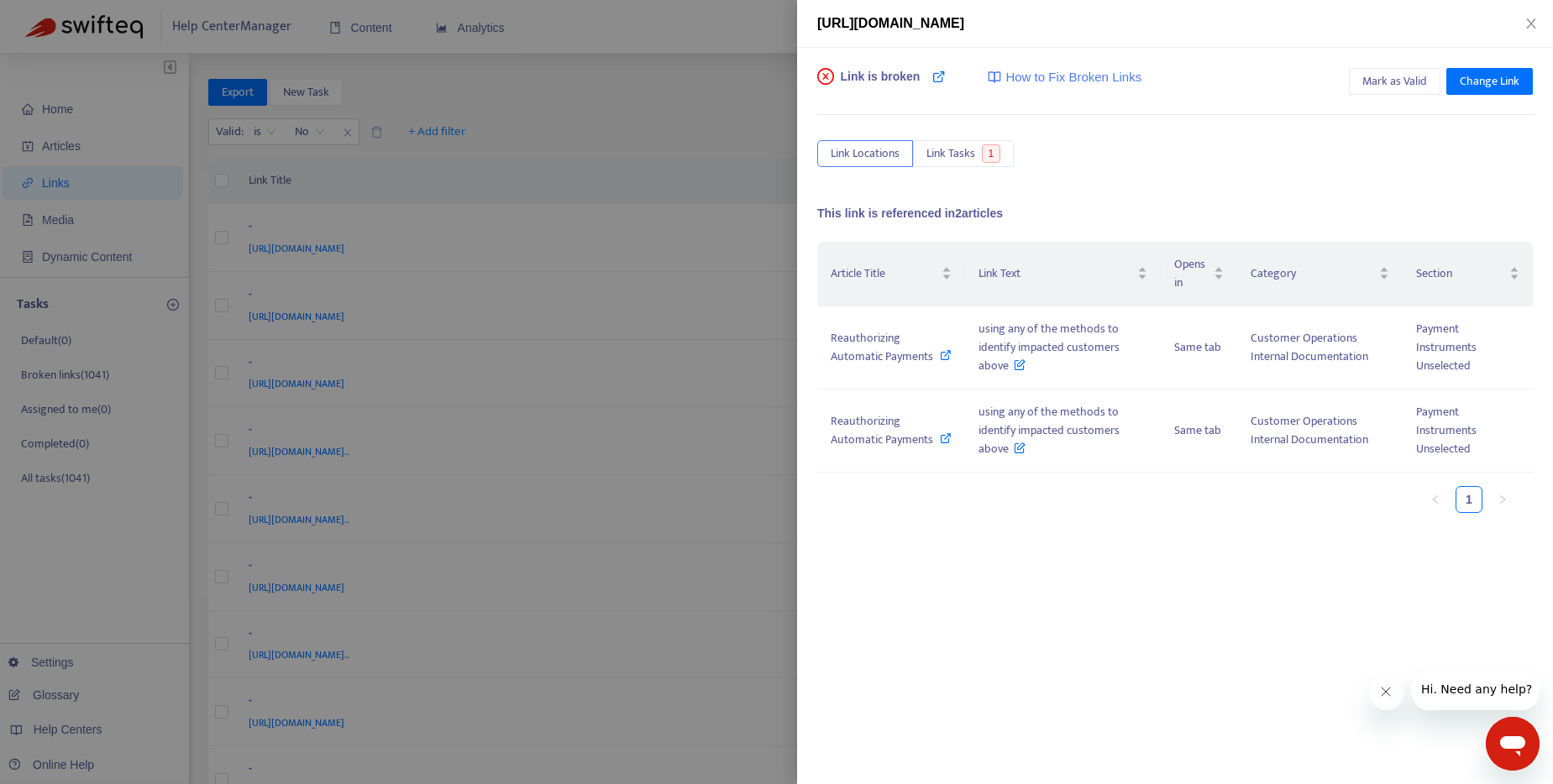
click at [742, 35] on div at bounding box center [776, 392] width 1553 height 784
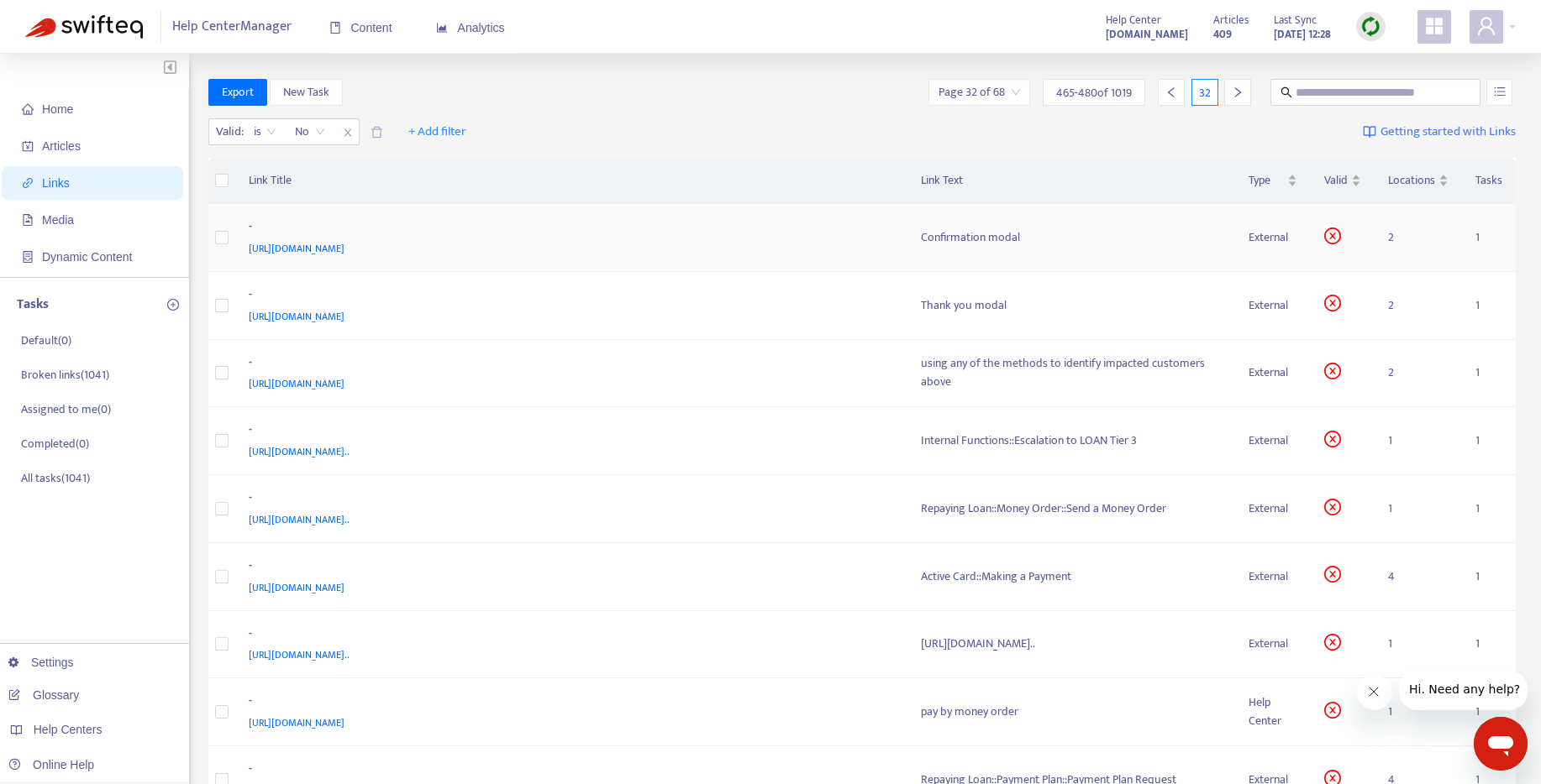
click at [921, 230] on div "Confirmation modal" at bounding box center [1072, 237] width 302 height 18
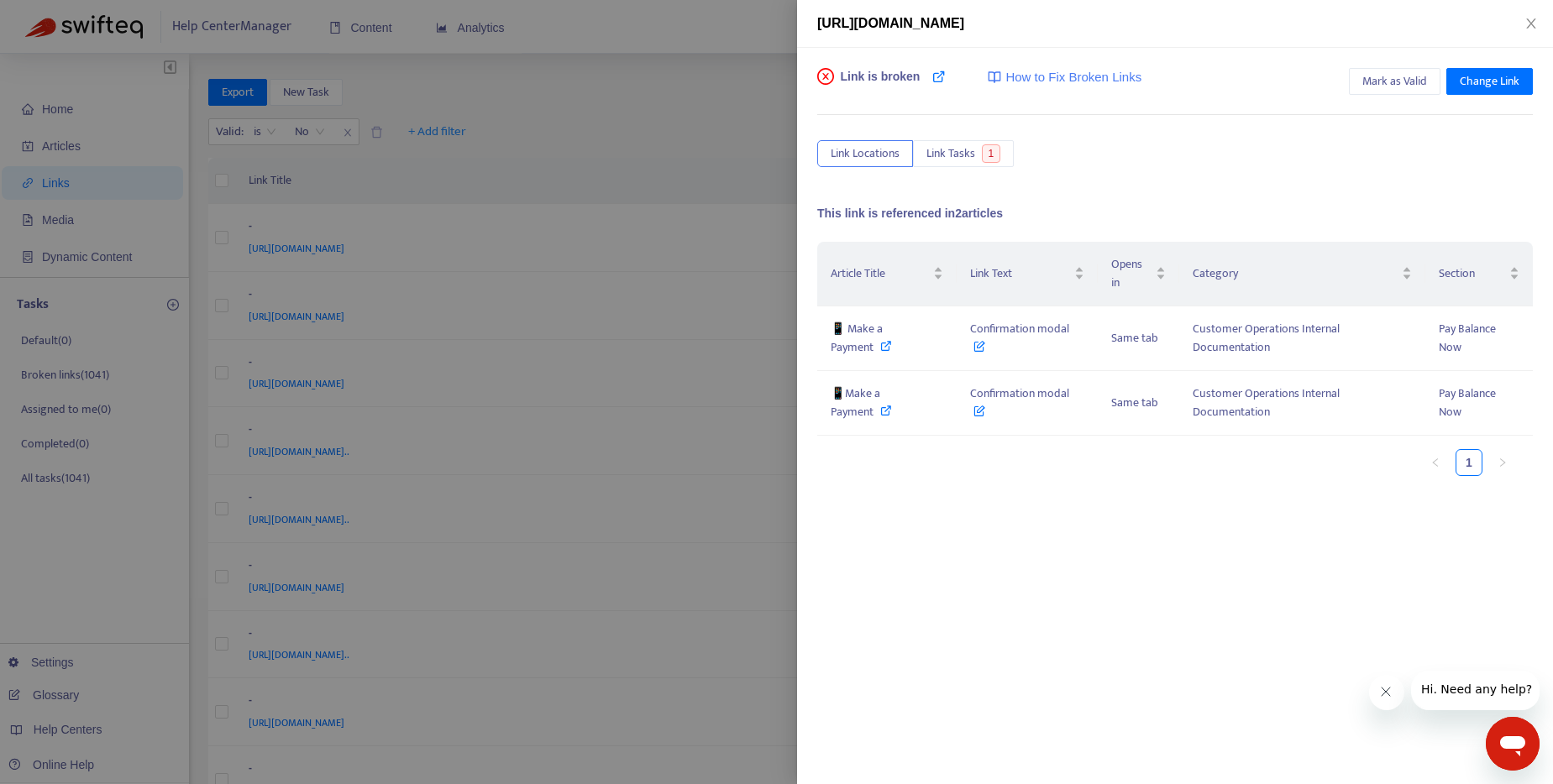
click at [758, 151] on div at bounding box center [776, 392] width 1553 height 784
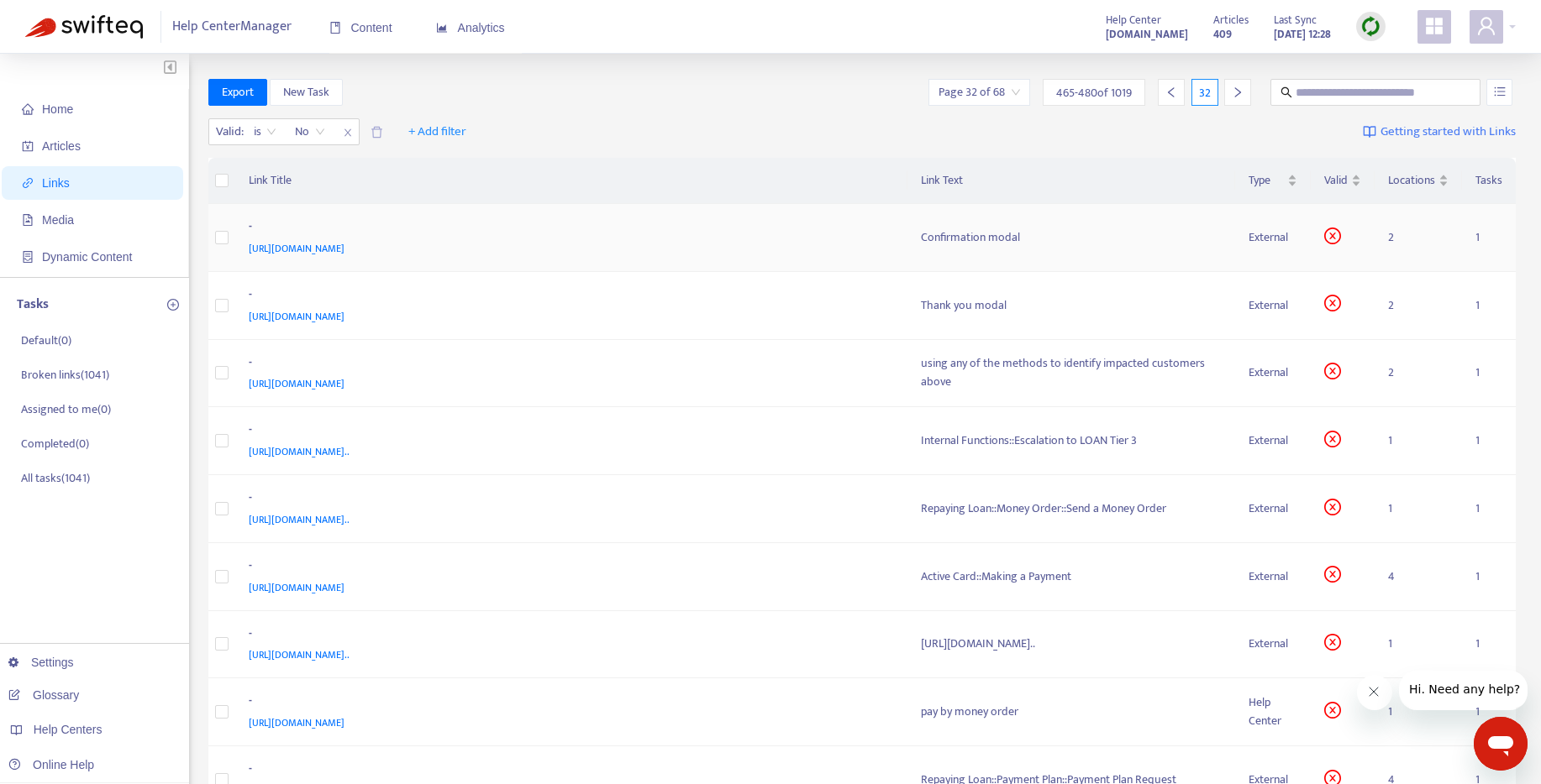
click at [921, 230] on div "Confirmation modal" at bounding box center [1072, 237] width 302 height 18
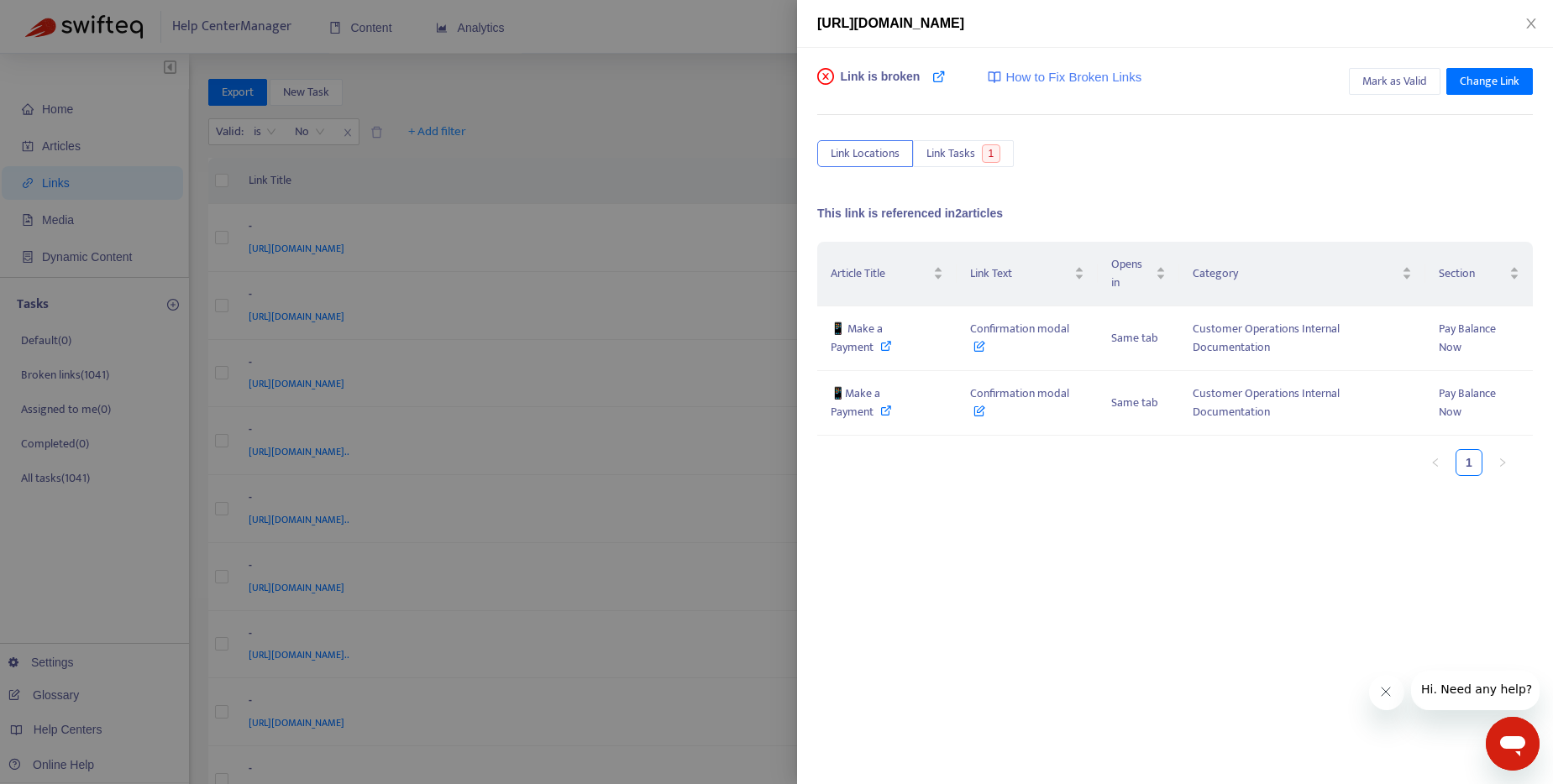
click at [733, 219] on div at bounding box center [776, 392] width 1553 height 784
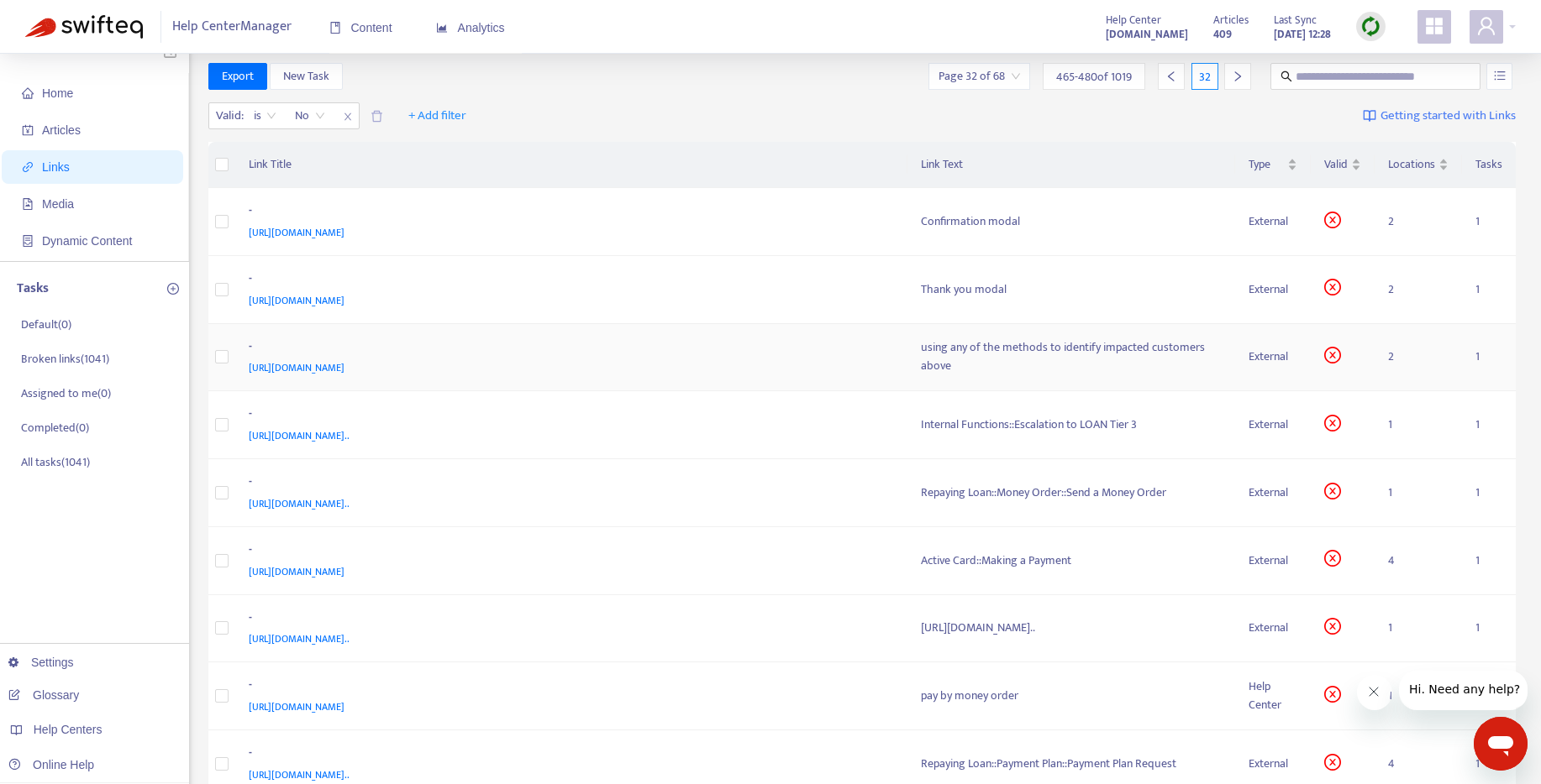
scroll to position [22, 0]
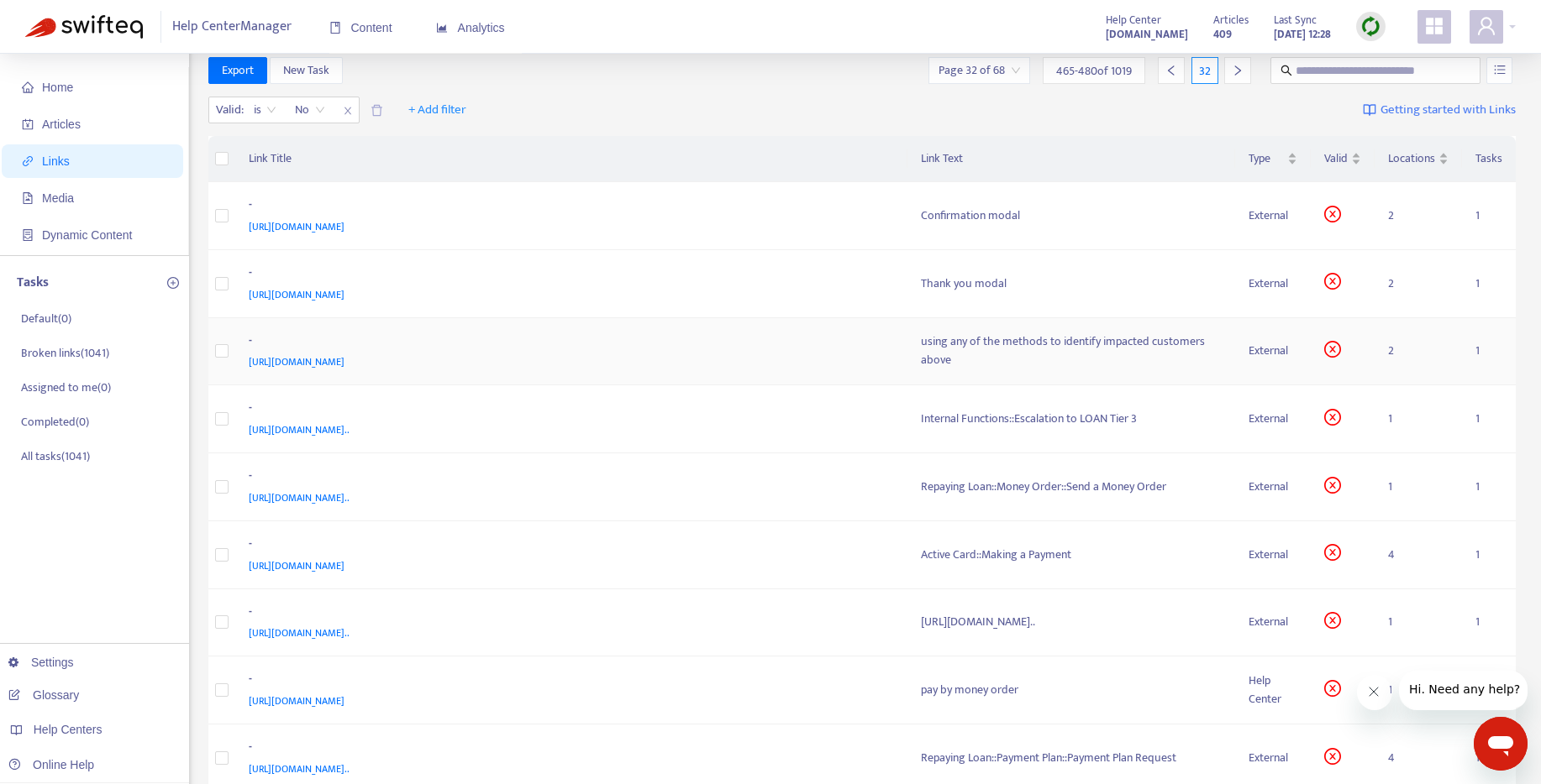
click at [921, 353] on div "using any of the methods to identify impacted customers above" at bounding box center [1072, 350] width 302 height 37
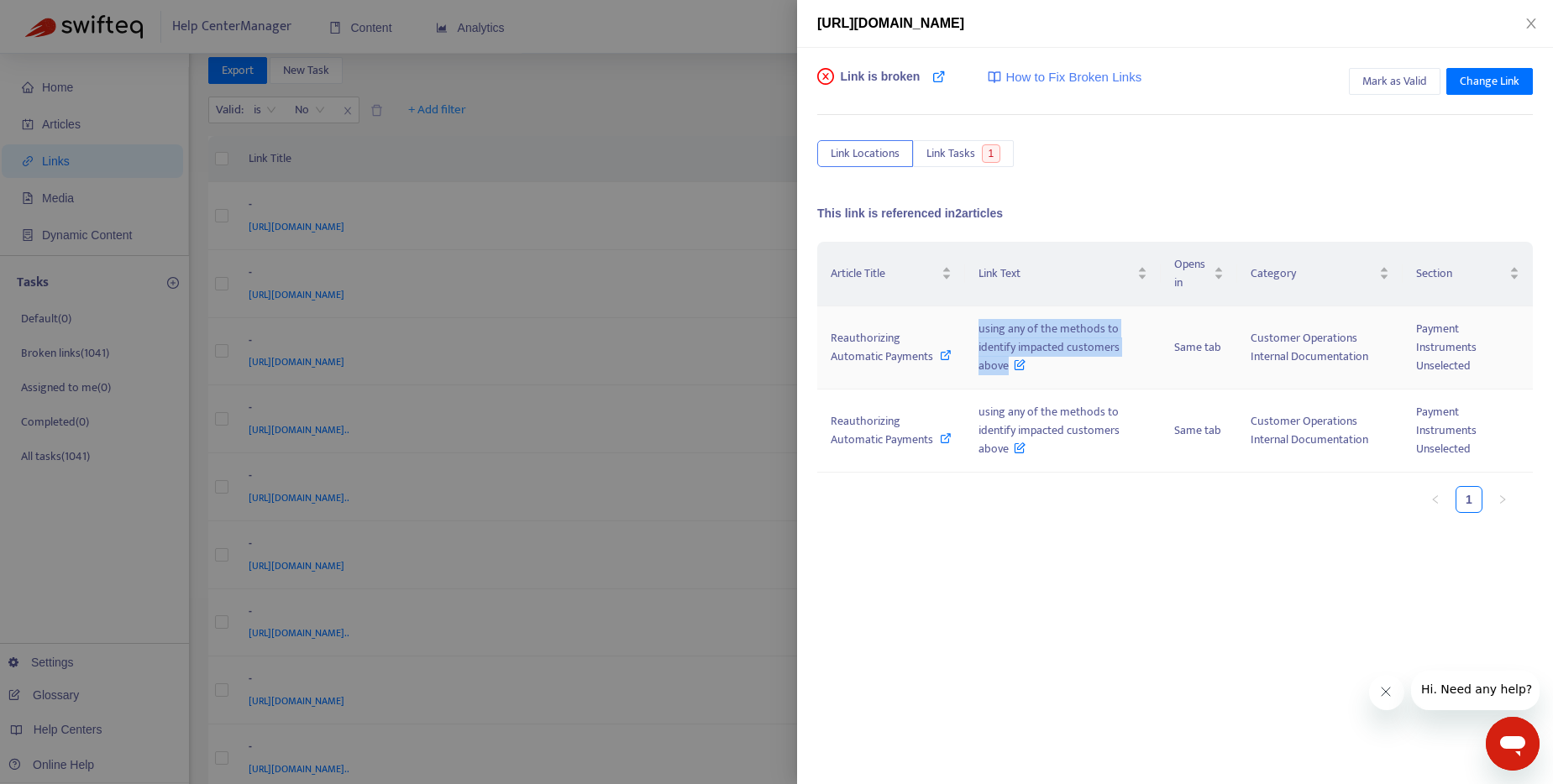
drag, startPoint x: 974, startPoint y: 325, endPoint x: 1008, endPoint y: 375, distance: 60.5
click at [1008, 375] on td "using any of the methods to identify impacted customers above" at bounding box center [1063, 348] width 196 height 84
drag, startPoint x: 1038, startPoint y: 268, endPoint x: 978, endPoint y: 272, distance: 60.1
click at [979, 272] on span "Link Text" at bounding box center [1057, 273] width 157 height 18
click at [587, 101] on div at bounding box center [776, 392] width 1553 height 784
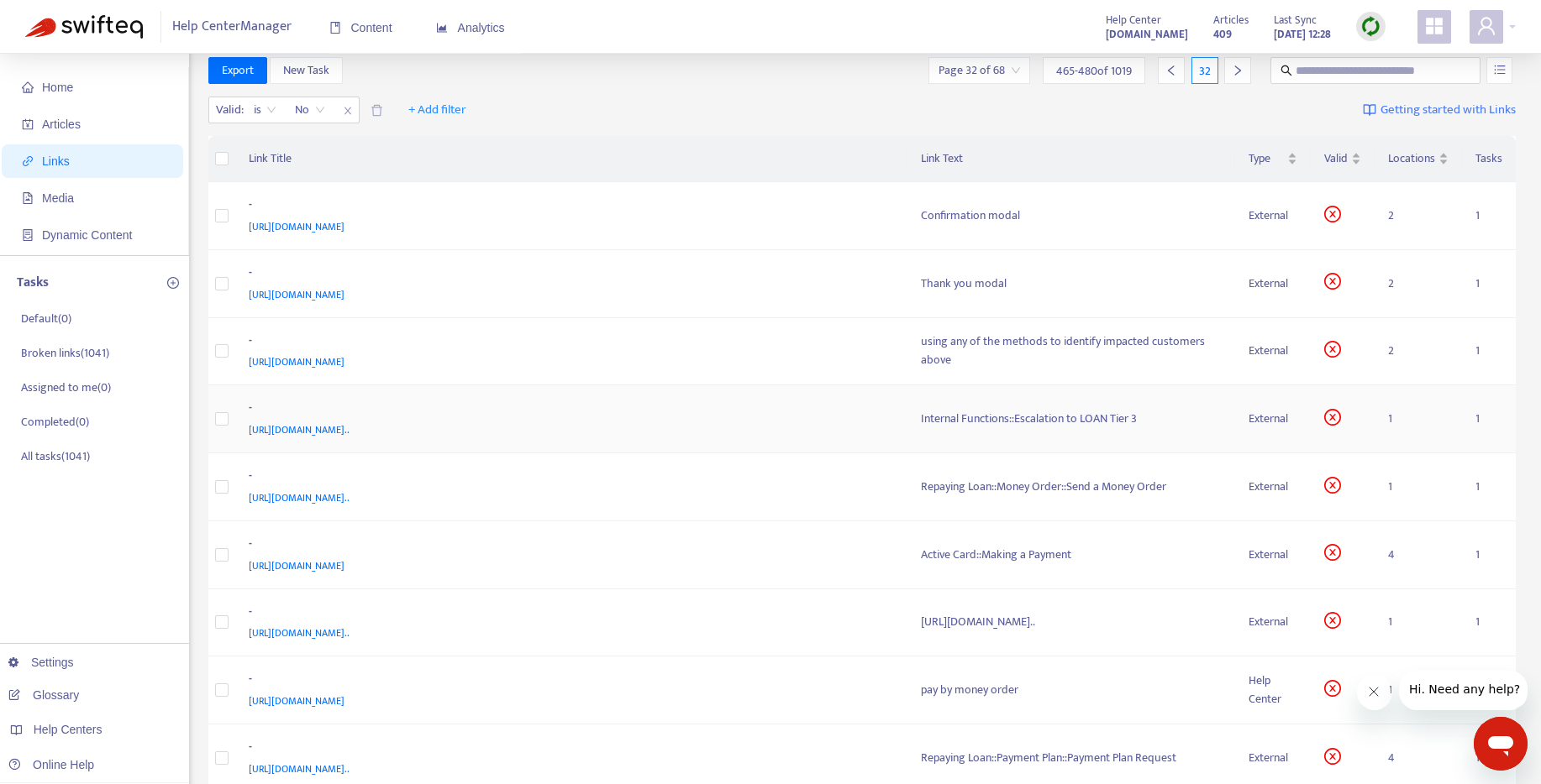
click at [921, 420] on div "Internal Functions::Escalation to LOAN Tier 3" at bounding box center [1072, 419] width 302 height 18
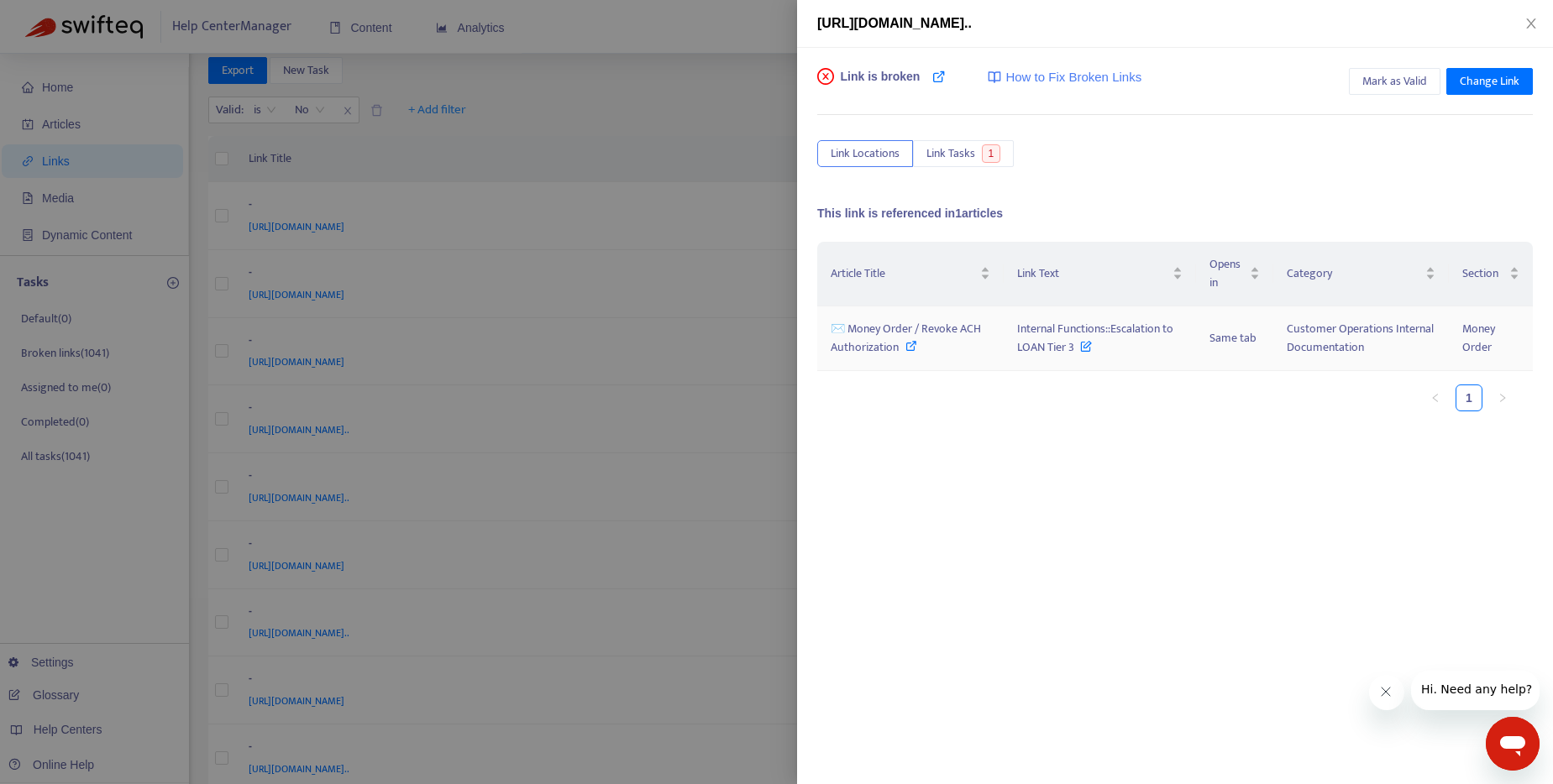
click at [907, 346] on icon at bounding box center [911, 345] width 11 height 11
drag, startPoint x: 1011, startPoint y: 325, endPoint x: 1074, endPoint y: 350, distance: 67.8
click at [1074, 350] on td "Internal Functions::Escalation to LOAN Tier 3" at bounding box center [1099, 339] width 193 height 65
click at [910, 345] on icon at bounding box center [911, 345] width 11 height 11
click at [660, 94] on div at bounding box center [776, 392] width 1553 height 784
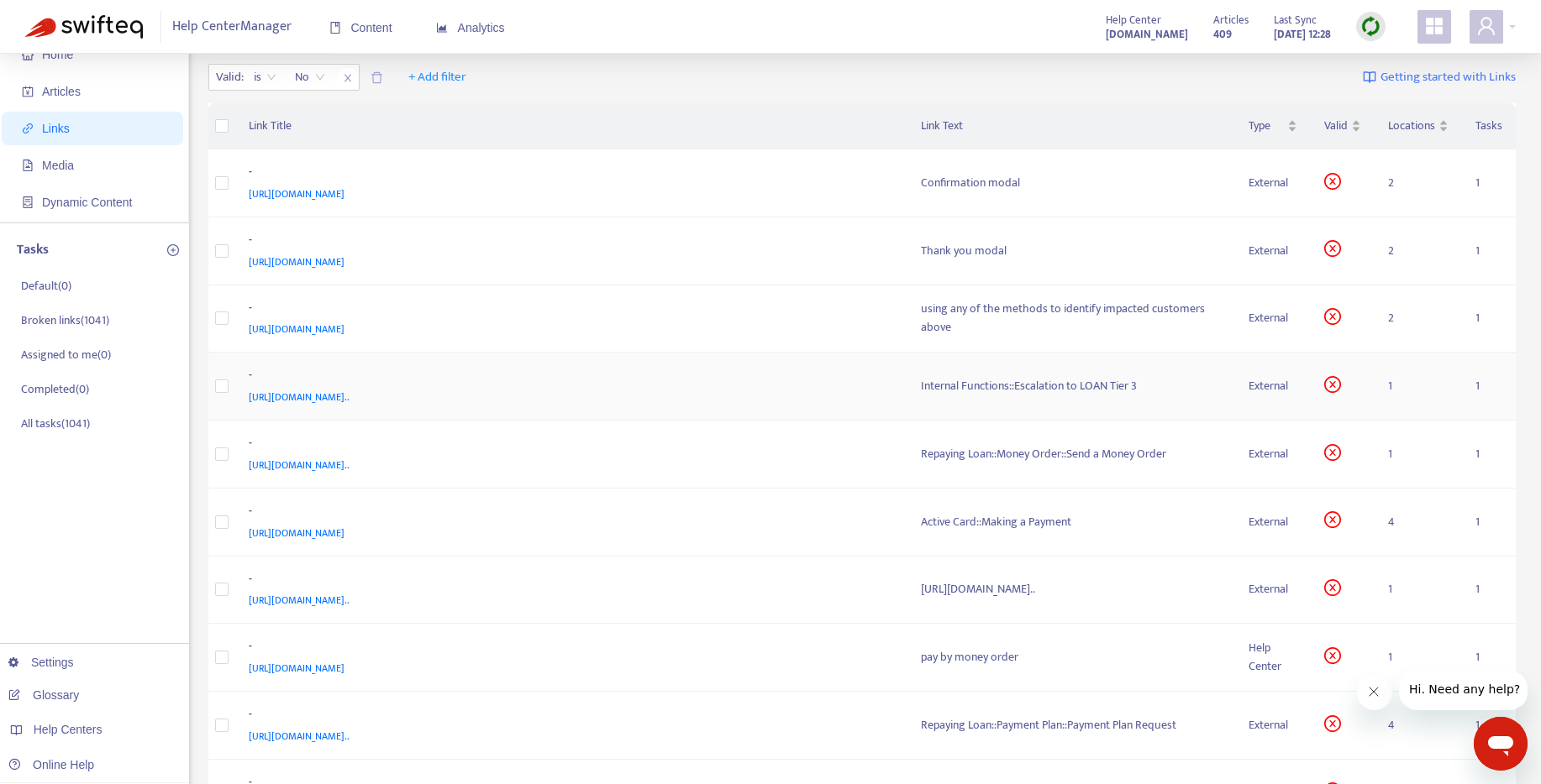
scroll to position [96, 0]
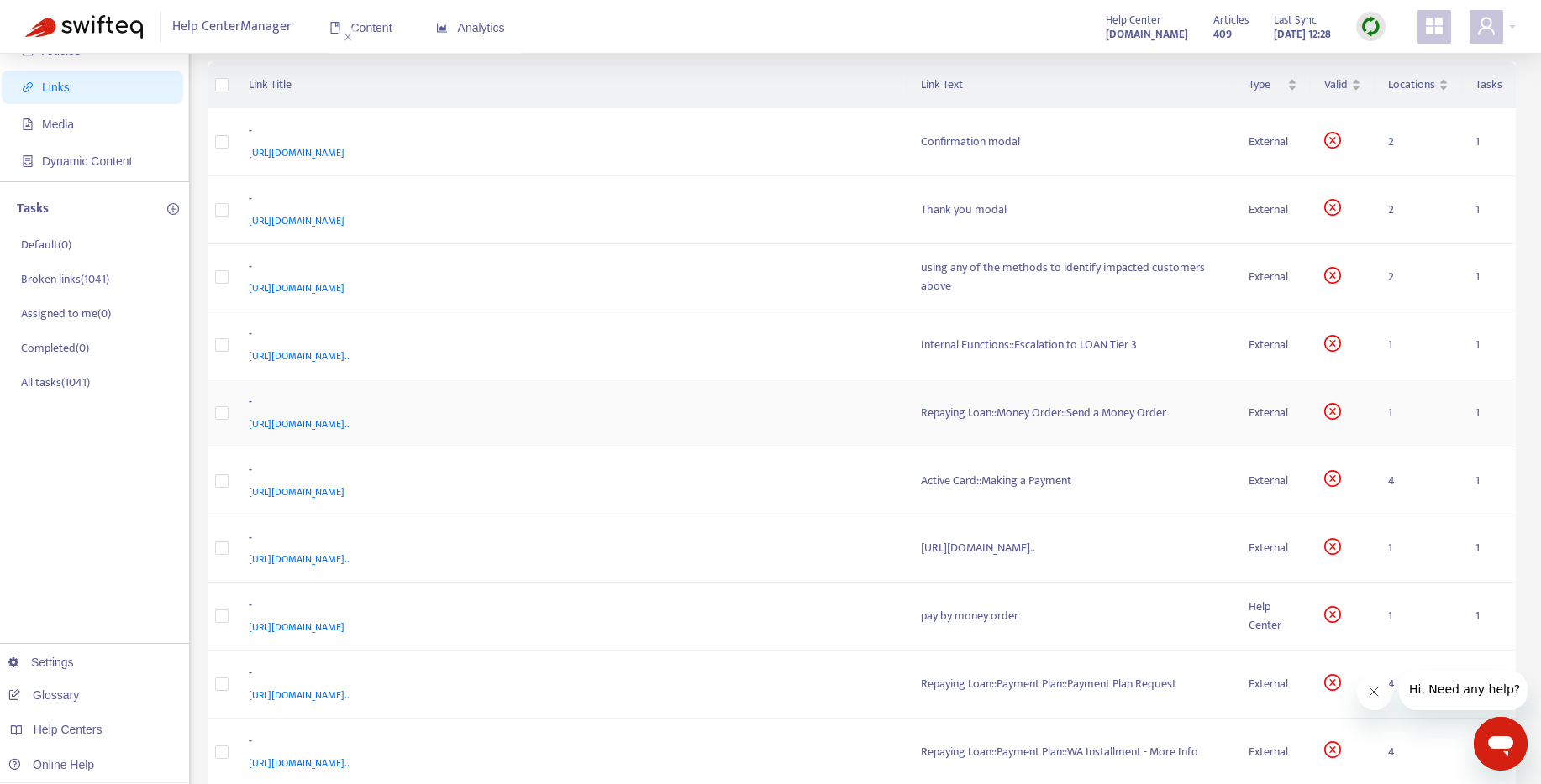
click at [921, 422] on div "Repaying Loan::Money Order::Send a Money Order" at bounding box center [1072, 413] width 302 height 18
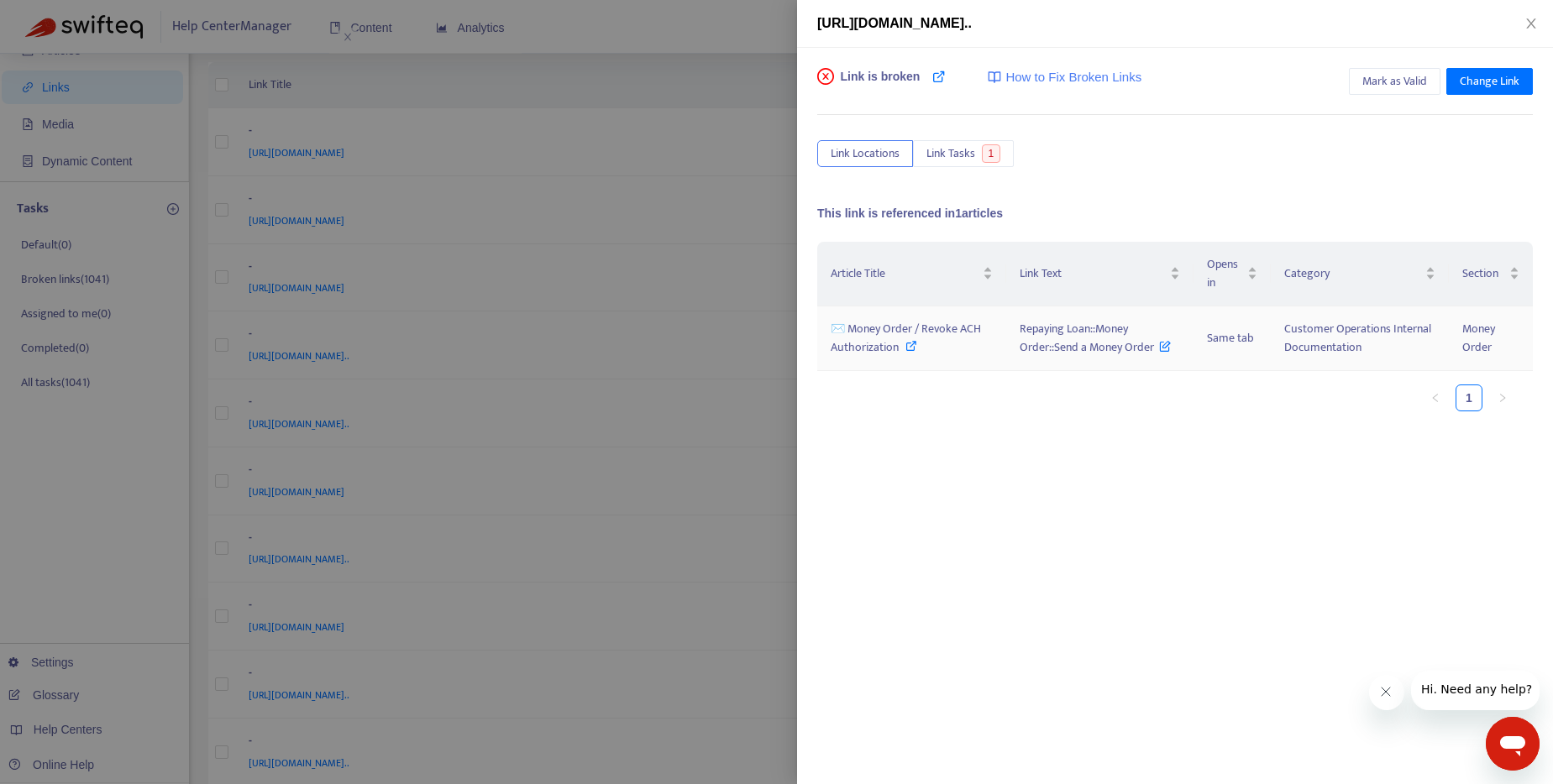
click at [915, 349] on icon at bounding box center [911, 345] width 11 height 11
drag, startPoint x: 1020, startPoint y: 330, endPoint x: 1151, endPoint y: 350, distance: 132.5
click at [1151, 350] on span "Repaying Loan::Money Order::Send a Money Order" at bounding box center [1095, 338] width 152 height 38
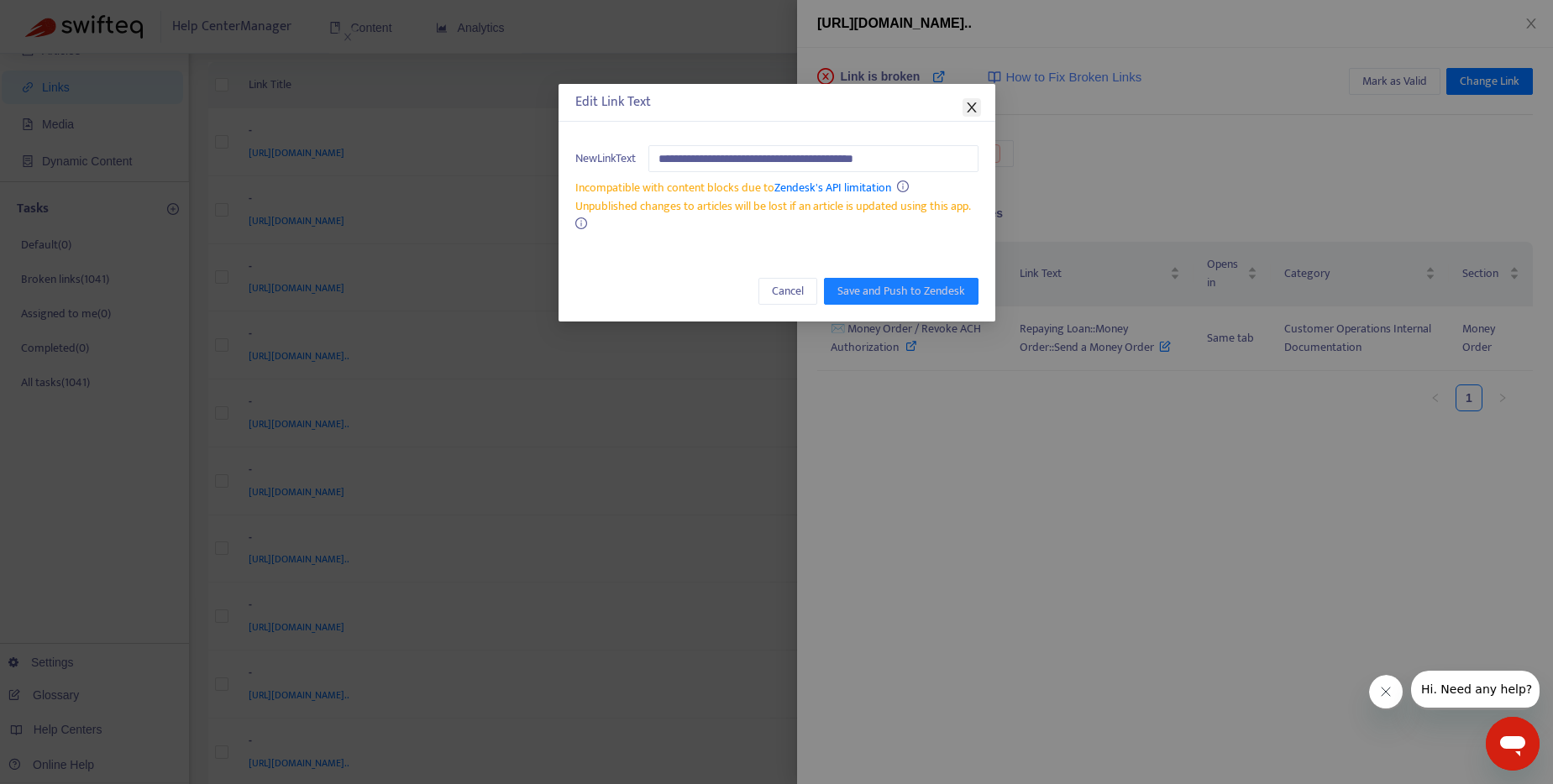
click at [978, 108] on span "Close" at bounding box center [971, 107] width 18 height 13
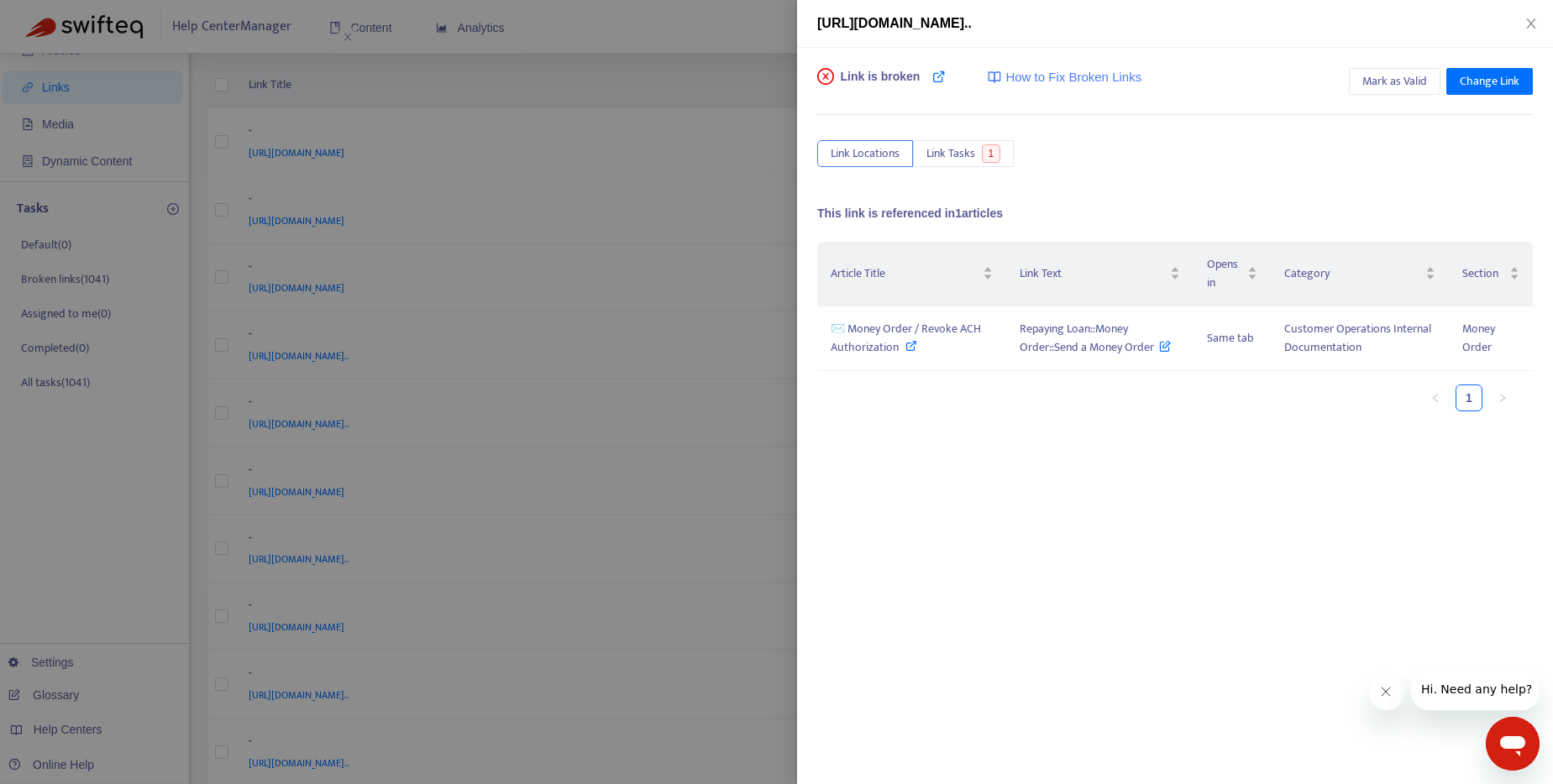
click at [741, 47] on div at bounding box center [776, 392] width 1553 height 784
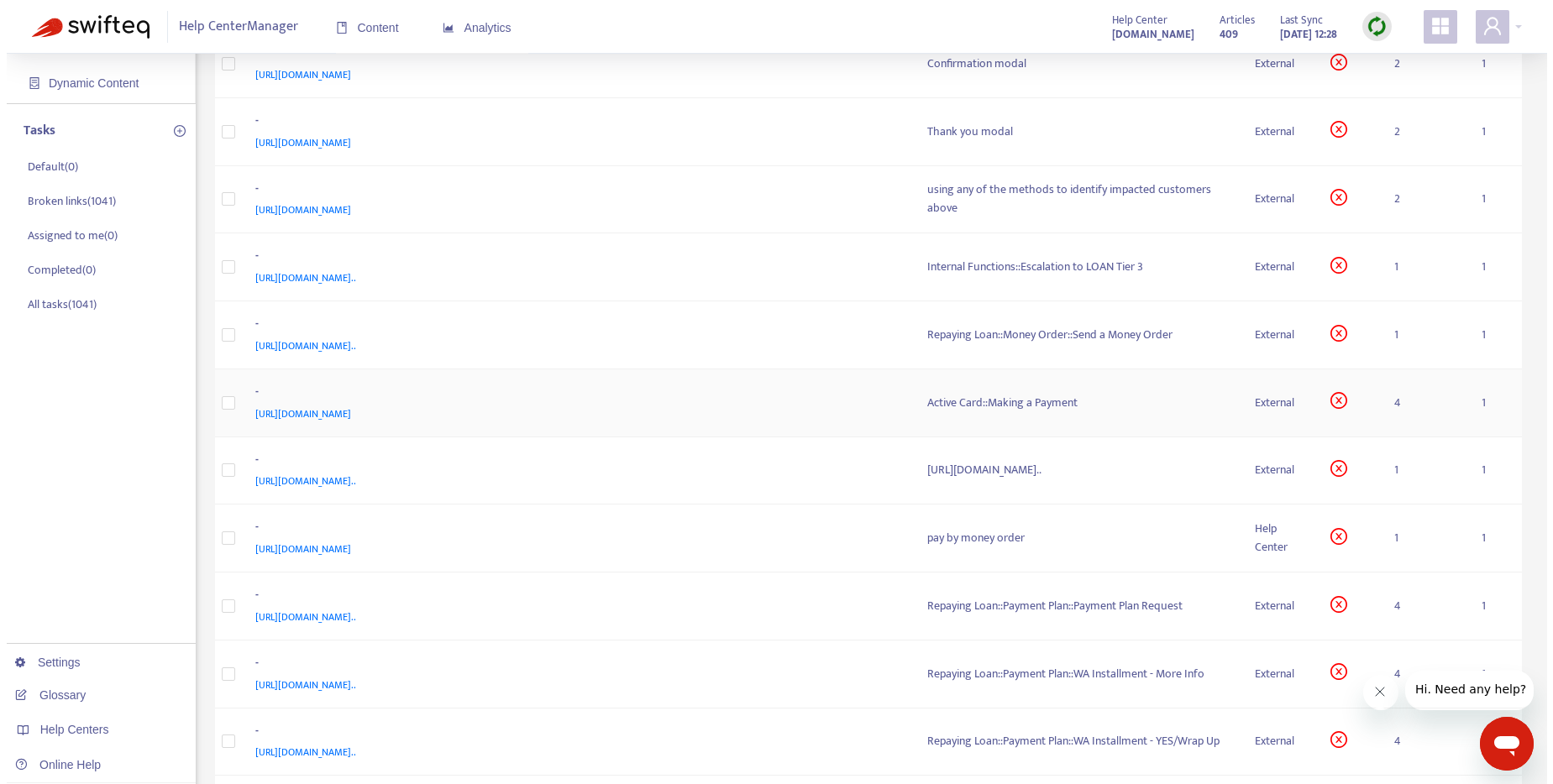
scroll to position [200, 0]
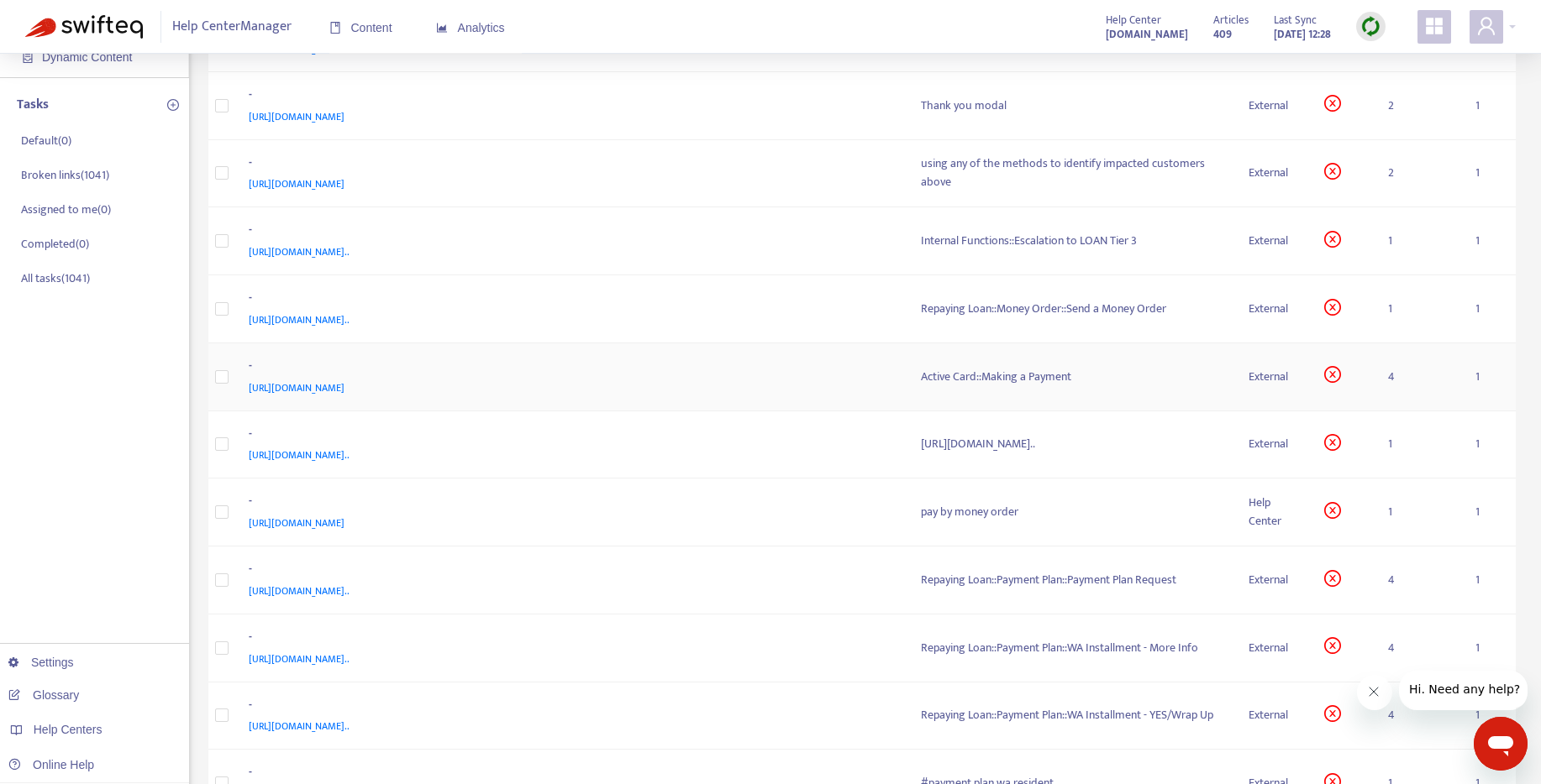
click at [921, 386] on div "Active Card::Making a Payment" at bounding box center [1072, 377] width 302 height 18
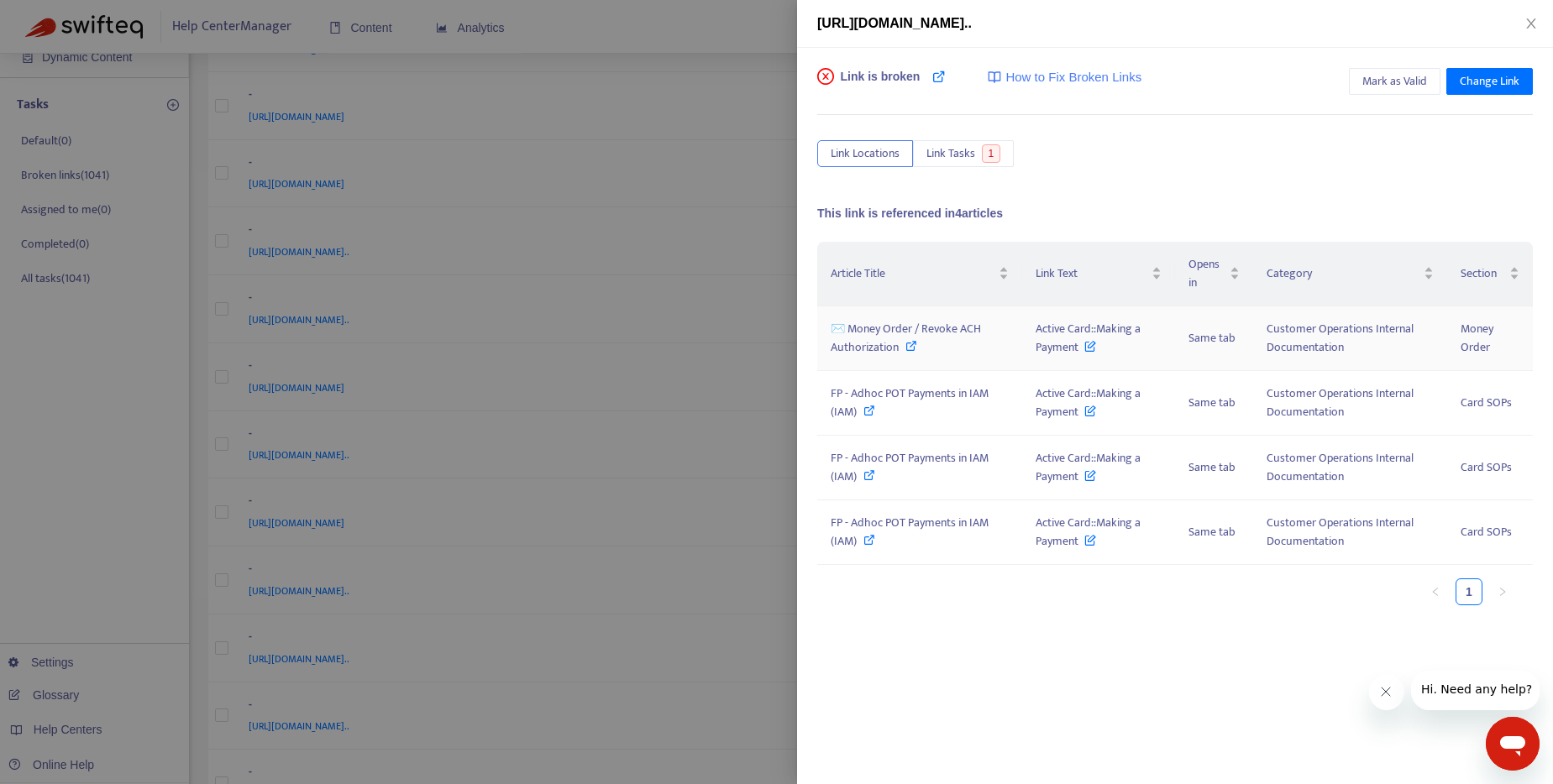
click at [907, 346] on icon at bounding box center [911, 345] width 11 height 11
drag, startPoint x: 1037, startPoint y: 325, endPoint x: 1086, endPoint y: 354, distance: 56.9
click at [1086, 354] on span "Active Card::Making a Payment" at bounding box center [1088, 338] width 105 height 38
